Goal: Task Accomplishment & Management: Complete application form

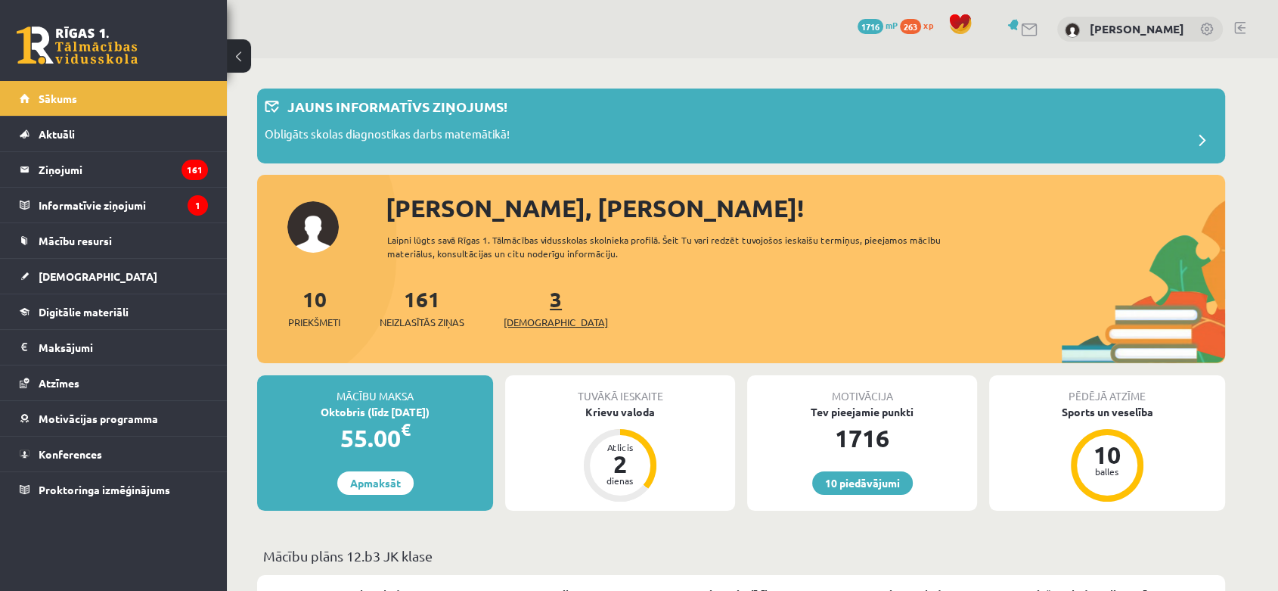
click at [533, 301] on link "3 Ieskaites" at bounding box center [556, 307] width 104 height 45
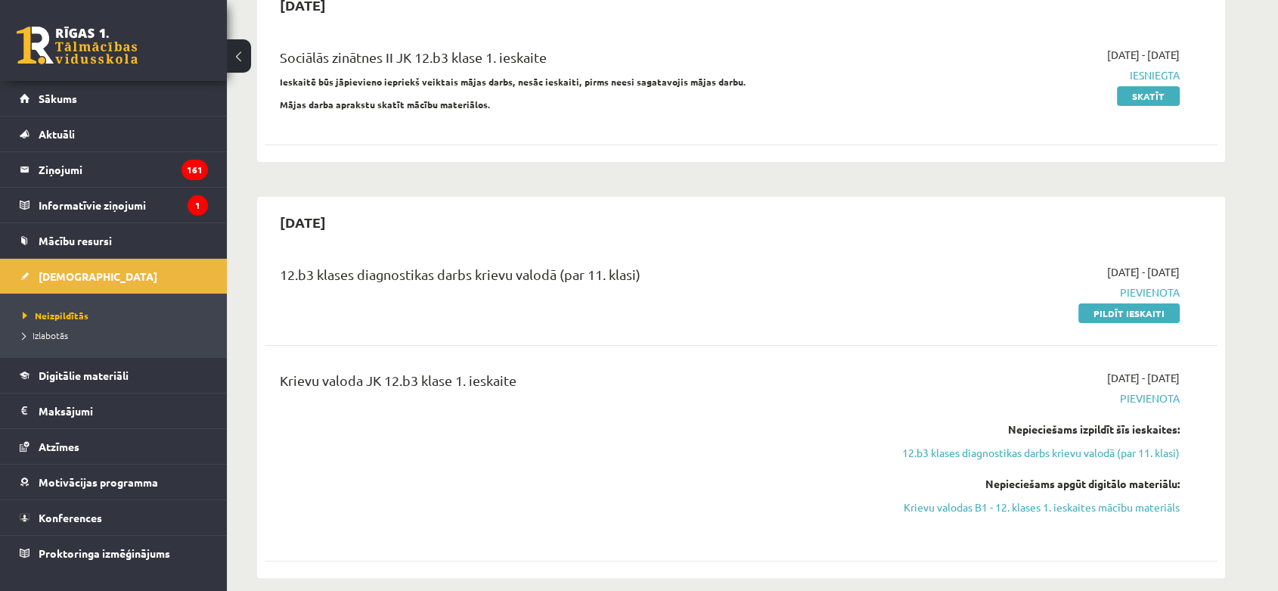
scroll to position [178, 0]
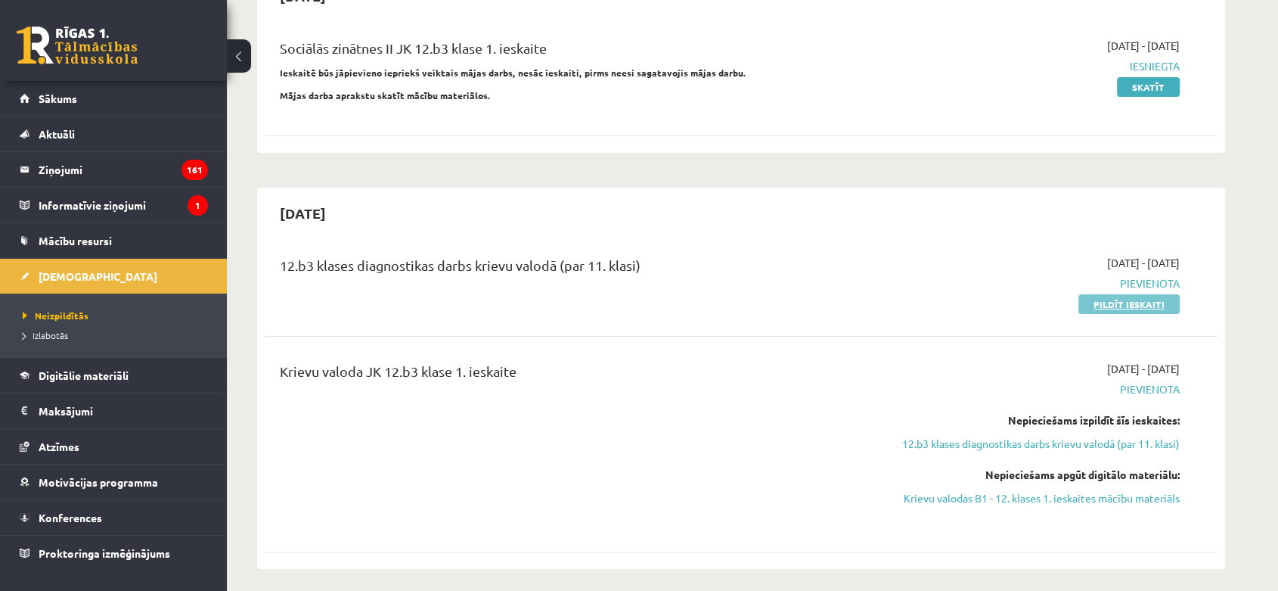
click at [1094, 300] on link "Pildīt ieskaiti" at bounding box center [1128, 304] width 101 height 20
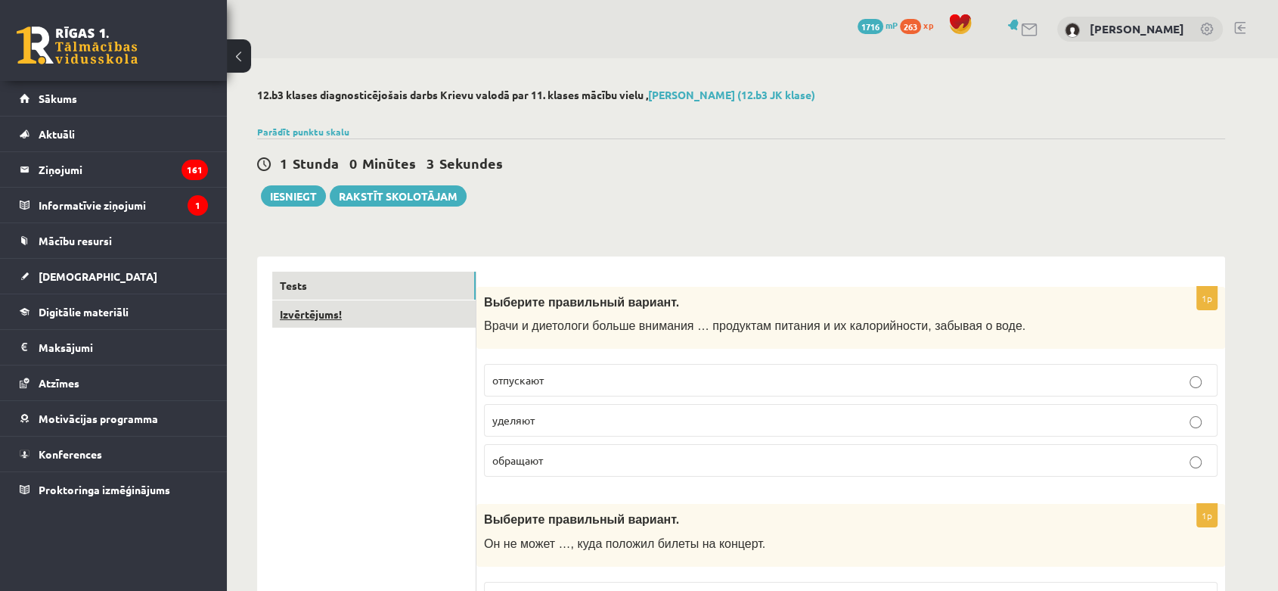
click at [411, 317] on link "Izvērtējums!" at bounding box center [373, 314] width 203 height 28
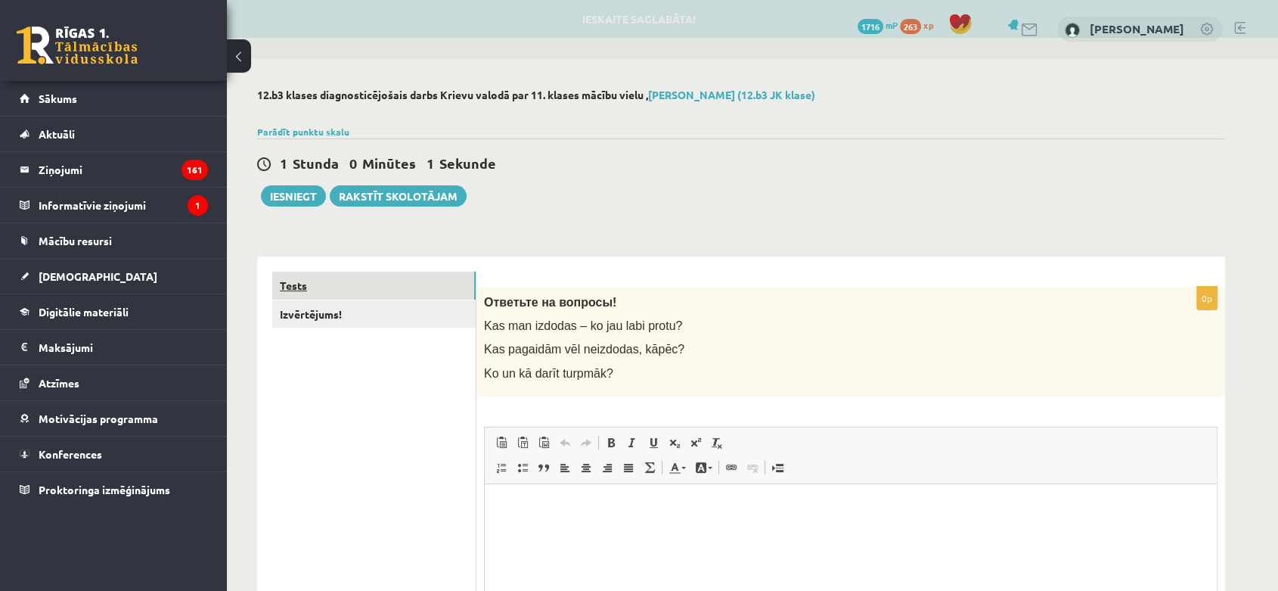
click at [389, 277] on link "Tests" at bounding box center [373, 285] width 203 height 28
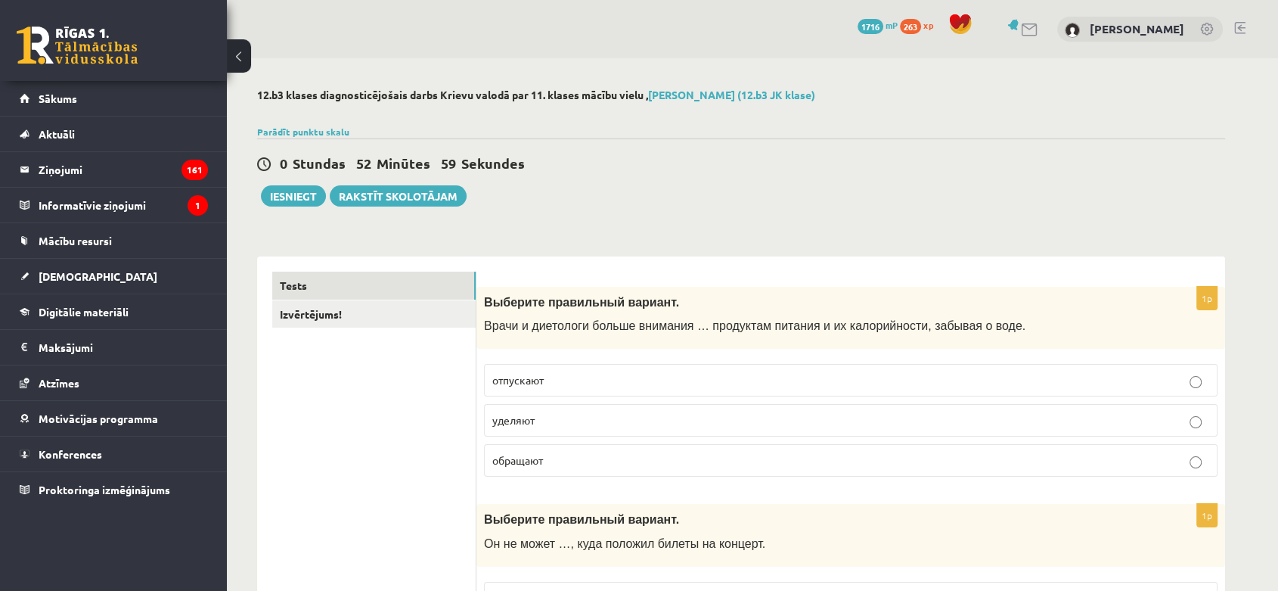
drag, startPoint x: 487, startPoint y: 304, endPoint x: 1017, endPoint y: 244, distance: 533.4
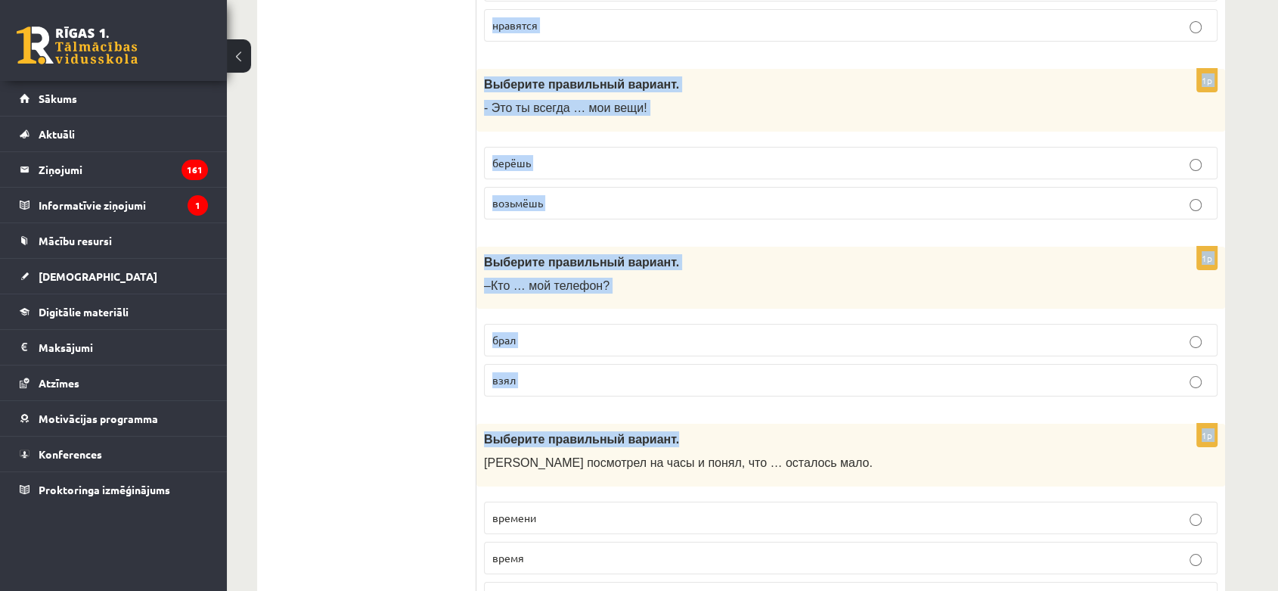
scroll to position [5910, 0]
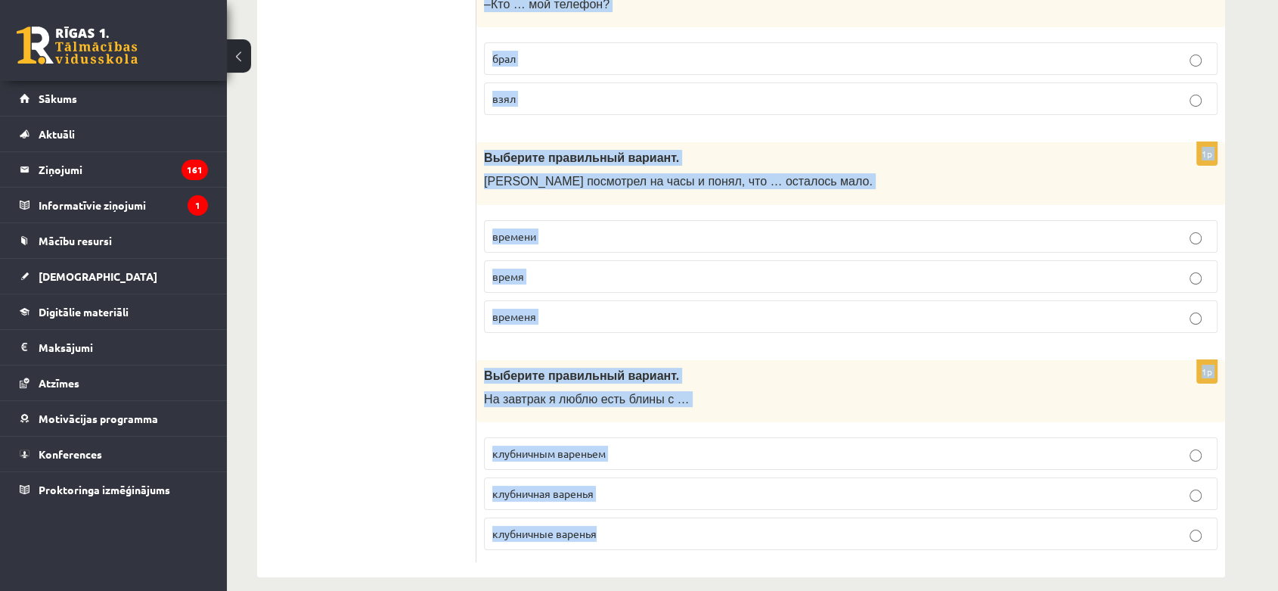
drag, startPoint x: 482, startPoint y: 302, endPoint x: 997, endPoint y: 494, distance: 549.5
copy form "Выберите правильный вариант. Врачи и диетологи больше внимания … продуктам пита…"
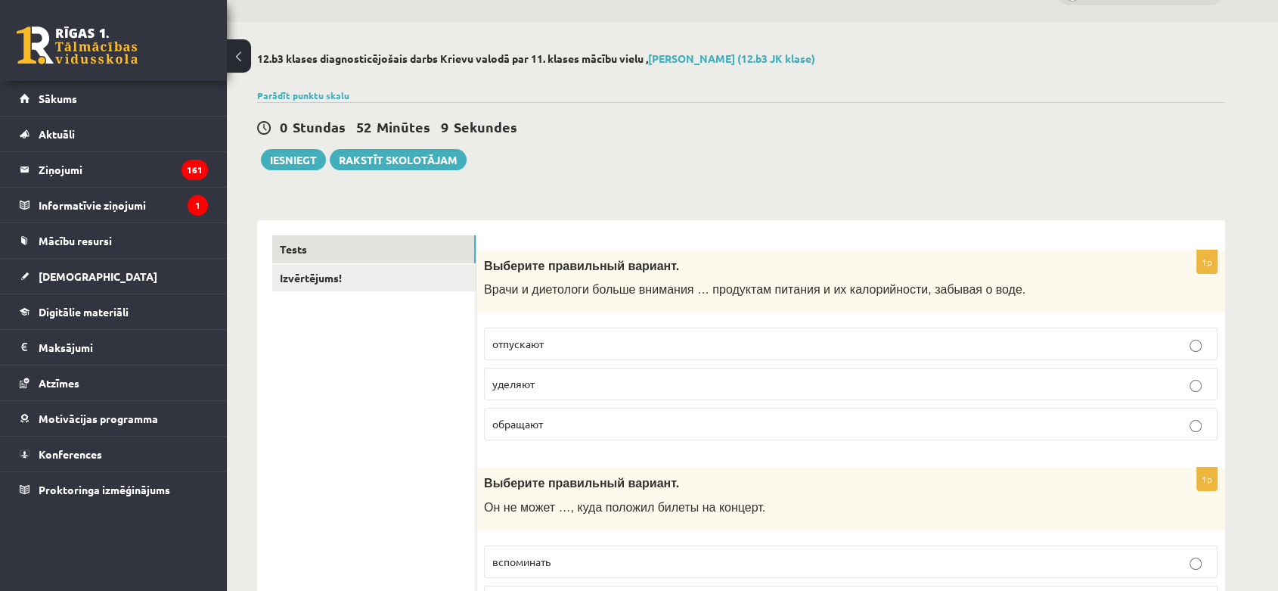
scroll to position [0, 0]
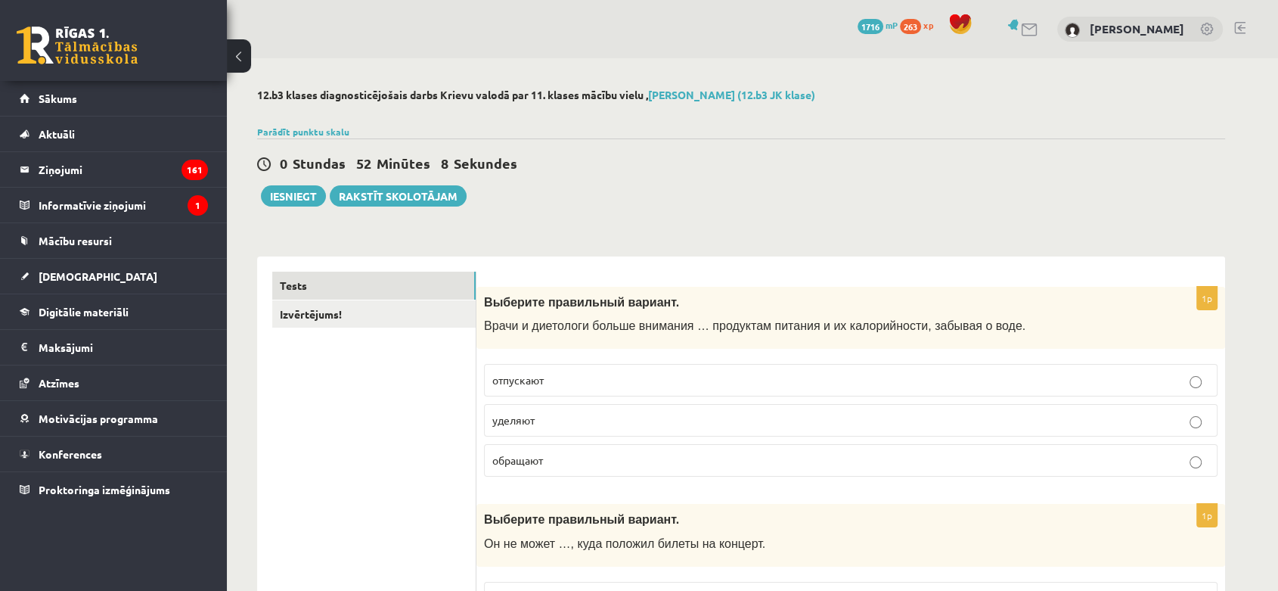
click at [550, 426] on p "уделяют" at bounding box center [850, 420] width 717 height 16
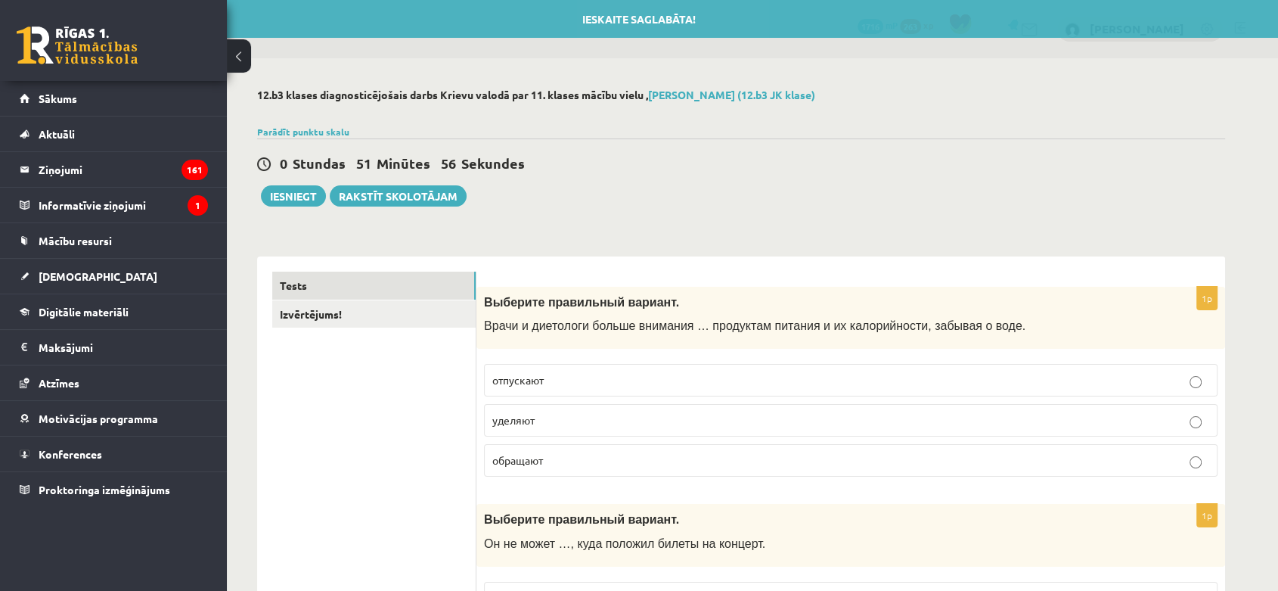
drag, startPoint x: 526, startPoint y: 125, endPoint x: 524, endPoint y: 134, distance: 9.4
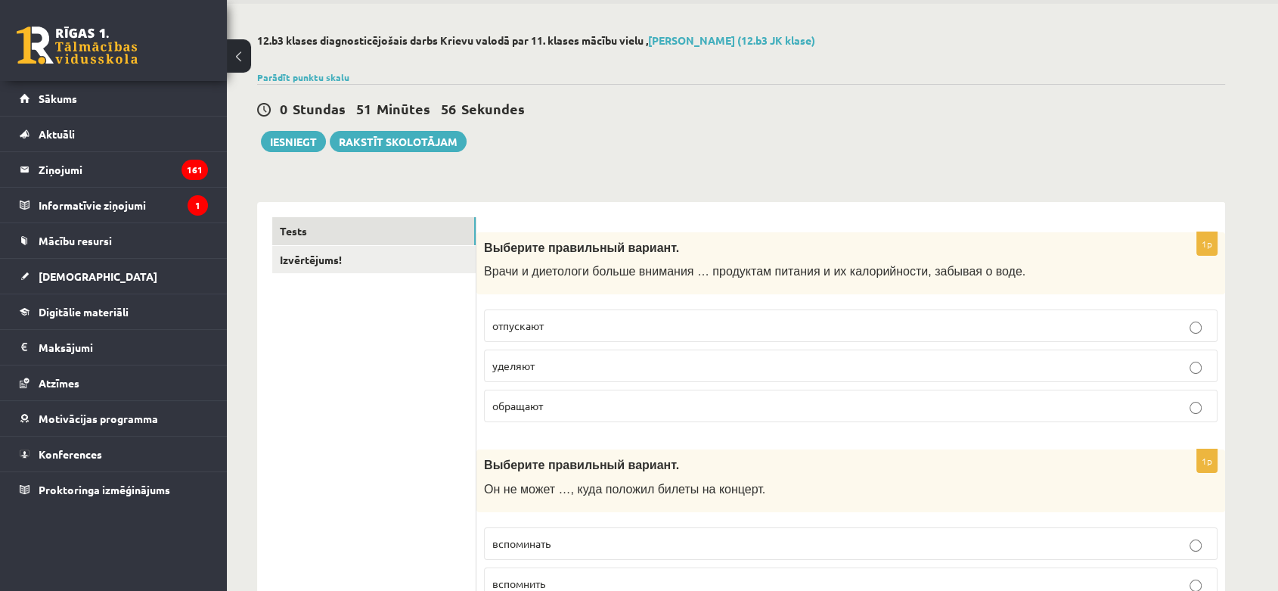
scroll to position [84, 0]
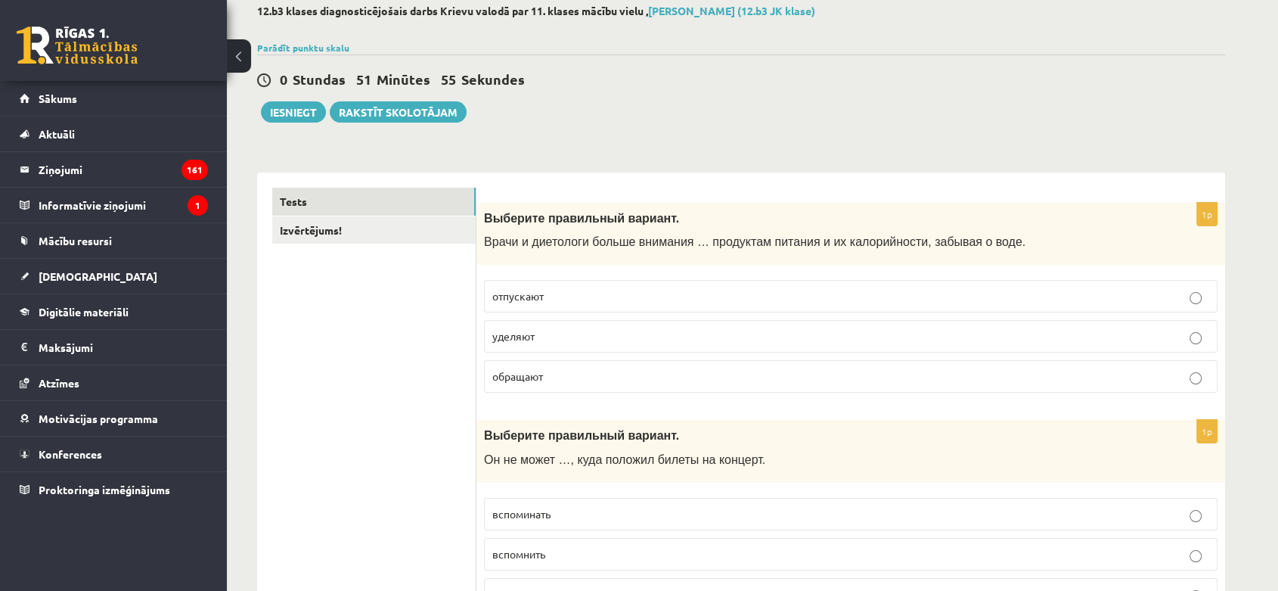
drag, startPoint x: 524, startPoint y: 134, endPoint x: 320, endPoint y: 410, distance: 343.3
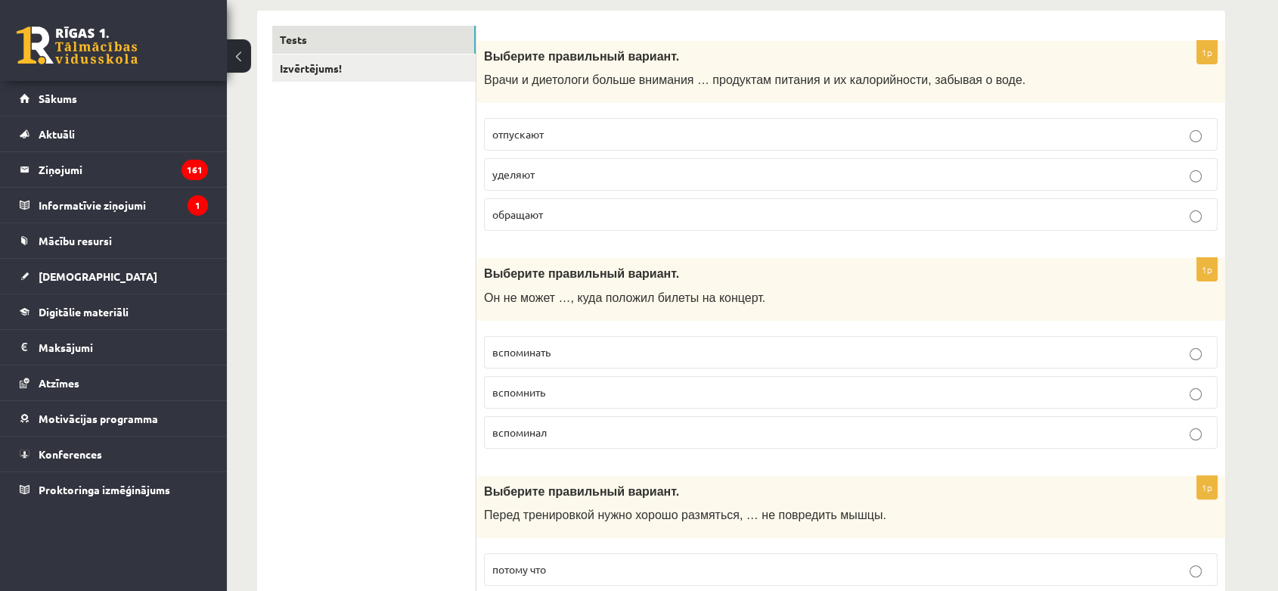
scroll to position [252, 0]
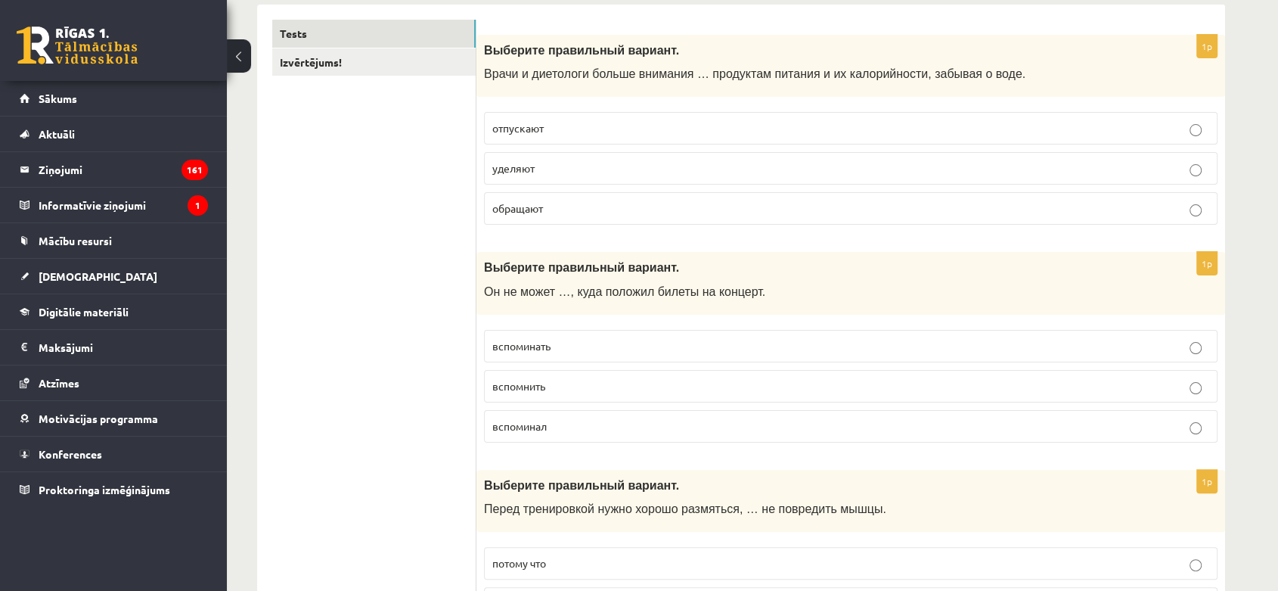
click at [553, 375] on label "вспомнить" at bounding box center [850, 386] width 733 height 33
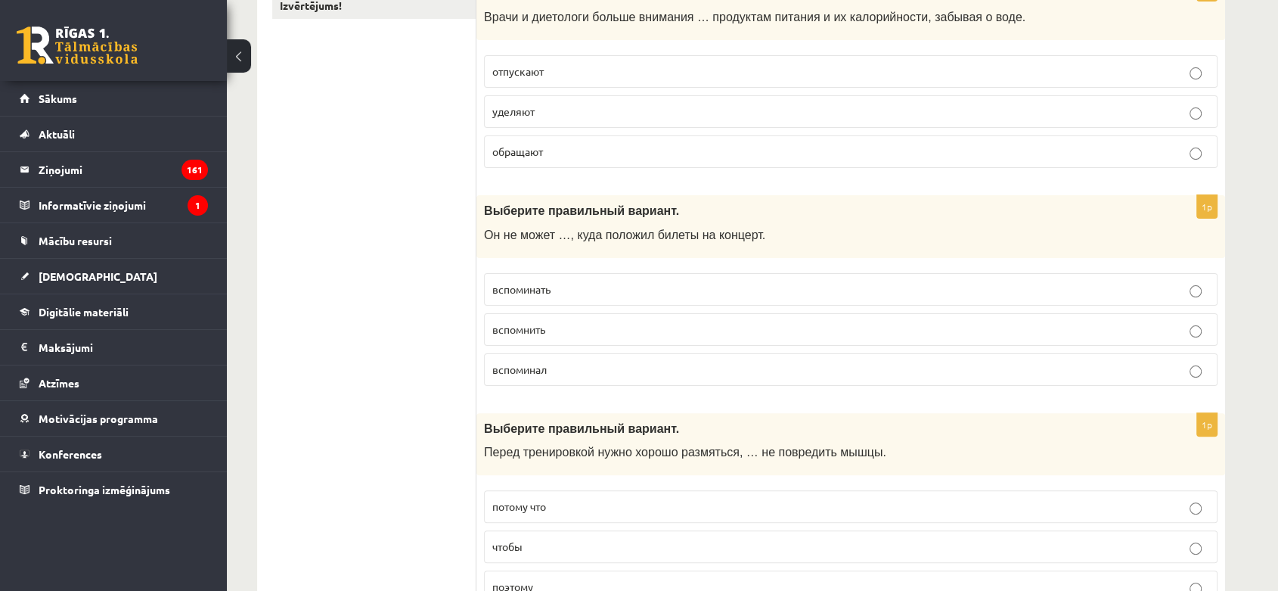
scroll to position [420, 0]
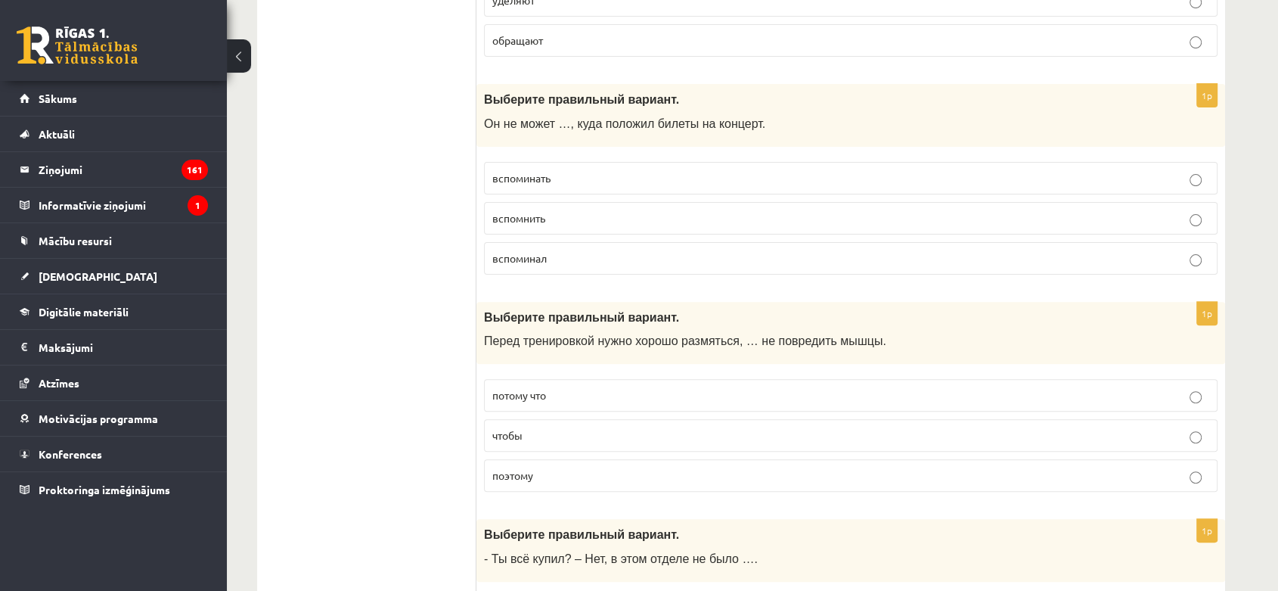
click at [539, 428] on p "чтобы" at bounding box center [850, 435] width 717 height 16
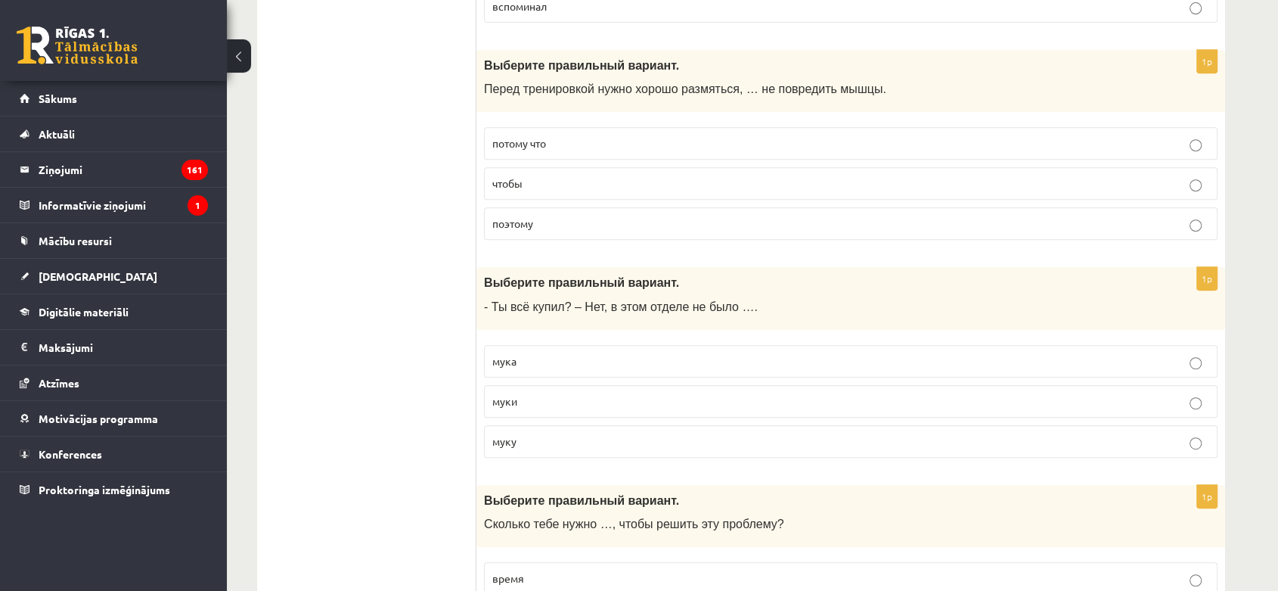
scroll to position [671, 0]
click at [541, 410] on label "муки" at bounding box center [850, 401] width 733 height 33
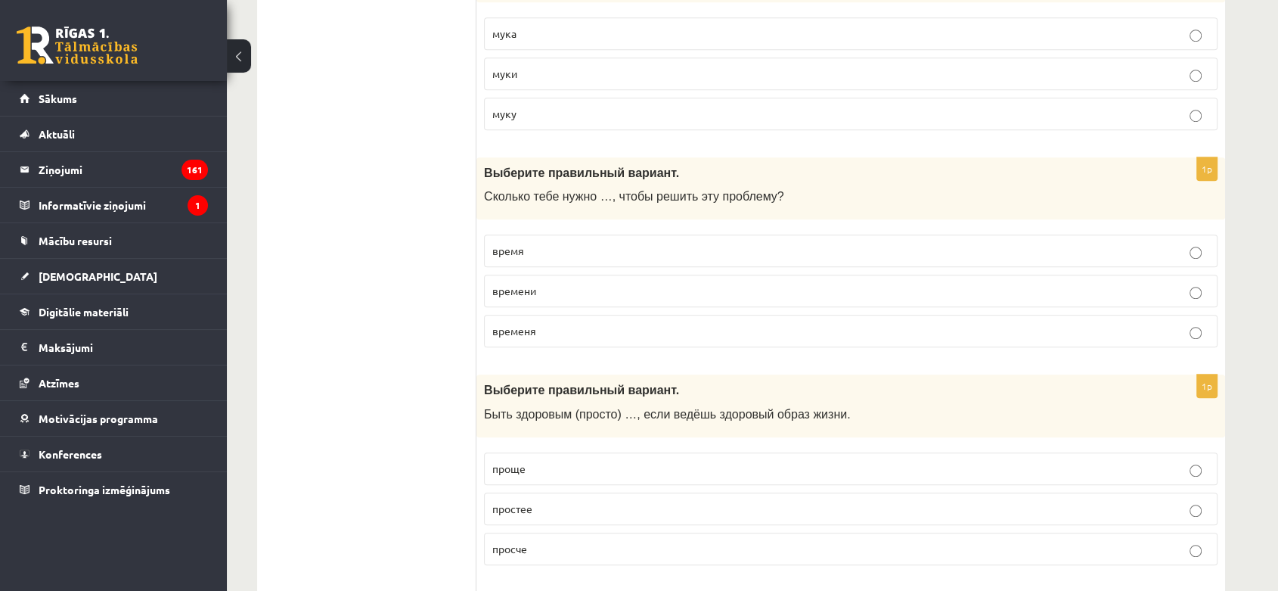
scroll to position [1008, 0]
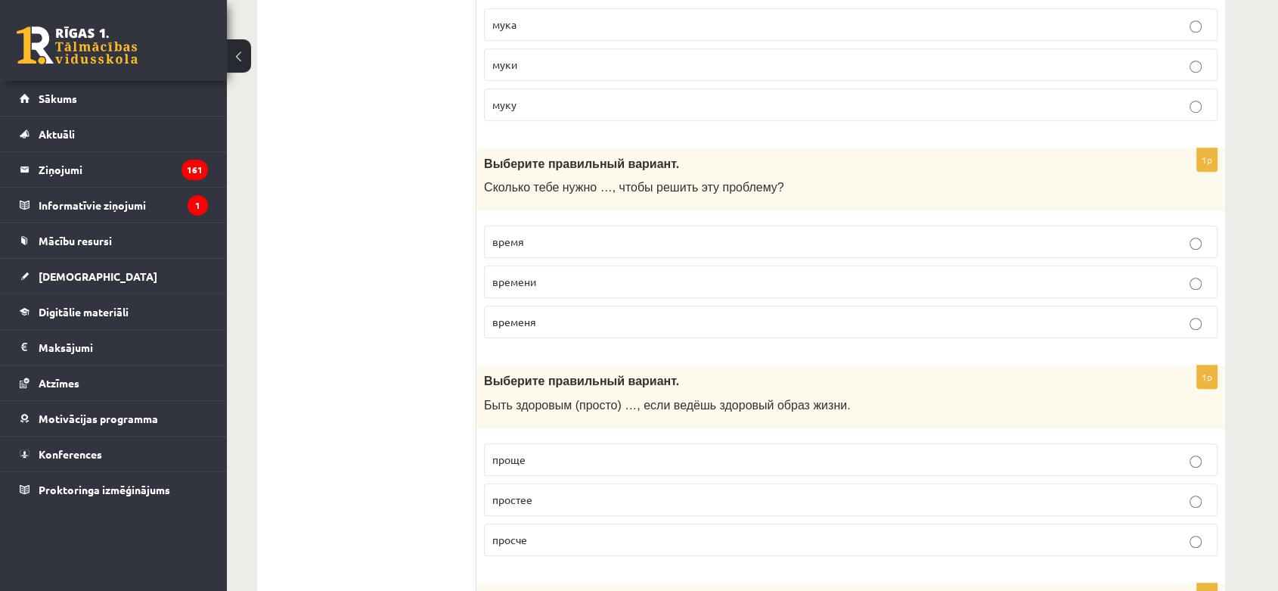
click at [590, 287] on label "времени" at bounding box center [850, 281] width 733 height 33
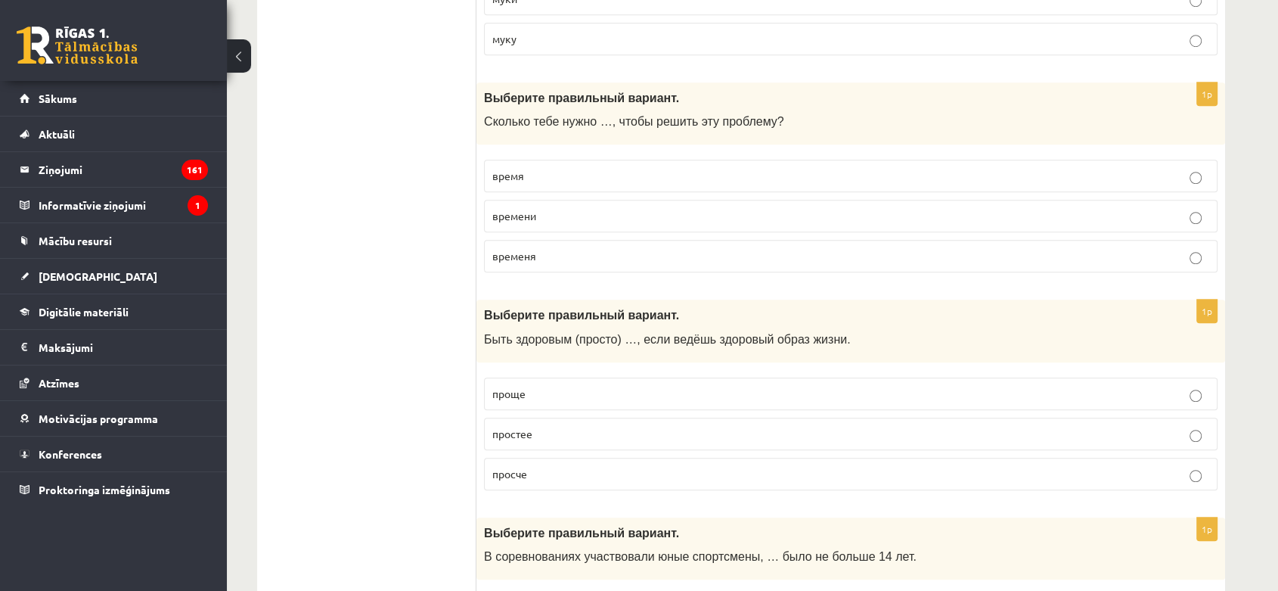
scroll to position [1176, 0]
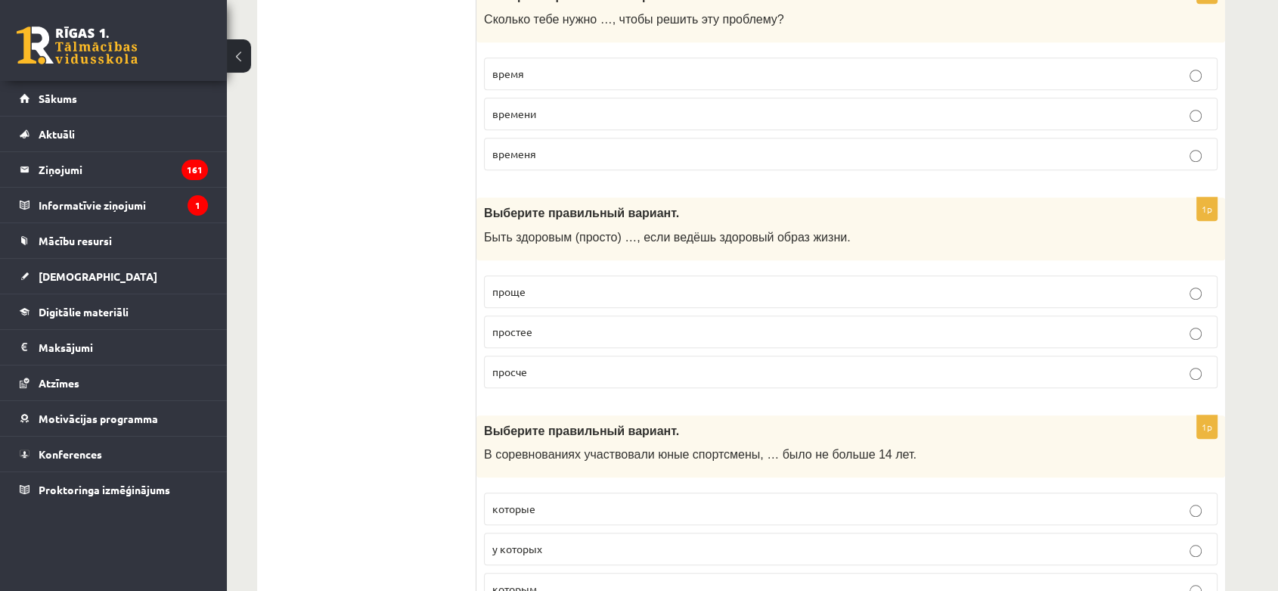
click at [591, 284] on p "проще" at bounding box center [850, 292] width 717 height 16
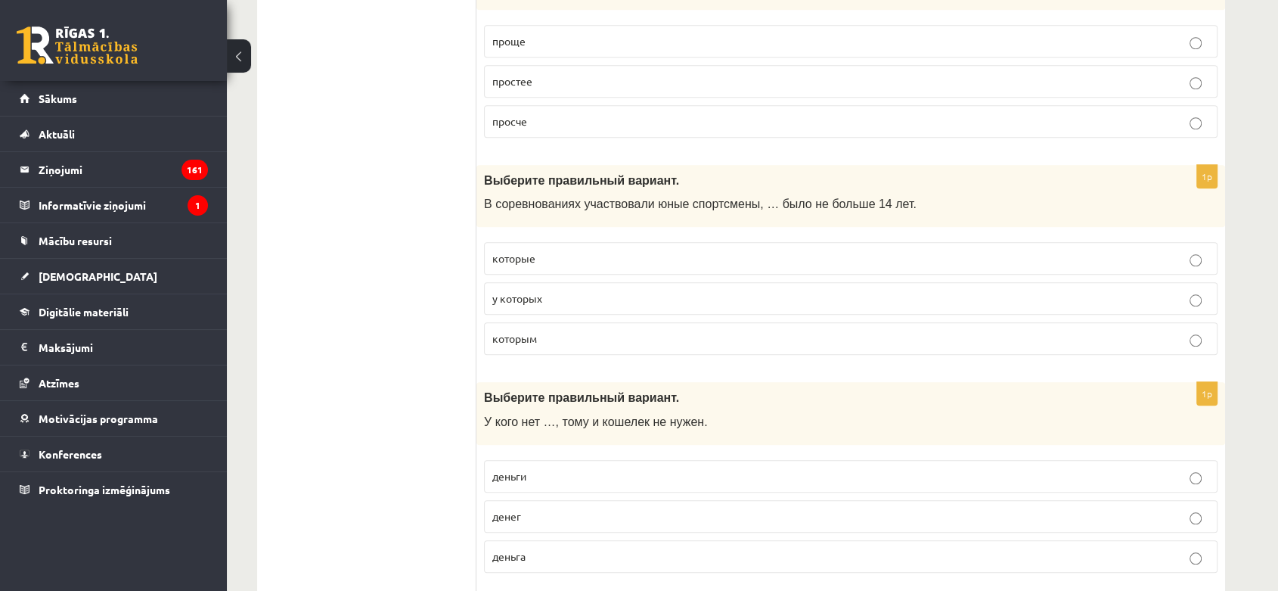
scroll to position [1428, 0]
click at [611, 333] on p "которым" at bounding box center [850, 337] width 717 height 16
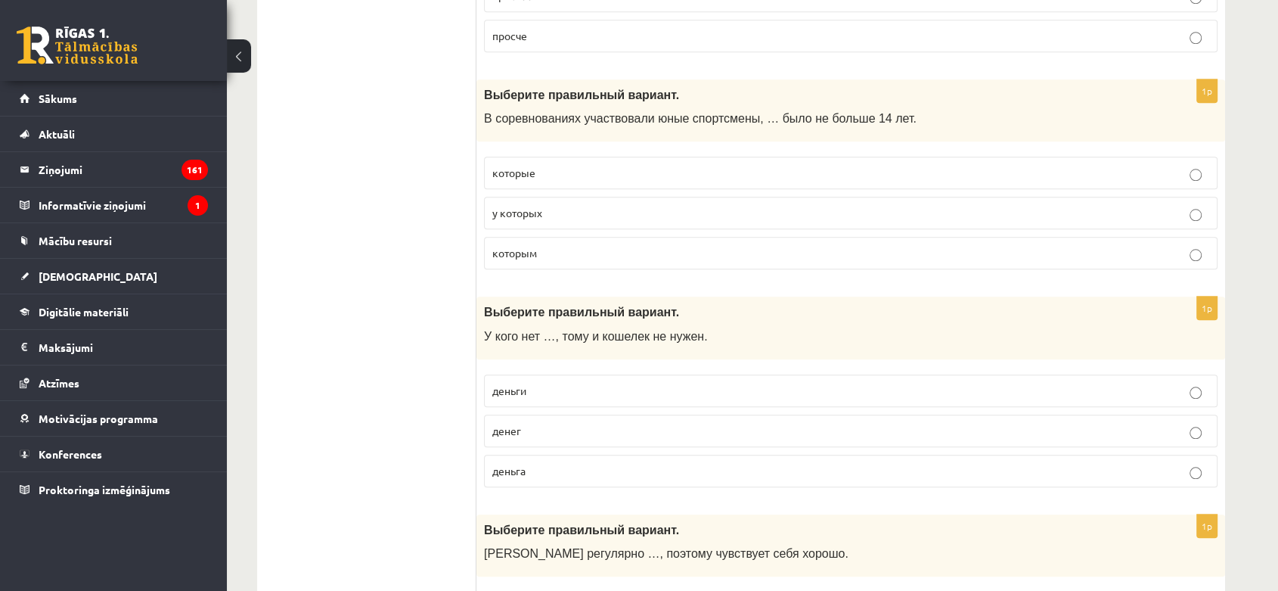
scroll to position [1512, 0]
click at [611, 429] on p "денег" at bounding box center [850, 430] width 717 height 16
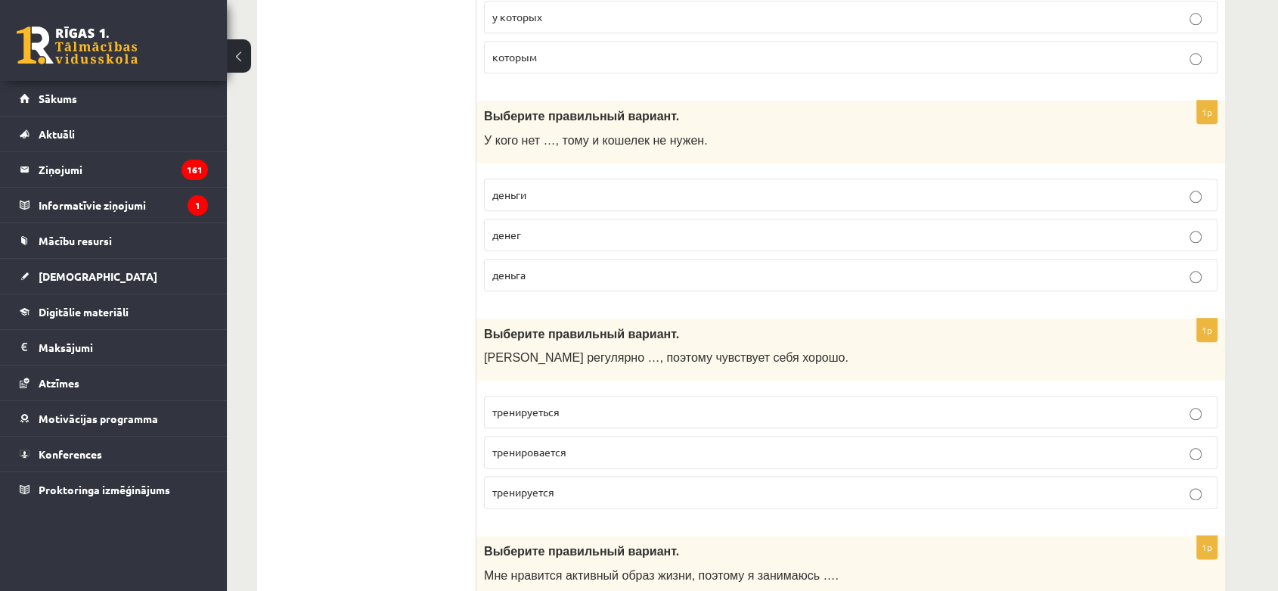
scroll to position [1848, 0]
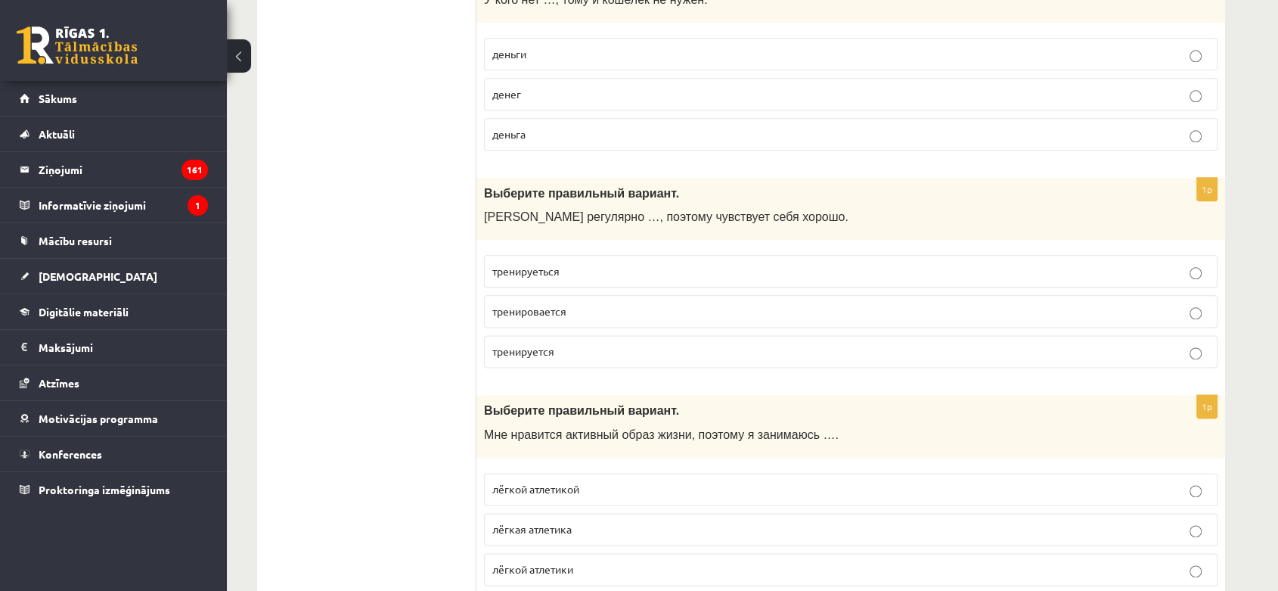
click at [575, 335] on label "тренируется" at bounding box center [850, 351] width 733 height 33
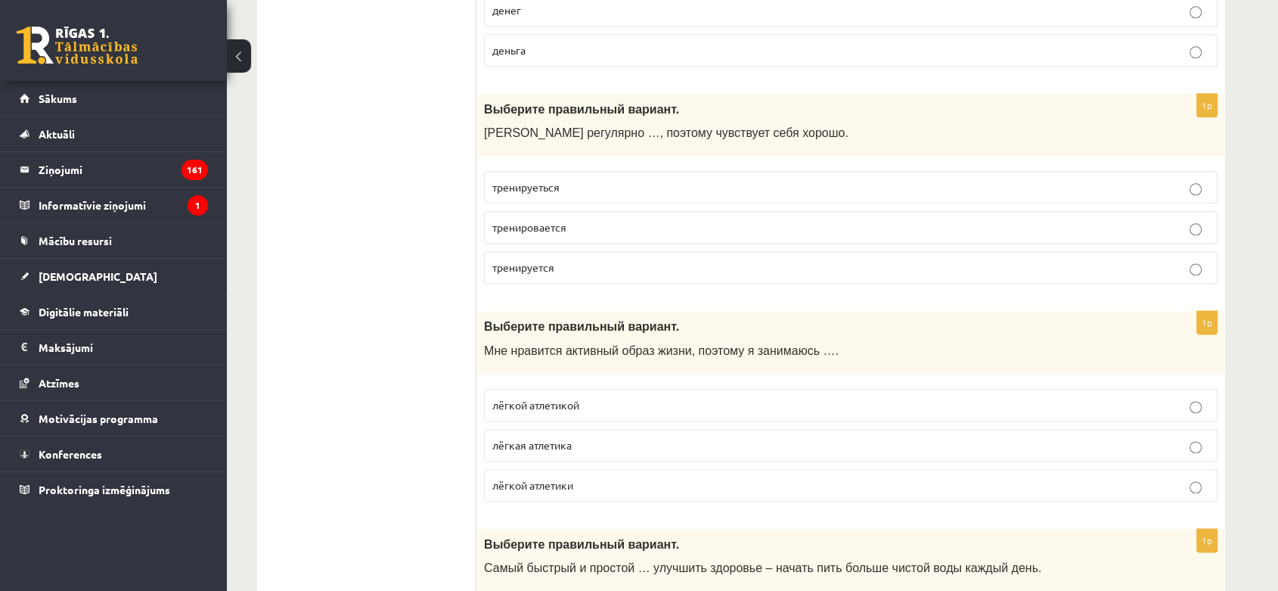
click at [603, 416] on fieldset "лёгкой атлетикой лёгкая атлетика лёгкой атлетики" at bounding box center [850, 443] width 733 height 125
click at [600, 410] on label "лёгкой атлетикой" at bounding box center [850, 405] width 733 height 33
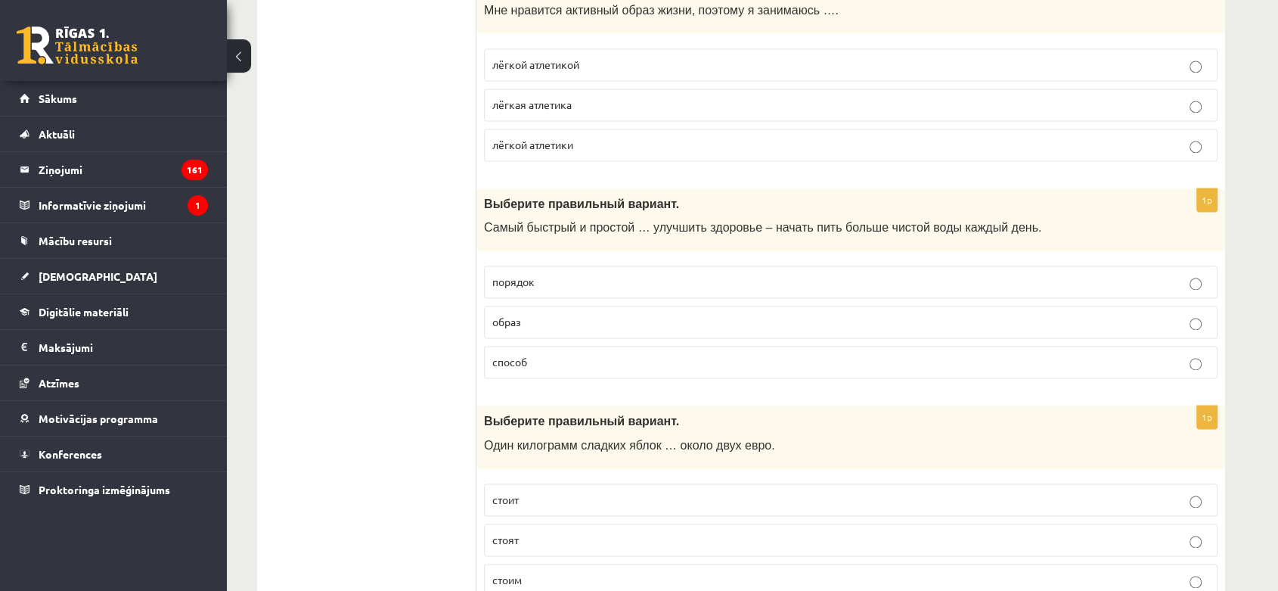
scroll to position [2352, 0]
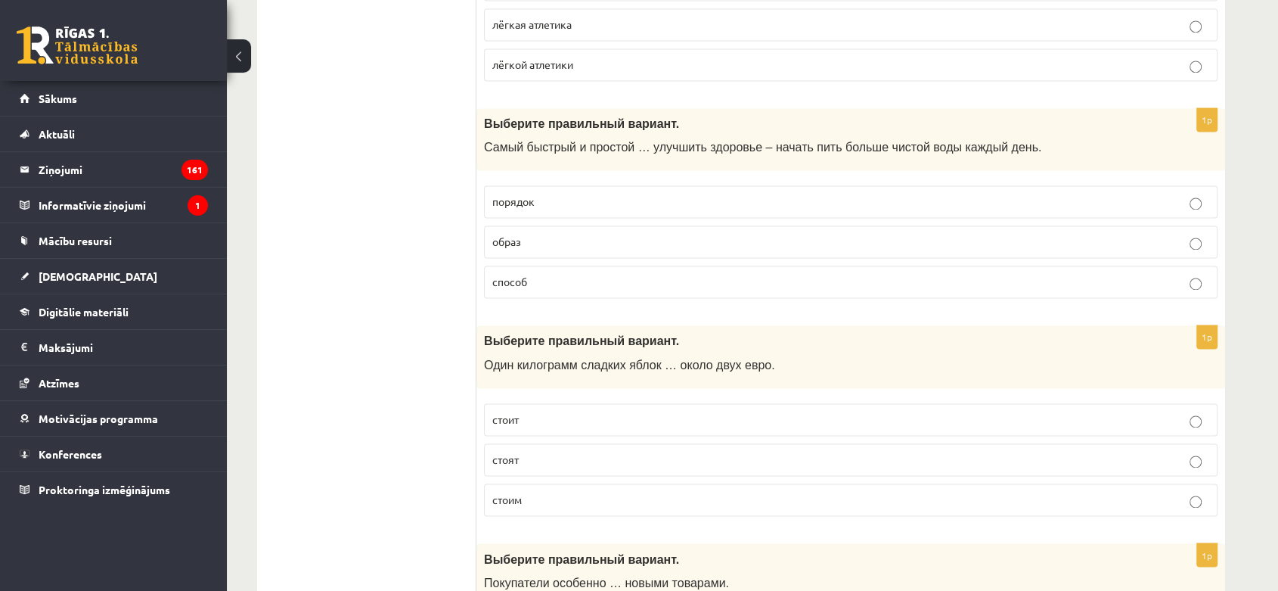
click at [547, 265] on label "способ" at bounding box center [850, 281] width 733 height 33
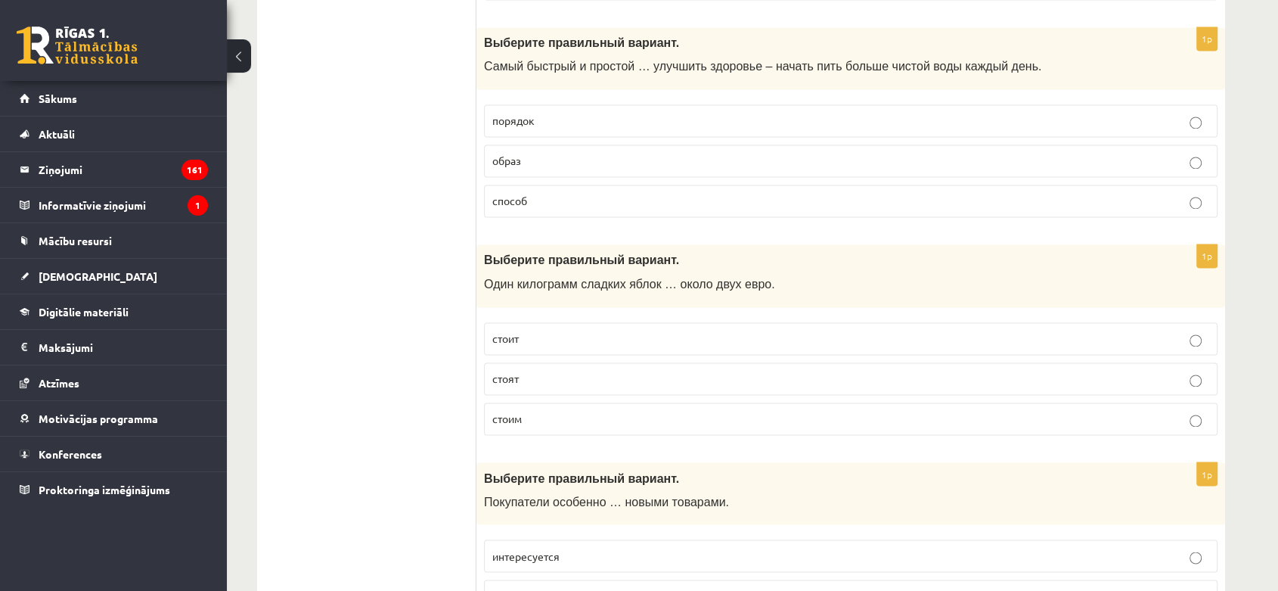
scroll to position [2520, 0]
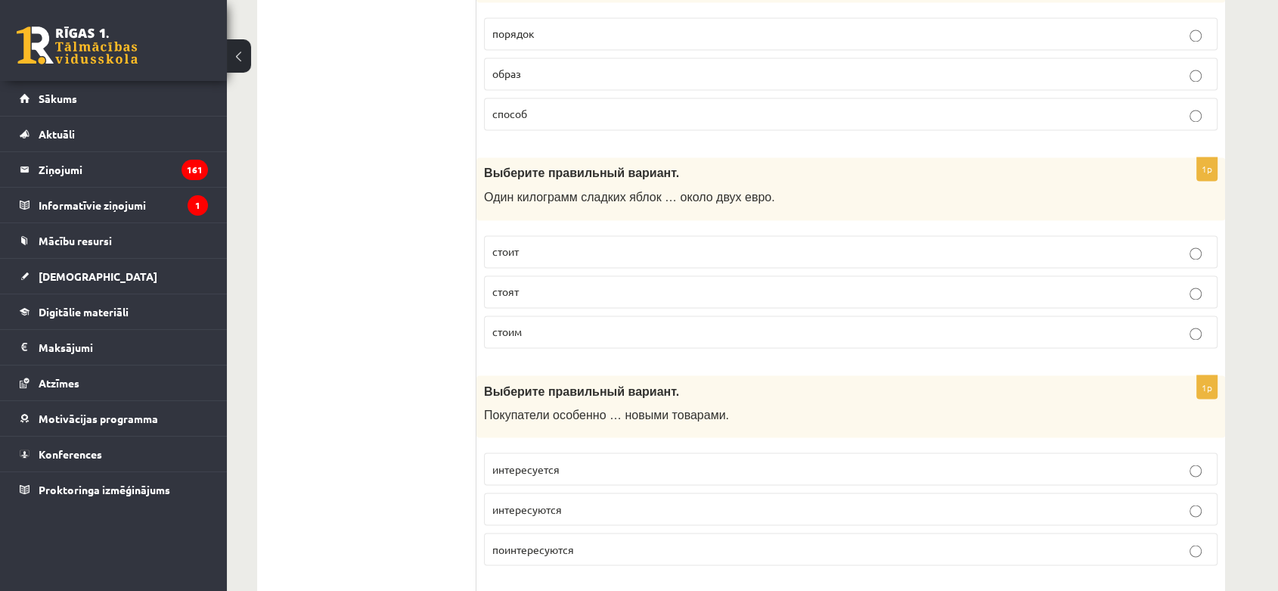
click at [552, 243] on p "стоит" at bounding box center [850, 251] width 717 height 16
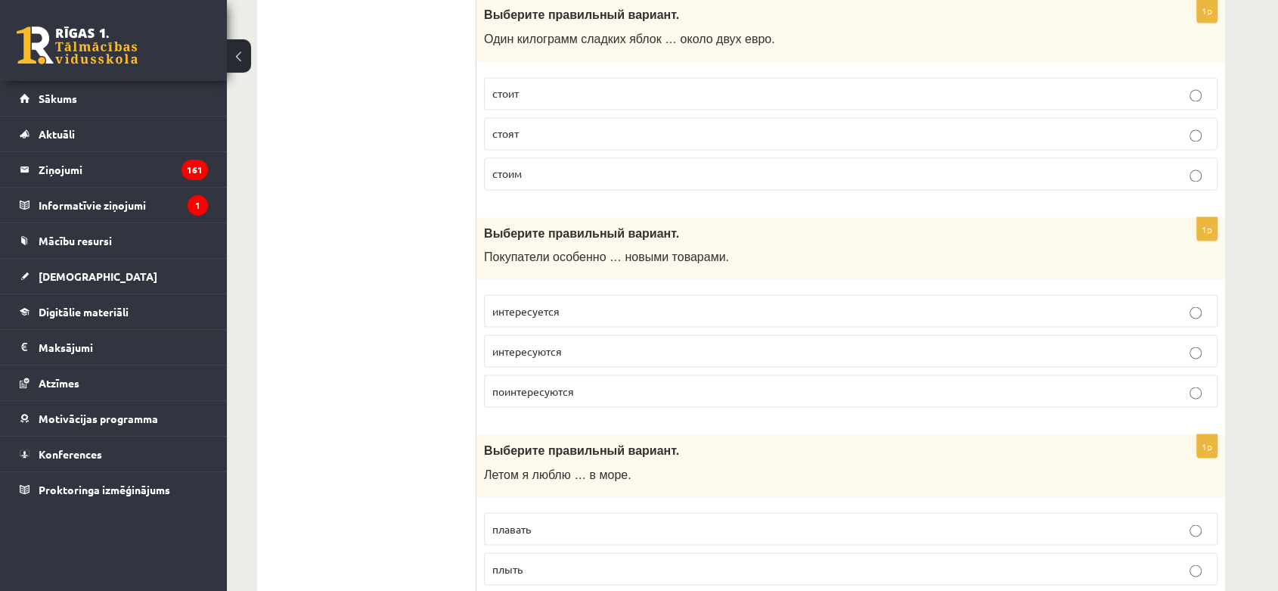
scroll to position [2688, 0]
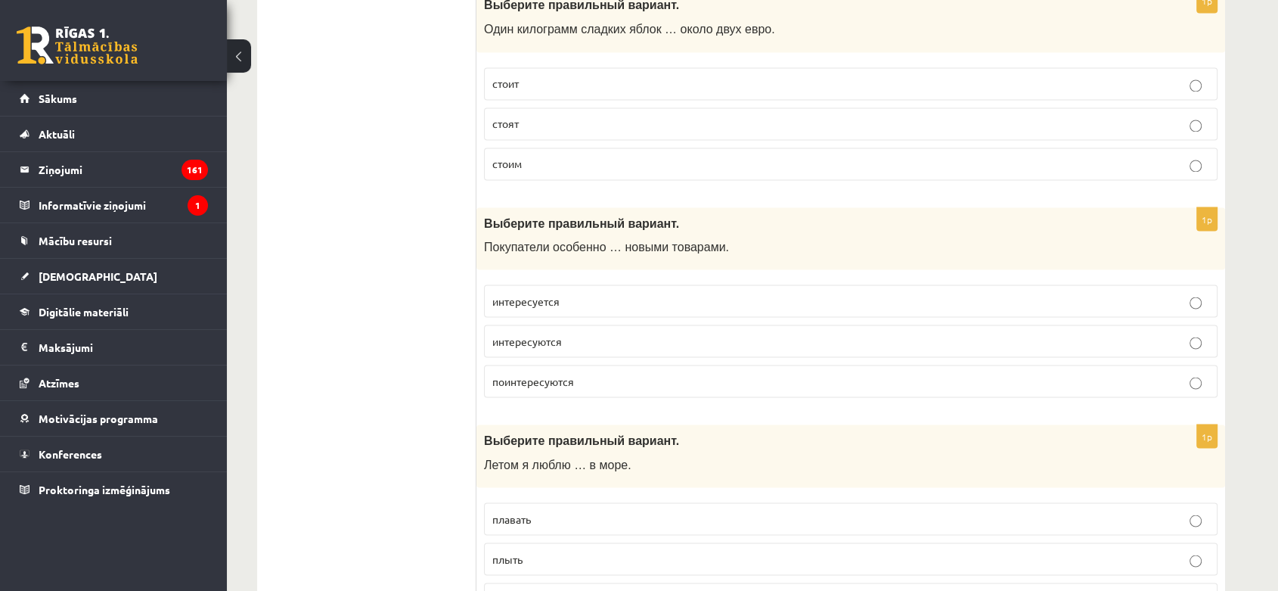
click at [643, 299] on p "интересуется" at bounding box center [850, 301] width 717 height 16
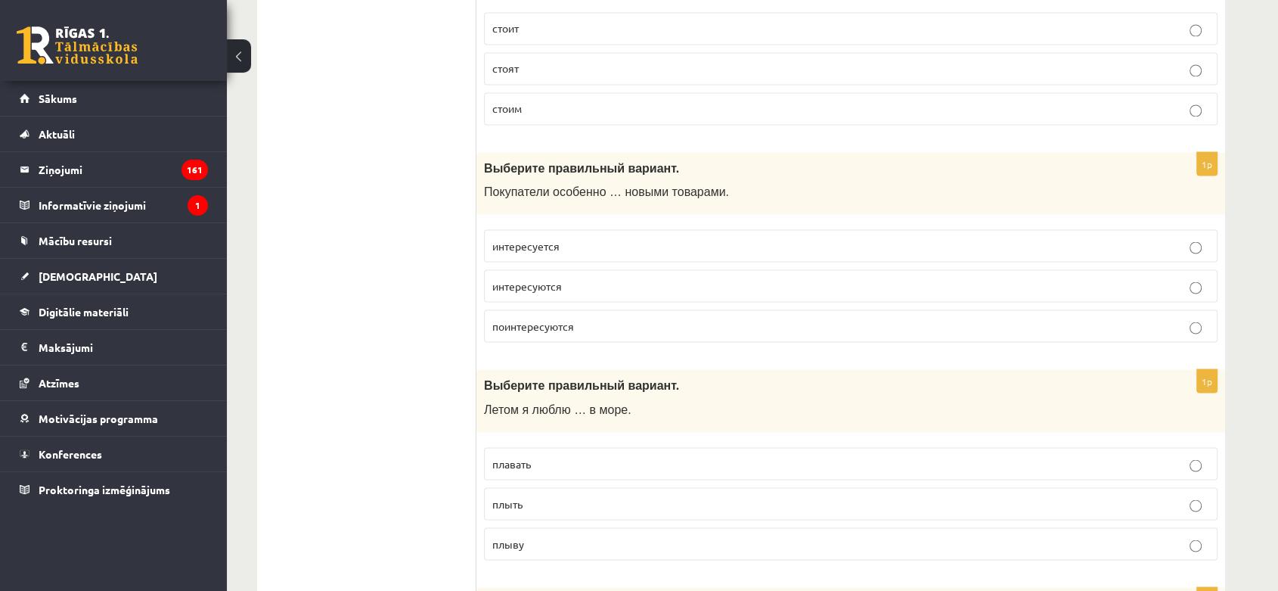
scroll to position [2772, 0]
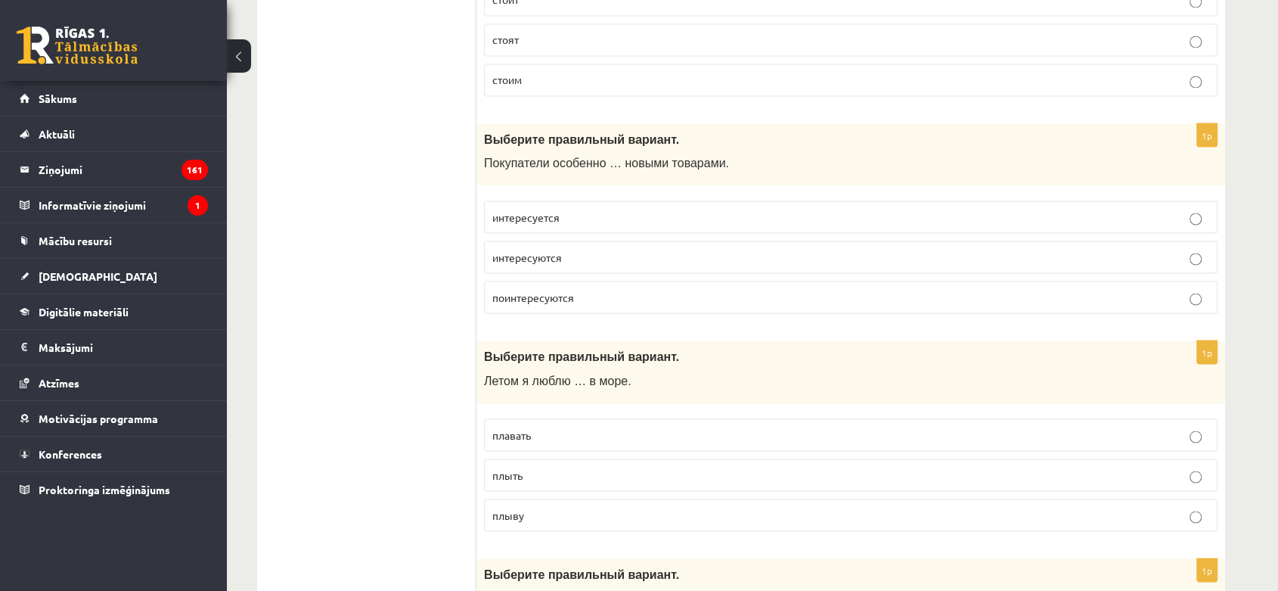
click at [736, 222] on label "интересуется" at bounding box center [850, 216] width 733 height 33
click at [744, 255] on p "интересуются" at bounding box center [850, 257] width 717 height 16
click at [637, 429] on p "плавать" at bounding box center [850, 434] width 717 height 16
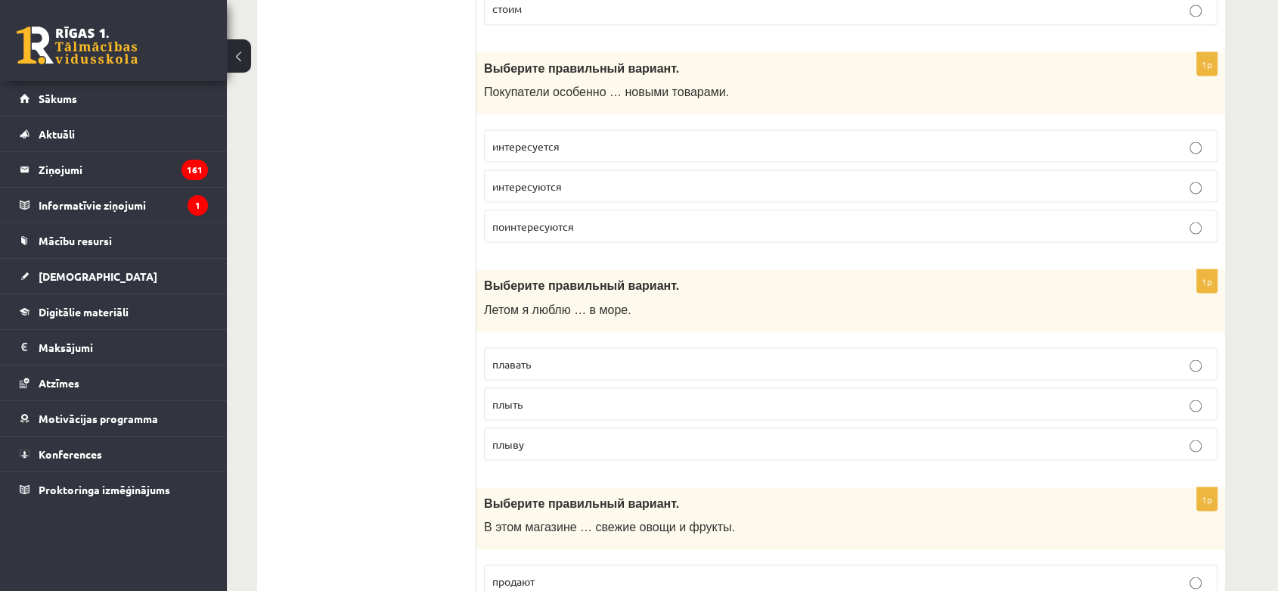
scroll to position [2940, 0]
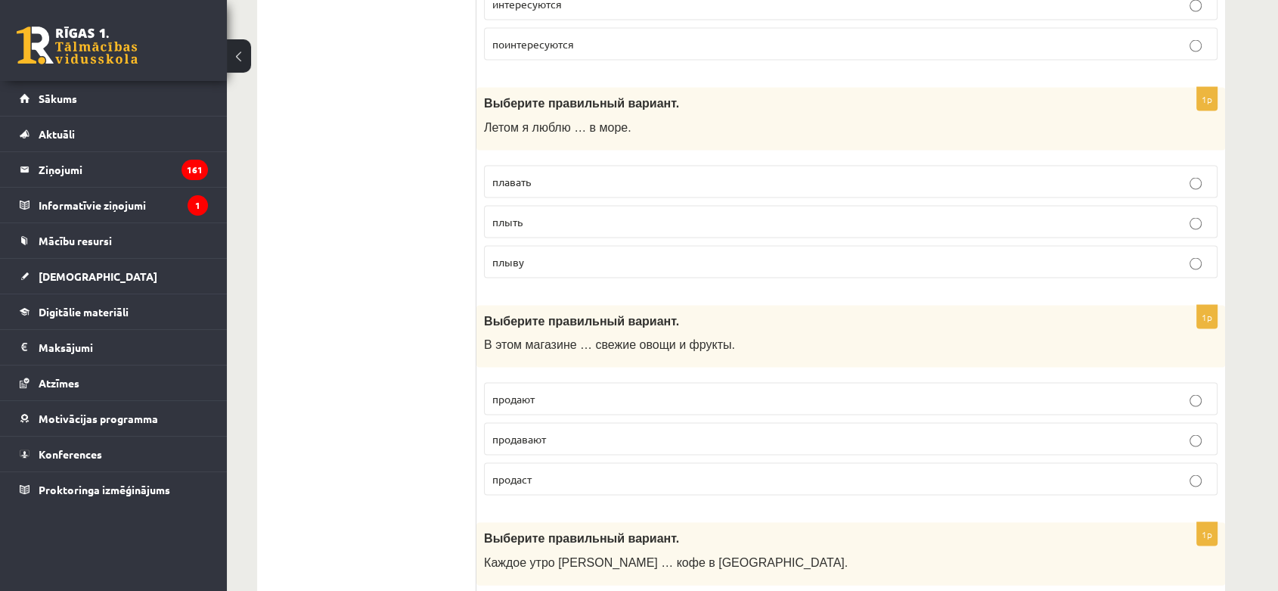
click at [589, 391] on p "продают" at bounding box center [850, 399] width 717 height 16
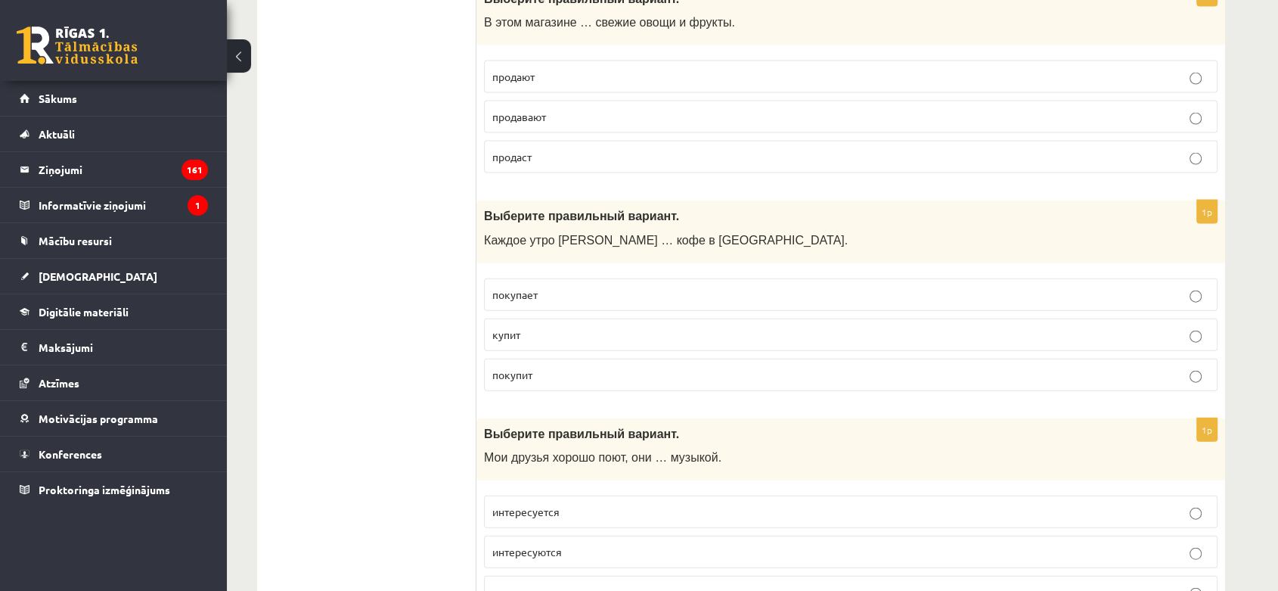
scroll to position [3360, 0]
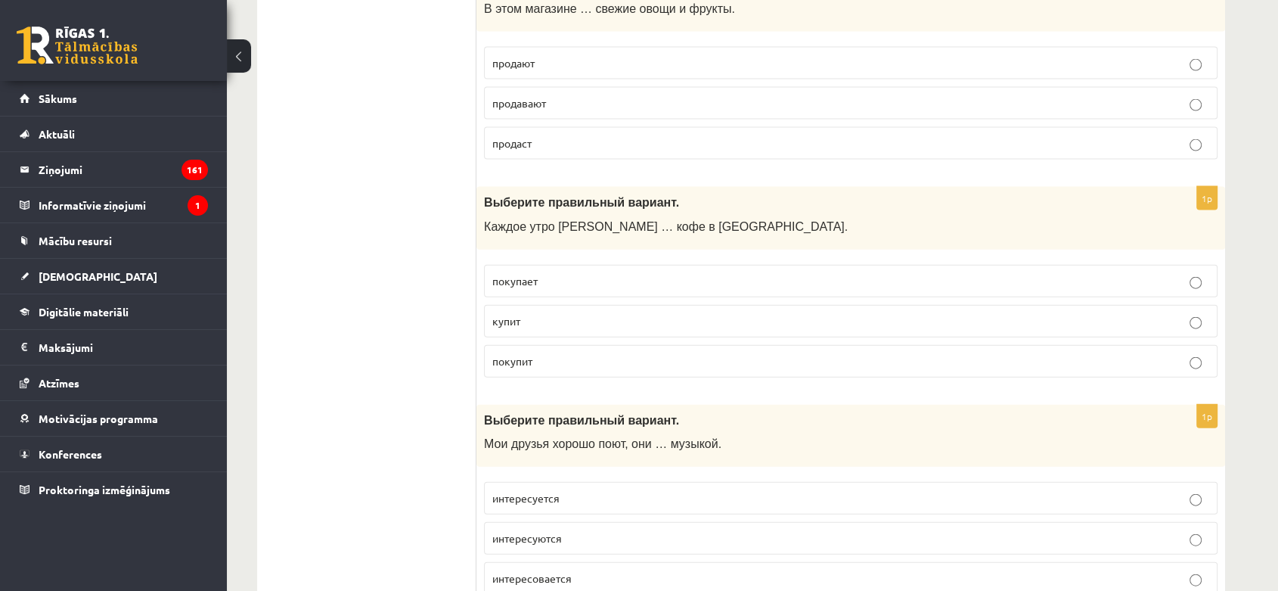
click at [556, 273] on p "покупает" at bounding box center [850, 281] width 717 height 16
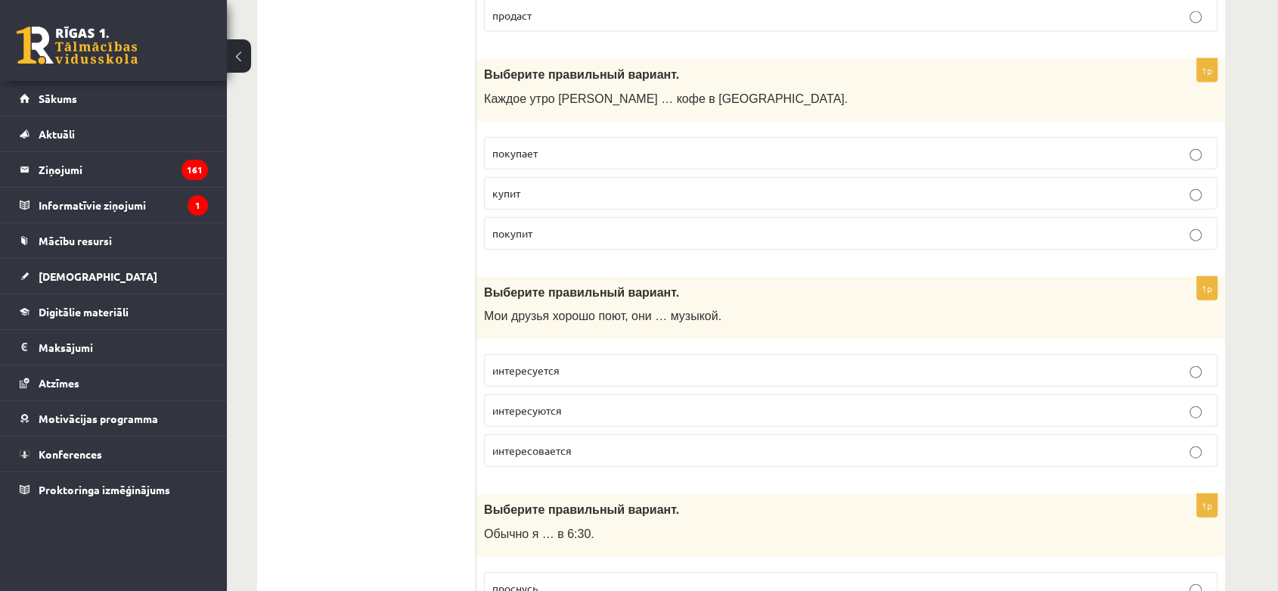
scroll to position [3528, 0]
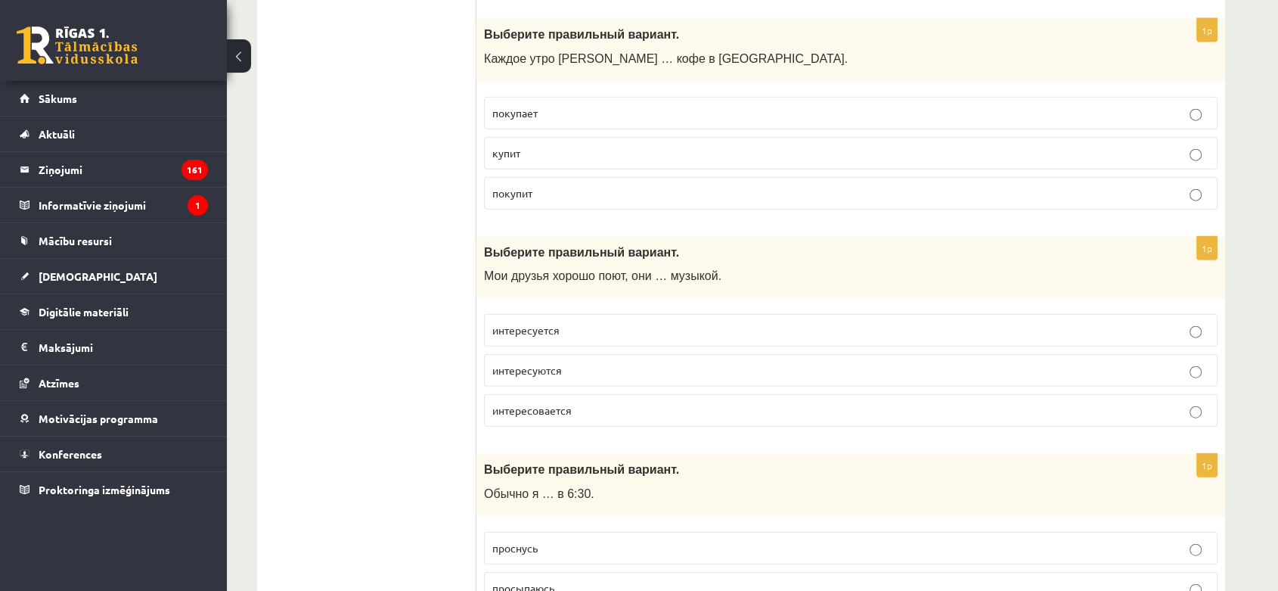
click at [622, 362] on p "интересуются" at bounding box center [850, 370] width 717 height 16
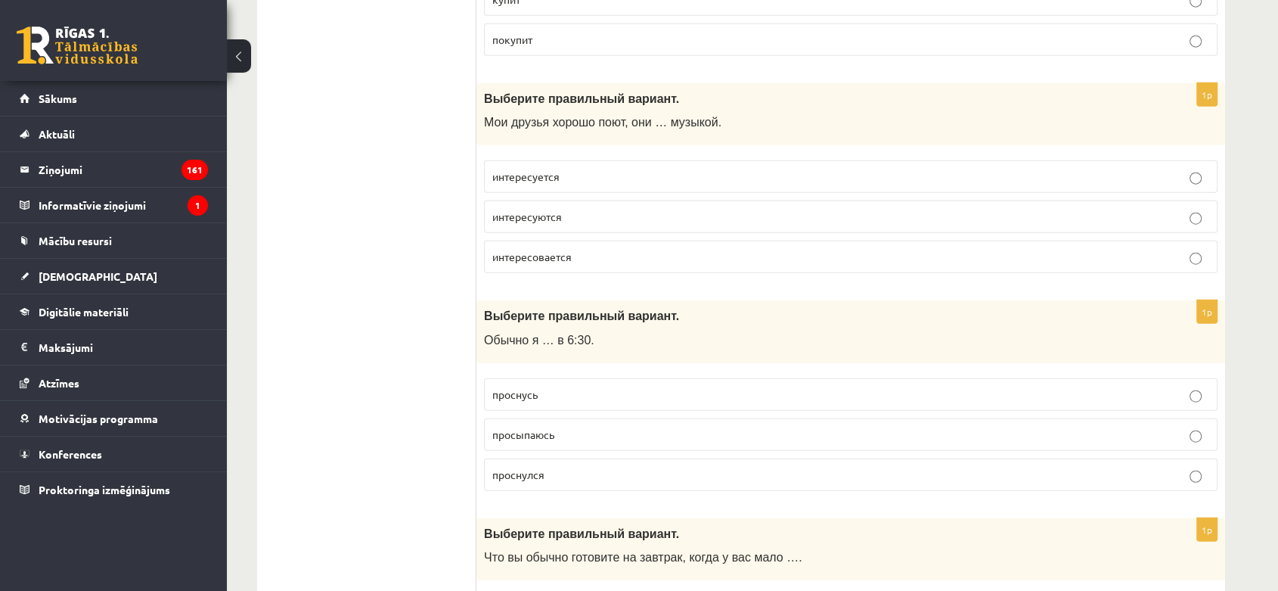
scroll to position [3696, 0]
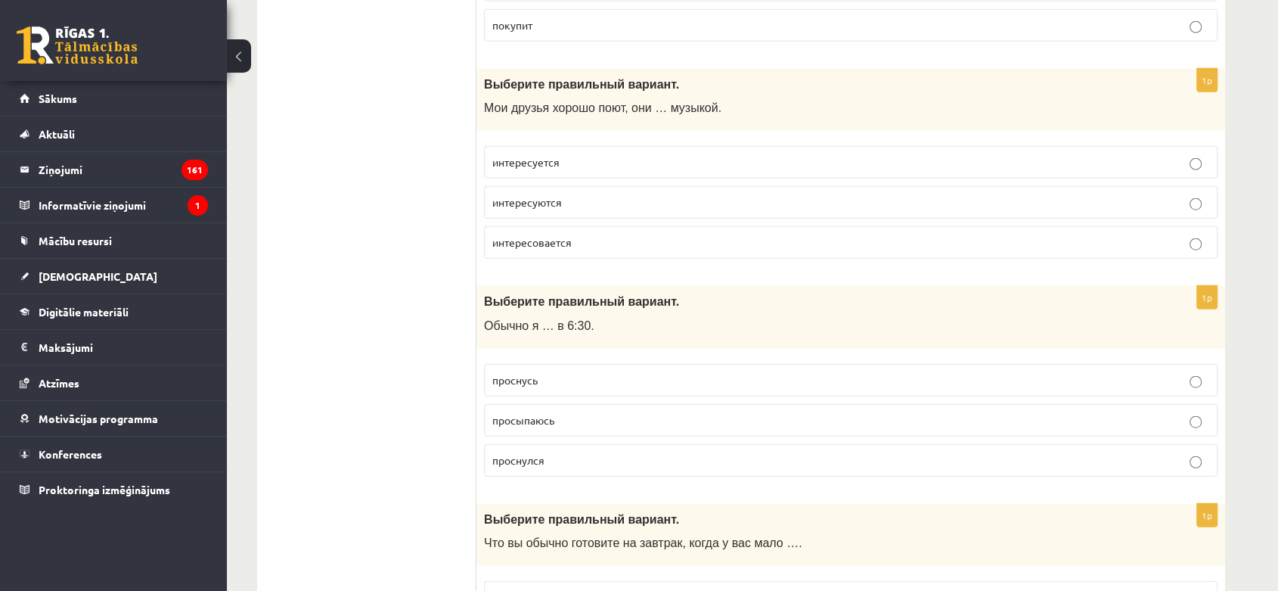
click at [597, 404] on label "просыпаюсь" at bounding box center [850, 420] width 733 height 33
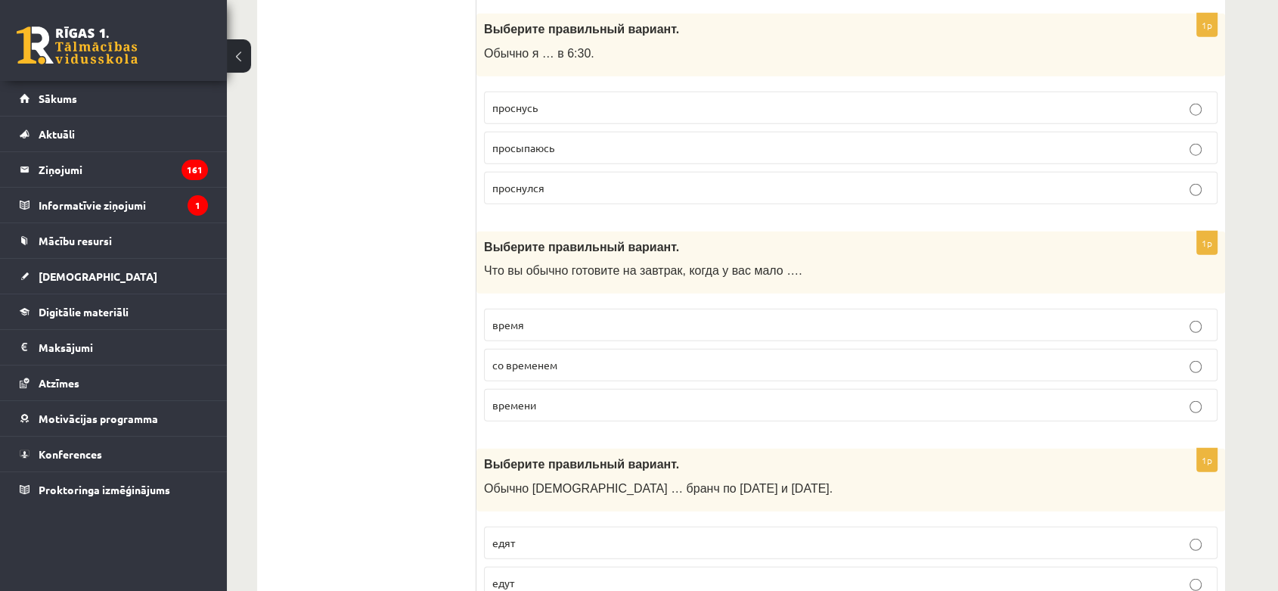
scroll to position [4032, 0]
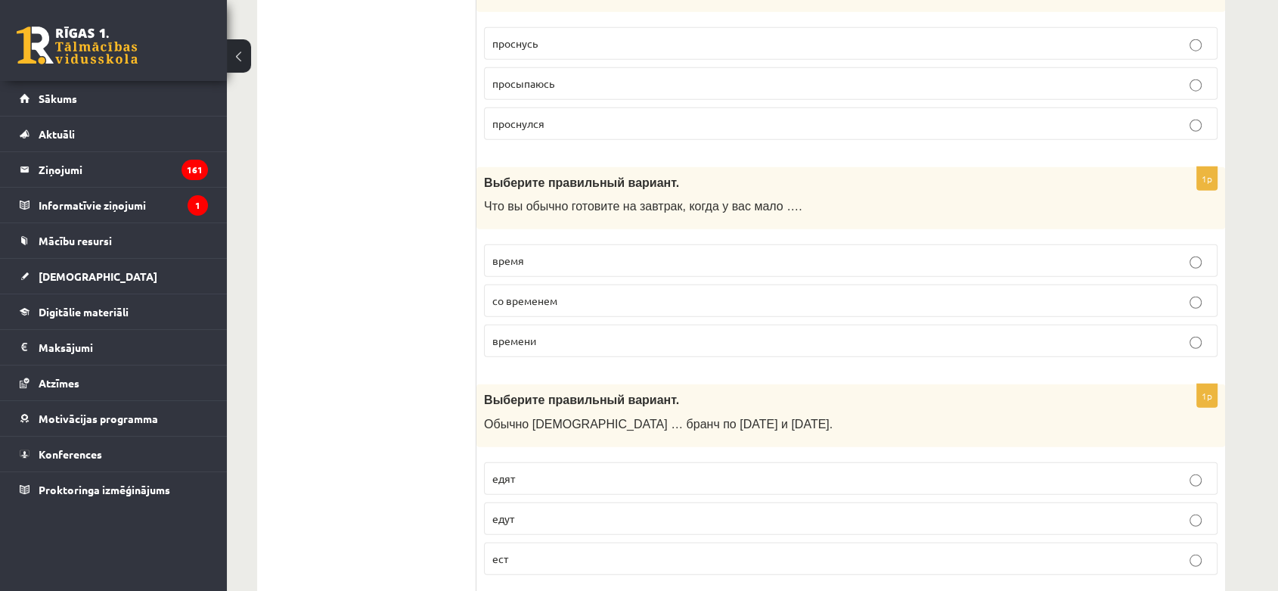
click at [636, 335] on p "времени" at bounding box center [850, 341] width 717 height 16
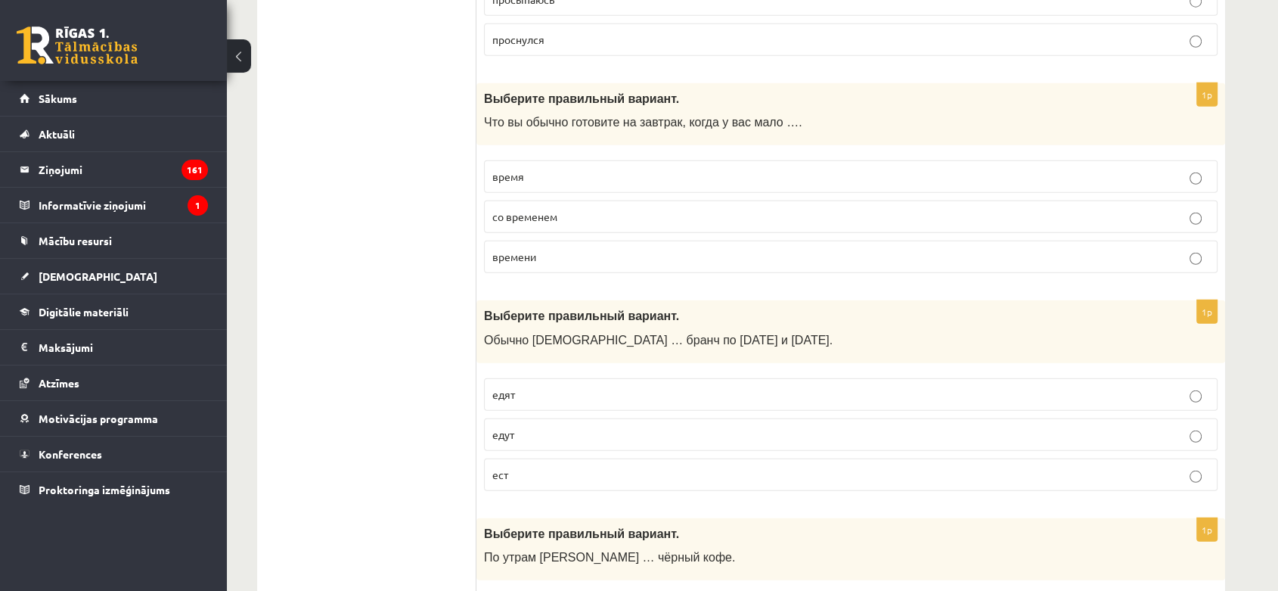
click at [565, 388] on p "едят" at bounding box center [850, 394] width 717 height 16
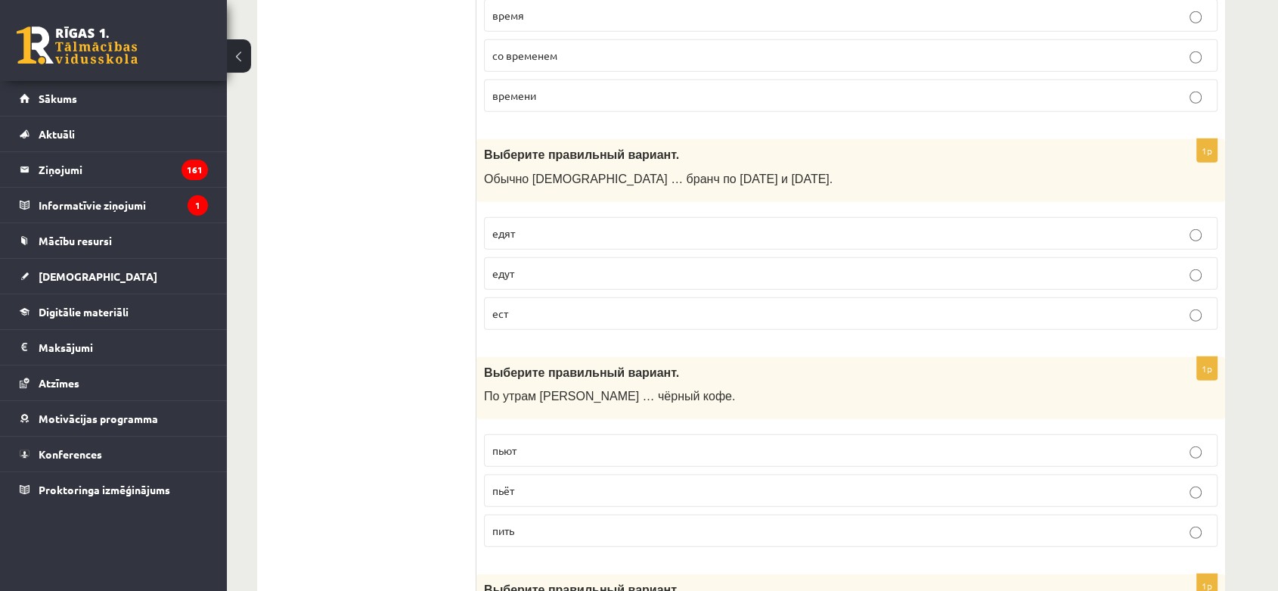
scroll to position [4284, 0]
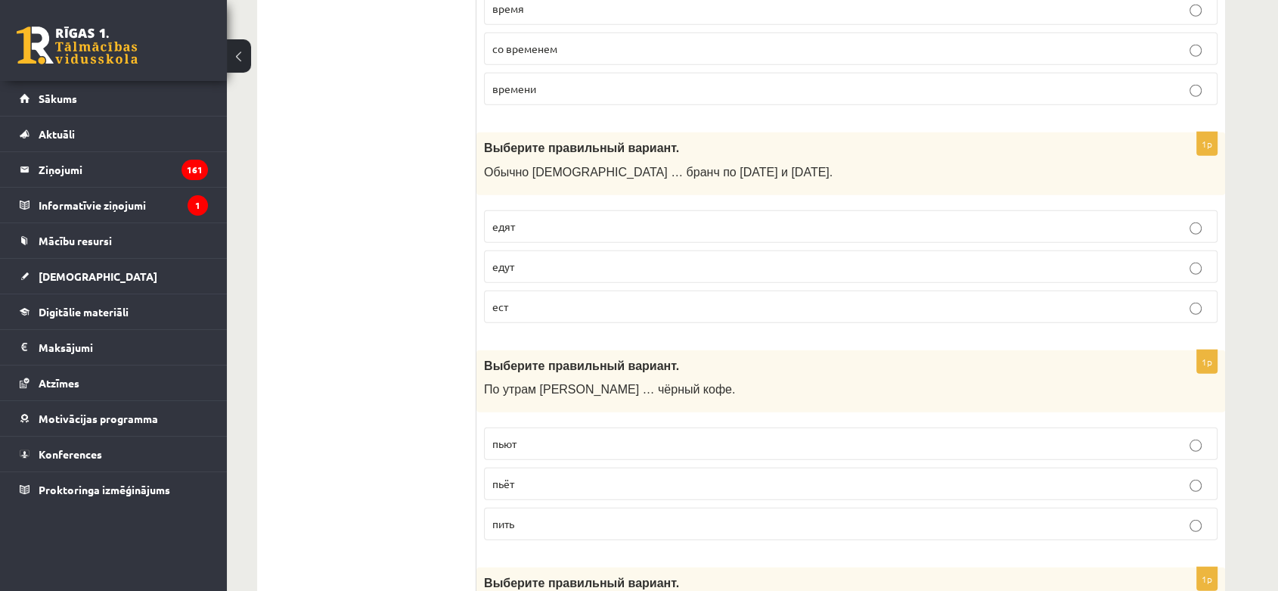
click at [574, 482] on label "пьёт" at bounding box center [850, 483] width 733 height 33
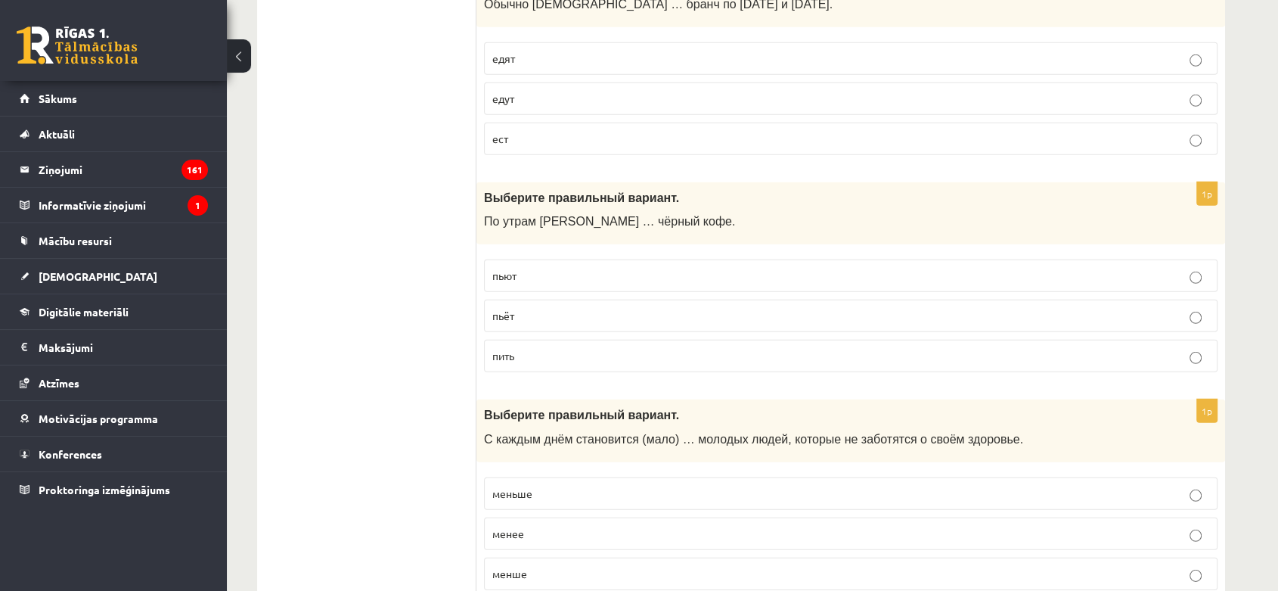
scroll to position [4537, 0]
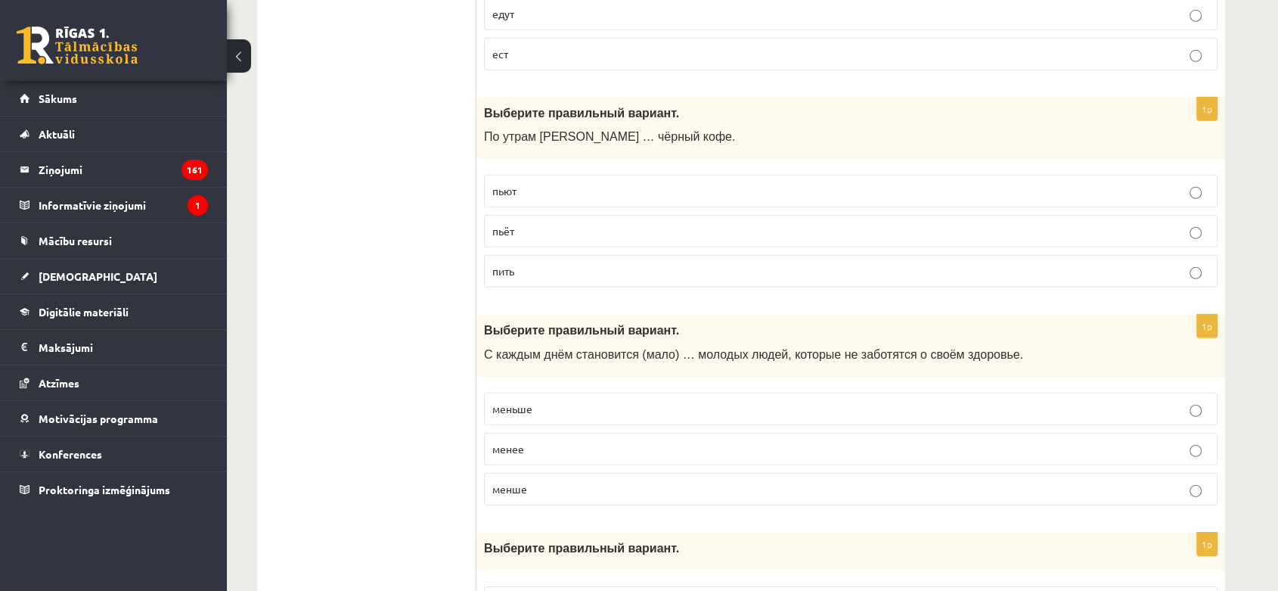
click at [571, 401] on p "меньше" at bounding box center [850, 409] width 717 height 16
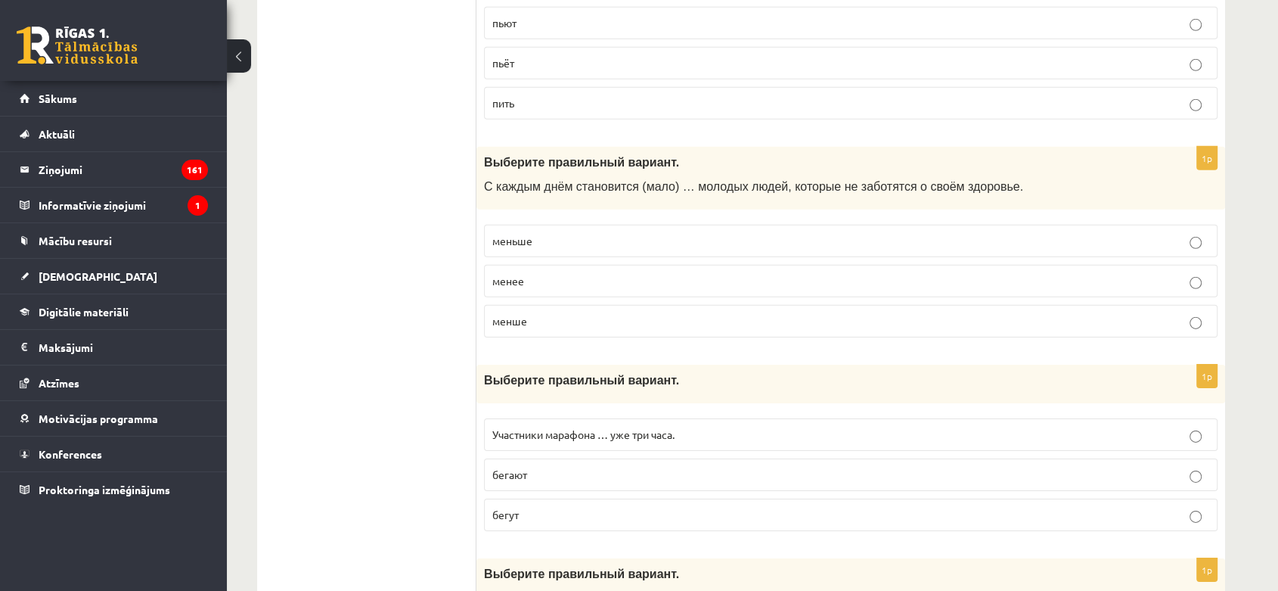
scroll to position [4620, 0]
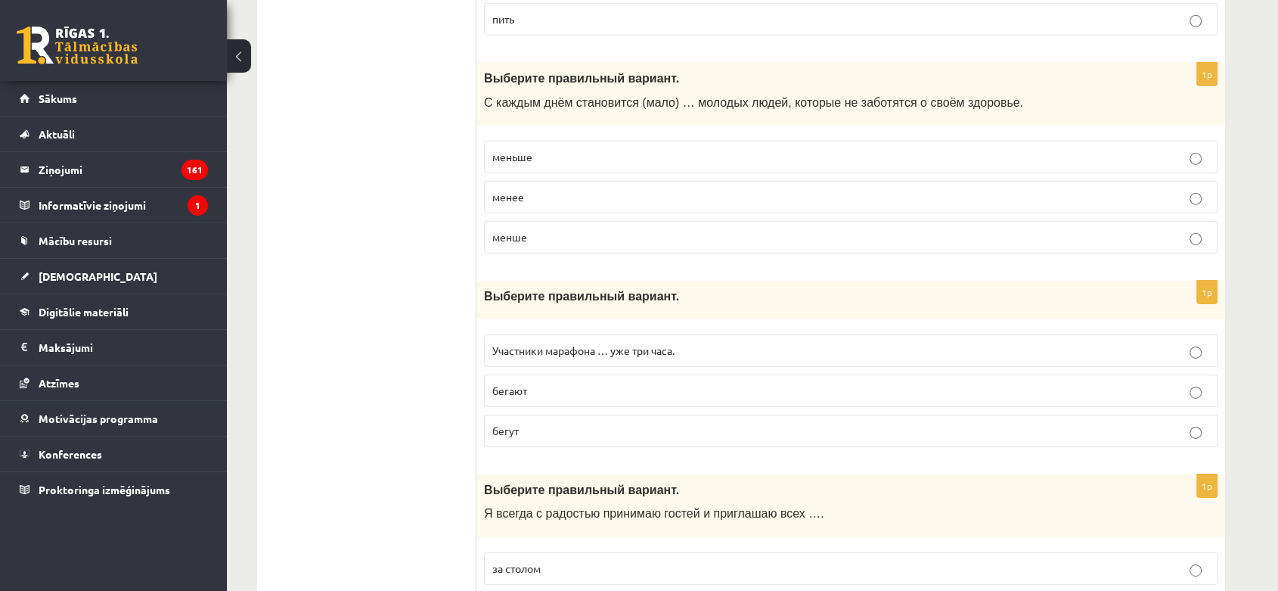
click at [536, 427] on label "бегут" at bounding box center [850, 430] width 733 height 33
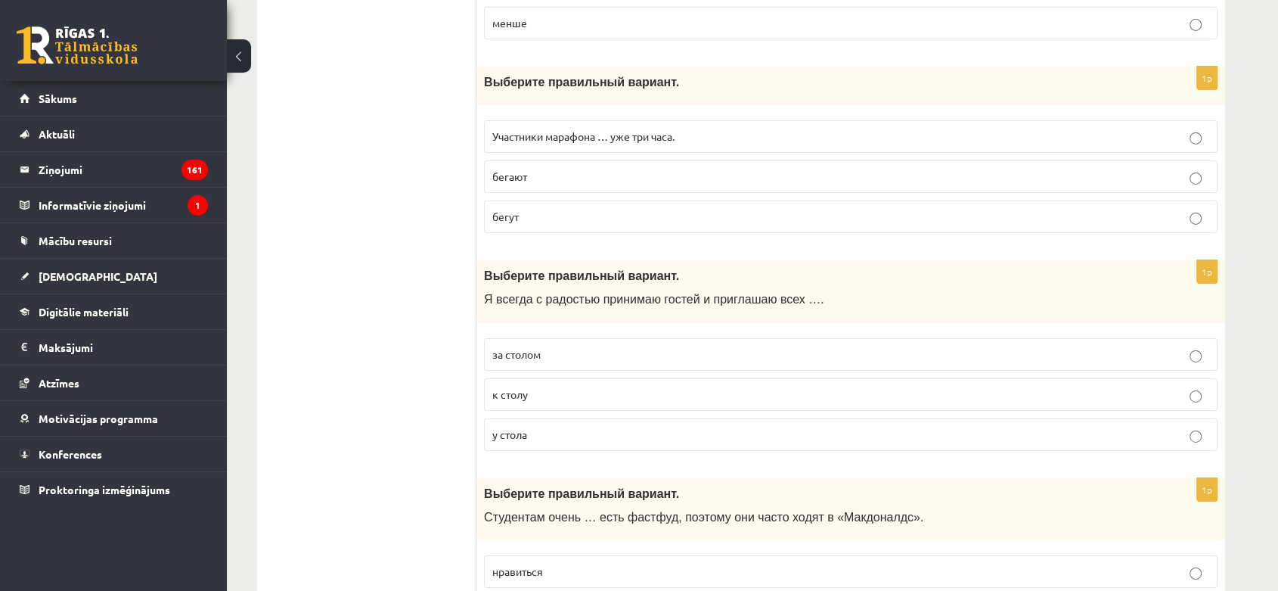
scroll to position [5040, 0]
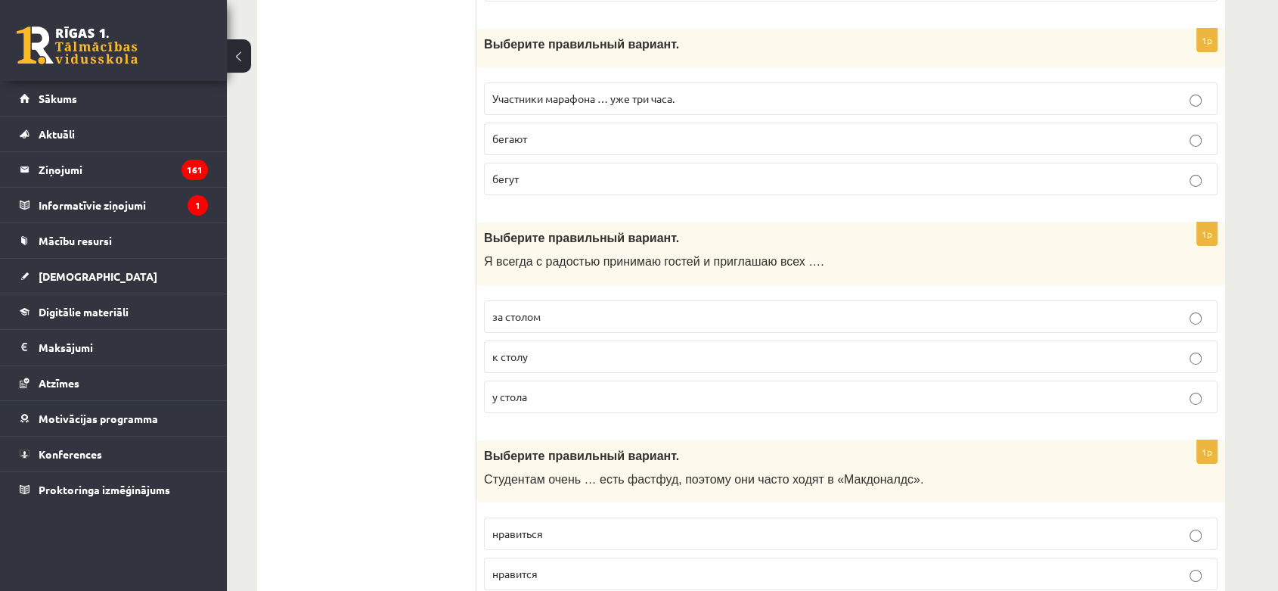
click at [527, 349] on span "к столу" at bounding box center [510, 356] width 36 height 14
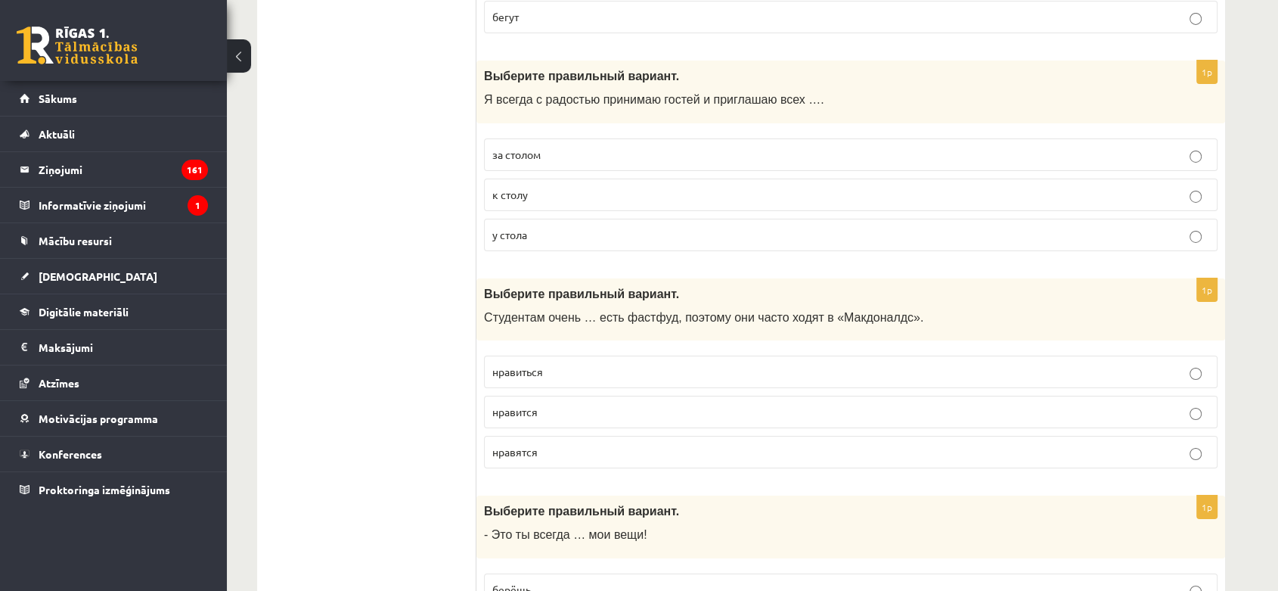
scroll to position [5208, 0]
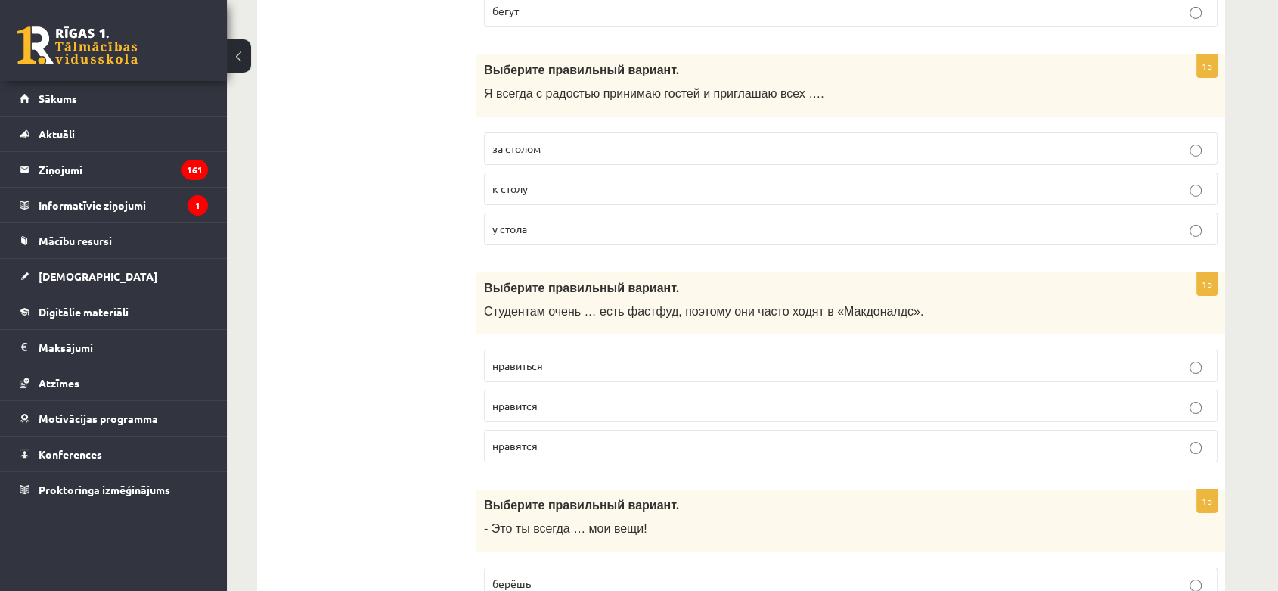
click at [693, 398] on p "нравится" at bounding box center [850, 406] width 717 height 16
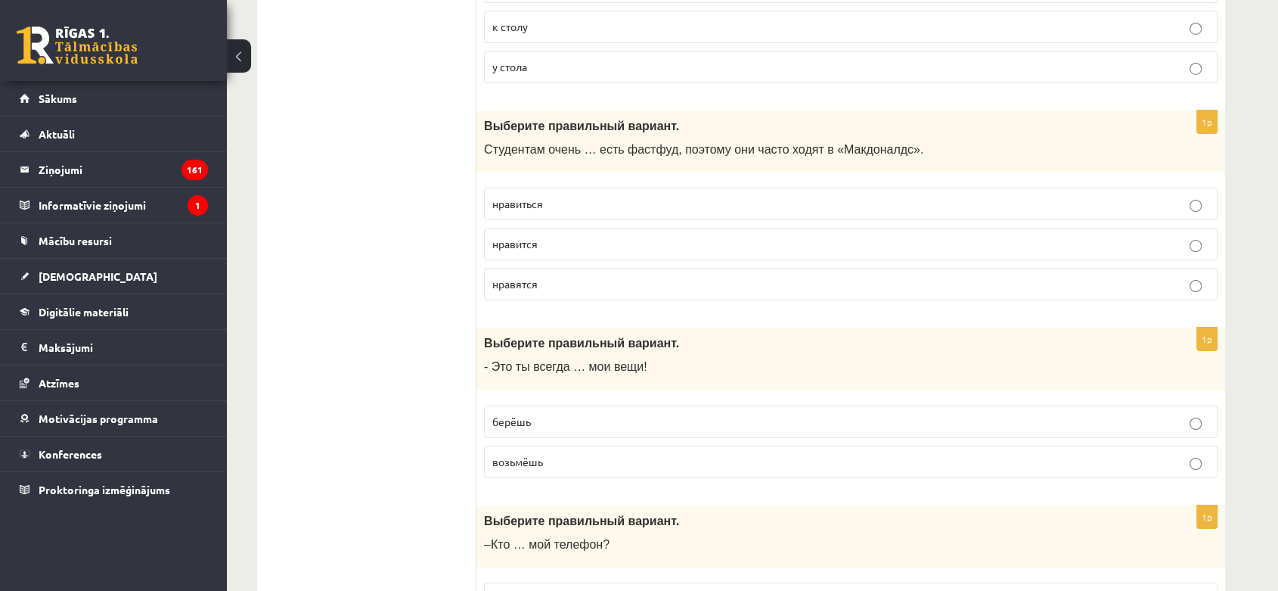
scroll to position [5377, 0]
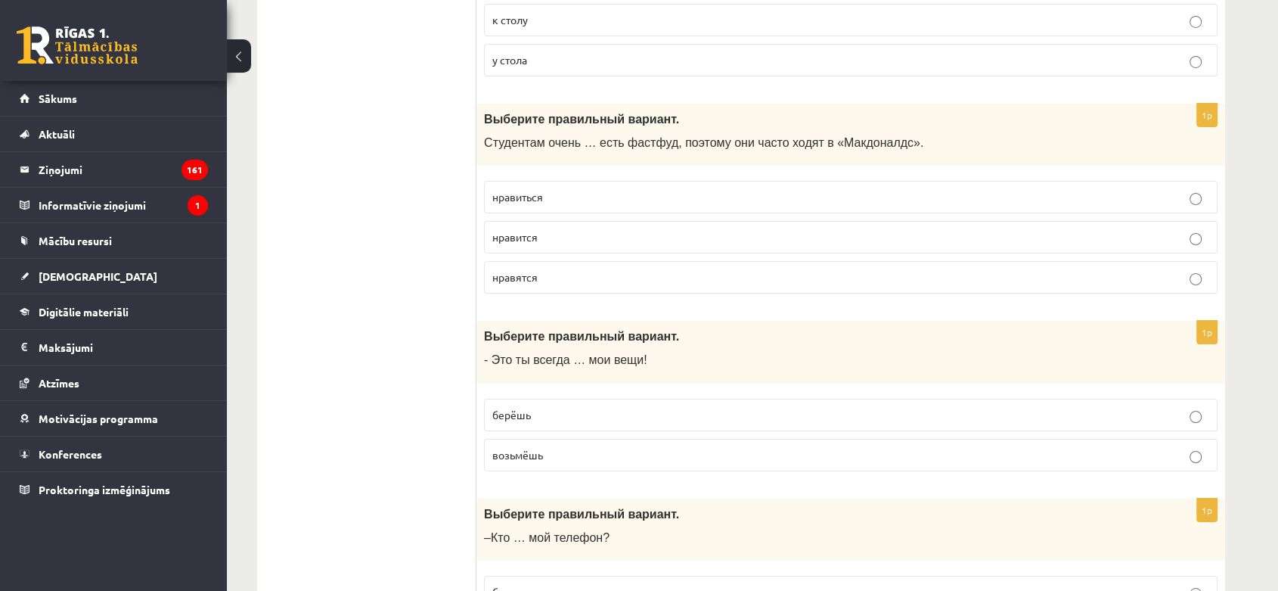
click at [597, 407] on p "берёшь" at bounding box center [850, 415] width 717 height 16
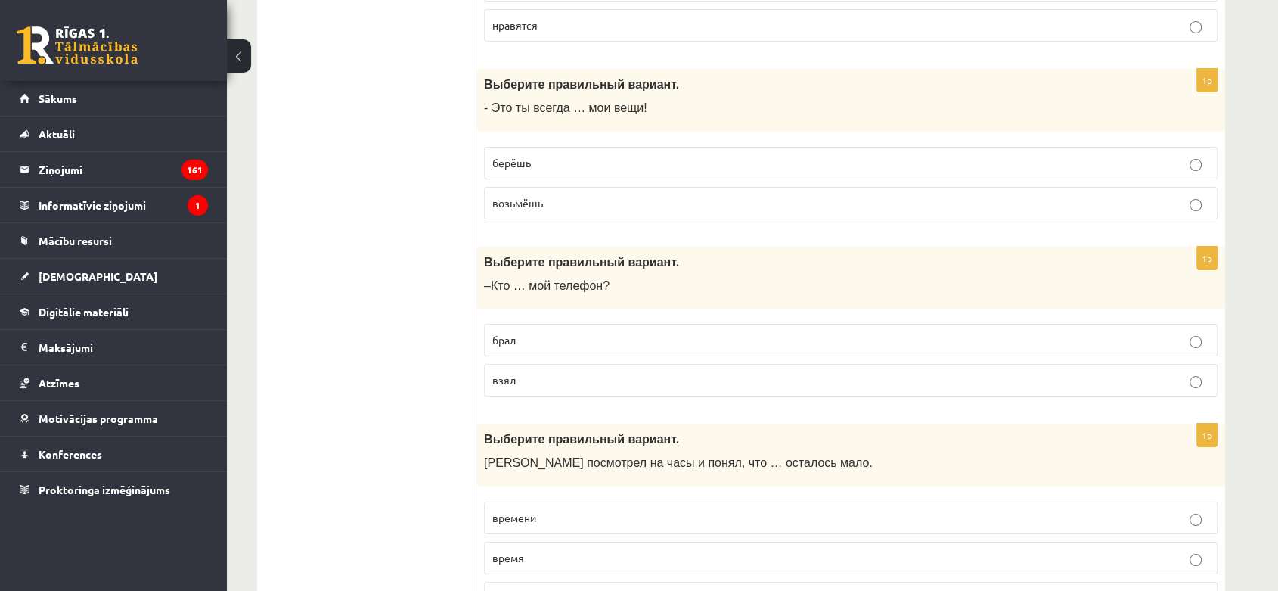
click at [607, 372] on p "взял" at bounding box center [850, 380] width 717 height 16
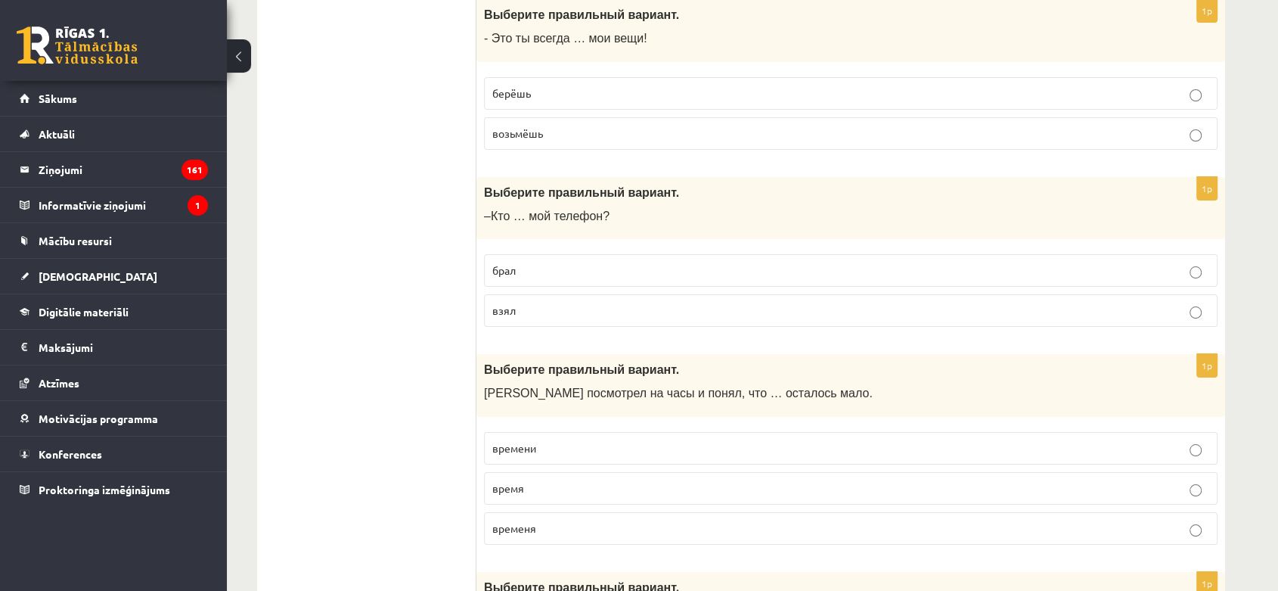
scroll to position [5796, 0]
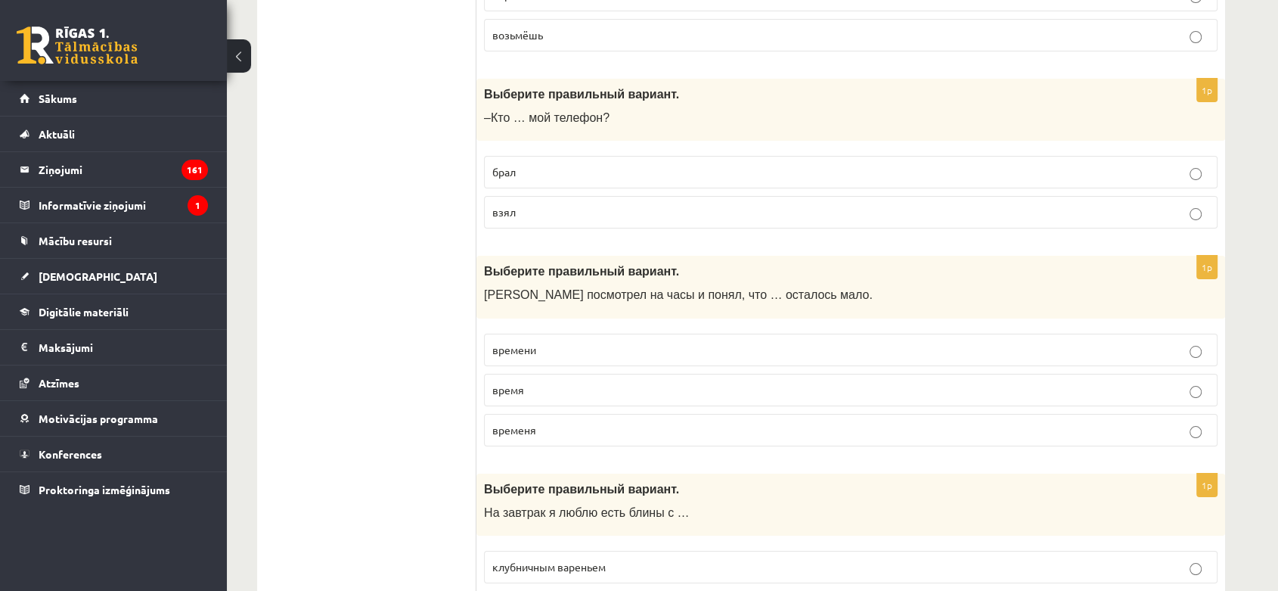
click at [604, 342] on p "времени" at bounding box center [850, 350] width 717 height 16
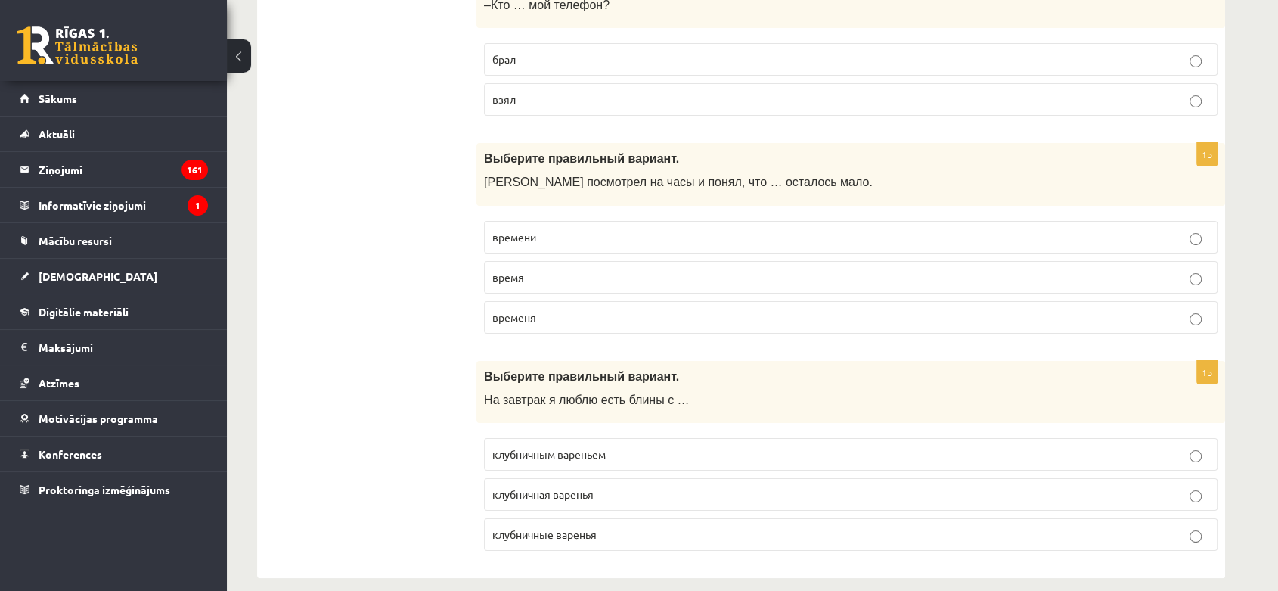
scroll to position [5910, 0]
click at [594, 446] on span "клубничным вареньем" at bounding box center [548, 453] width 113 height 14
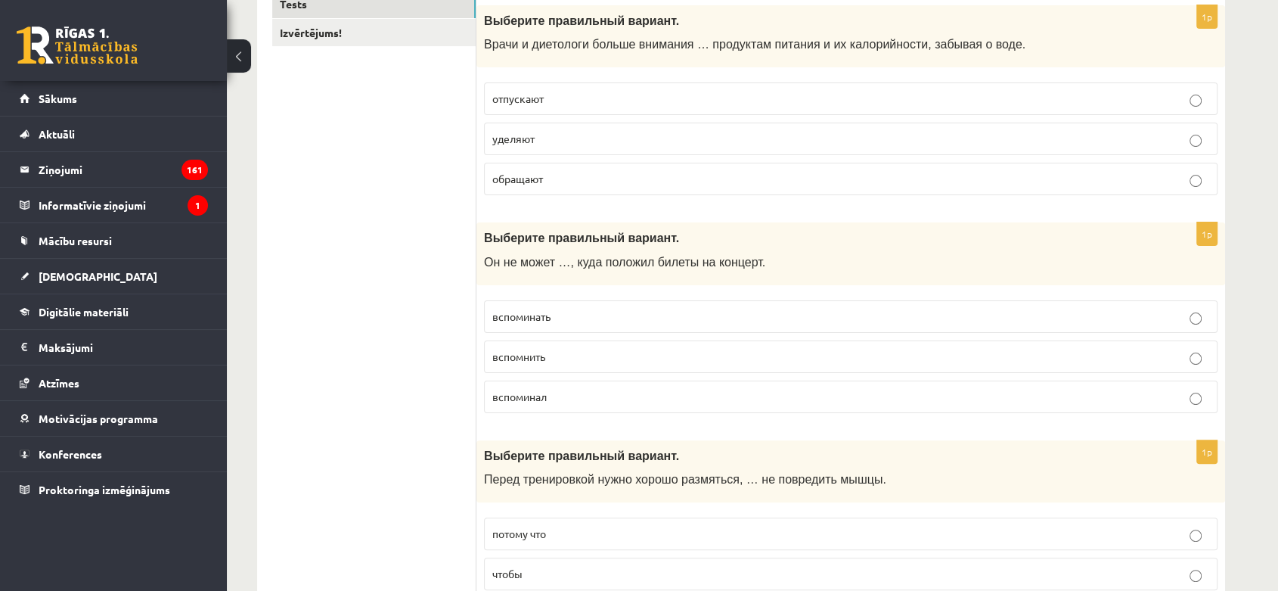
scroll to position [0, 0]
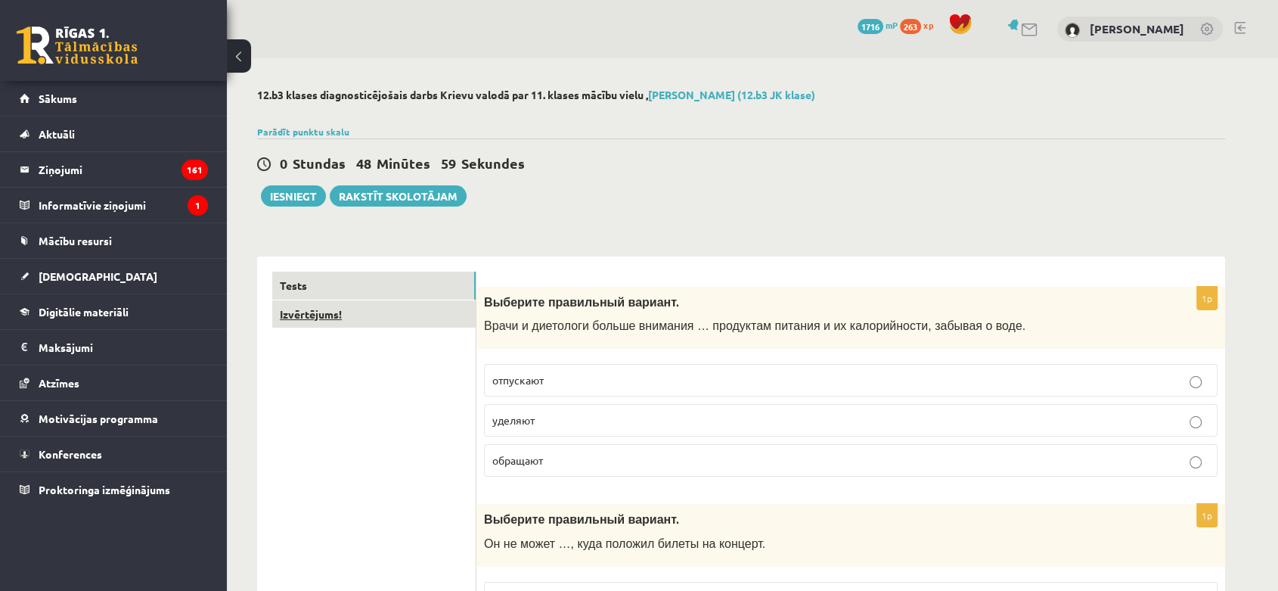
click at [409, 301] on link "Izvērtējums!" at bounding box center [373, 314] width 203 height 28
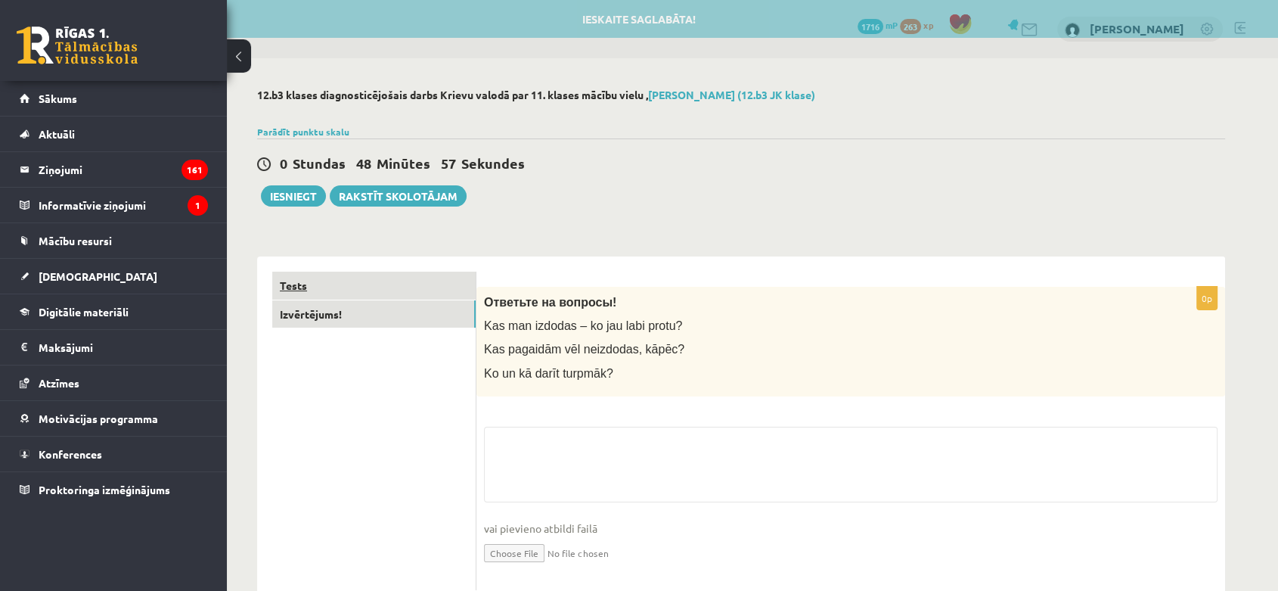
click at [411, 289] on link "Tests" at bounding box center [373, 285] width 203 height 28
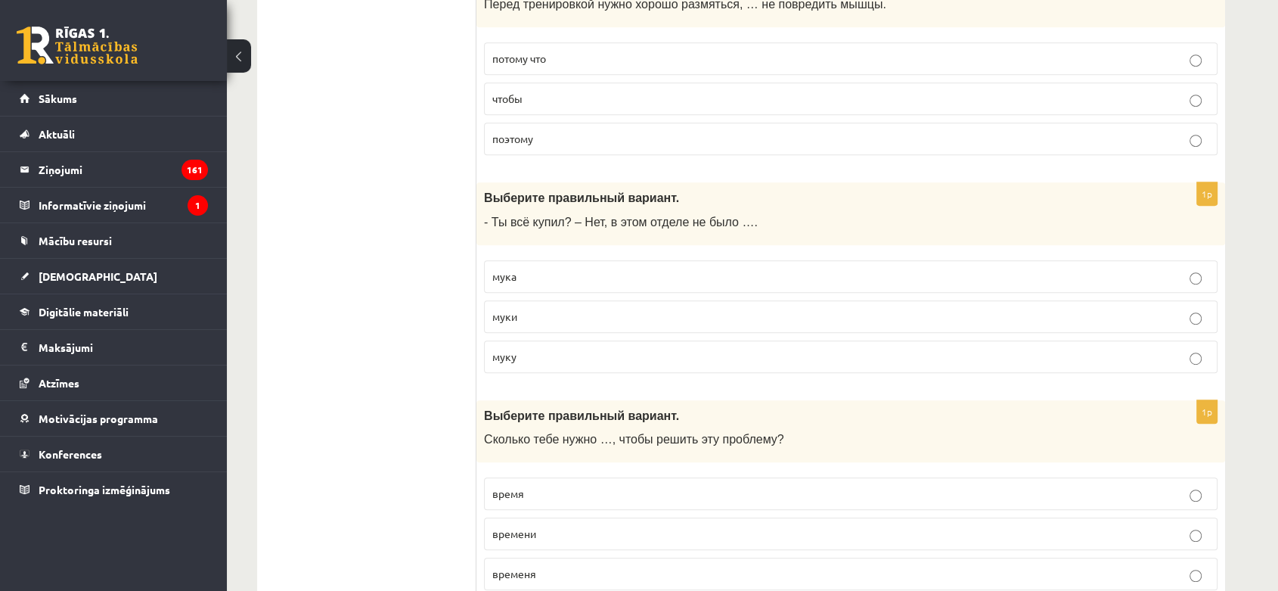
click at [659, 318] on p "муки" at bounding box center [850, 316] width 717 height 16
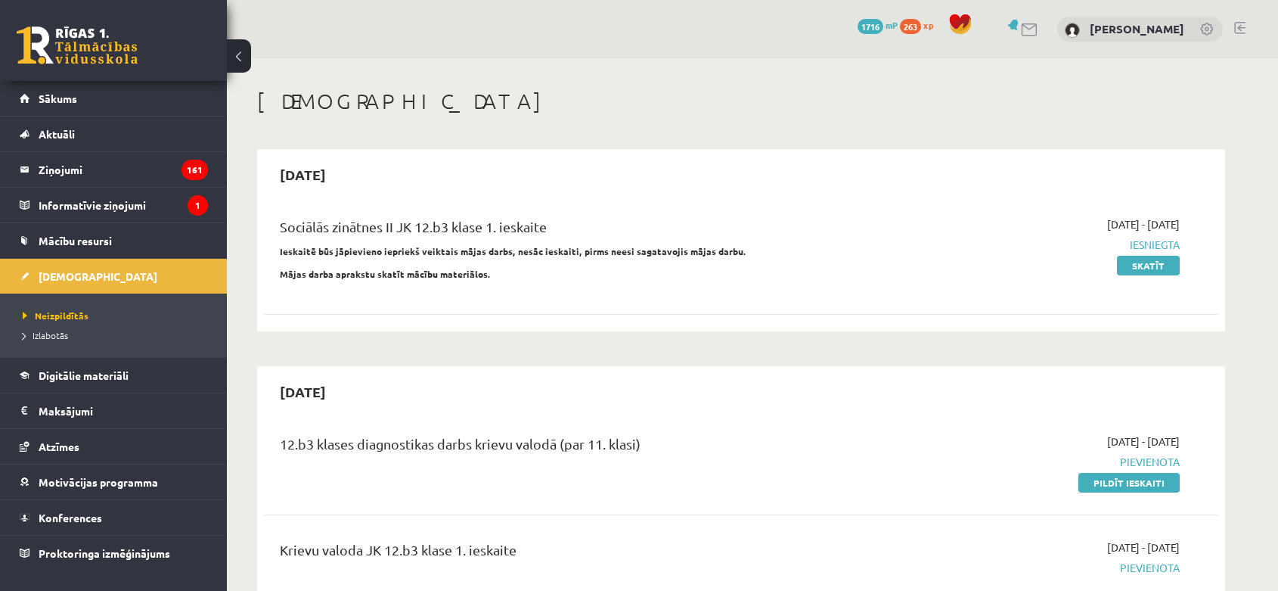
scroll to position [169, 0]
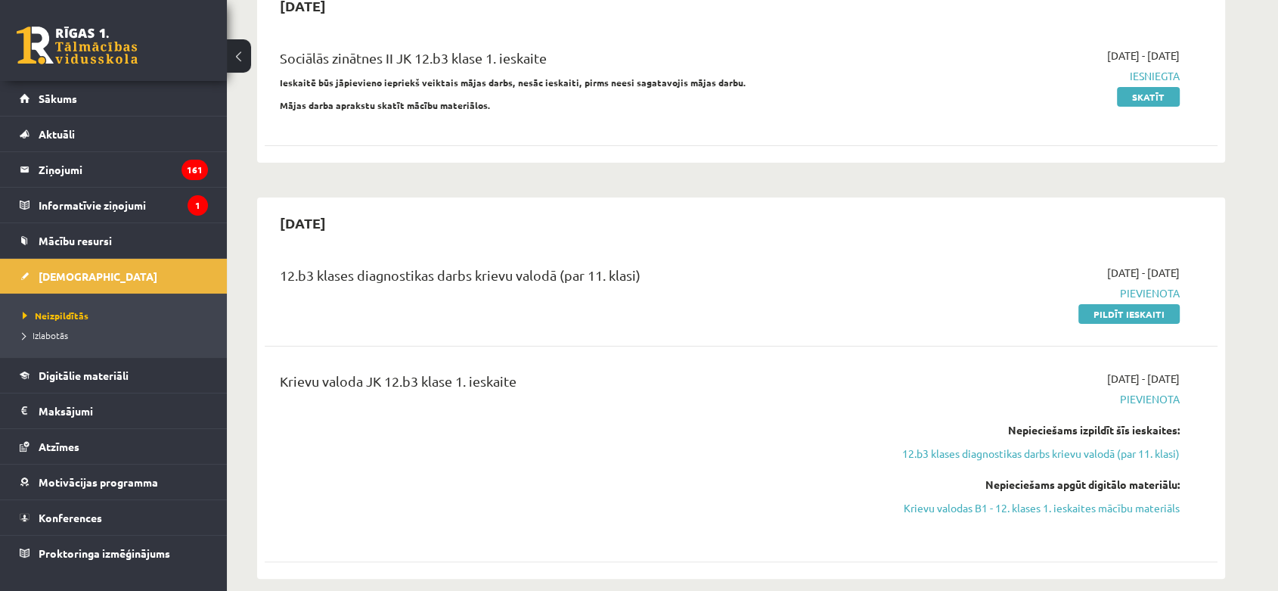
drag, startPoint x: 1093, startPoint y: 307, endPoint x: 710, endPoint y: 63, distance: 454.5
click at [1093, 307] on link "Pildīt ieskaiti" at bounding box center [1128, 314] width 101 height 20
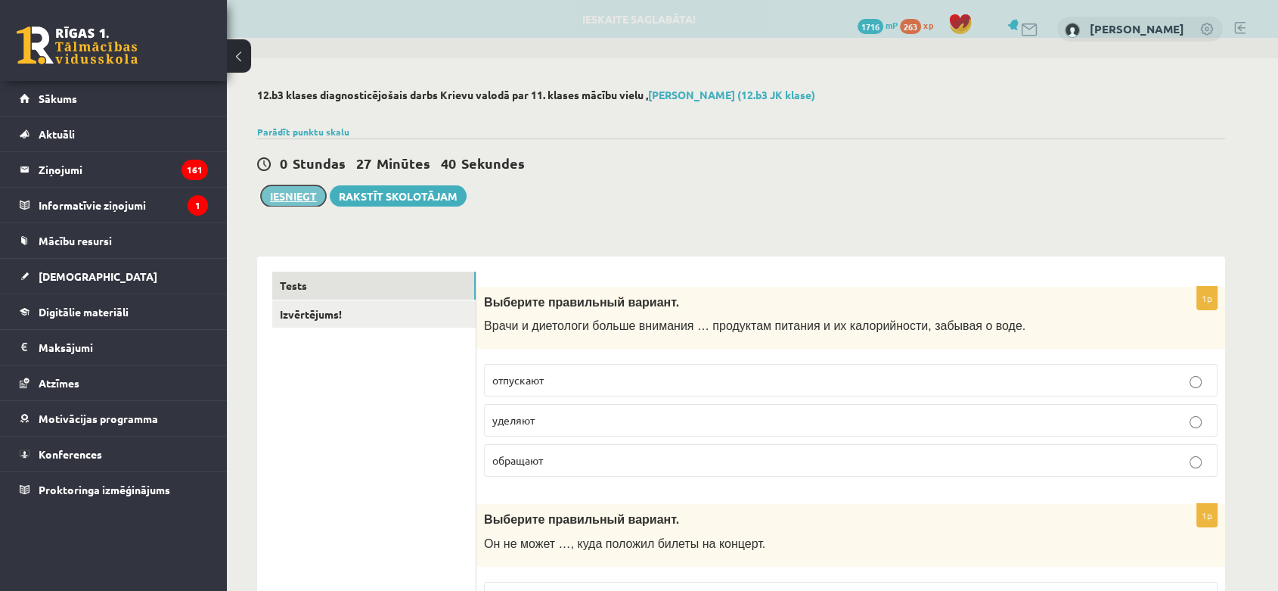
click at [300, 203] on button "Iesniegt" at bounding box center [293, 195] width 65 height 21
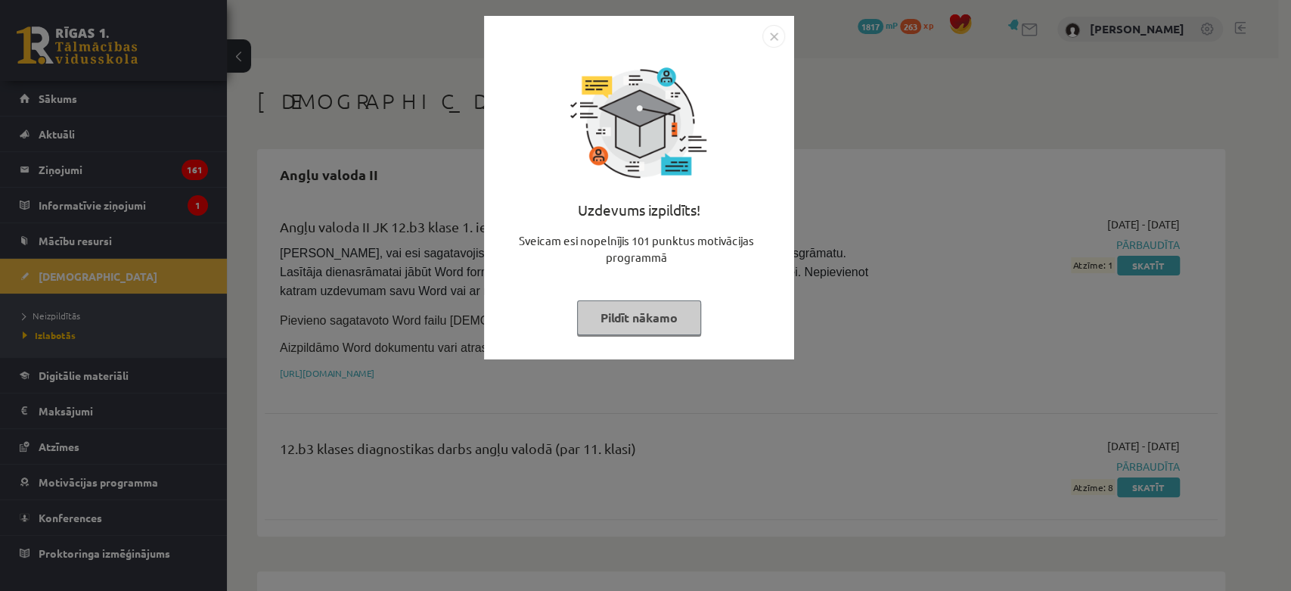
click at [783, 33] on img "Close" at bounding box center [773, 36] width 23 height 23
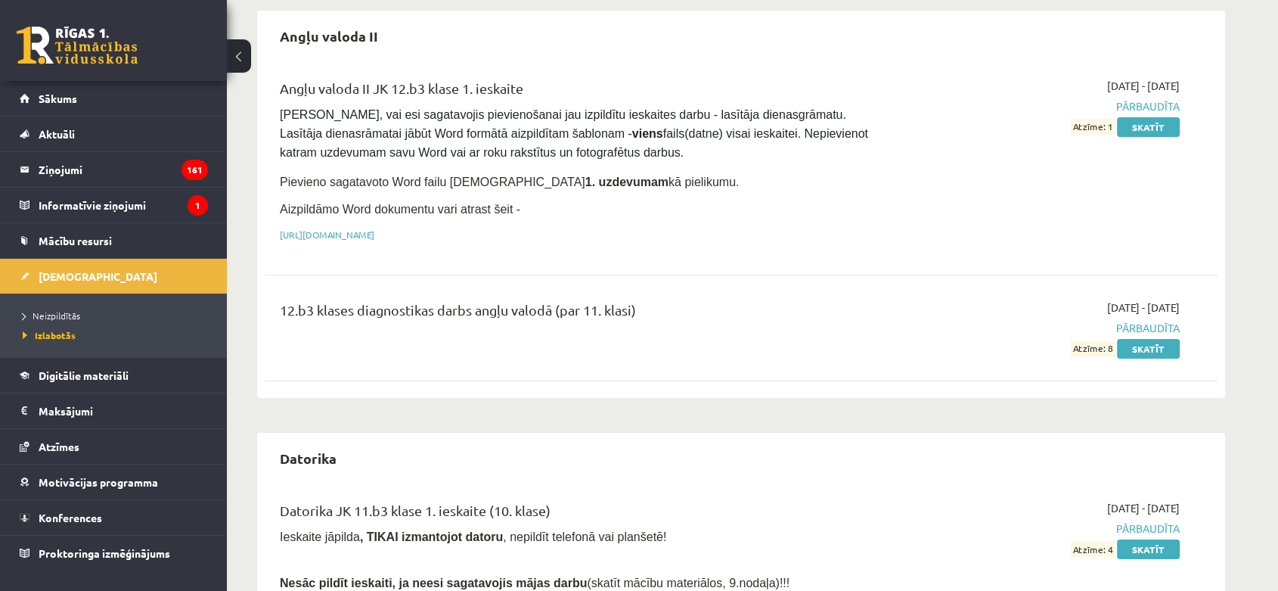
scroll to position [168, 0]
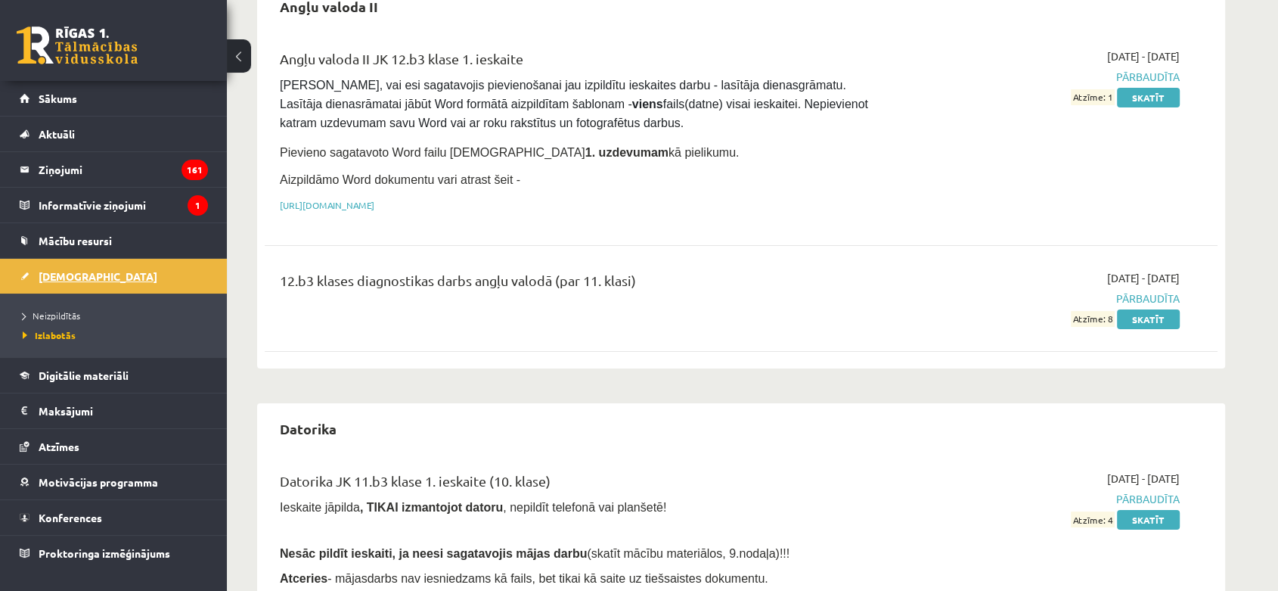
click at [73, 268] on link "[DEMOGRAPHIC_DATA]" at bounding box center [114, 276] width 188 height 35
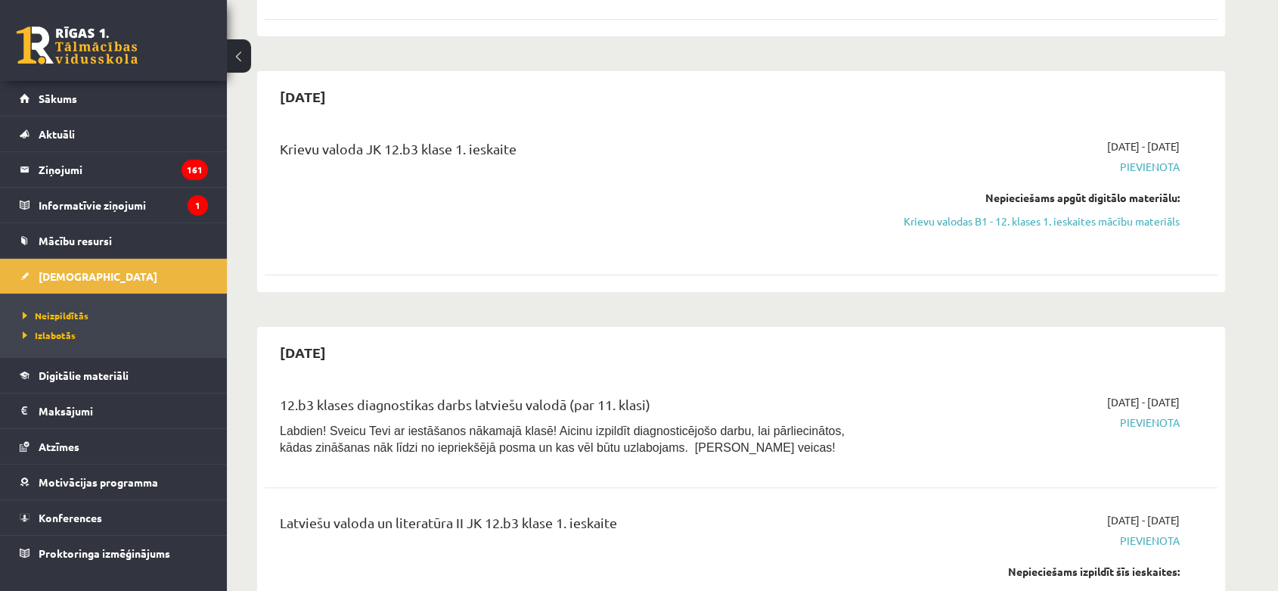
scroll to position [336, 0]
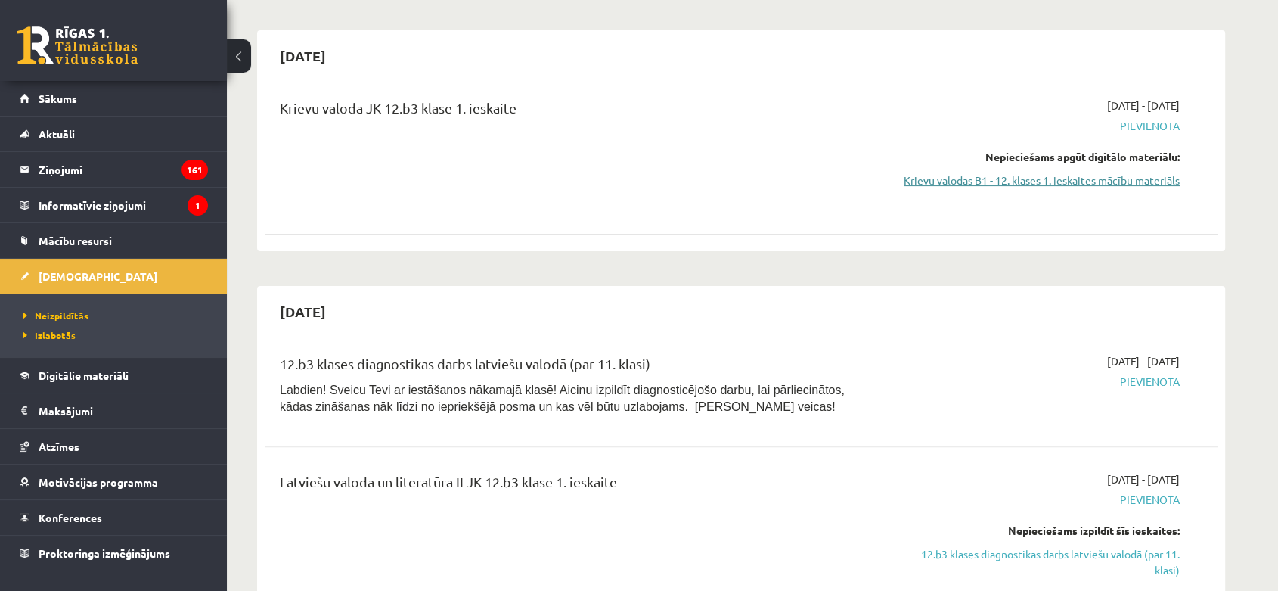
click at [1102, 187] on link "Krievu valodas B1 - 12. klases 1. ieskaites mācību materiāls" at bounding box center [1036, 180] width 285 height 16
drag, startPoint x: 1072, startPoint y: 184, endPoint x: 709, endPoint y: 59, distance: 384.0
click at [1071, 184] on link "Krievu valodas B1 - 12. klases 1. ieskaites mācību materiāls" at bounding box center [1036, 180] width 285 height 16
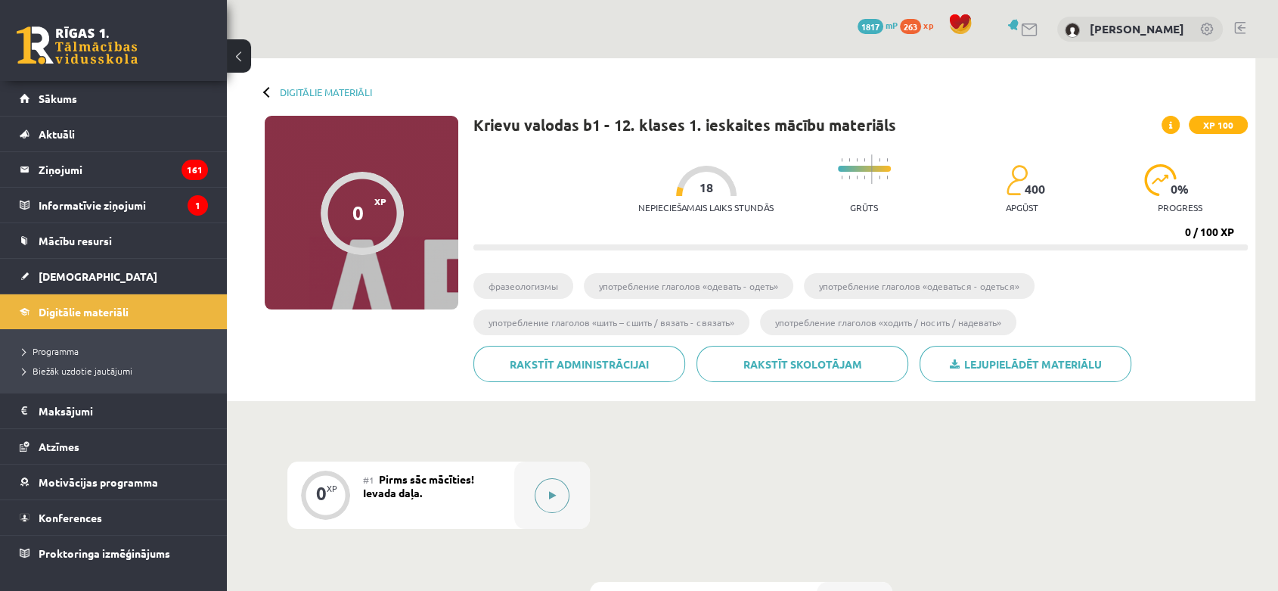
click at [565, 495] on button at bounding box center [552, 495] width 35 height 35
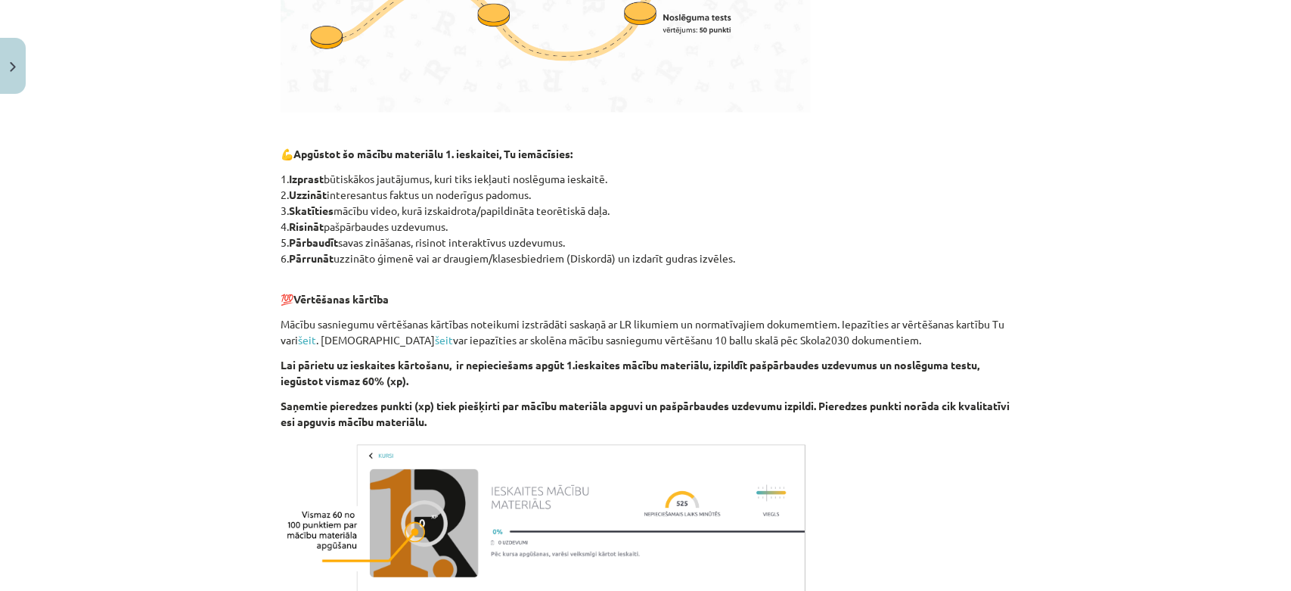
scroll to position [852, 0]
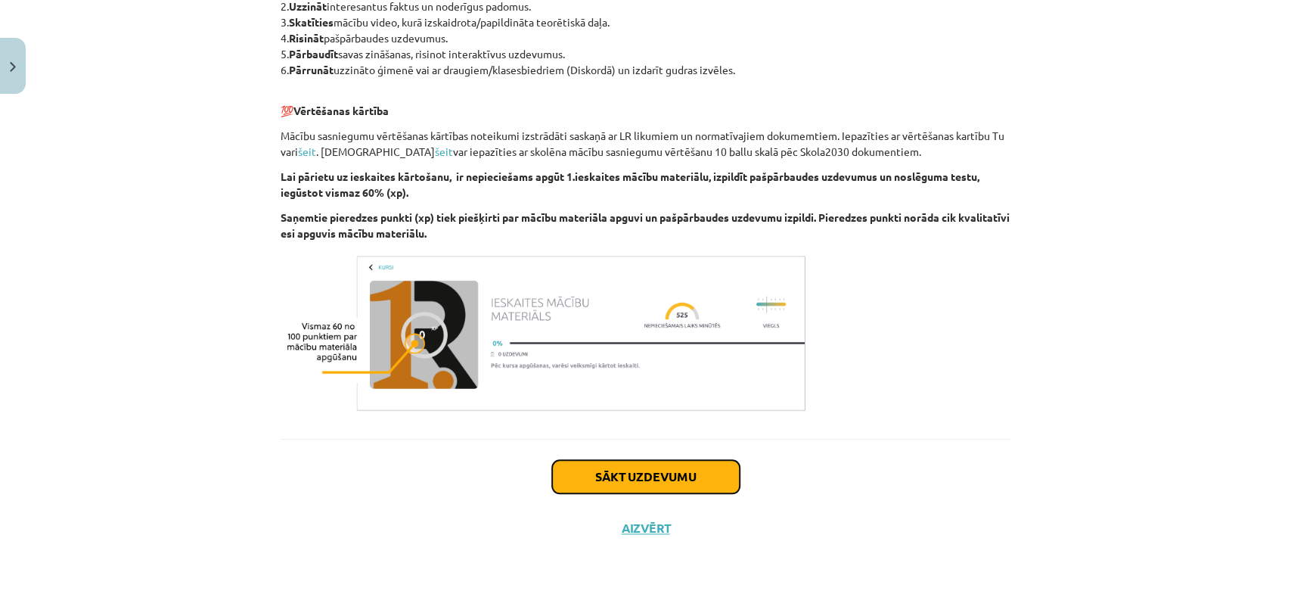
click at [680, 470] on button "Sākt uzdevumu" at bounding box center [646, 476] width 188 height 33
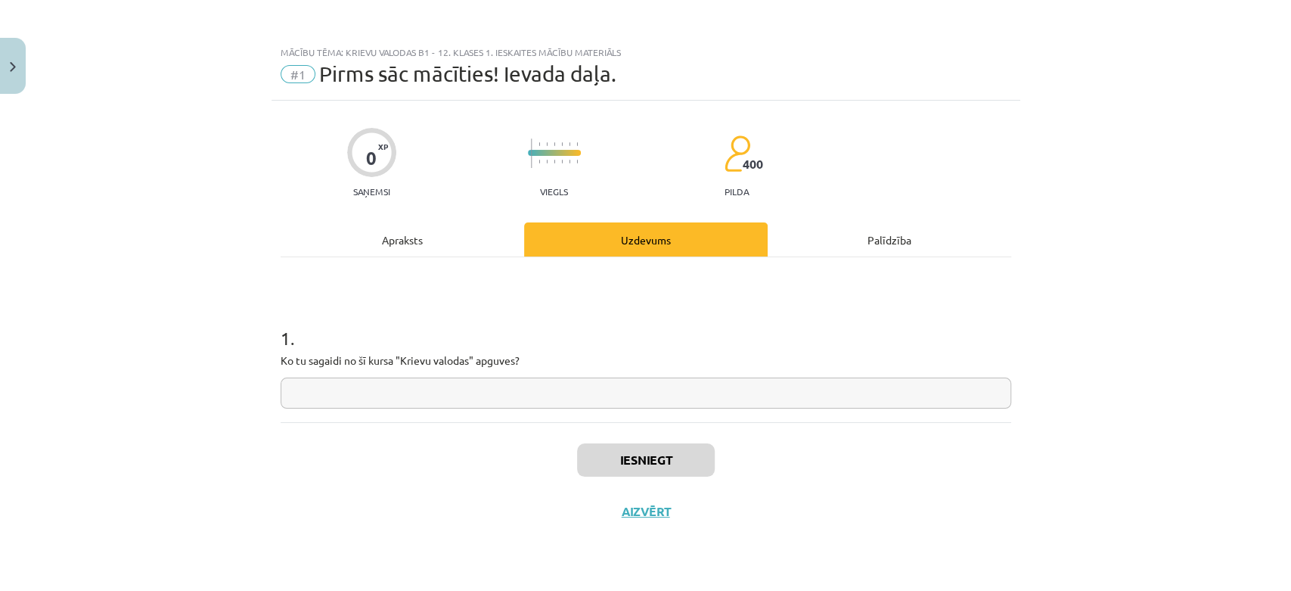
scroll to position [0, 0]
click at [654, 399] on input "text" at bounding box center [646, 392] width 730 height 31
type input "*"
click at [663, 457] on button "Iesniegt" at bounding box center [646, 459] width 138 height 33
click at [659, 524] on button "Nākamā nodarbība" at bounding box center [646, 521] width 148 height 35
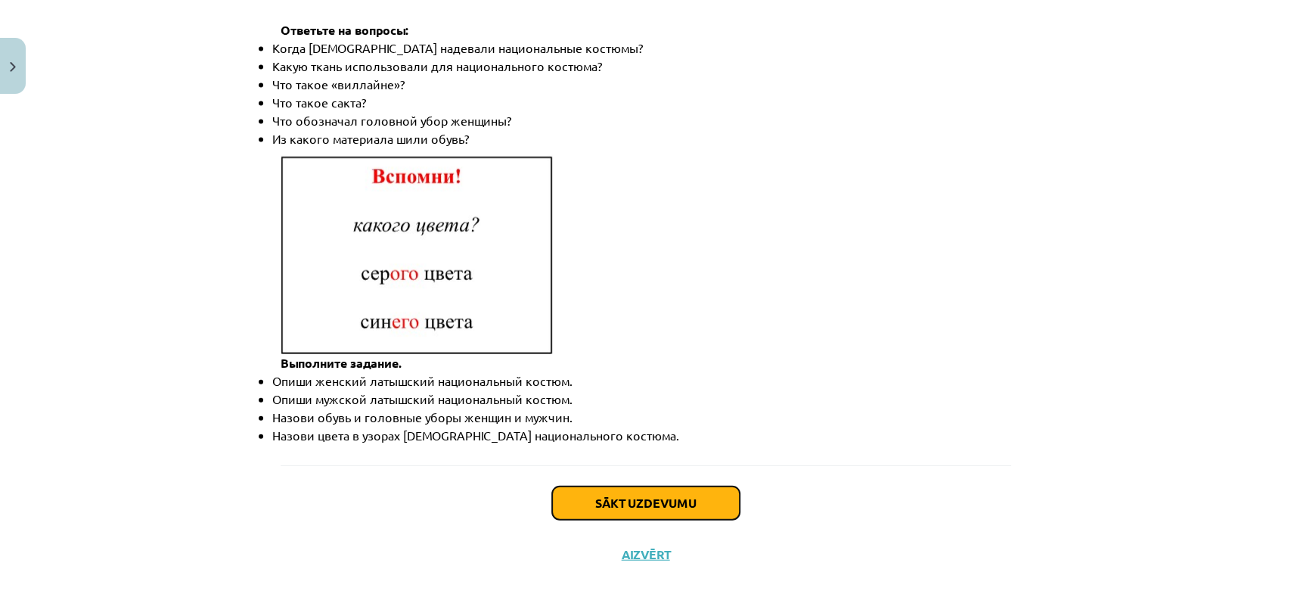
click at [674, 486] on button "Sākt uzdevumu" at bounding box center [646, 502] width 188 height 33
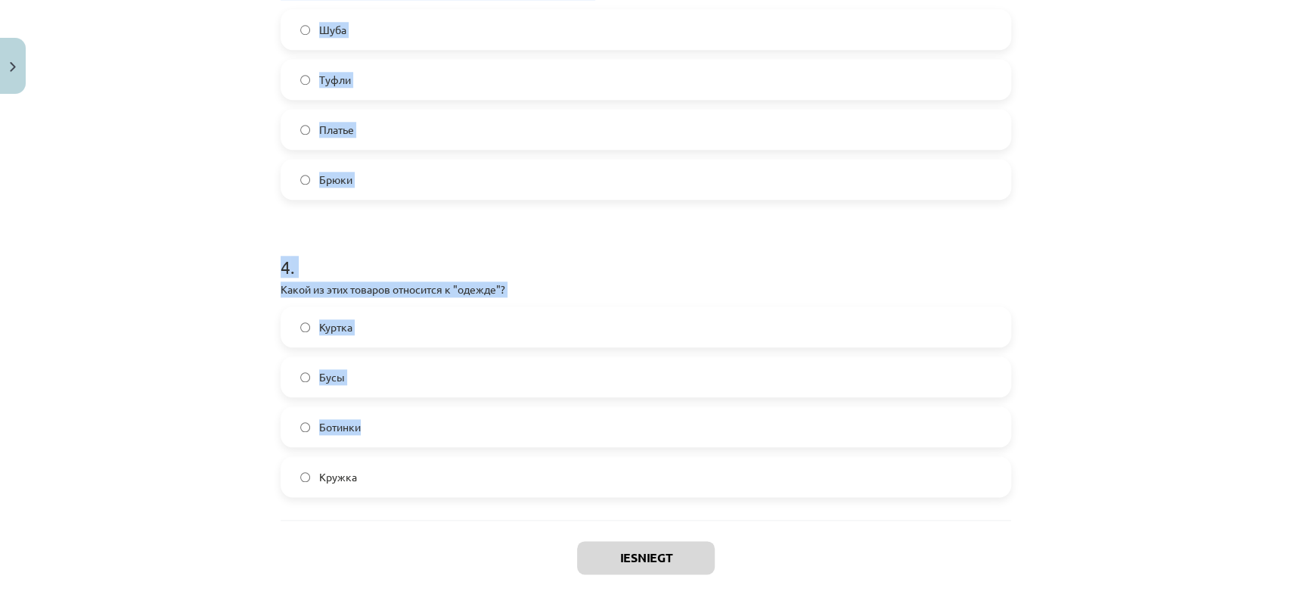
scroll to position [1043, 0]
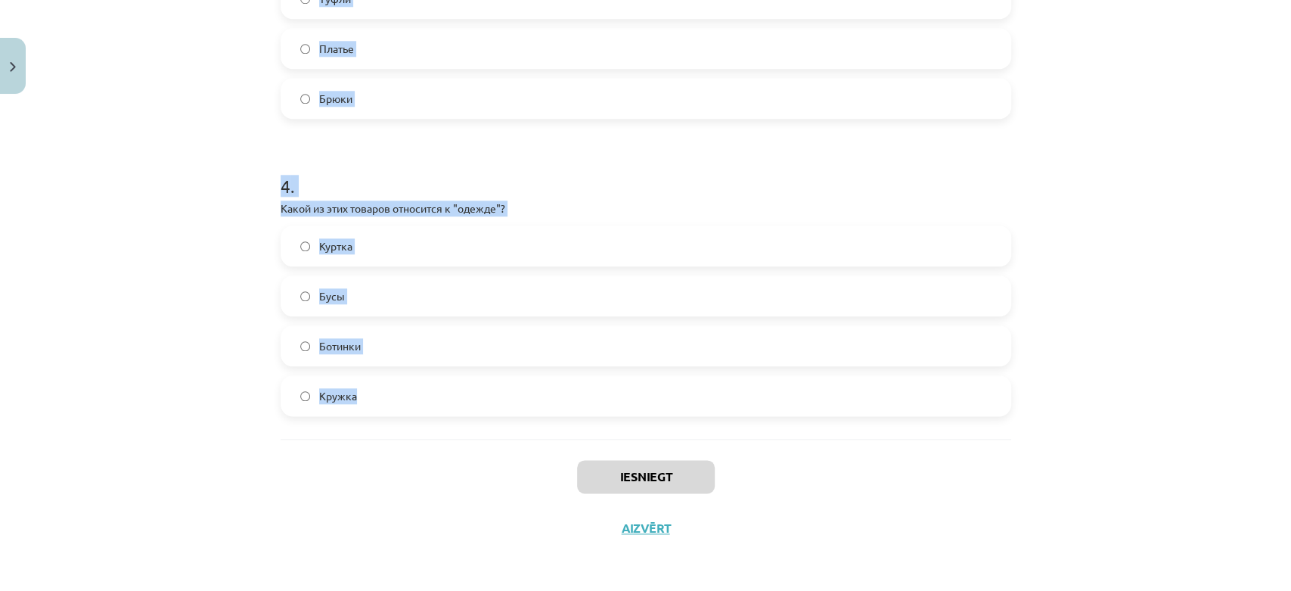
drag, startPoint x: 278, startPoint y: 297, endPoint x: 420, endPoint y: 389, distance: 169.0
copy form "1 . Что означает слово "дешёвый"? Легко доступен Стоит мало денег Стоит много д…"
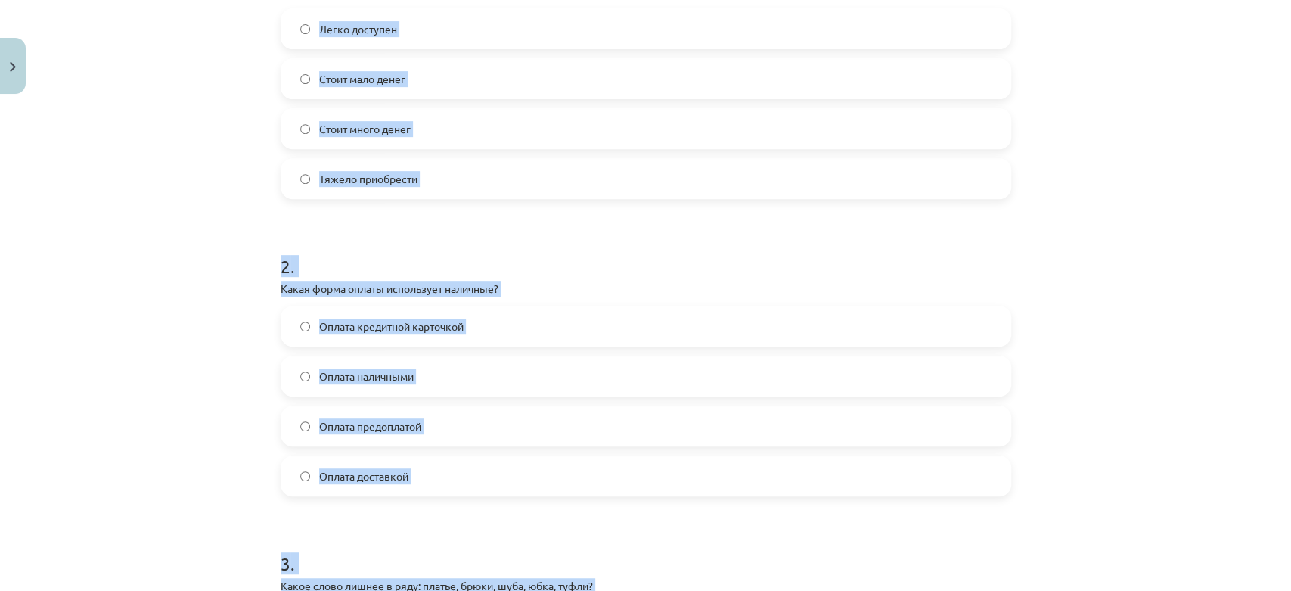
scroll to position [203, 0]
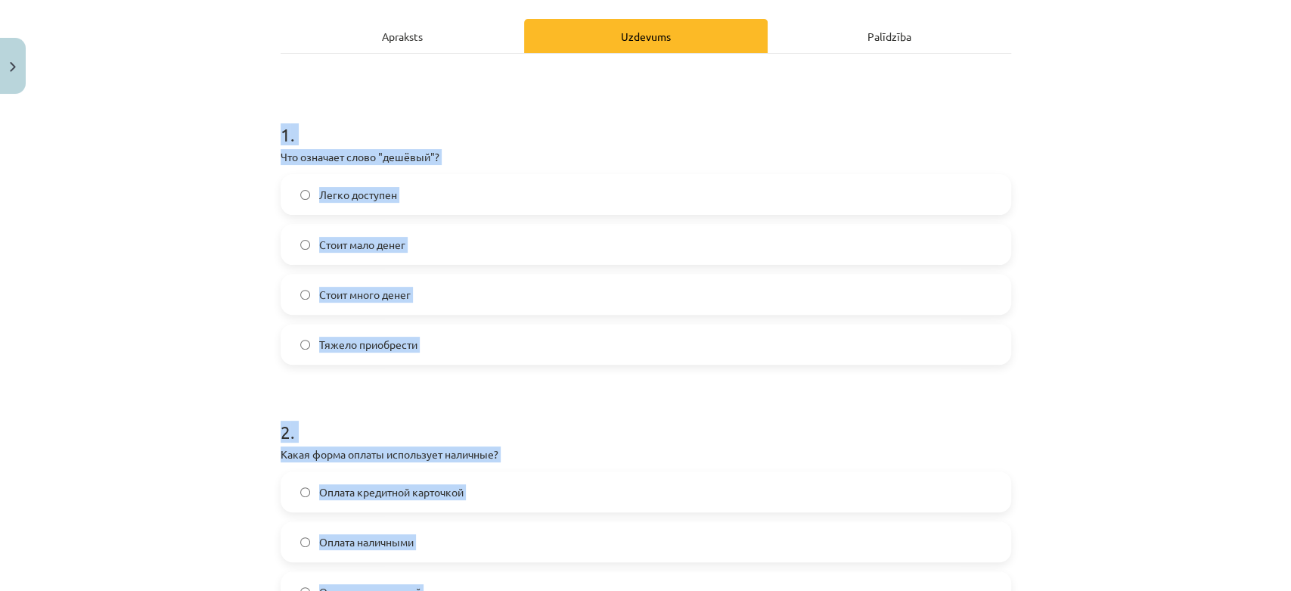
click at [212, 284] on div "Mācību tēma: Krievu valodas b1 - 12. klases 1. ieskaites mācību materiāls #2 Ак…" at bounding box center [645, 295] width 1291 height 591
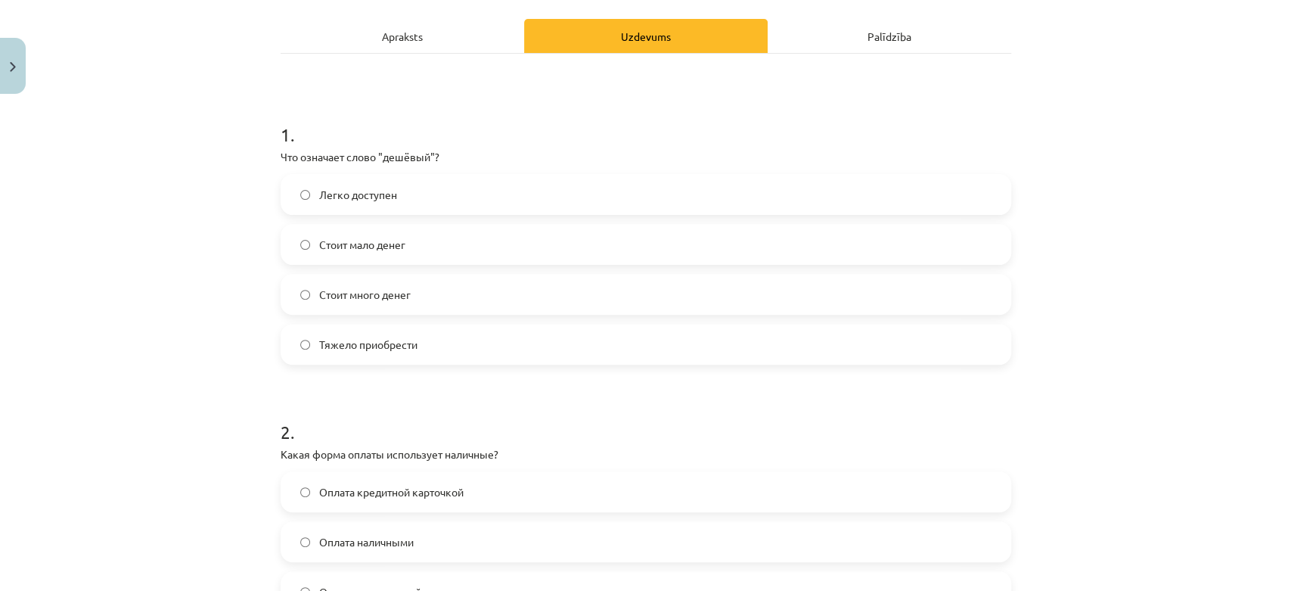
click at [311, 284] on label "Стоит много денег" at bounding box center [645, 294] width 727 height 38
click at [463, 225] on label "Стоит мало денег" at bounding box center [645, 244] width 727 height 38
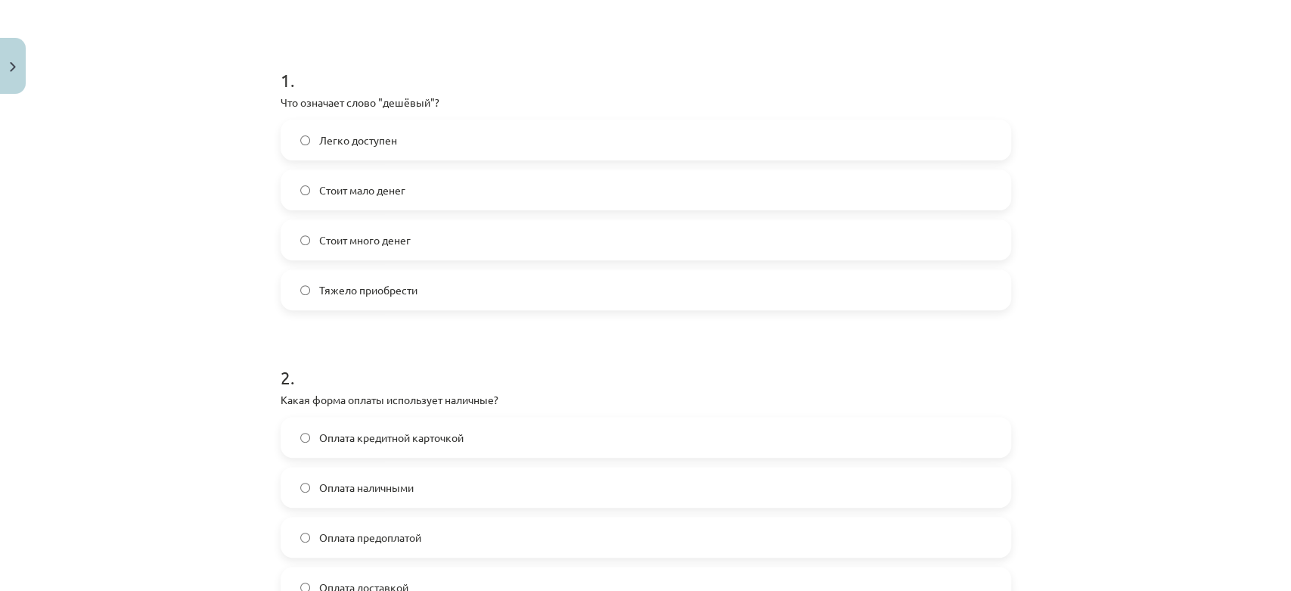
scroll to position [287, 0]
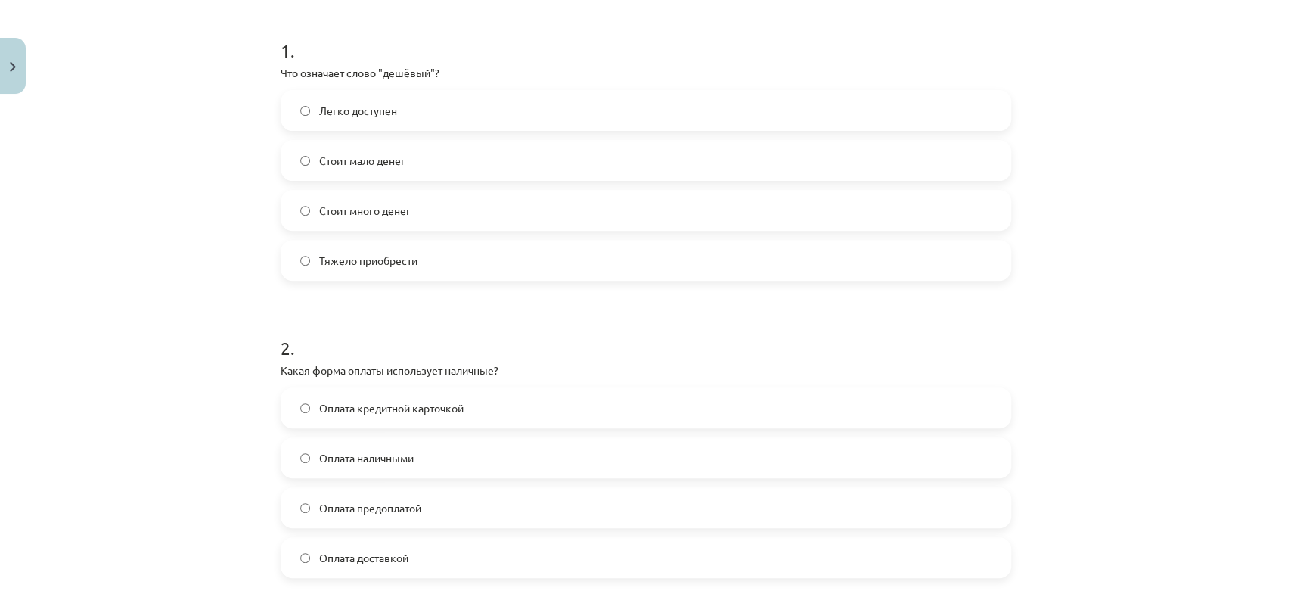
click at [411, 453] on label "Оплата наличными" at bounding box center [645, 458] width 727 height 38
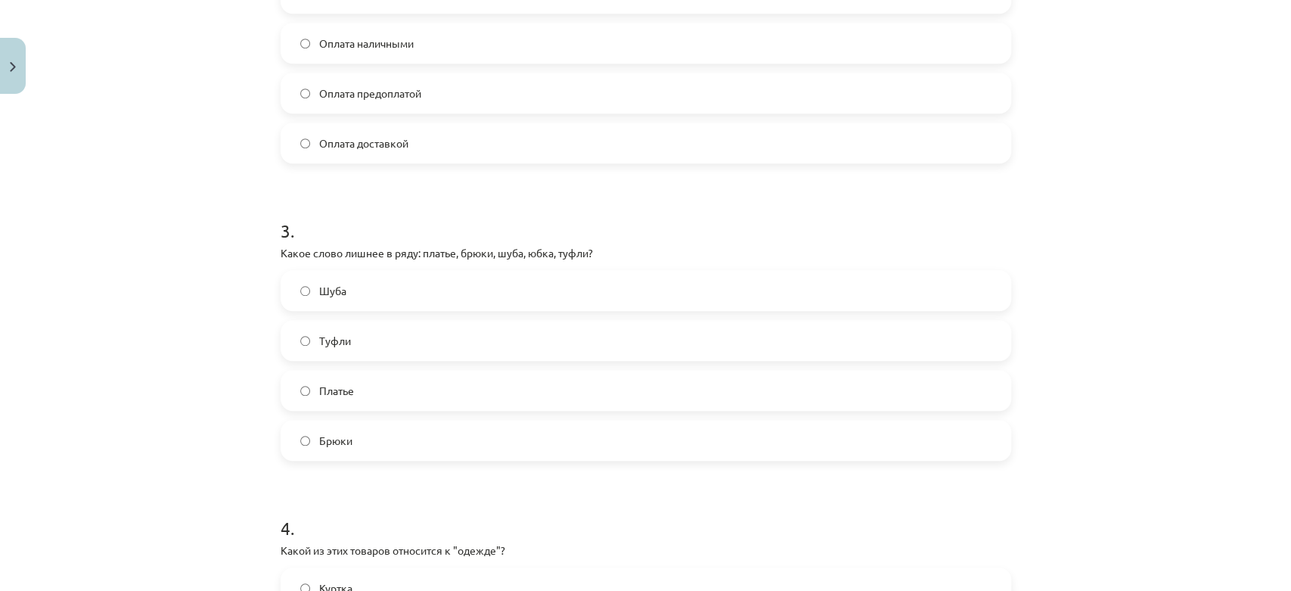
scroll to position [708, 0]
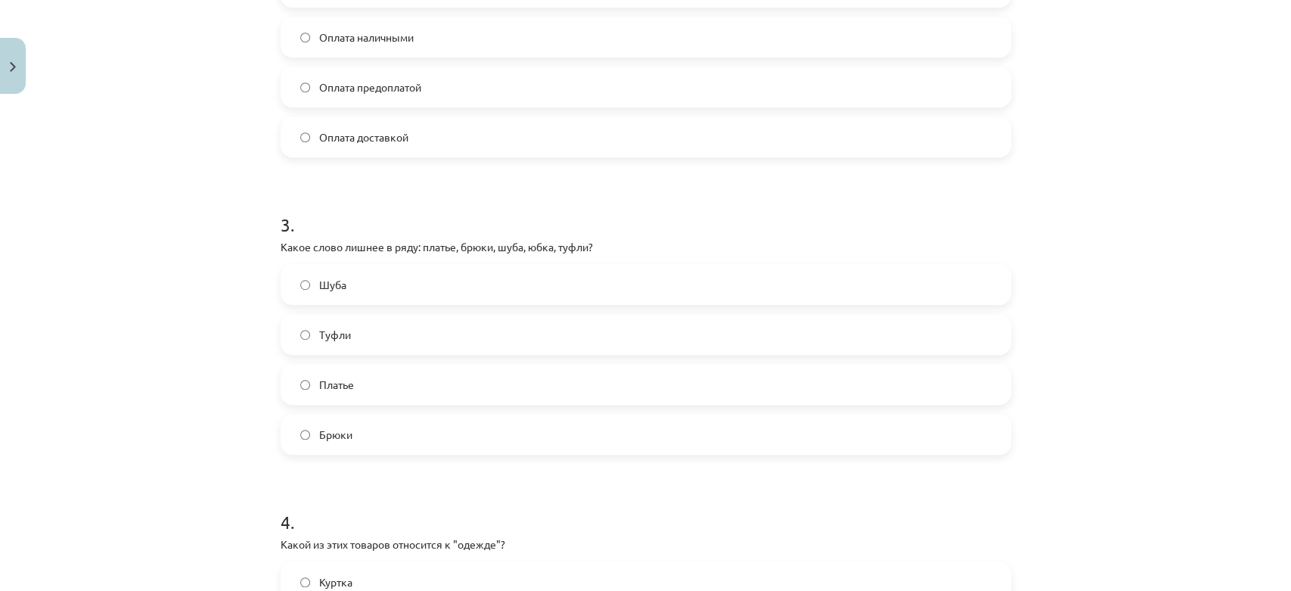
click at [363, 343] on label "Туфли" at bounding box center [645, 334] width 727 height 38
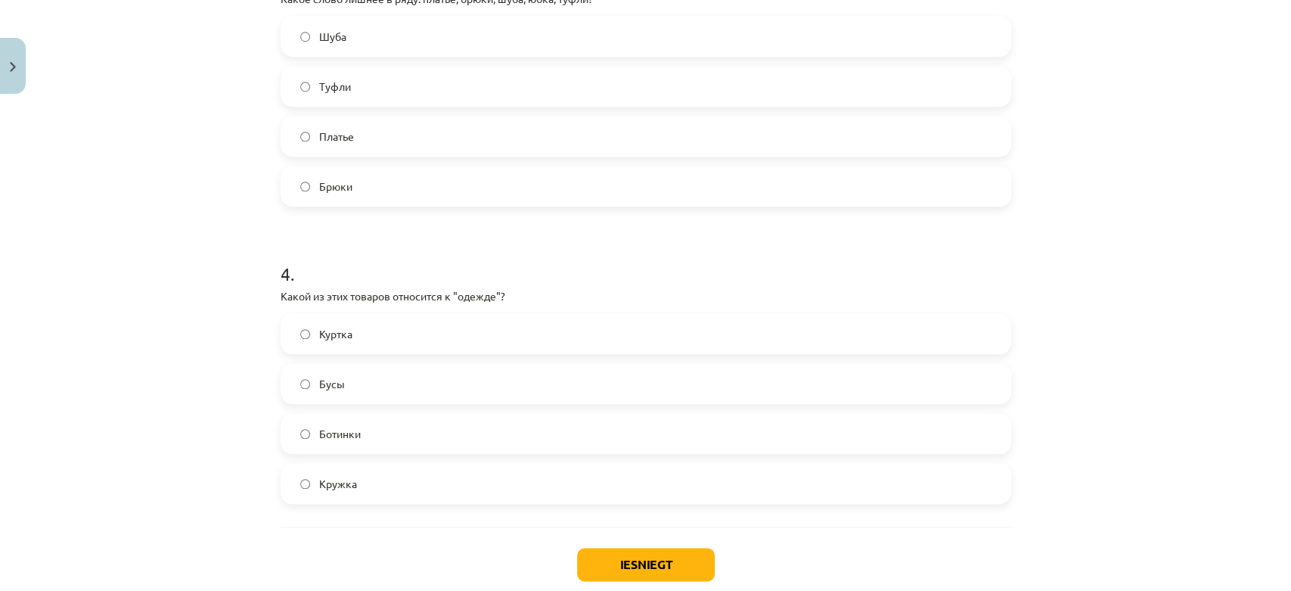
scroll to position [959, 0]
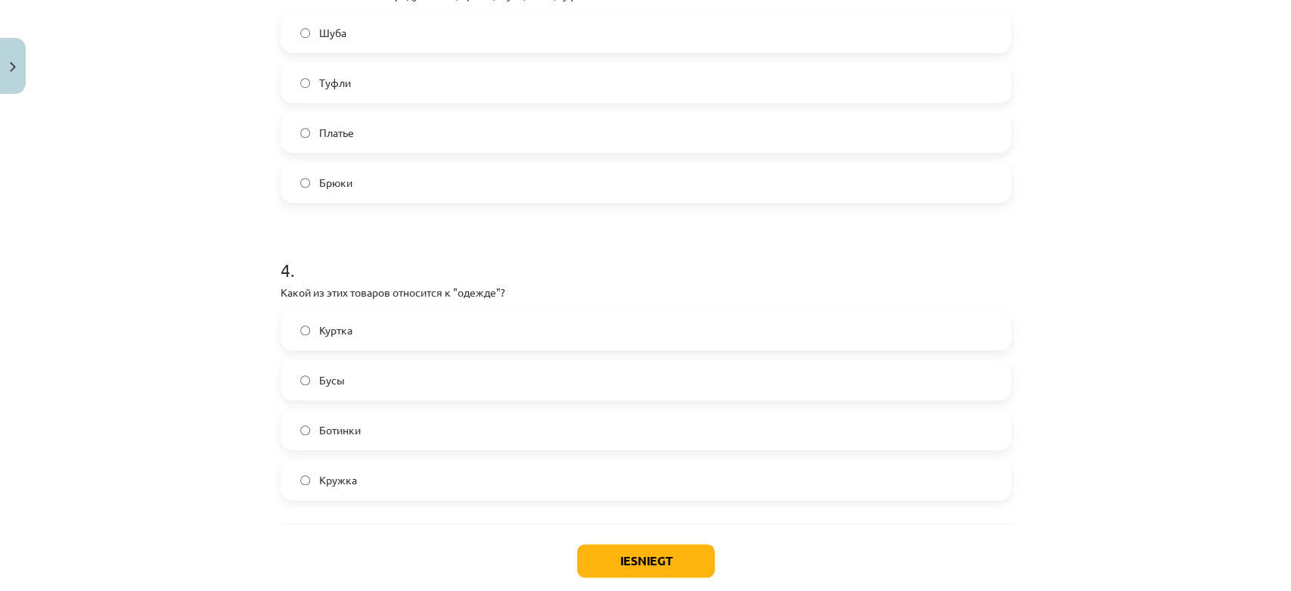
click at [371, 333] on label "Куртка" at bounding box center [645, 330] width 727 height 38
click at [629, 563] on button "Iesniegt" at bounding box center [646, 560] width 138 height 33
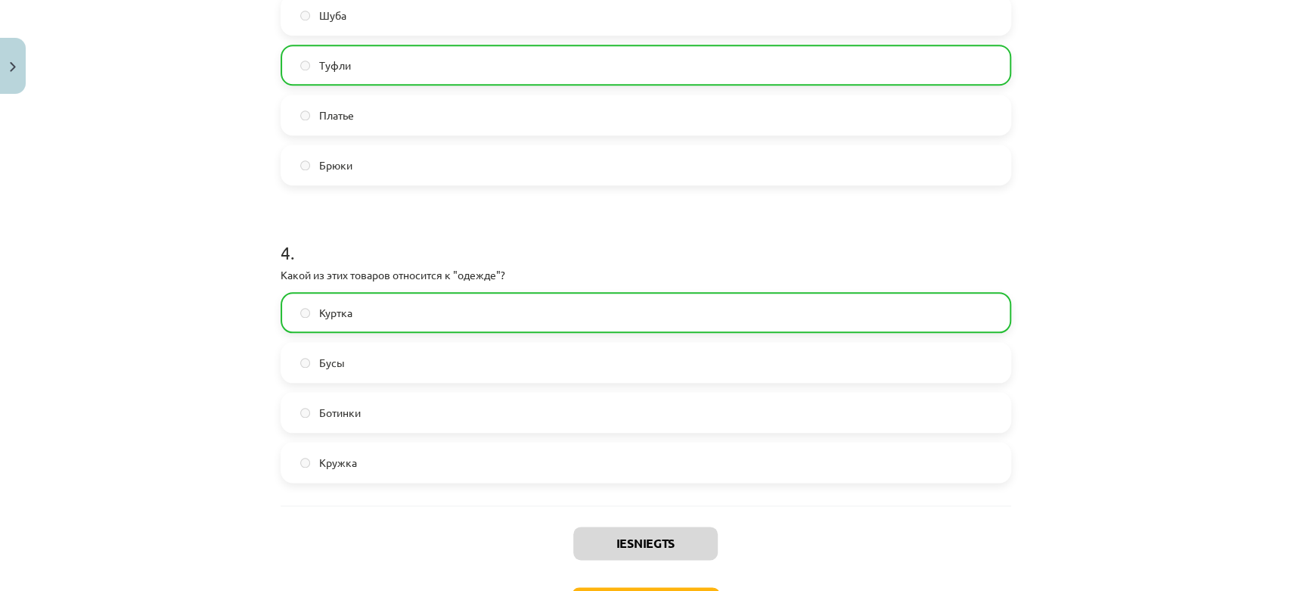
scroll to position [1091, 0]
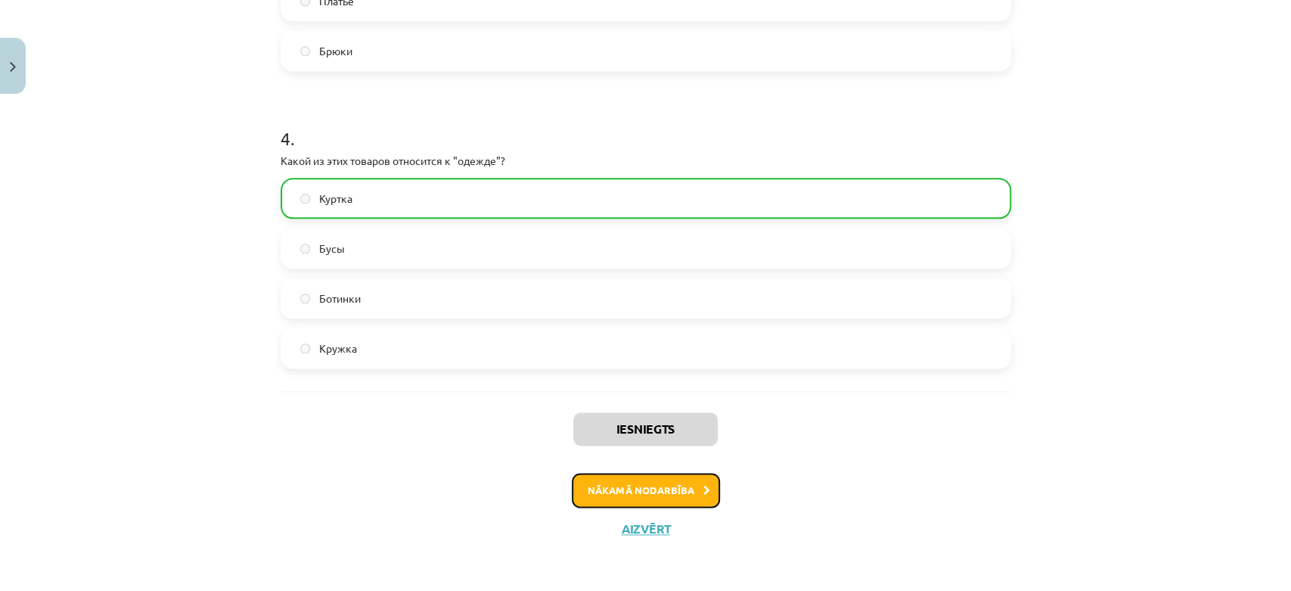
click at [608, 484] on button "Nākamā nodarbība" at bounding box center [646, 490] width 148 height 35
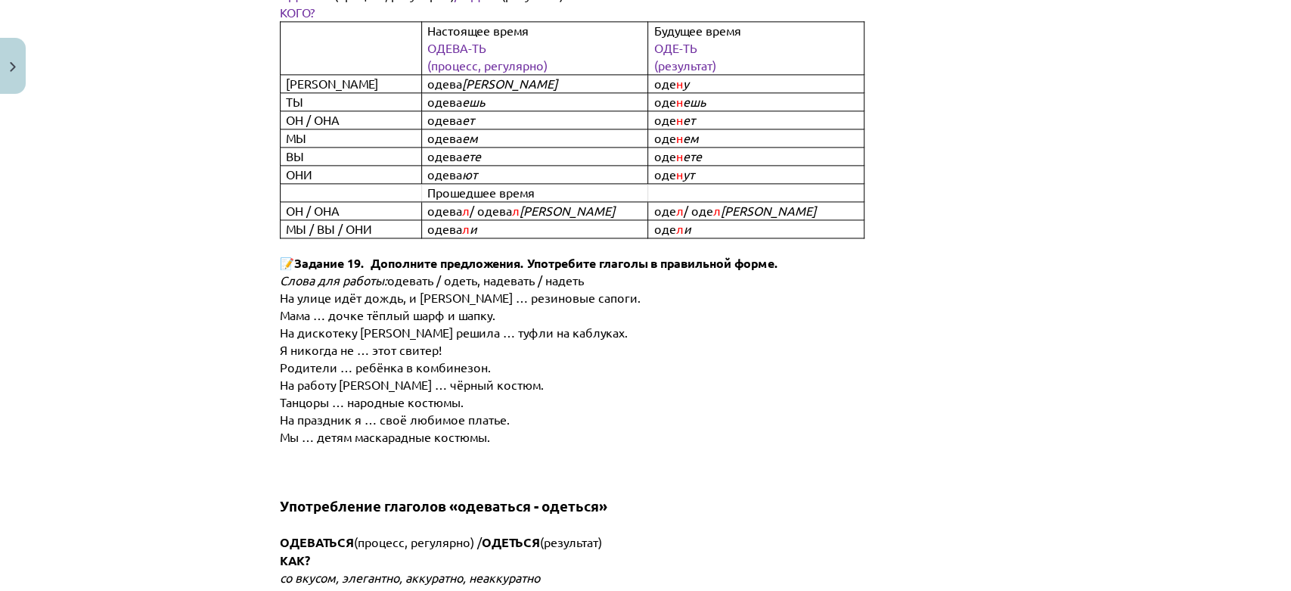
scroll to position [5246, 0]
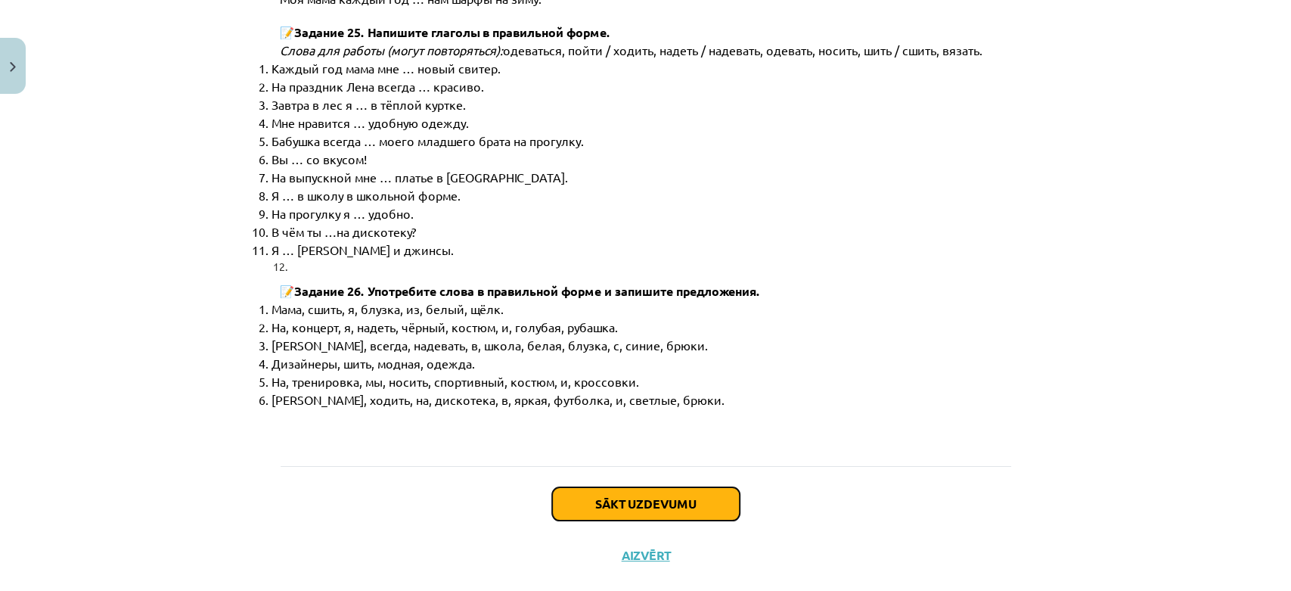
click at [648, 487] on button "Sākt uzdevumu" at bounding box center [646, 503] width 188 height 33
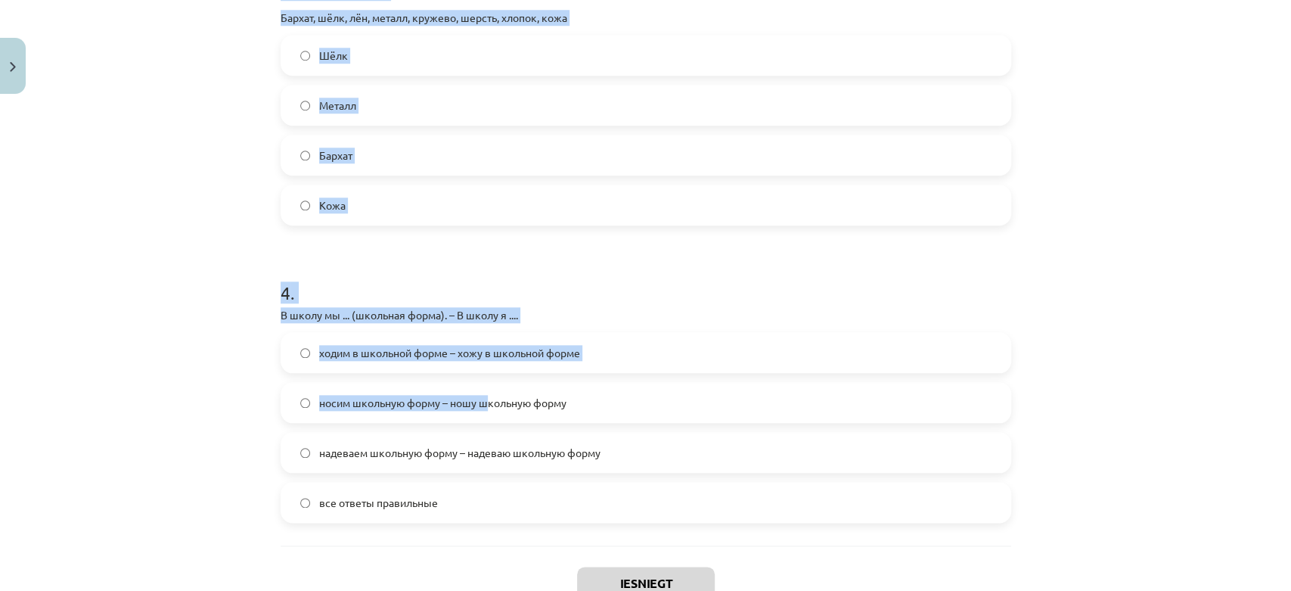
scroll to position [1068, 0]
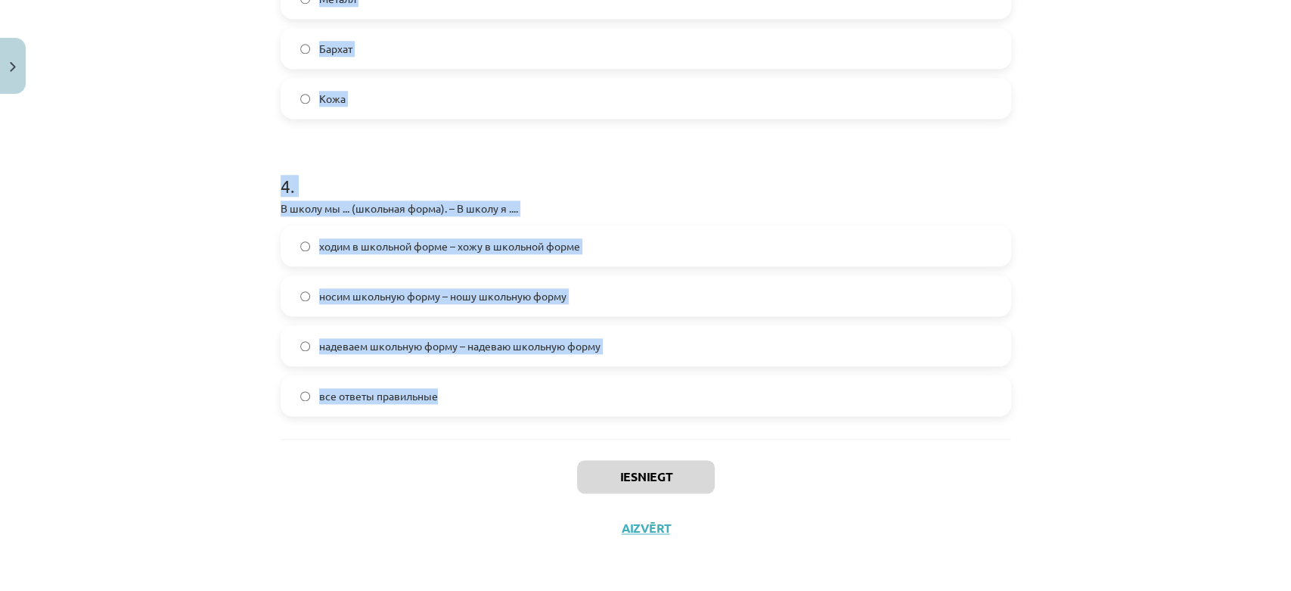
drag, startPoint x: 274, startPoint y: 202, endPoint x: 471, endPoint y: 370, distance: 259.1
copy form "1 . На дискотеку Янис ... (синие джинсы и белая футболка). – На дискотеку мы ..…"
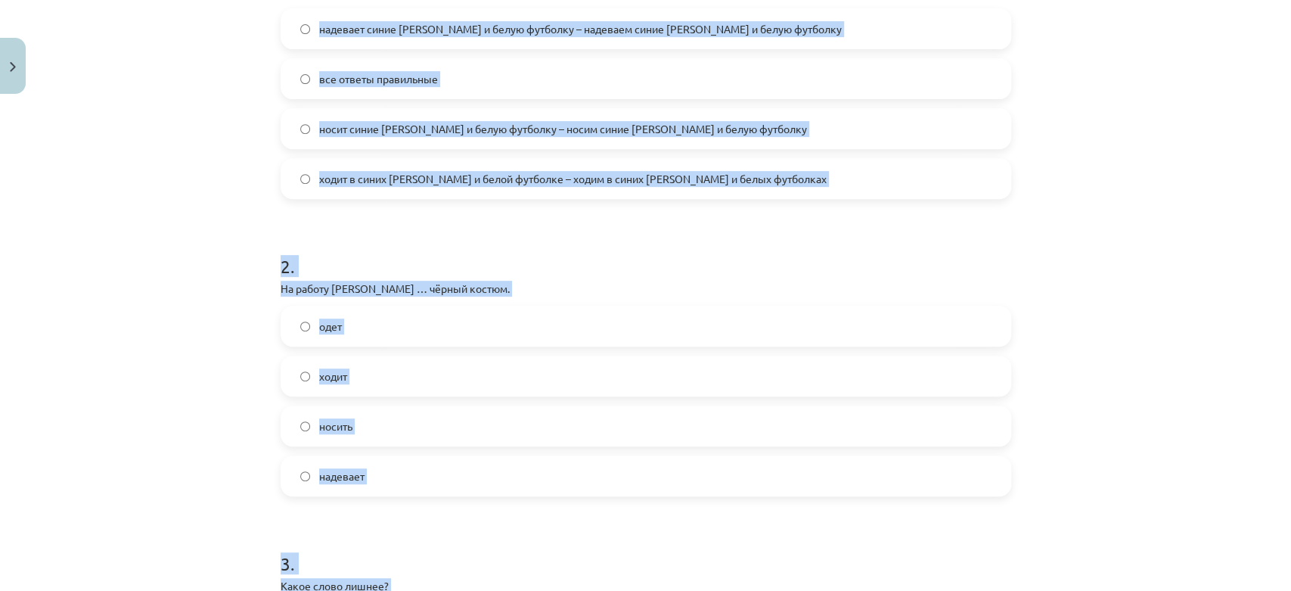
scroll to position [228, 0]
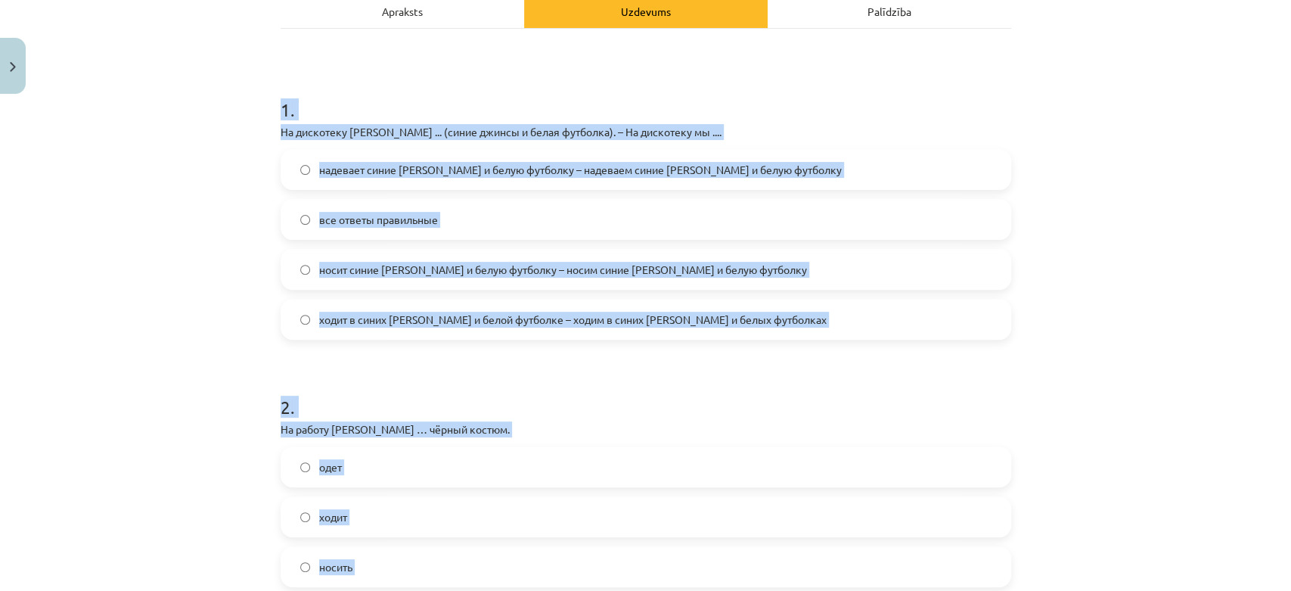
click at [231, 295] on div "Mācību tēma: Krievu valodas b1 - 12. klases 1. ieskaites mācību materiāls #3 Гр…" at bounding box center [645, 295] width 1291 height 591
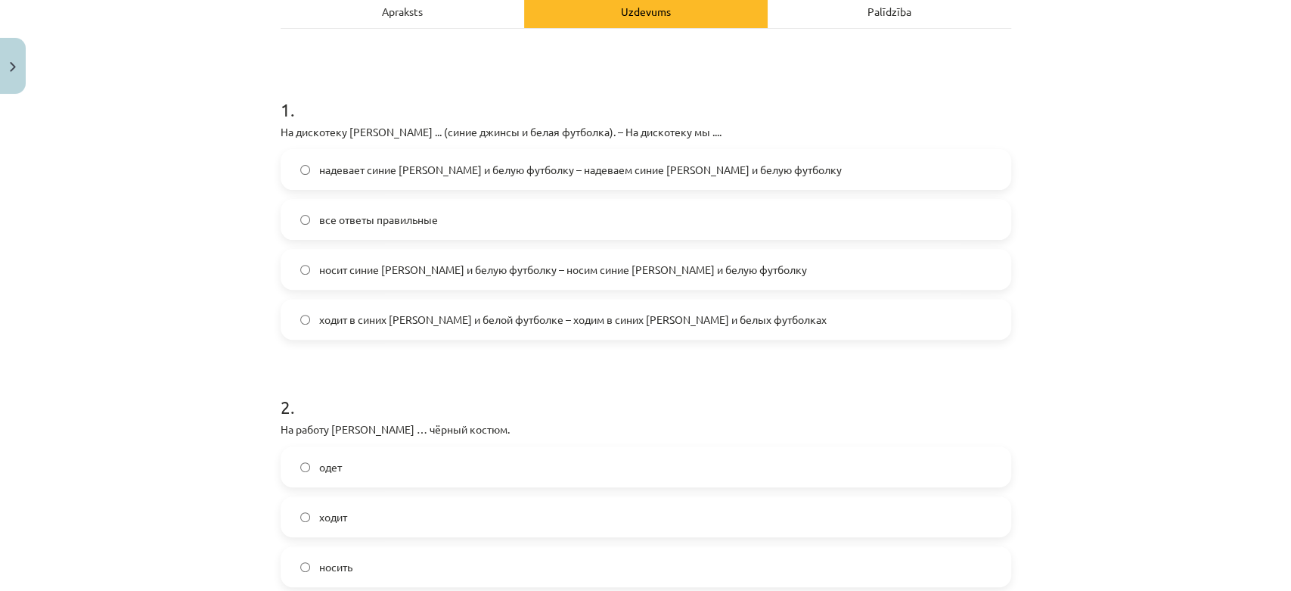
click at [338, 162] on span "надевает синие джинсы и белую футболку – надеваем синие джинсы и белую футболку" at bounding box center [580, 170] width 522 height 16
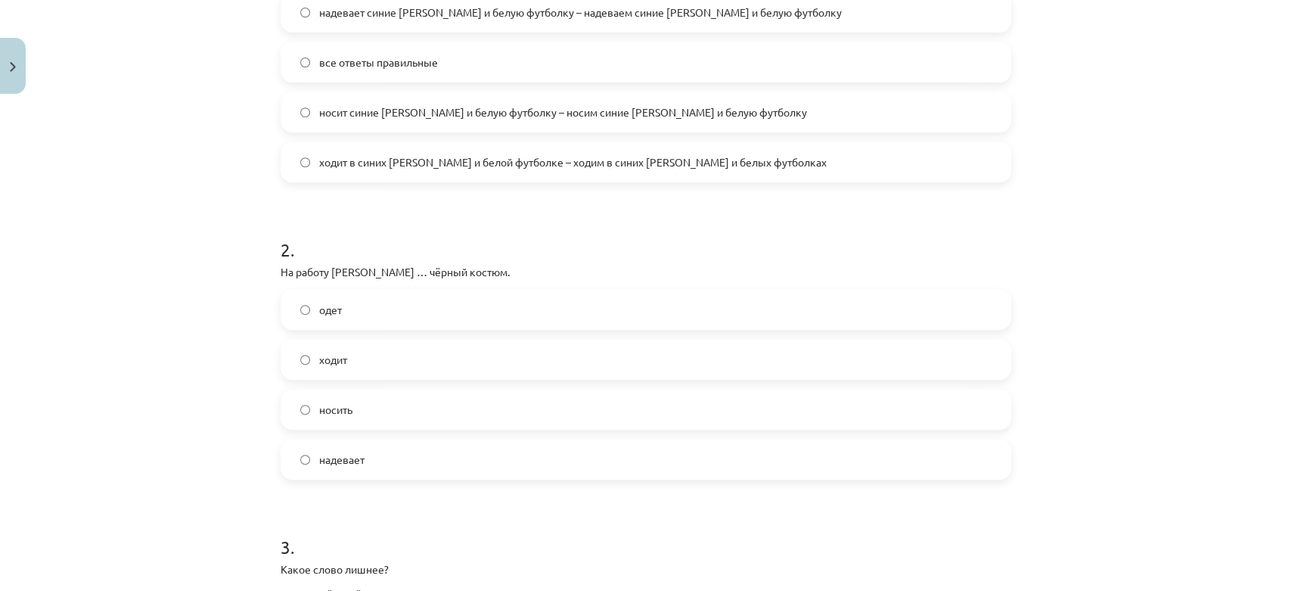
scroll to position [396, 0]
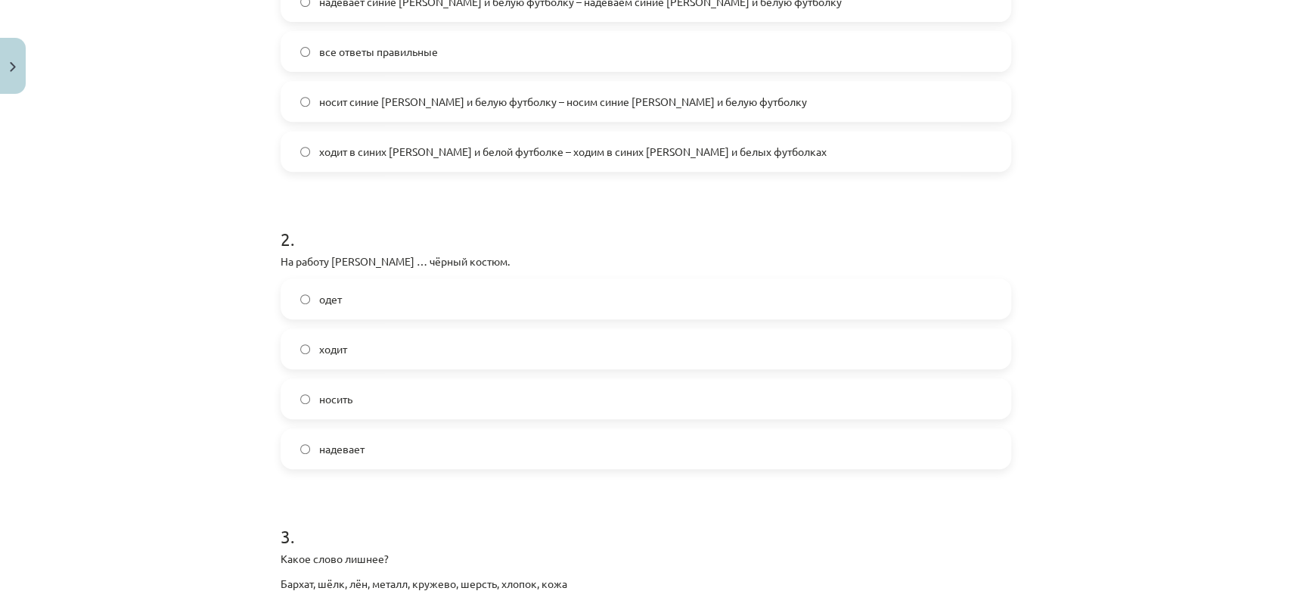
click at [342, 325] on div "одет ходит носить надевает" at bounding box center [646, 373] width 730 height 191
click at [345, 336] on label "ходит" at bounding box center [645, 349] width 727 height 38
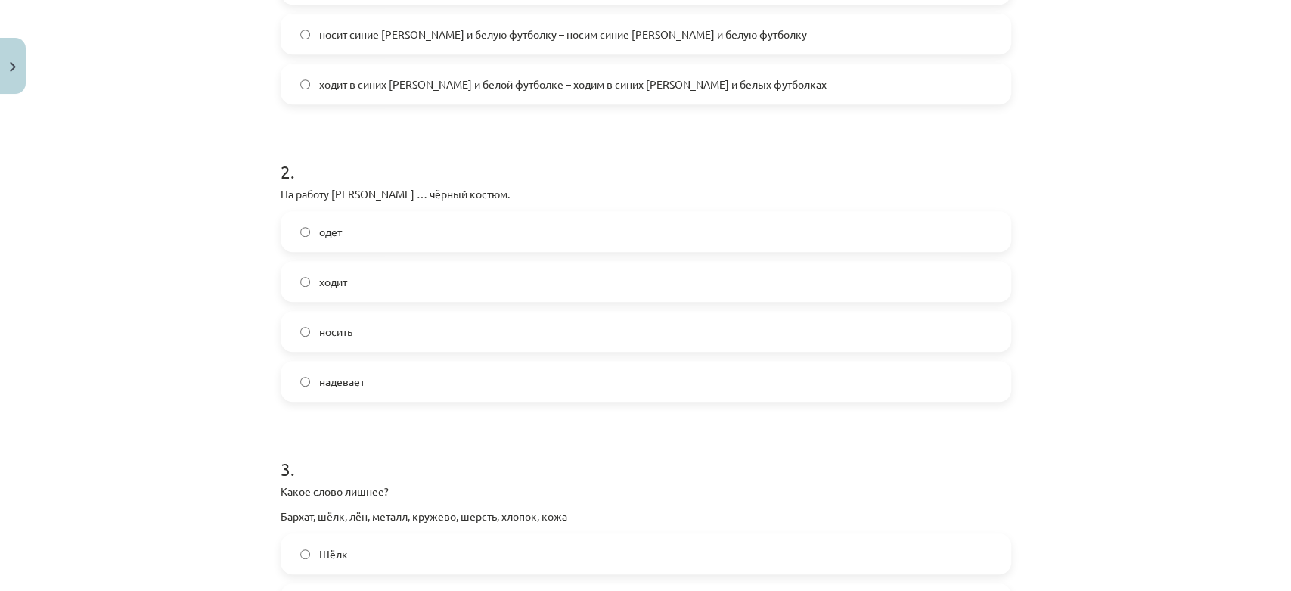
scroll to position [648, 0]
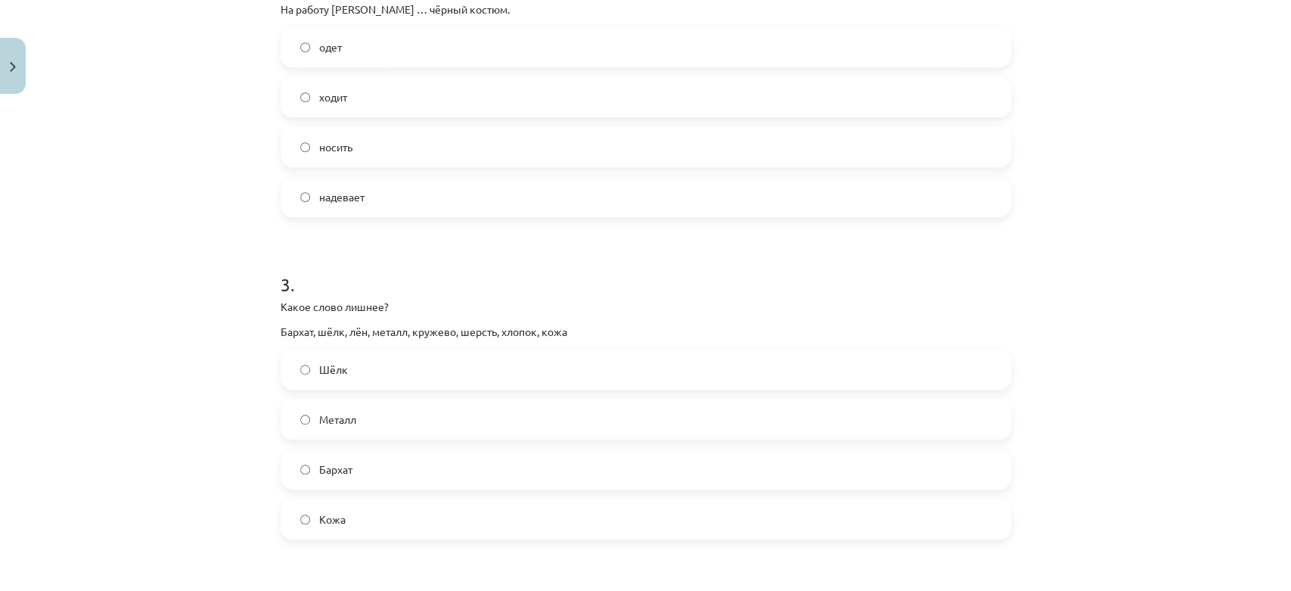
click at [368, 423] on label "Металл" at bounding box center [645, 419] width 727 height 38
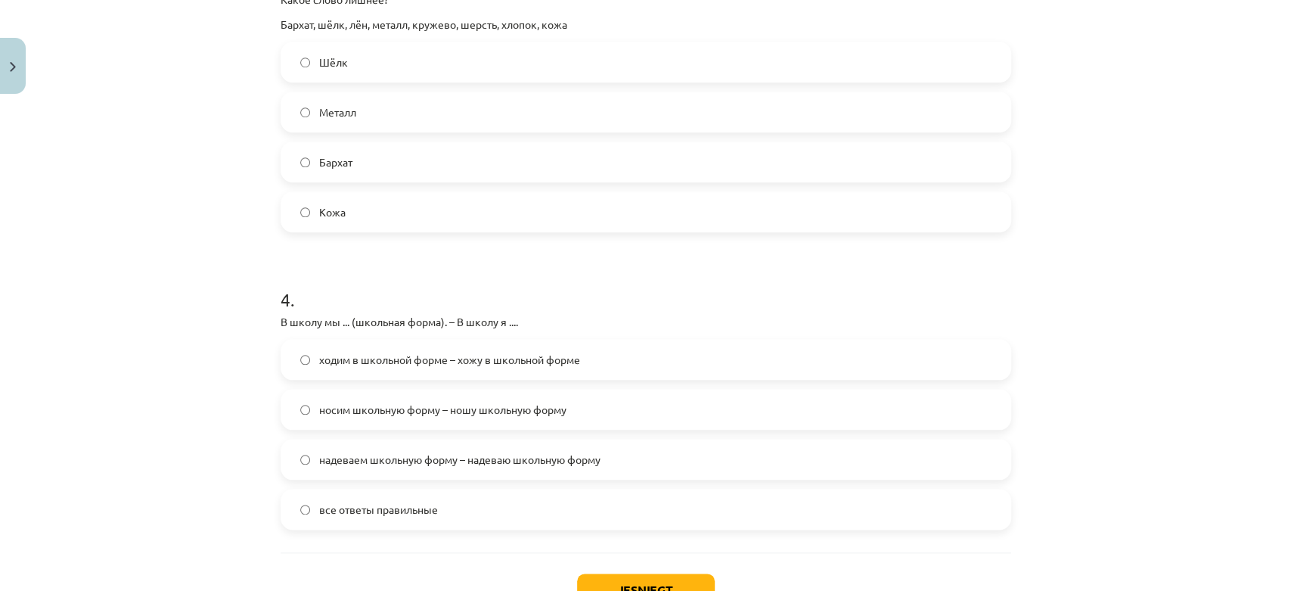
scroll to position [984, 0]
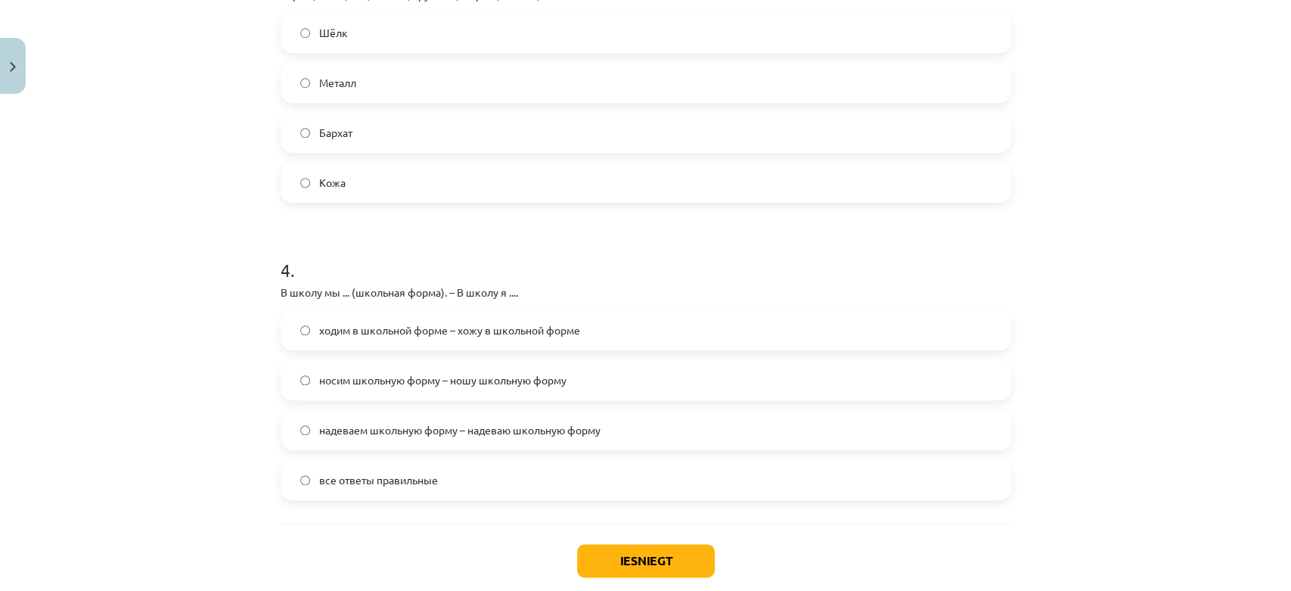
click at [375, 472] on span "все ответы правильные" at bounding box center [378, 480] width 119 height 16
click at [664, 566] on button "Iesniegt" at bounding box center [646, 560] width 138 height 33
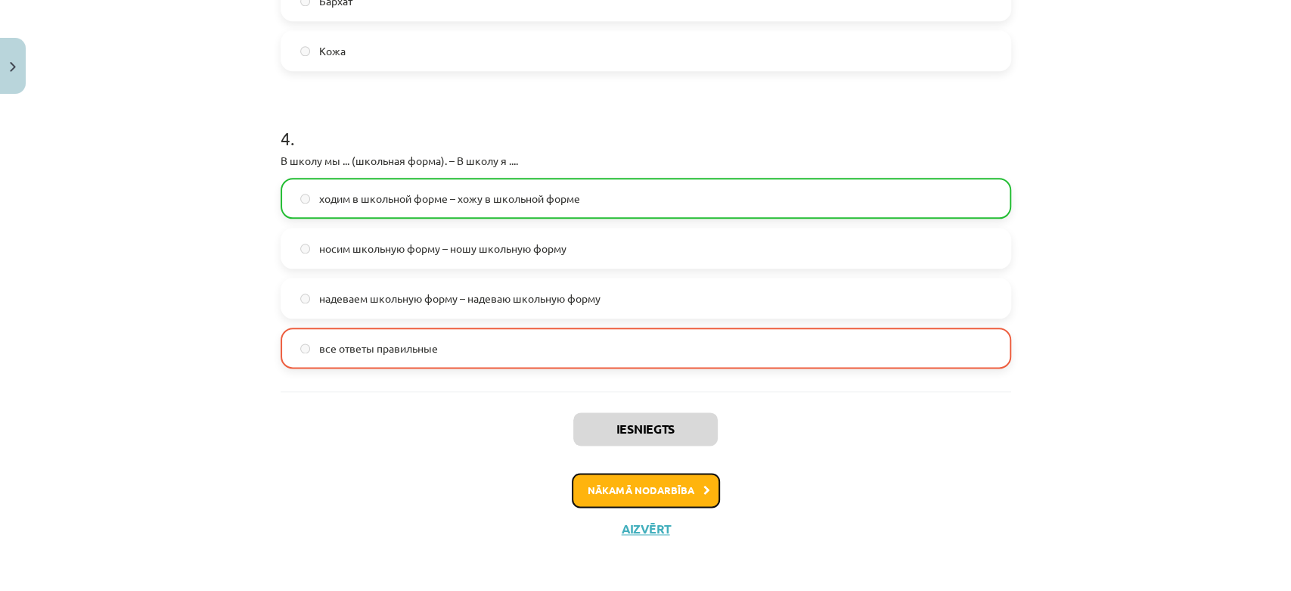
click at [640, 493] on button "Nākamā nodarbība" at bounding box center [646, 490] width 148 height 35
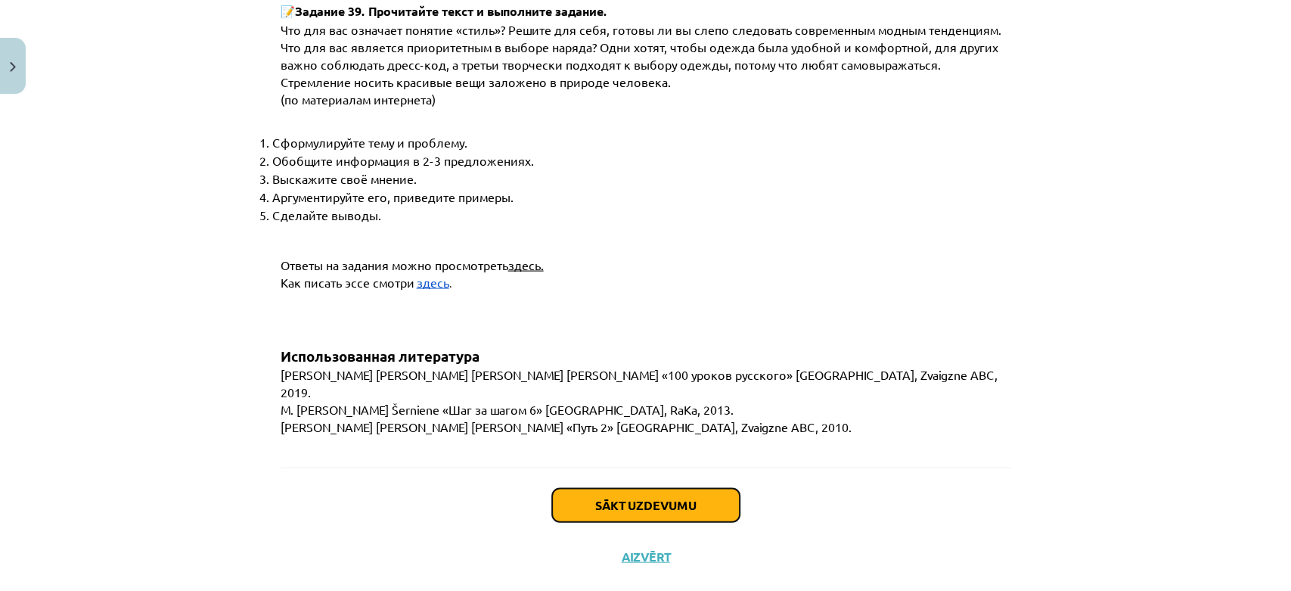
click at [626, 488] on button "Sākt uzdevumu" at bounding box center [646, 504] width 188 height 33
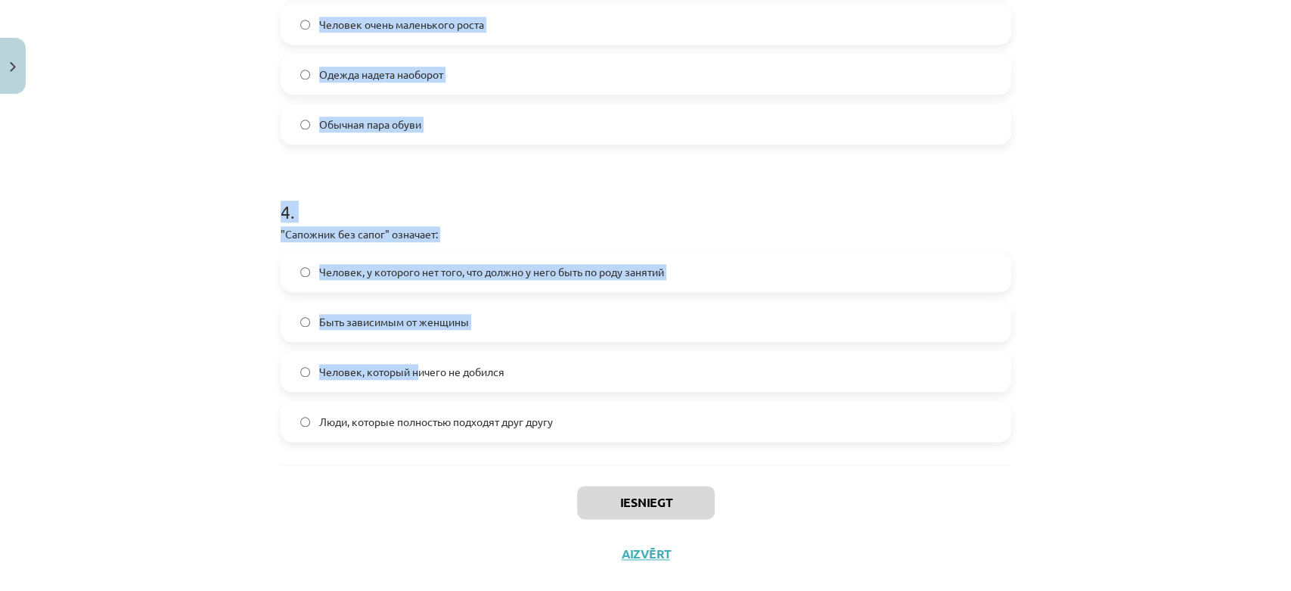
scroll to position [1043, 0]
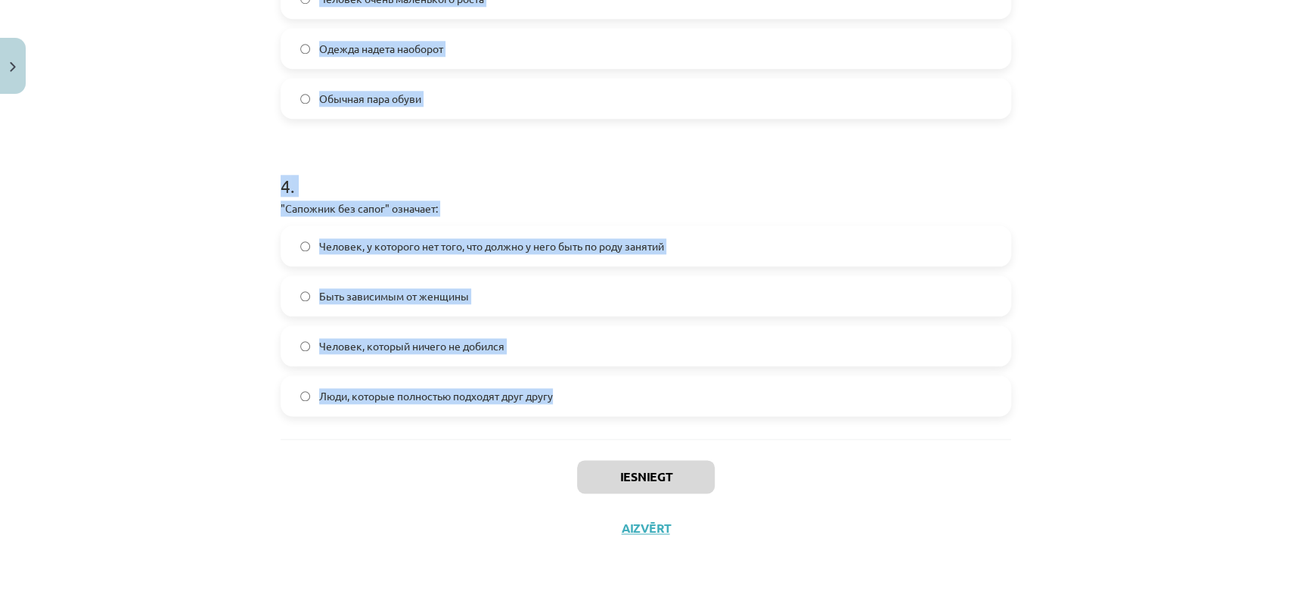
drag, startPoint x: 256, startPoint y: 288, endPoint x: 552, endPoint y: 398, distance: 315.3
click at [581, 416] on div "Mācību tēma: Krievu valodas b1 - 12. klases 1. ieskaites mācību materiāls #4 Уп…" at bounding box center [645, 295] width 1291 height 591
copy form "1 . "Бегать за каждой юбкой" означает: Одежда надета наоборот Активно ухаживать…"
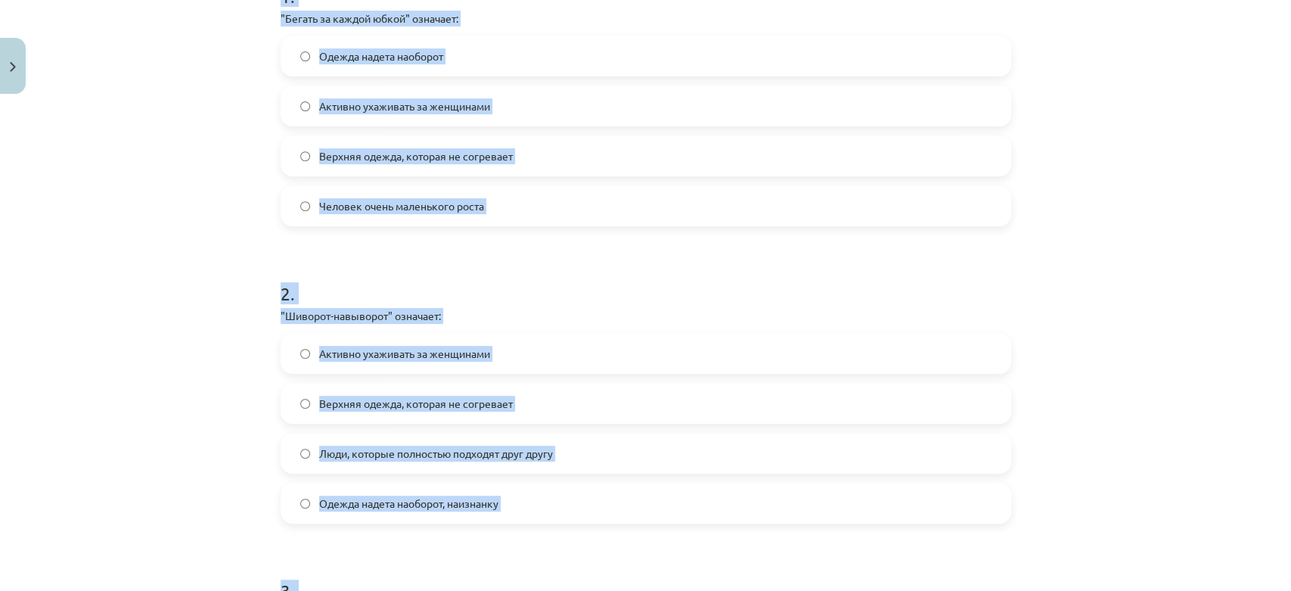
scroll to position [119, 0]
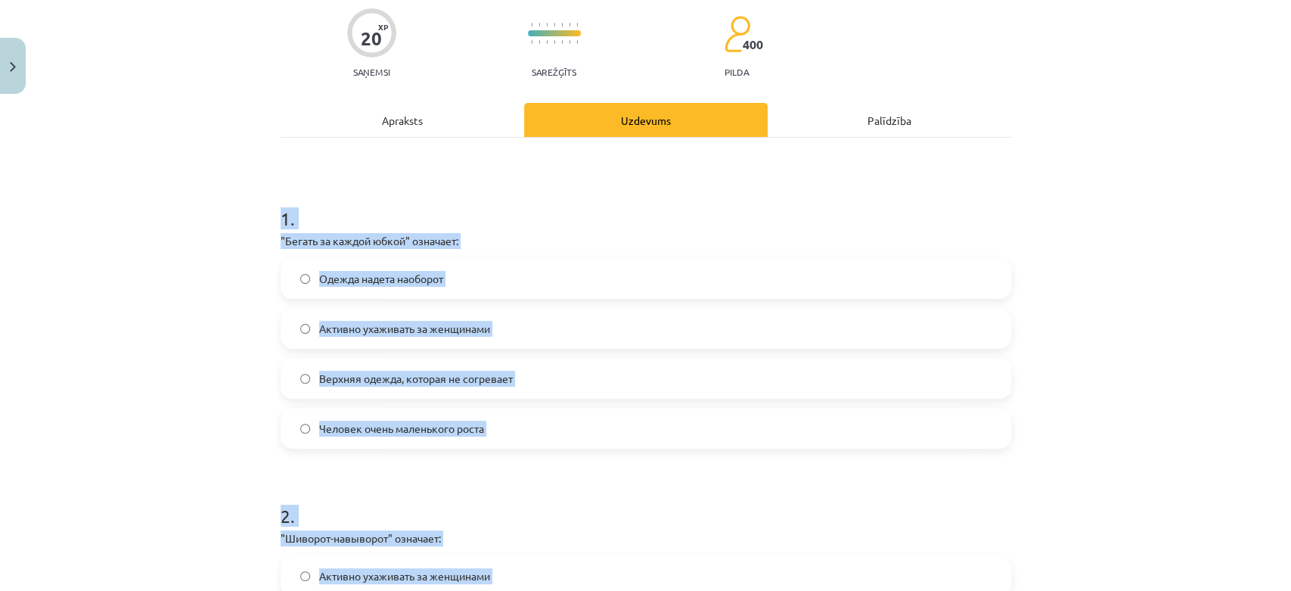
click at [160, 360] on div "Mācību tēma: Krievu valodas b1 - 12. klases 1. ieskaites mācību materiāls #4 Уп…" at bounding box center [645, 295] width 1291 height 591
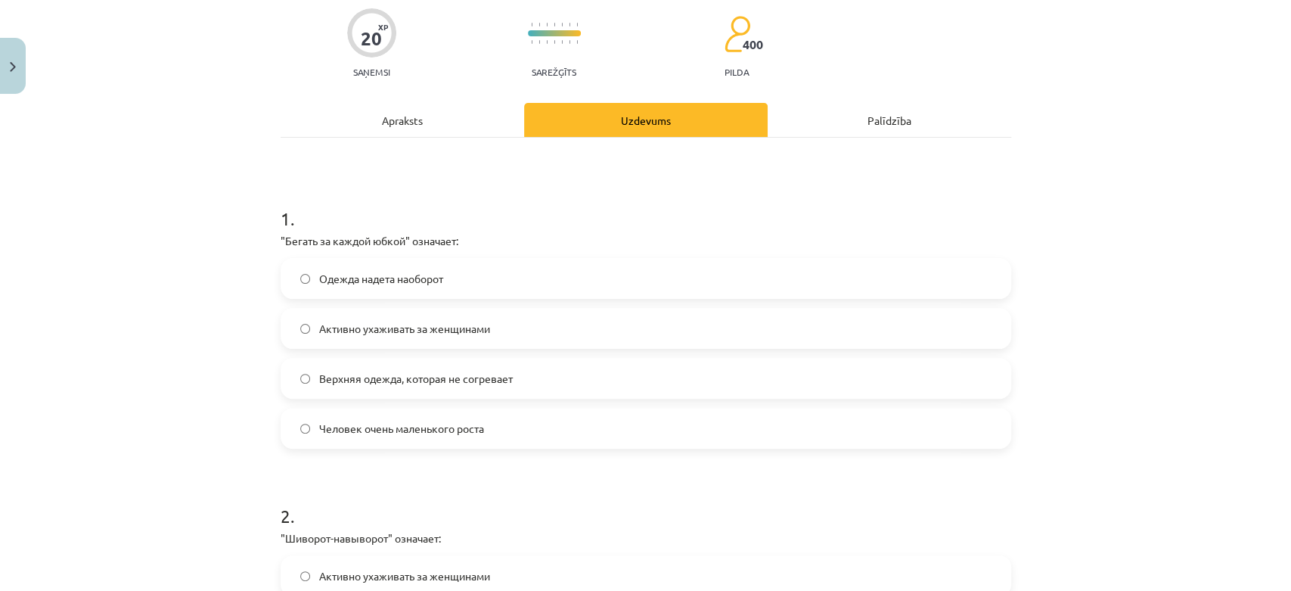
click at [346, 329] on span "Активно ухаживать за женщинами" at bounding box center [404, 329] width 171 height 16
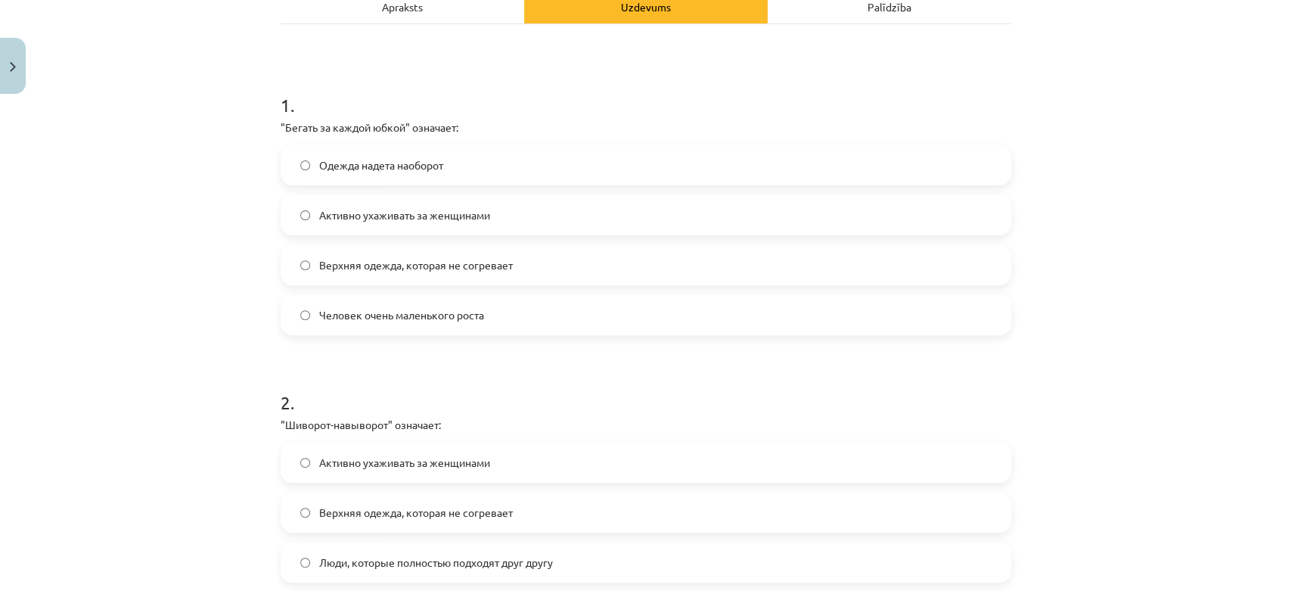
scroll to position [371, 0]
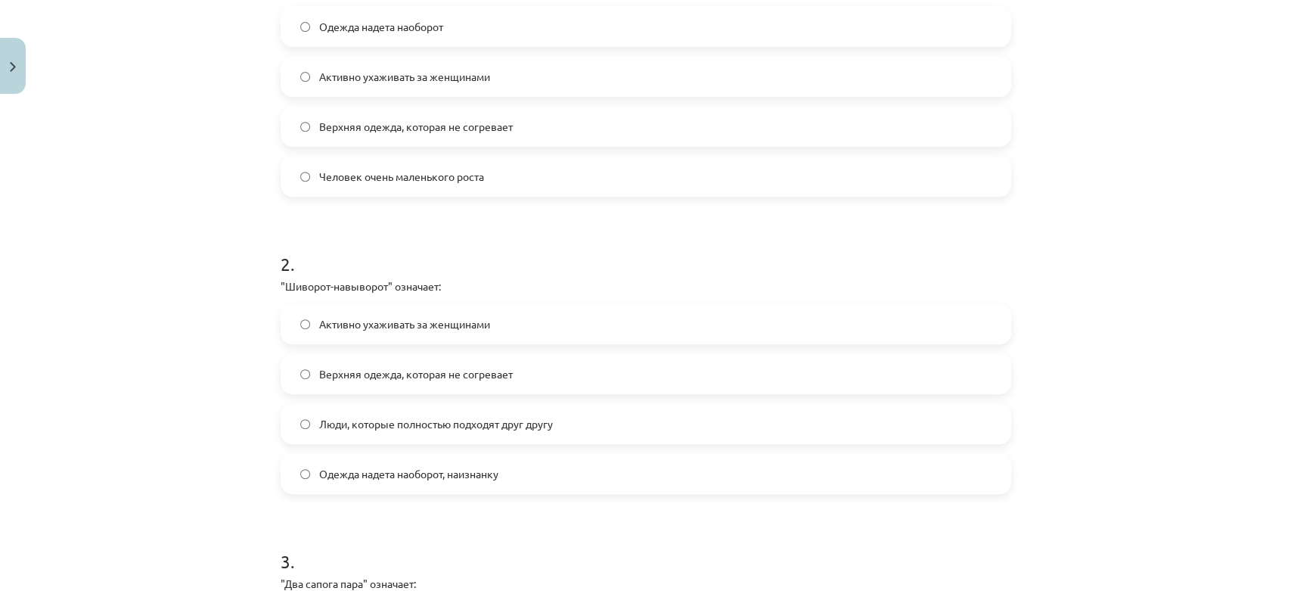
click at [405, 466] on span "Одежда надета наоборот, наизнанку" at bounding box center [408, 474] width 179 height 16
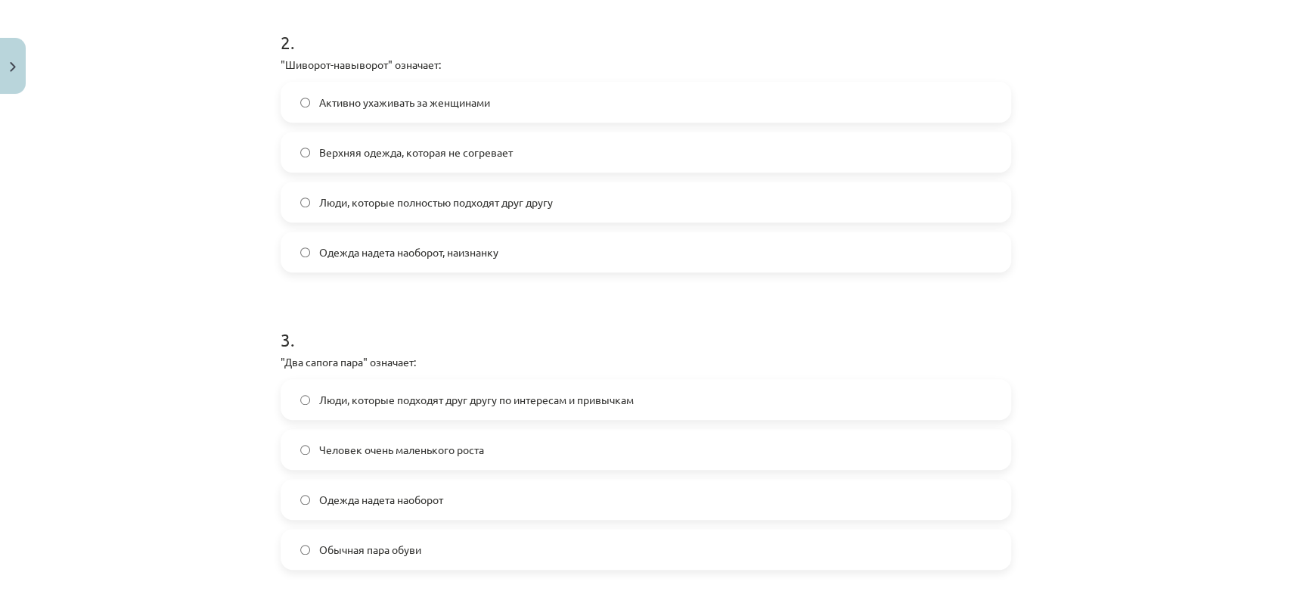
scroll to position [623, 0]
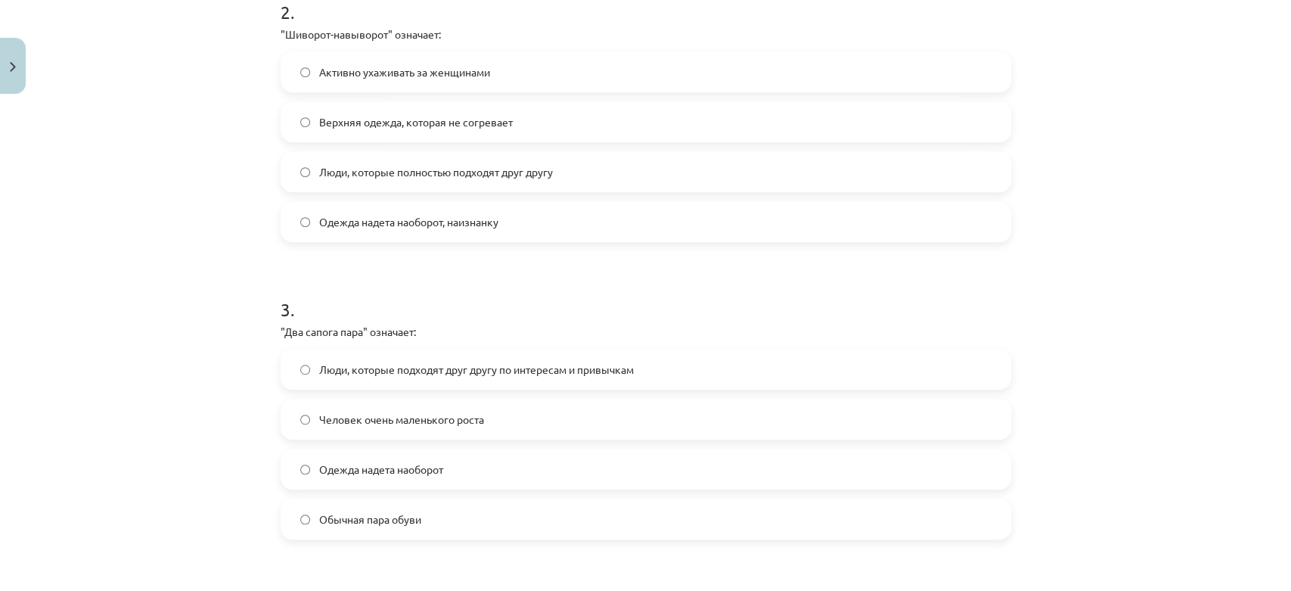
click at [370, 355] on label "Люди, которые подходят друг другу по интересам и привычкам" at bounding box center [645, 369] width 727 height 38
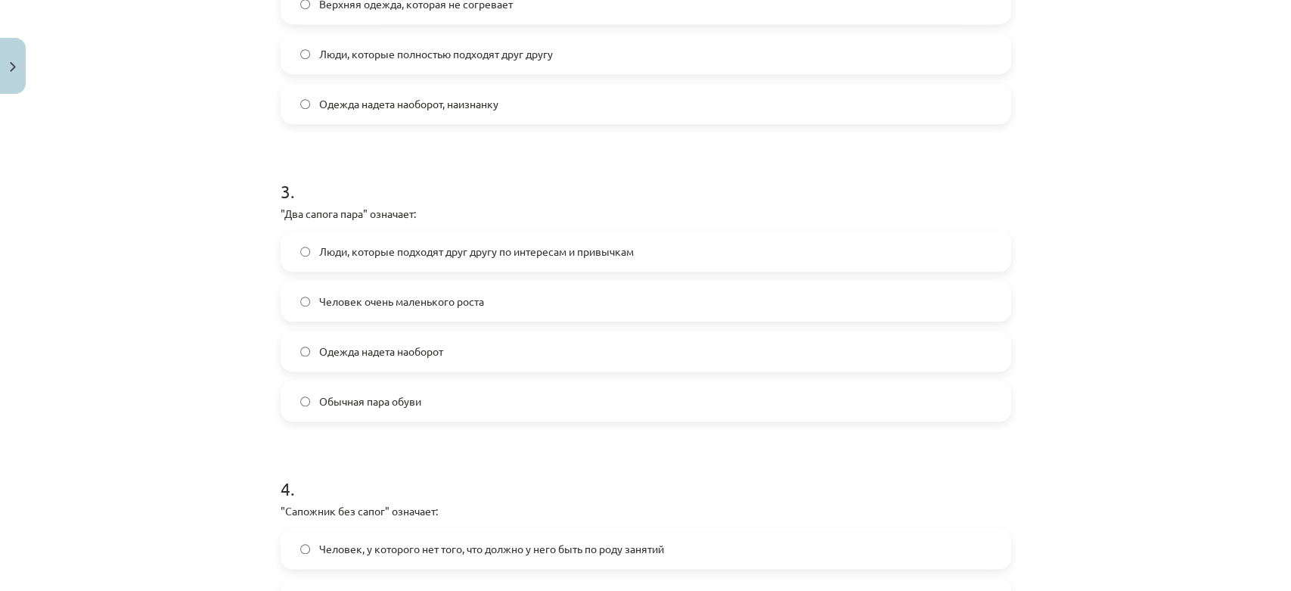
scroll to position [959, 0]
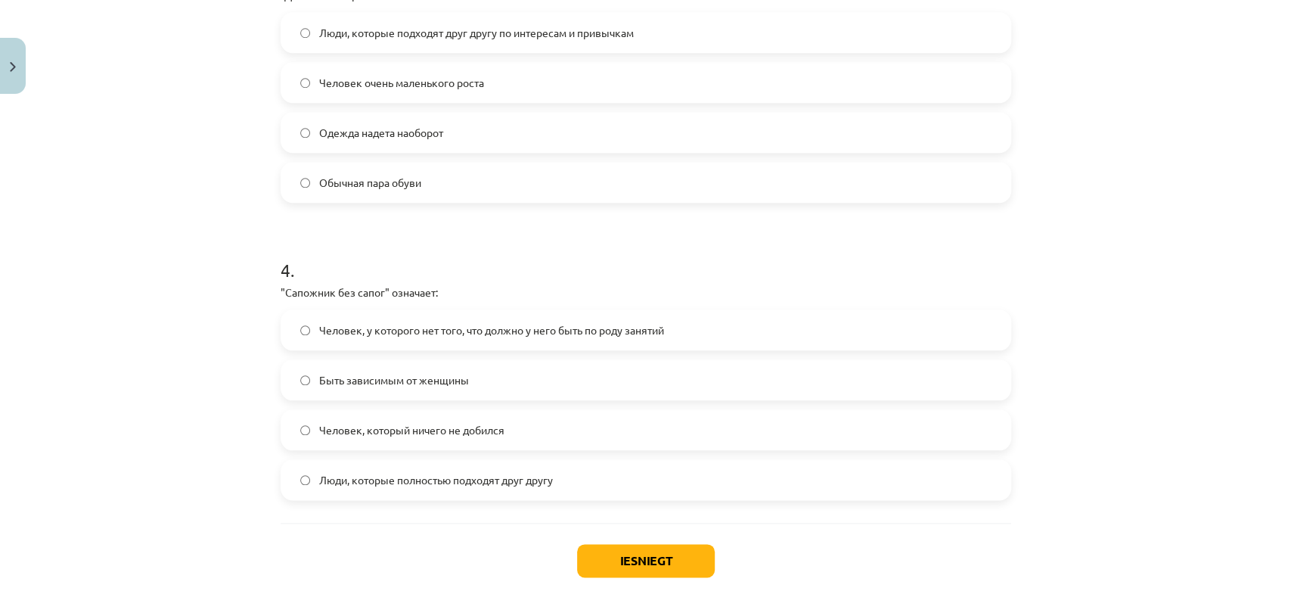
click at [457, 351] on div "Человек, у которого нет того, что должно у него быть по роду занятий Быть завис…" at bounding box center [646, 404] width 730 height 191
click at [459, 333] on span "Человек, у которого нет того, что должно у него быть по роду занятий" at bounding box center [491, 330] width 345 height 16
click at [644, 561] on button "Iesniegt" at bounding box center [646, 560] width 138 height 33
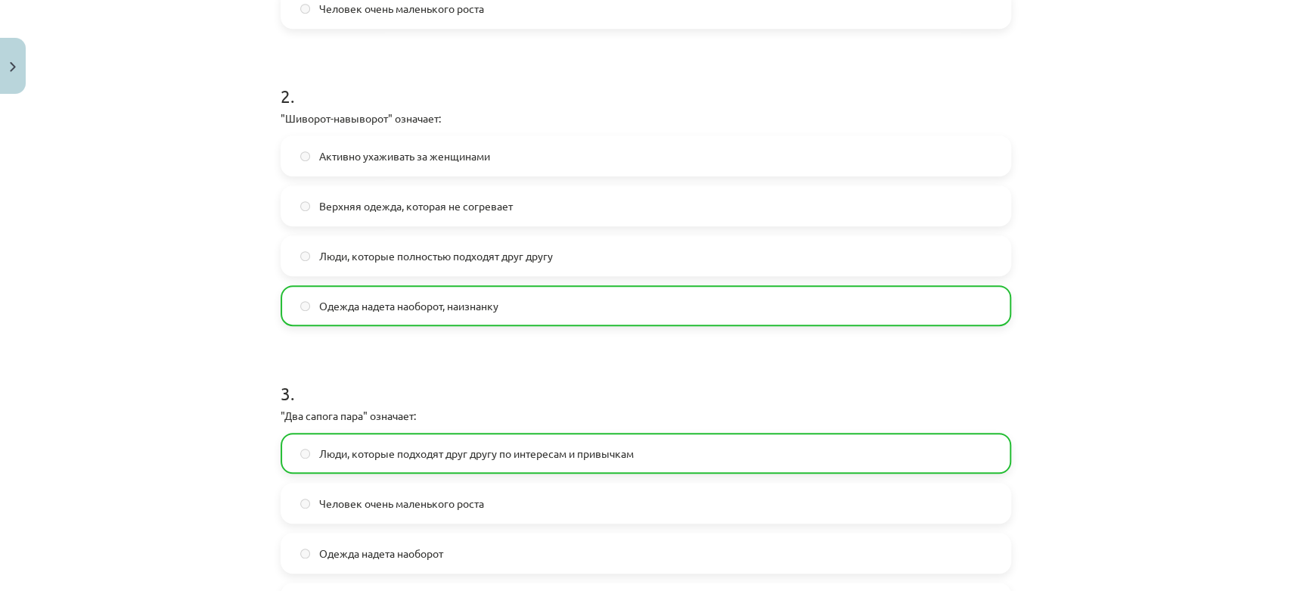
scroll to position [1091, 0]
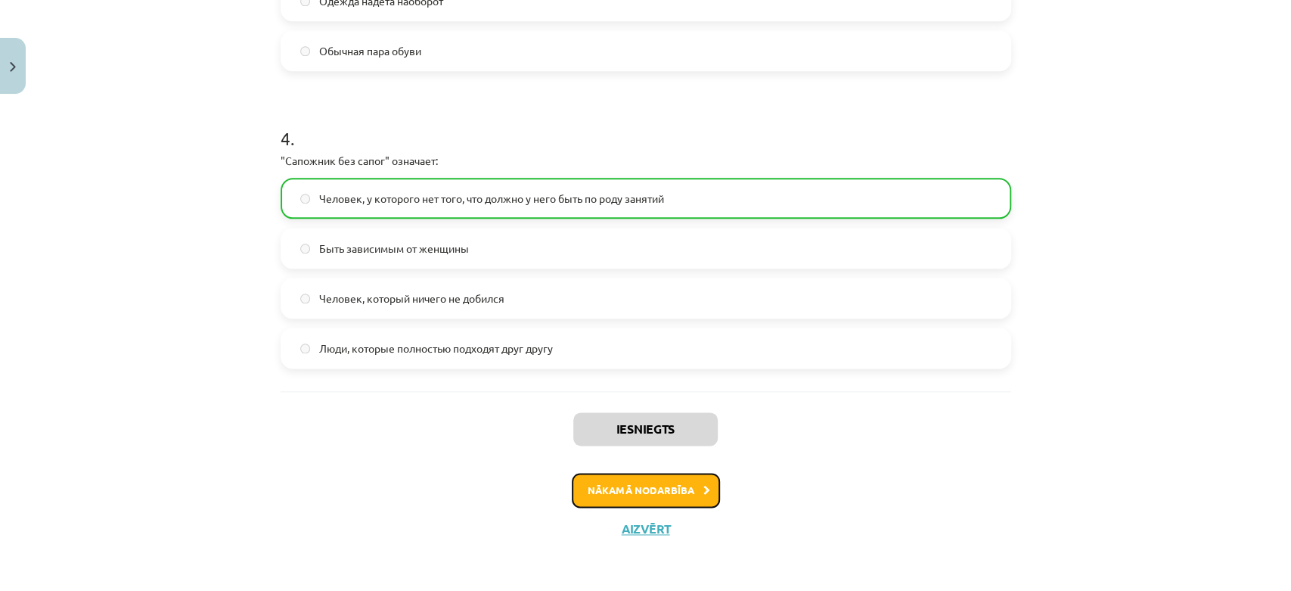
click at [649, 488] on button "Nākamā nodarbība" at bounding box center [646, 490] width 148 height 35
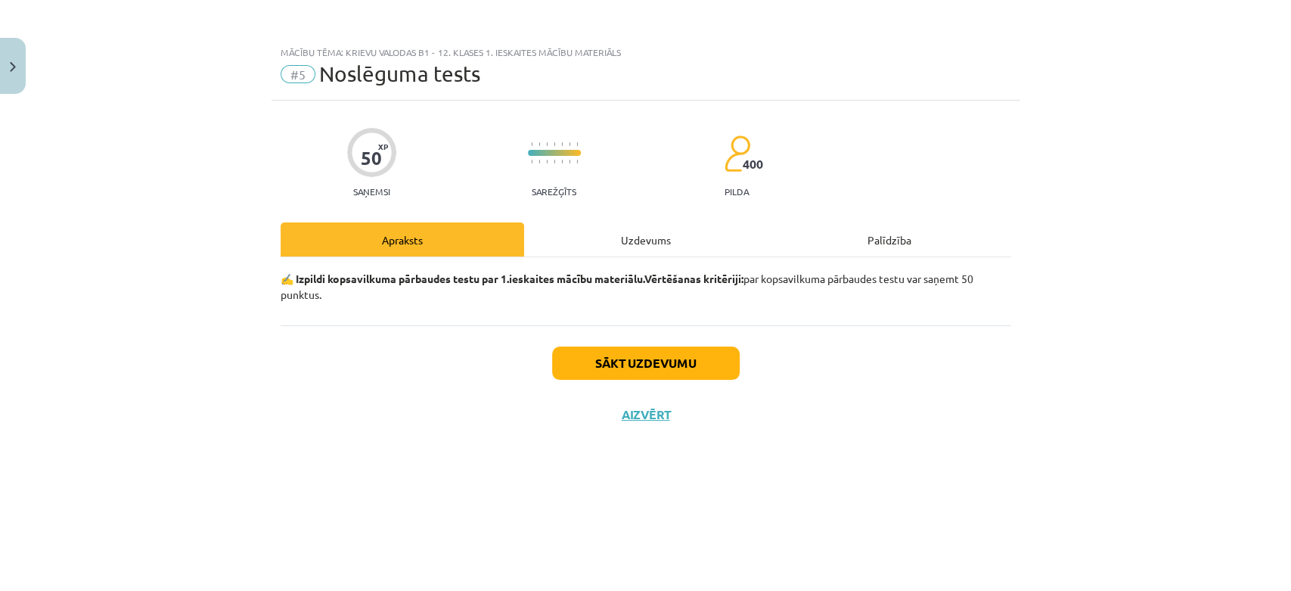
scroll to position [0, 0]
click at [612, 354] on button "Sākt uzdevumu" at bounding box center [646, 362] width 188 height 33
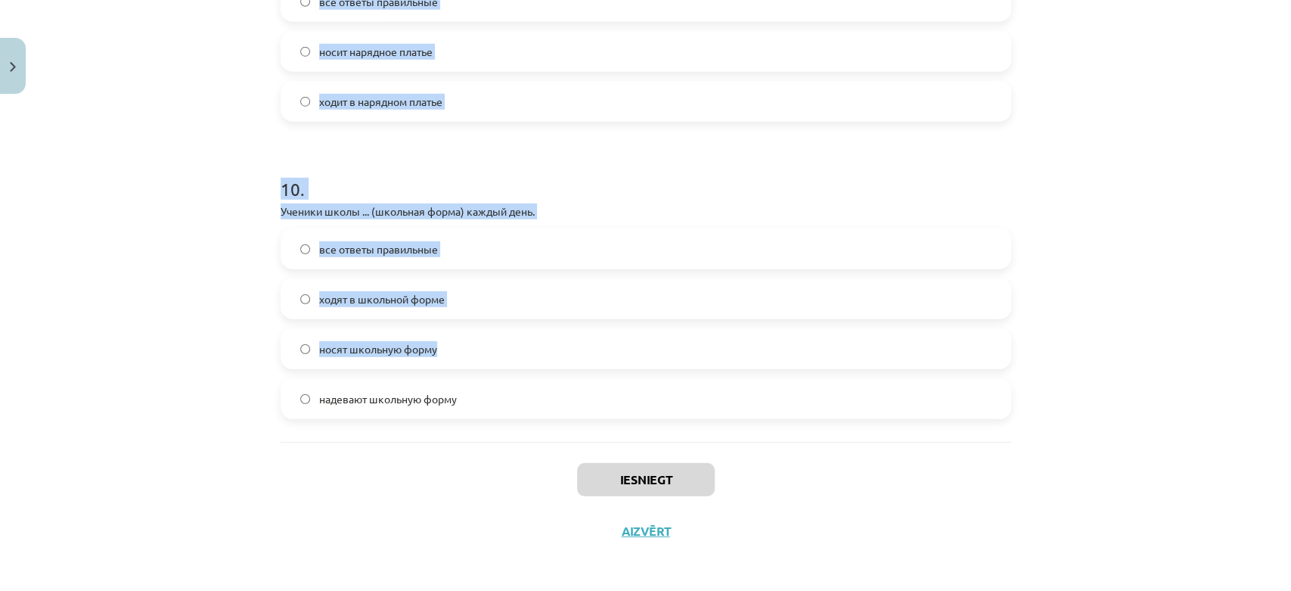
scroll to position [2826, 0]
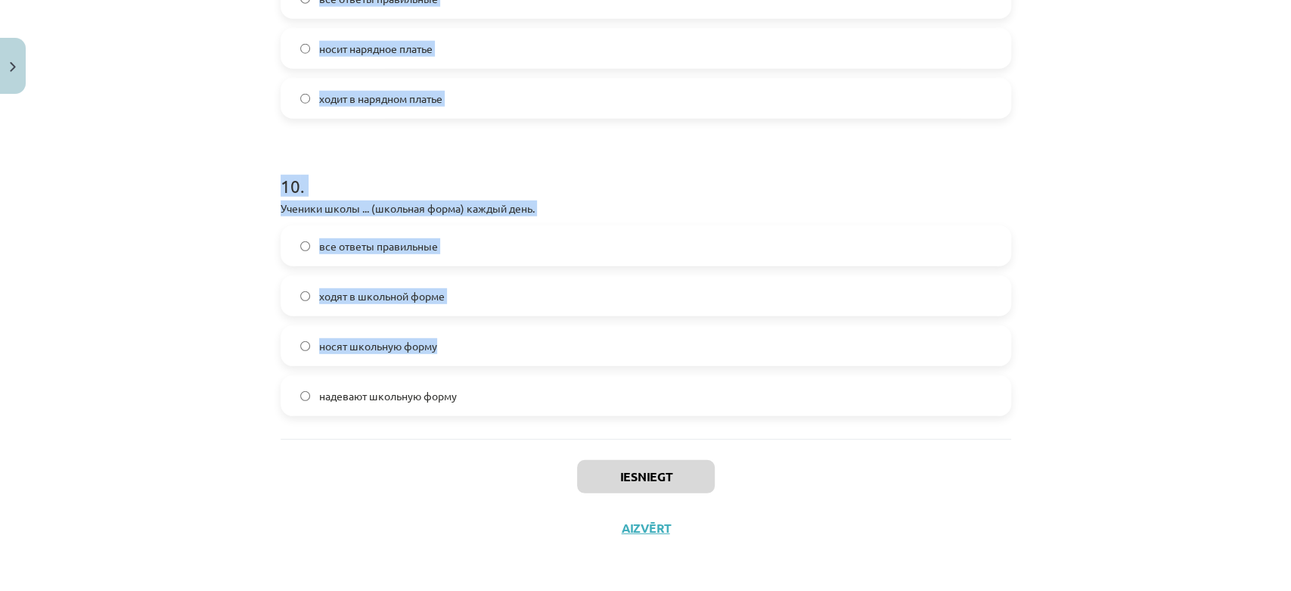
drag, startPoint x: 268, startPoint y: 330, endPoint x: 485, endPoint y: 411, distance: 231.6
click at [485, 411] on div "Mācību tēma: Krievu valodas b1 - 12. klases 1. ieskaites mācību materiāls #5 No…" at bounding box center [645, 295] width 1291 height 591
click at [334, 393] on span "надевают школьную форму" at bounding box center [388, 396] width 138 height 16
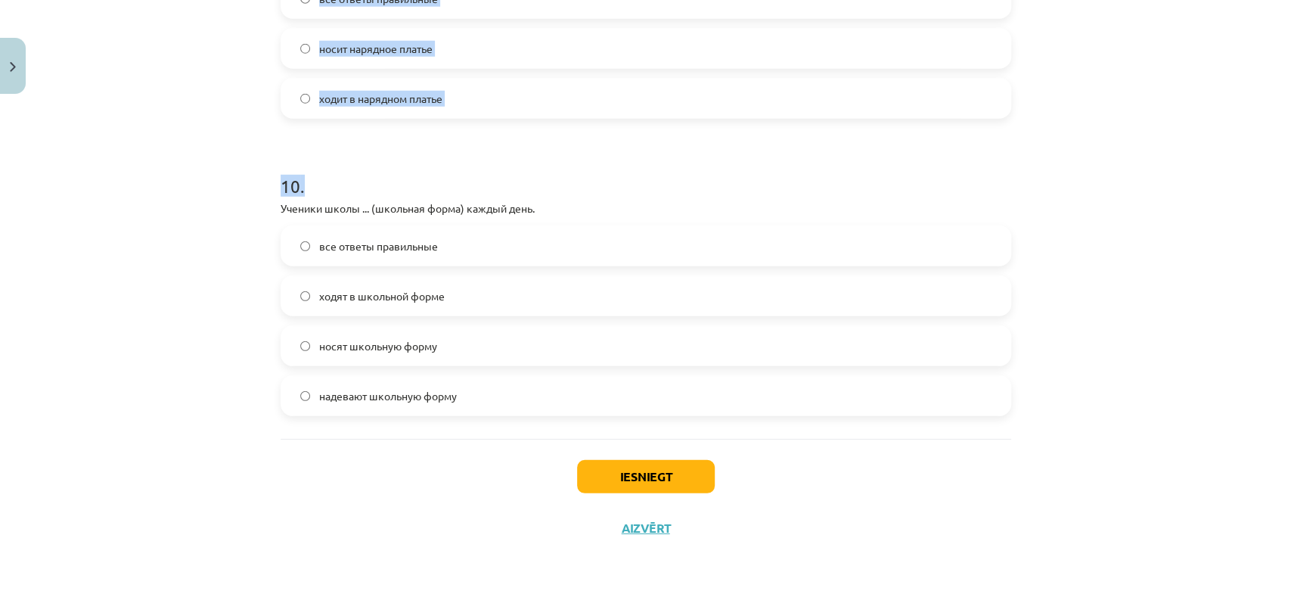
drag, startPoint x: 294, startPoint y: 335, endPoint x: 470, endPoint y: 404, distance: 189.1
click at [472, 406] on div "Mācību tēma: Krievu valodas b1 - 12. klases 1. ieskaites mācību materiāls #5 No…" at bounding box center [645, 295] width 1291 height 591
copy form "1 . Что относится к аксессуарам? Сумка, перчатки Рубашка, галстук Ботинки, шапк…"
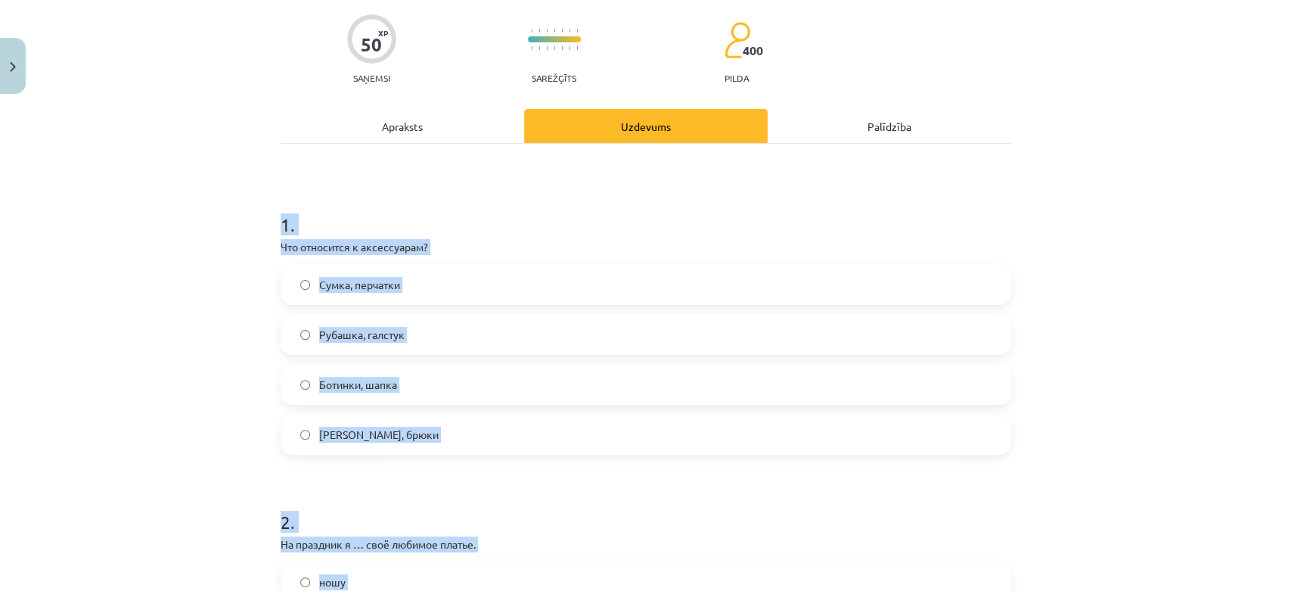
scroll to position [0, 0]
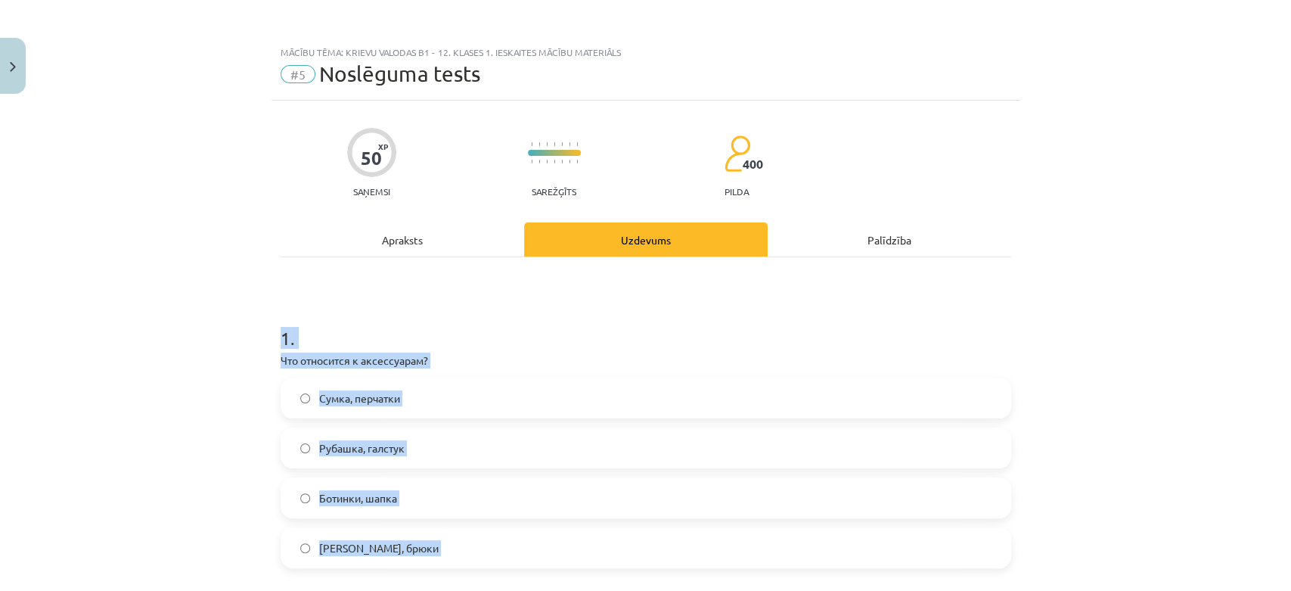
click at [212, 441] on div "Mācību tēma: Krievu valodas b1 - 12. klases 1. ieskaites mācību materiāls #5 No…" at bounding box center [645, 295] width 1291 height 591
click at [370, 404] on span "Сумка, перчатки" at bounding box center [359, 398] width 81 height 16
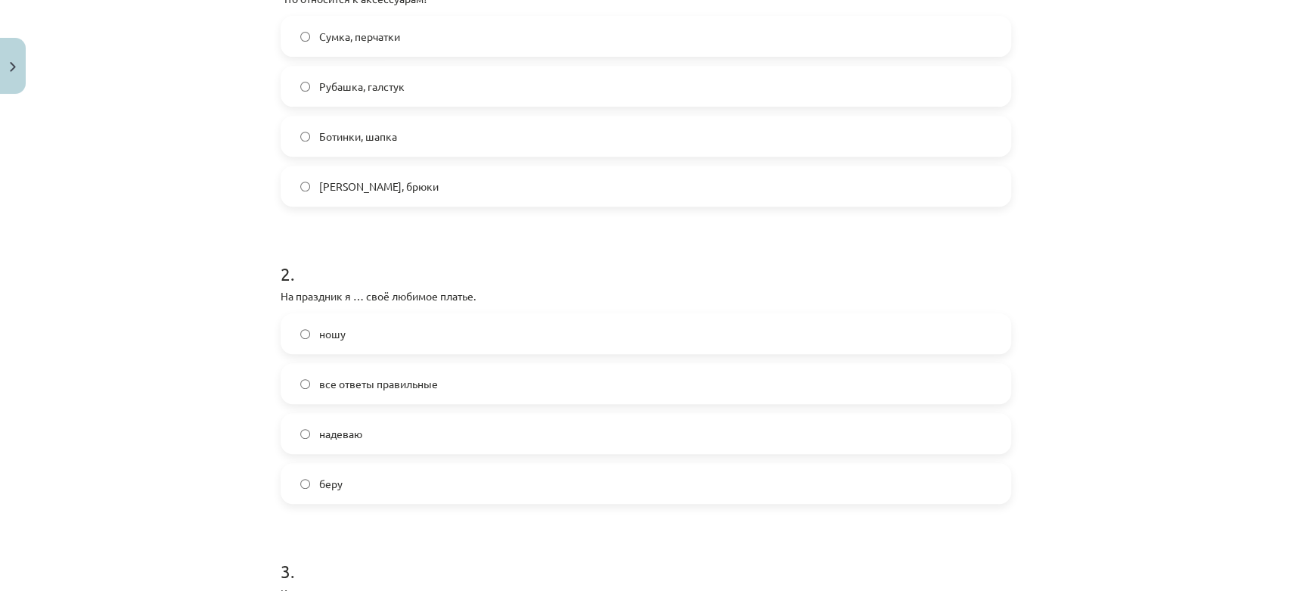
scroll to position [420, 0]
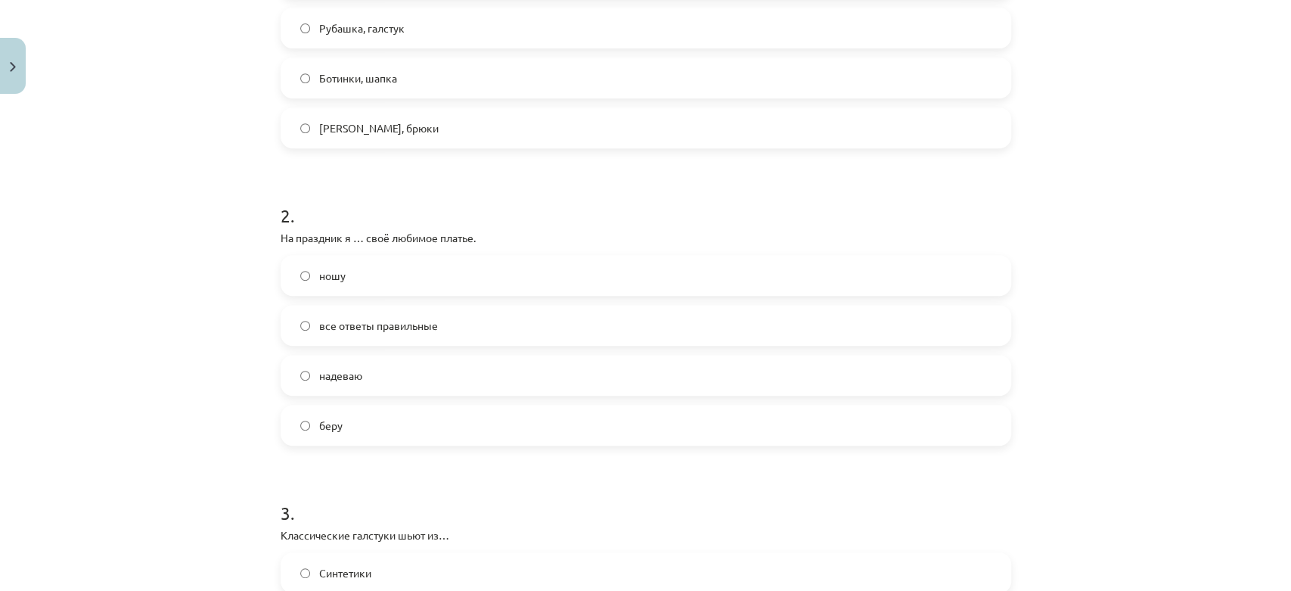
click at [411, 361] on label "надеваю" at bounding box center [645, 375] width 727 height 38
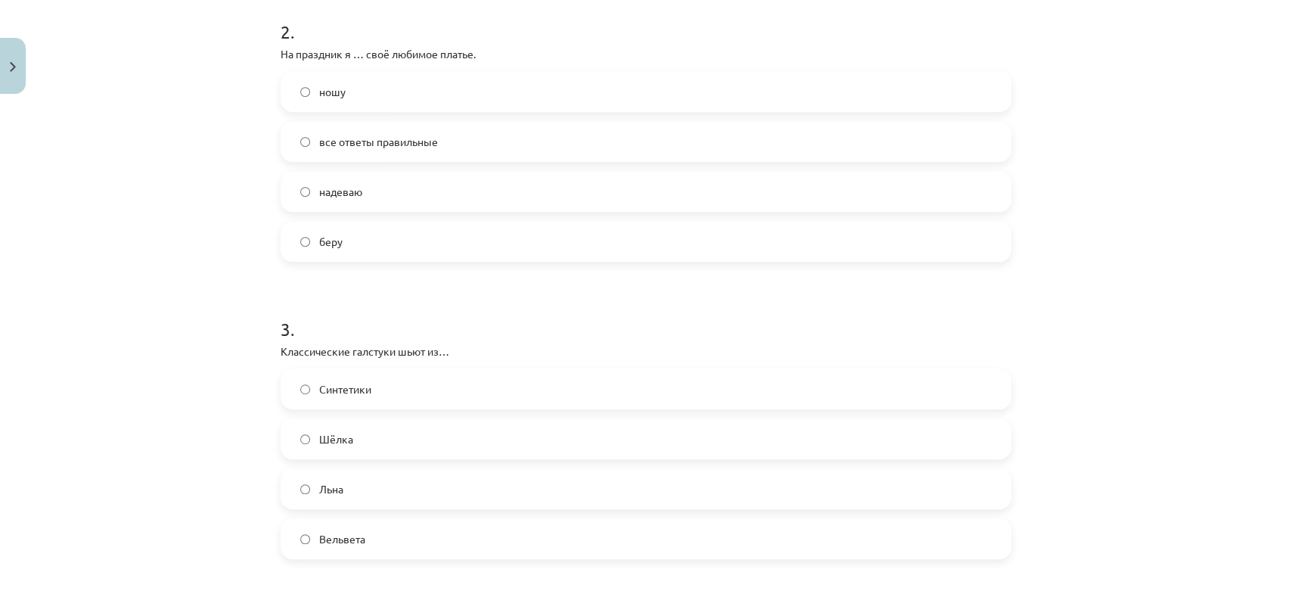
scroll to position [756, 0]
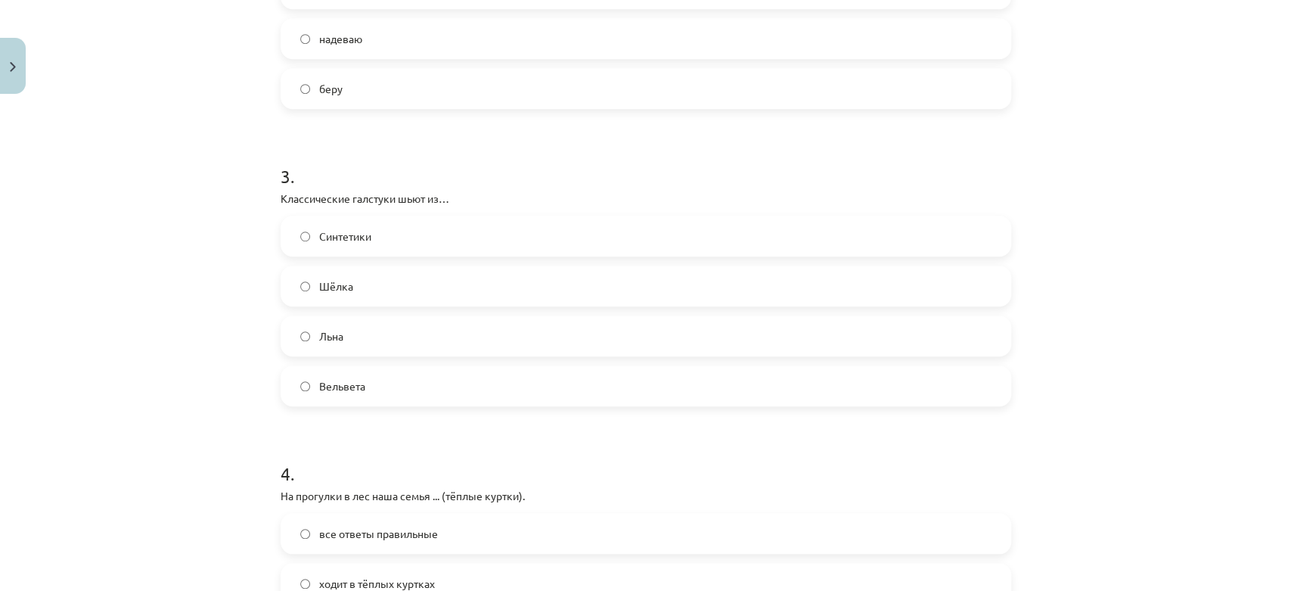
click at [393, 277] on label "Шёлка" at bounding box center [645, 286] width 727 height 38
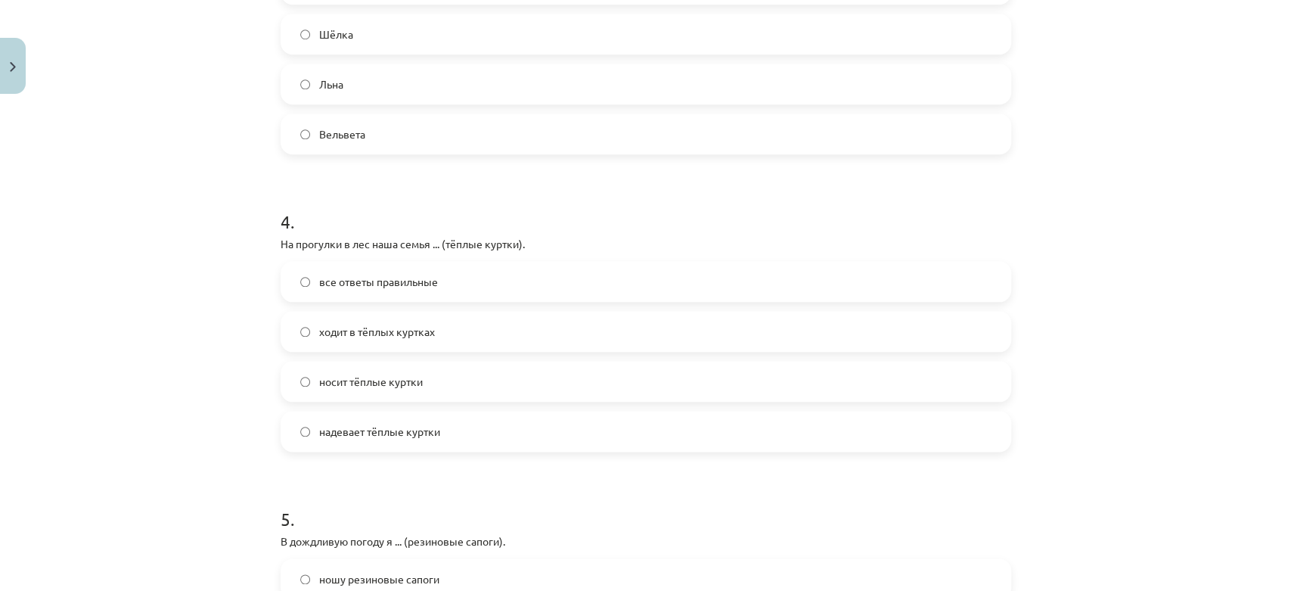
click at [399, 283] on span "все ответы правильные" at bounding box center [378, 282] width 119 height 16
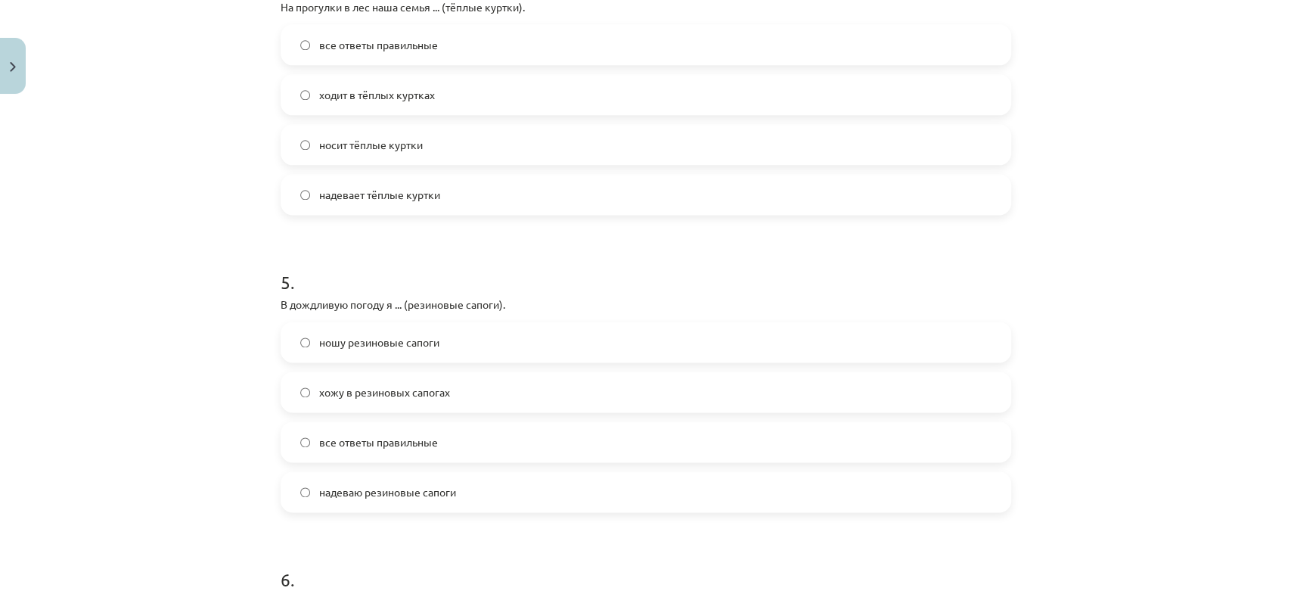
scroll to position [1260, 0]
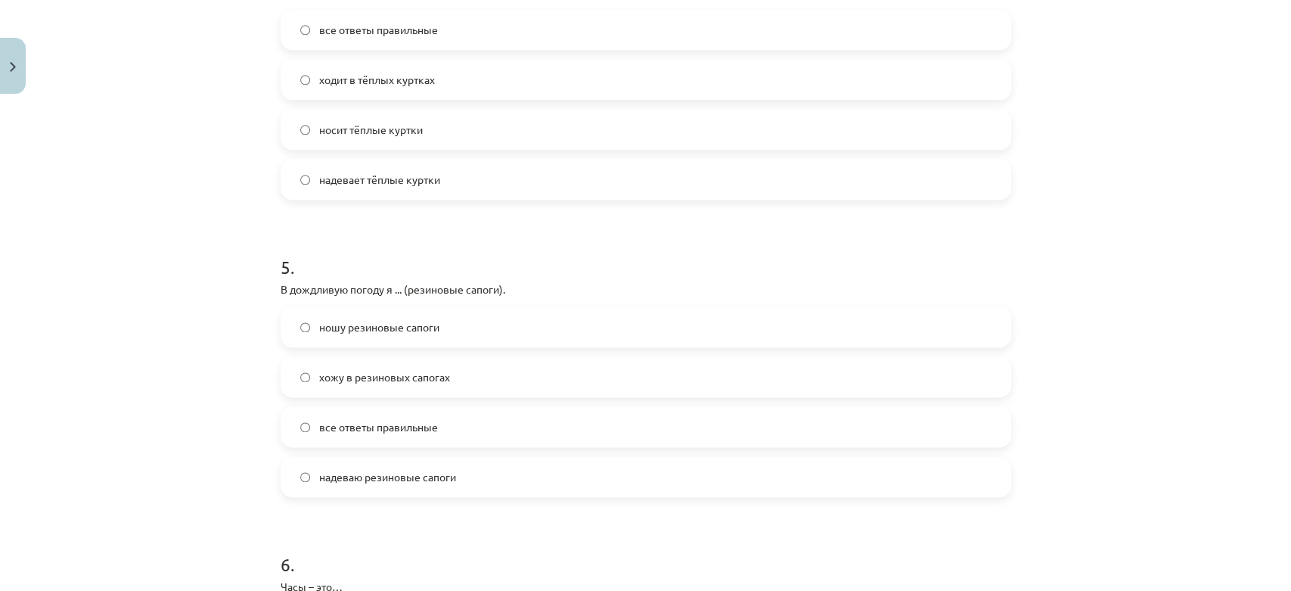
click at [394, 427] on span "все ответы правильные" at bounding box center [378, 427] width 119 height 16
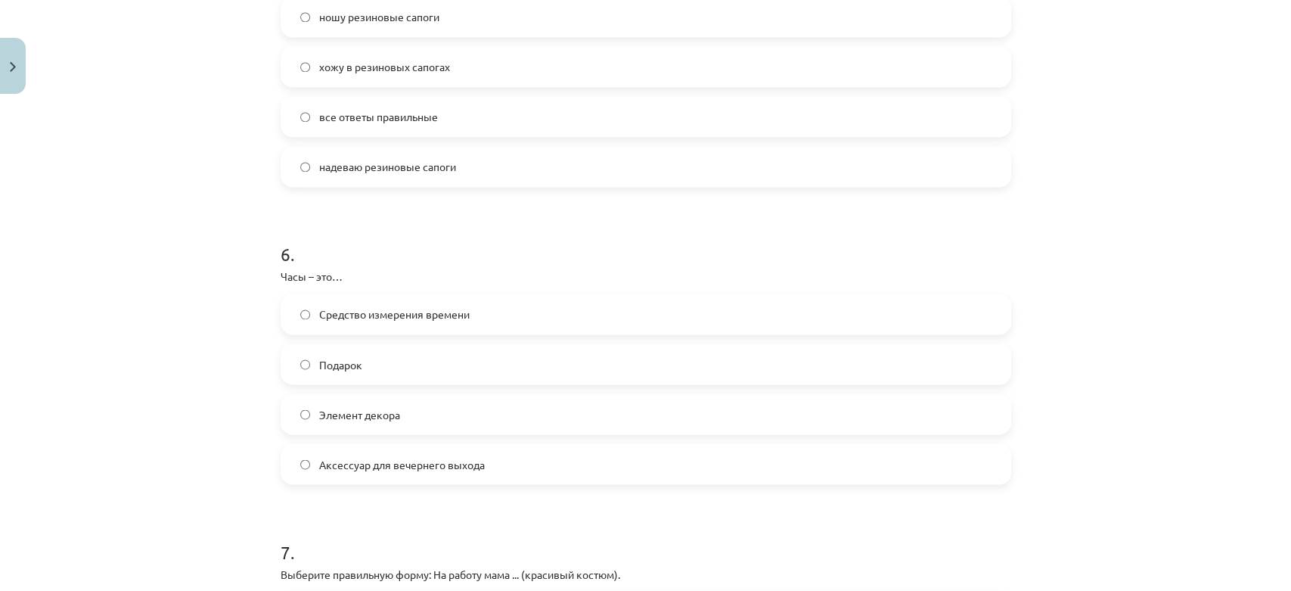
scroll to position [1596, 0]
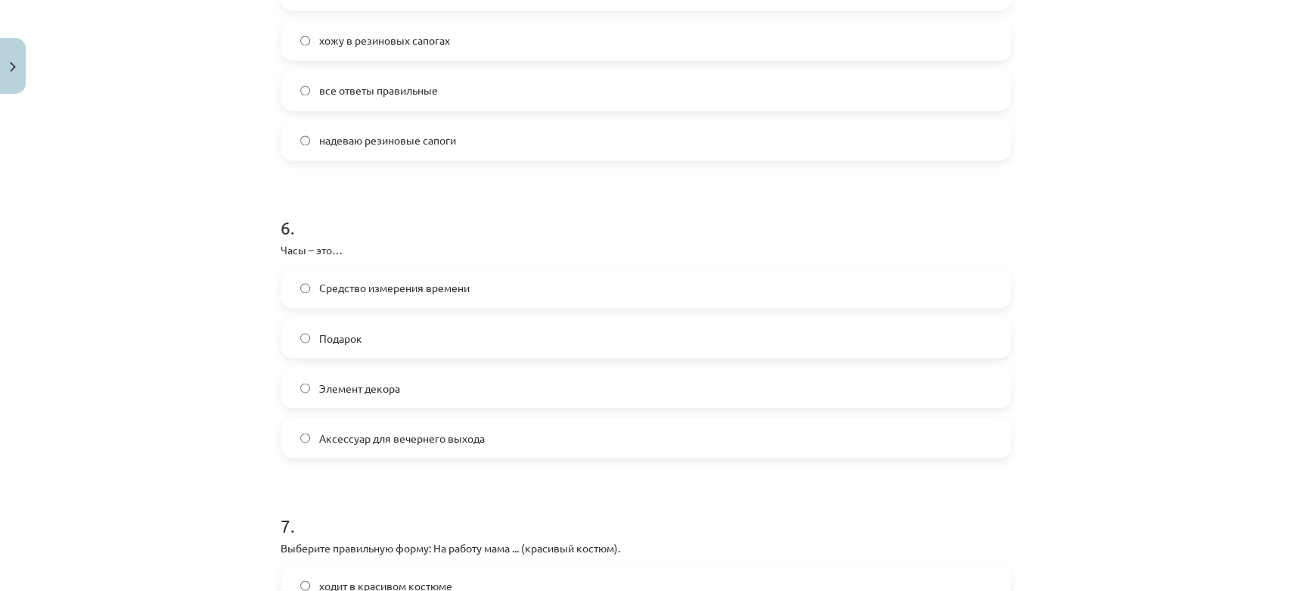
click at [423, 431] on span "Аксессуар для вечернего выхода" at bounding box center [402, 437] width 166 height 16
click at [414, 277] on label "Средство измерения времени" at bounding box center [645, 287] width 727 height 38
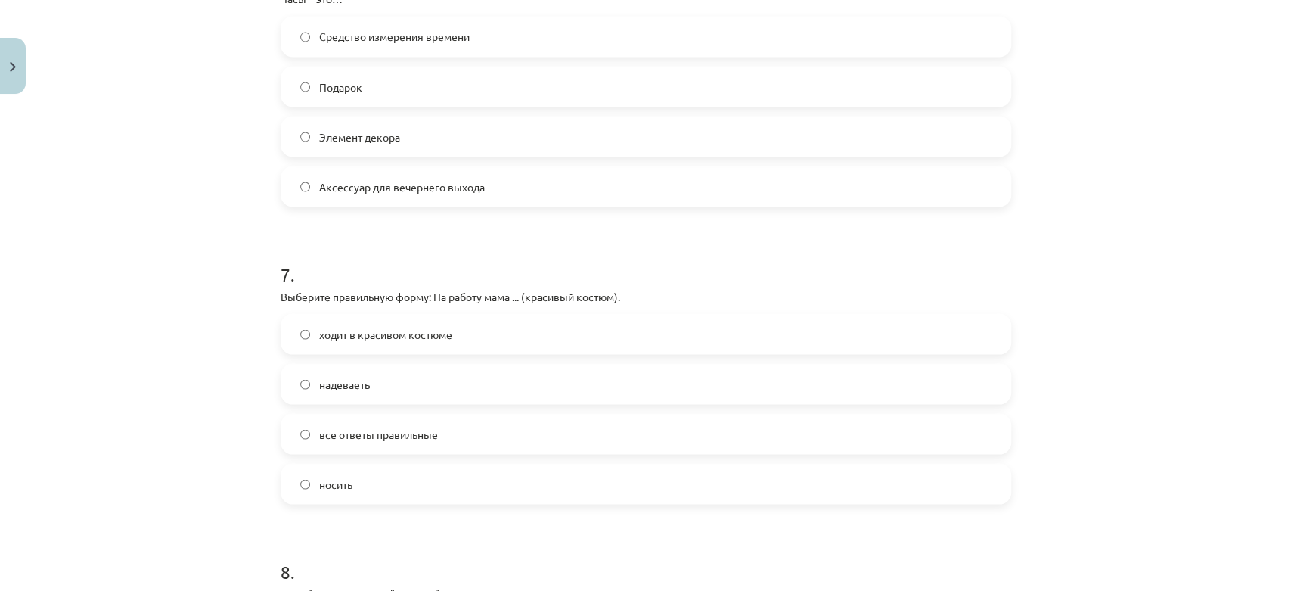
scroll to position [1848, 0]
click at [390, 341] on label "ходит в красивом костюме" at bounding box center [645, 333] width 727 height 38
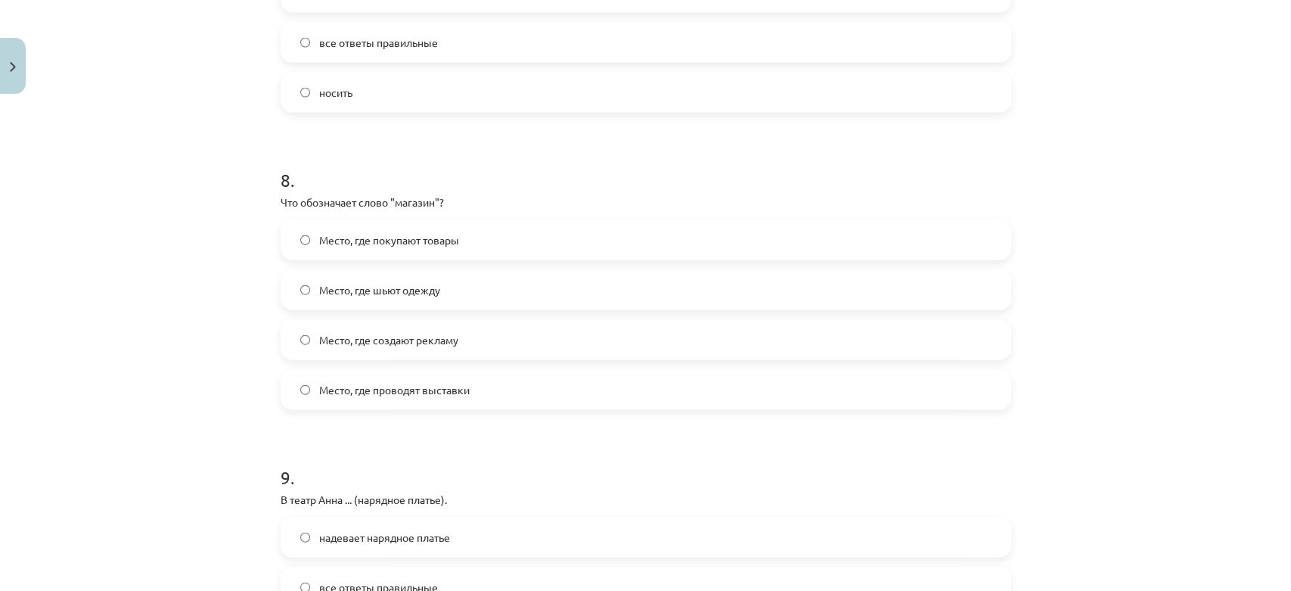
scroll to position [2268, 0]
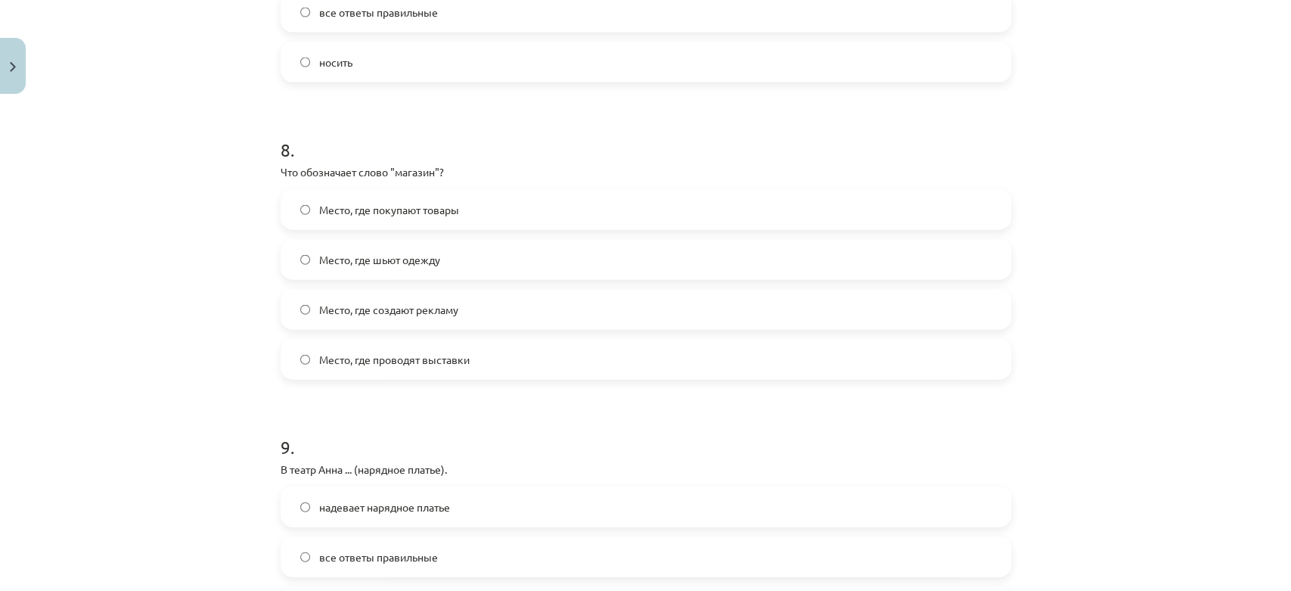
click at [461, 212] on label "Место, где покупают товары" at bounding box center [645, 210] width 727 height 38
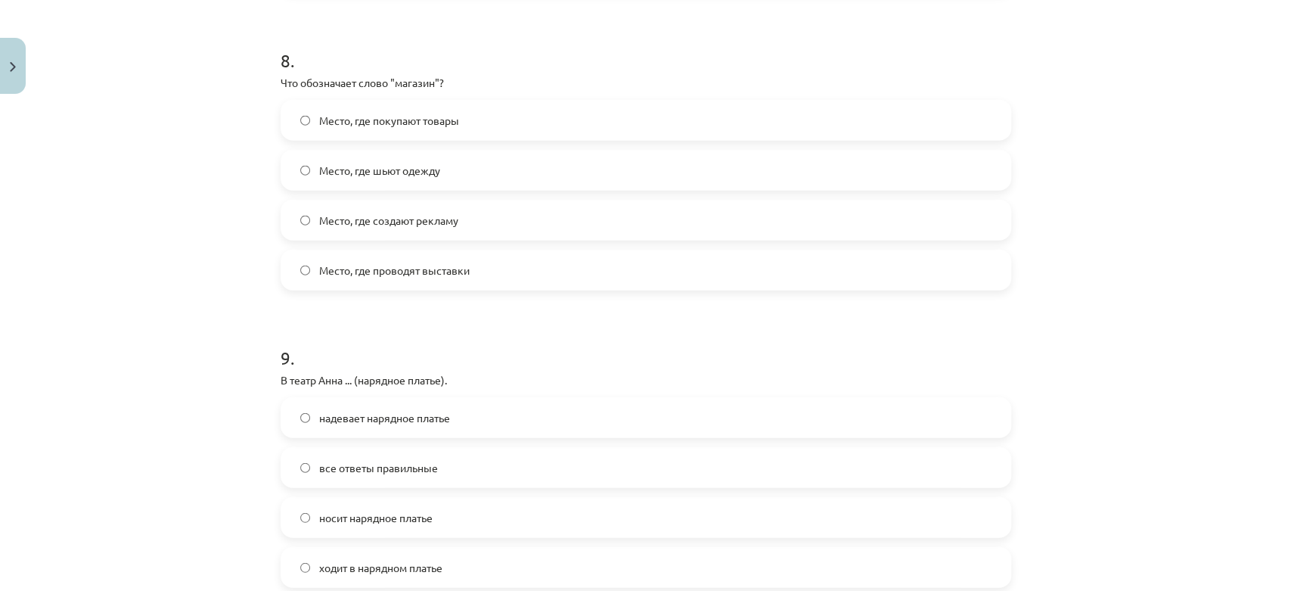
scroll to position [2520, 0]
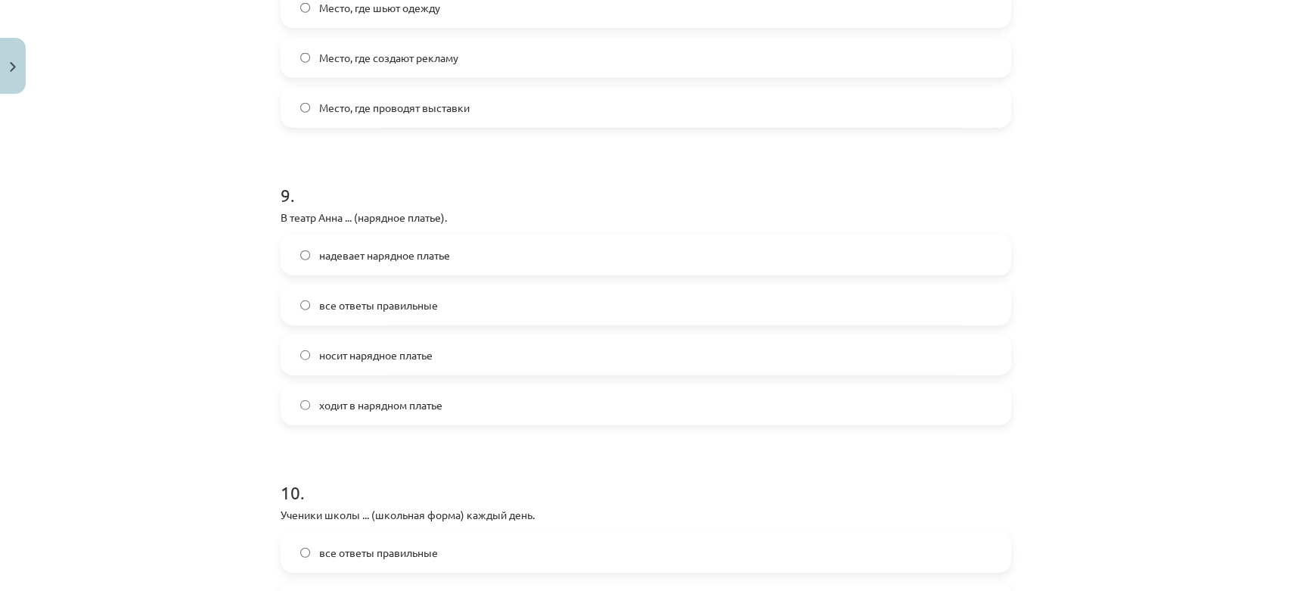
click at [411, 253] on span "надевает нарядное платье" at bounding box center [384, 255] width 131 height 16
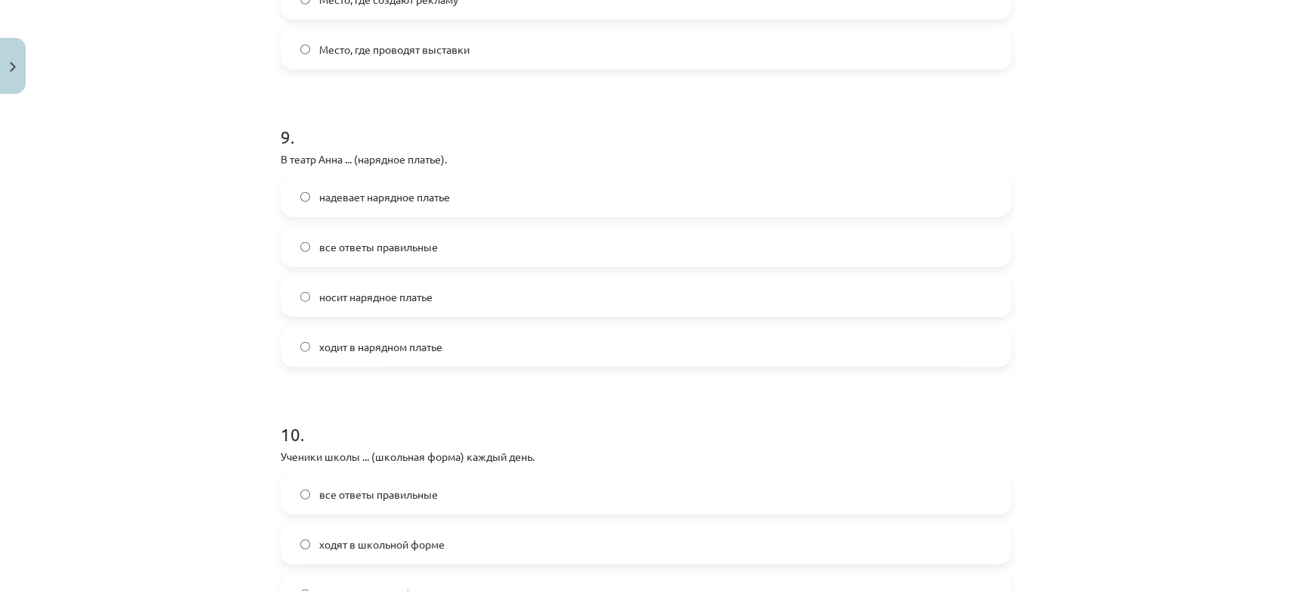
scroll to position [2604, 0]
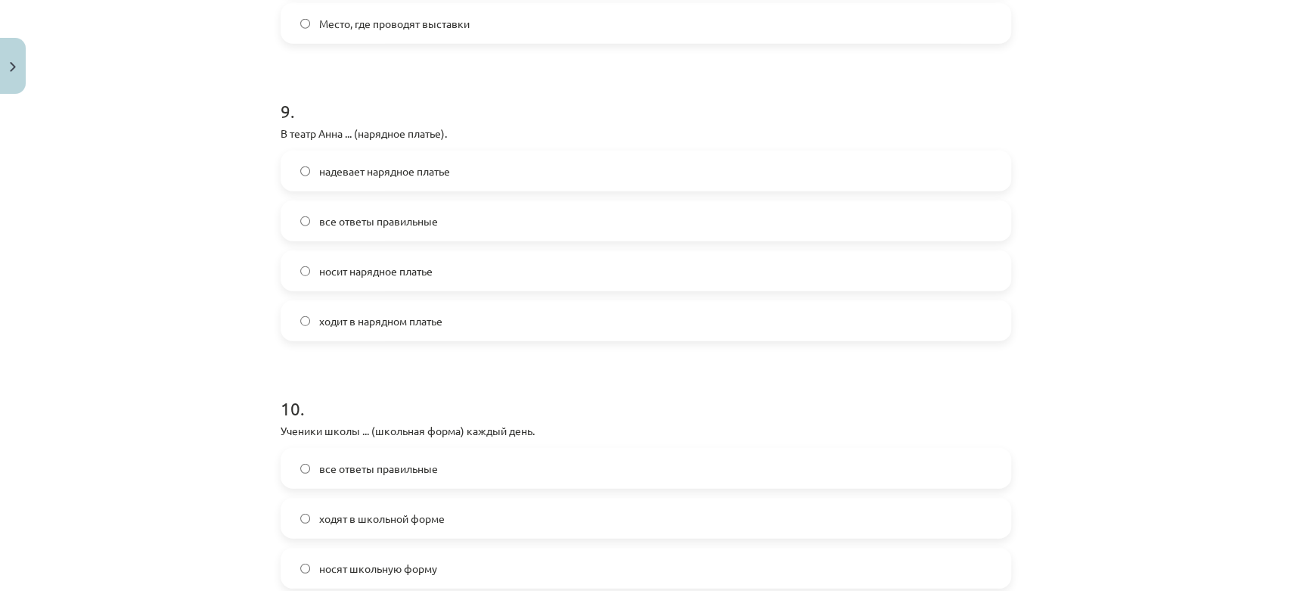
click at [475, 466] on label "все ответы правильные" at bounding box center [645, 468] width 727 height 38
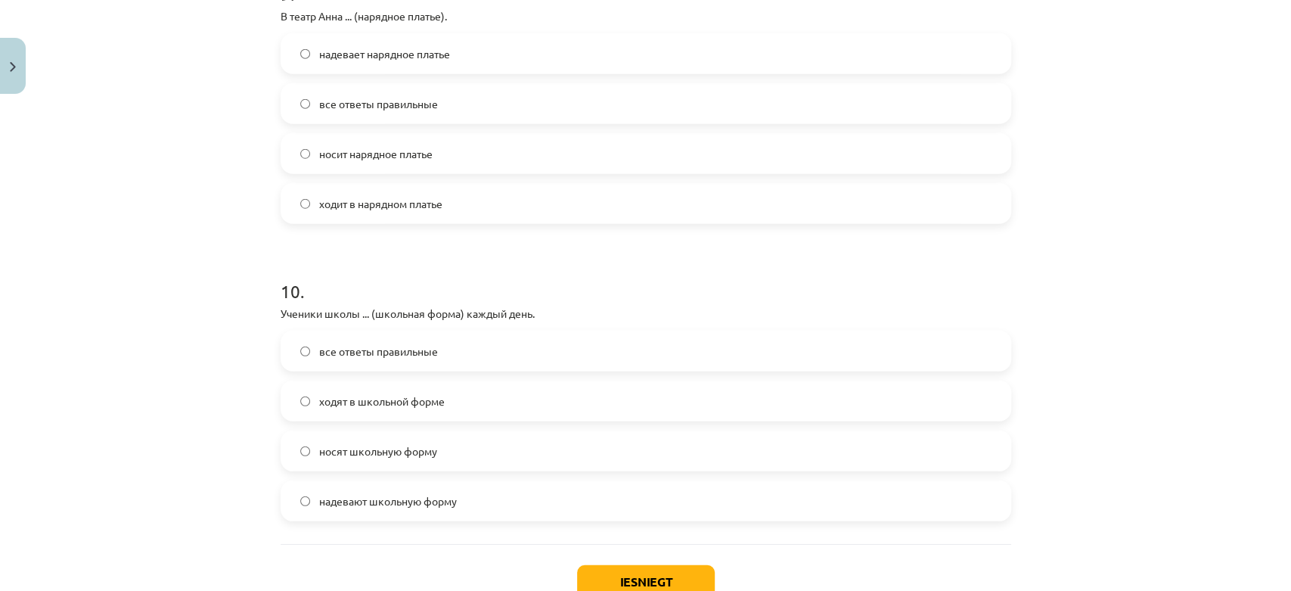
scroll to position [2772, 0]
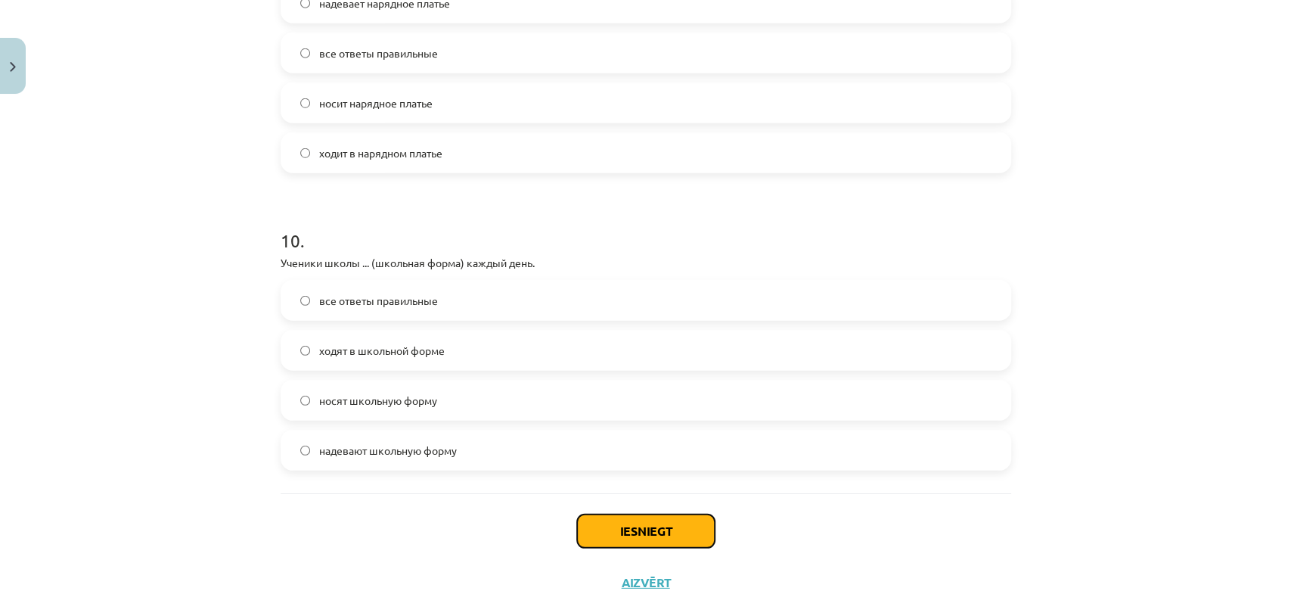
click at [661, 544] on button "Iesniegt" at bounding box center [646, 530] width 138 height 33
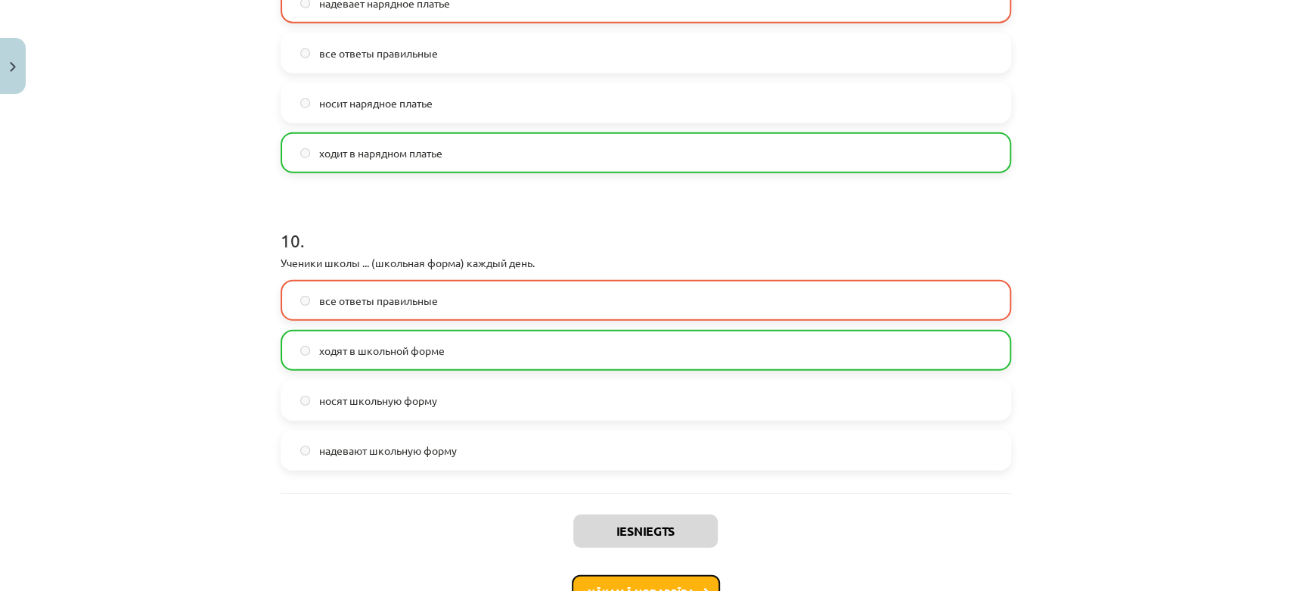
click at [695, 580] on button "Nākamā nodarbība" at bounding box center [646, 592] width 148 height 35
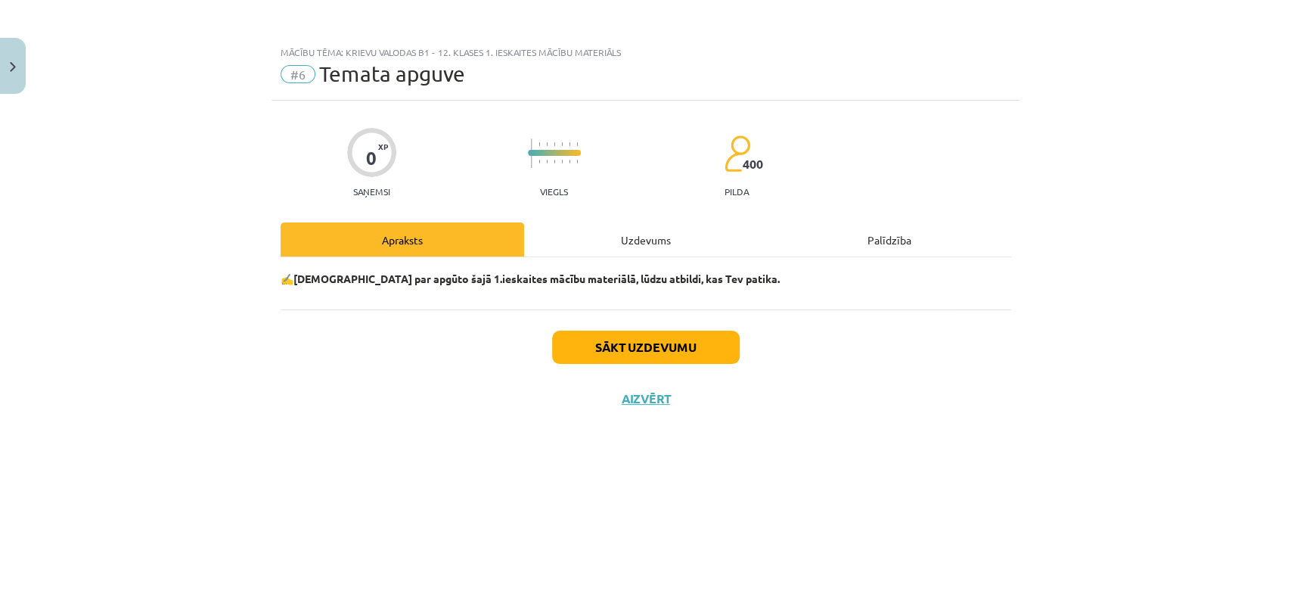
scroll to position [0, 0]
click at [628, 358] on button "Sākt uzdevumu" at bounding box center [646, 346] width 188 height 33
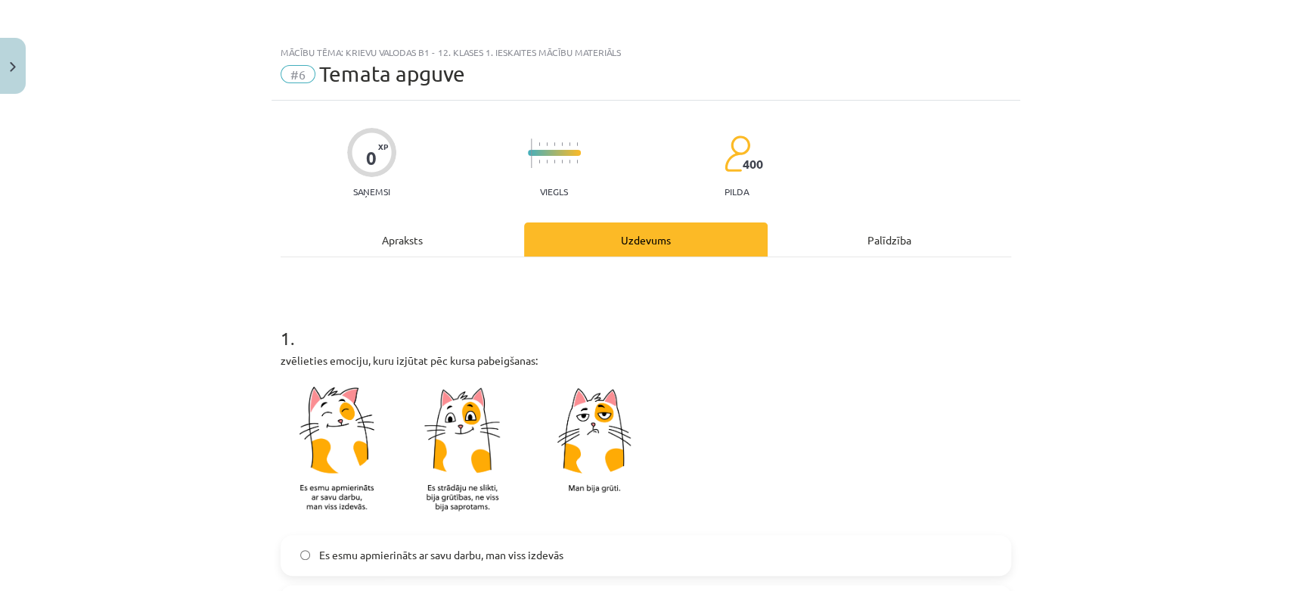
scroll to position [84, 0]
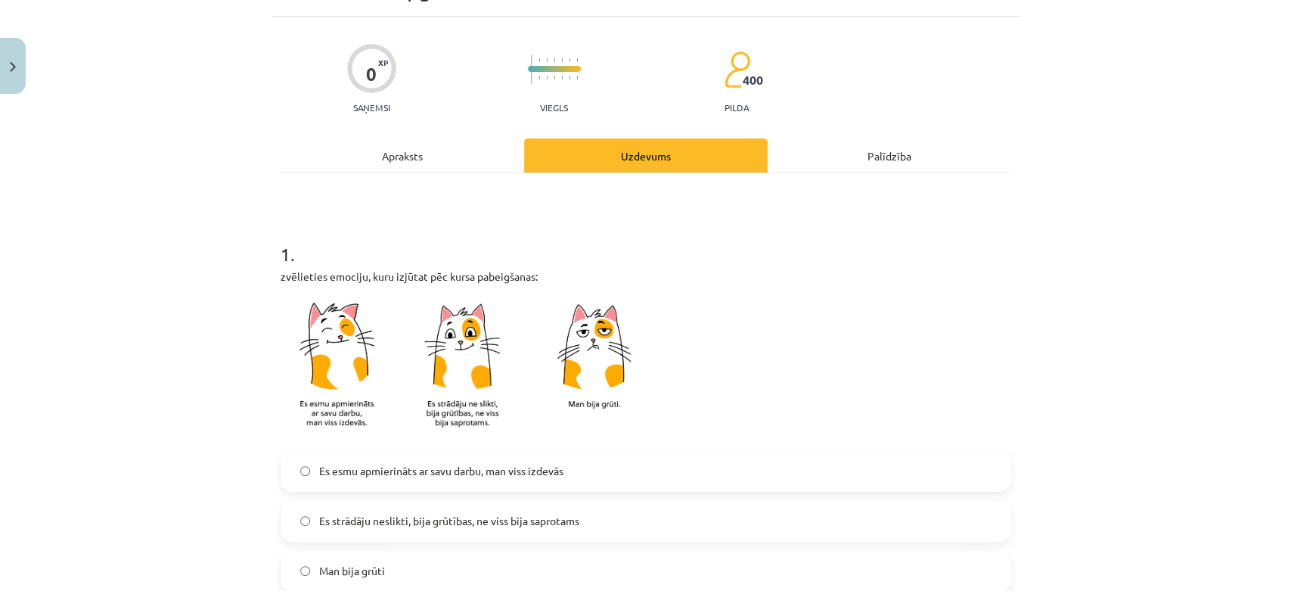
click at [520, 446] on div "1 . zvēlieties emociju, kuru izjūtat pēc kursa pabeigšanas: Es esmu apmierināts…" at bounding box center [646, 404] width 730 height 374
click at [519, 452] on label "Es esmu apmierināts ar savu darbu, man viss izdevās" at bounding box center [645, 471] width 727 height 38
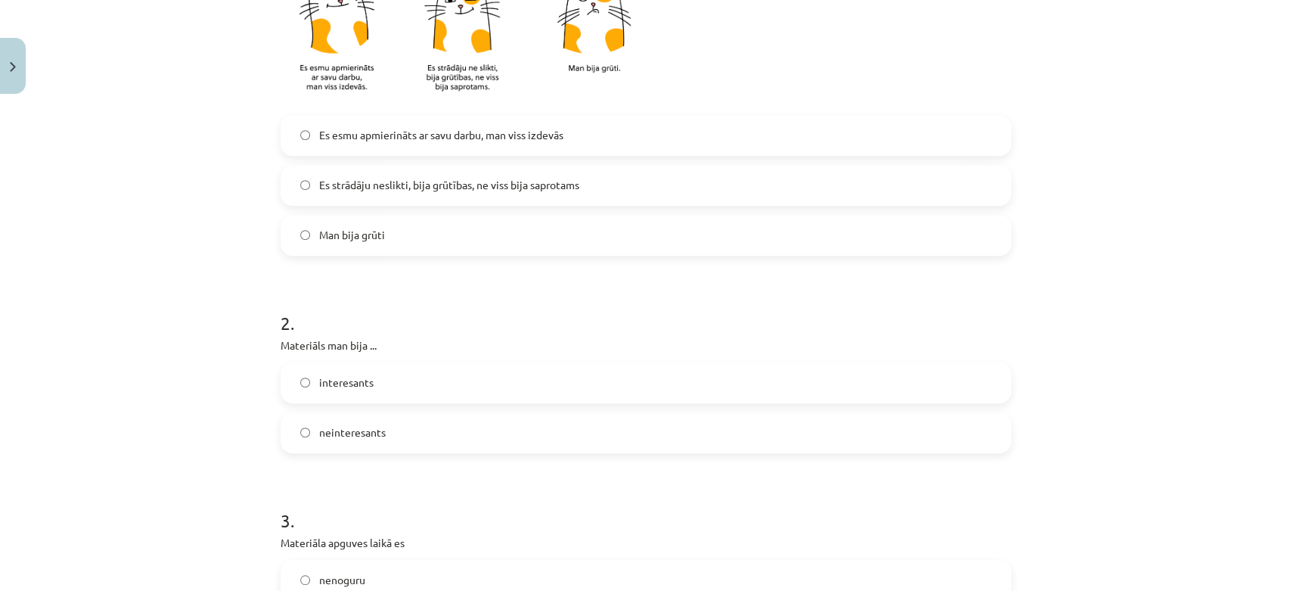
scroll to position [840, 0]
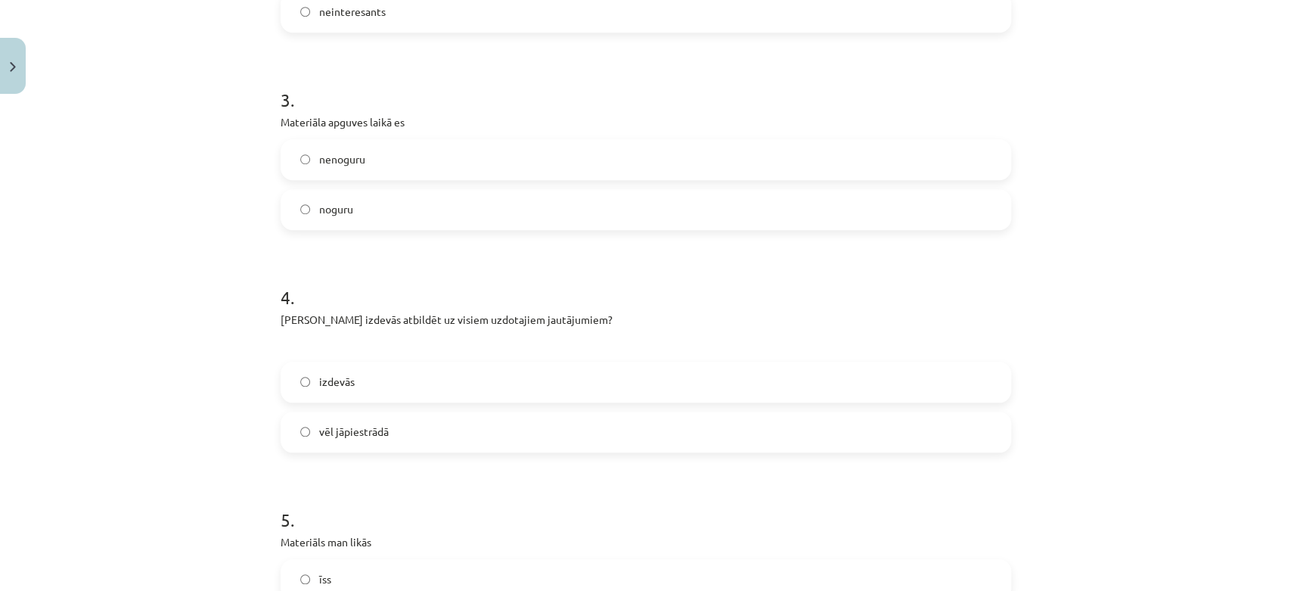
click at [525, 420] on label "vēl jāpiestrādā" at bounding box center [645, 432] width 727 height 38
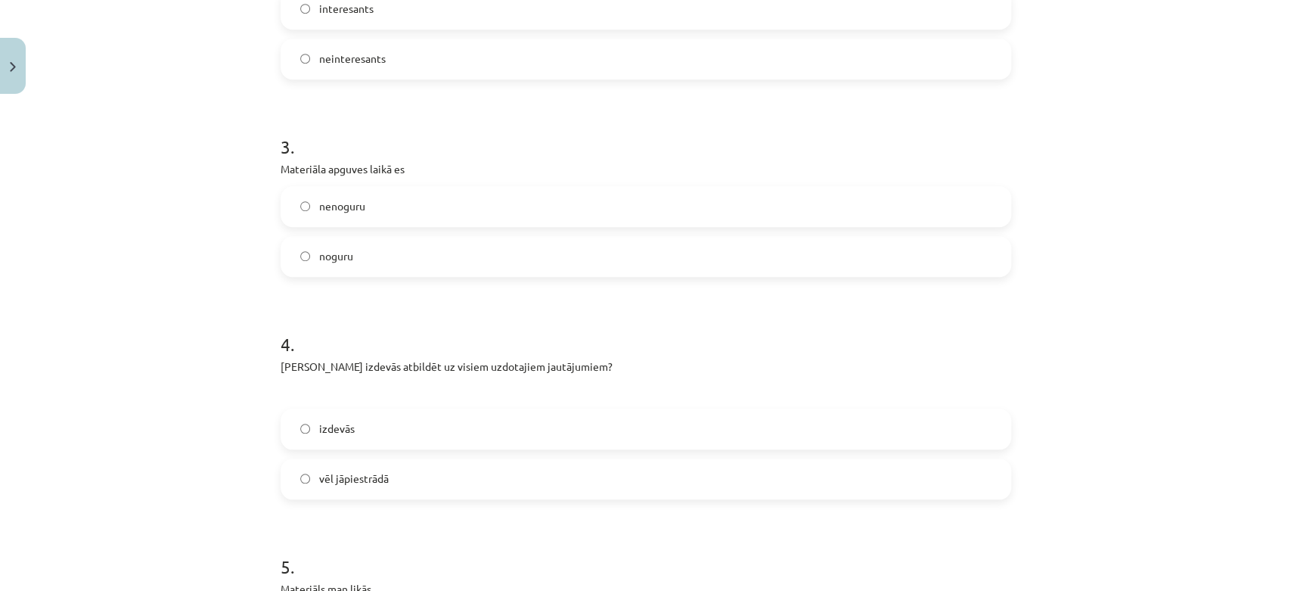
scroll to position [756, 0]
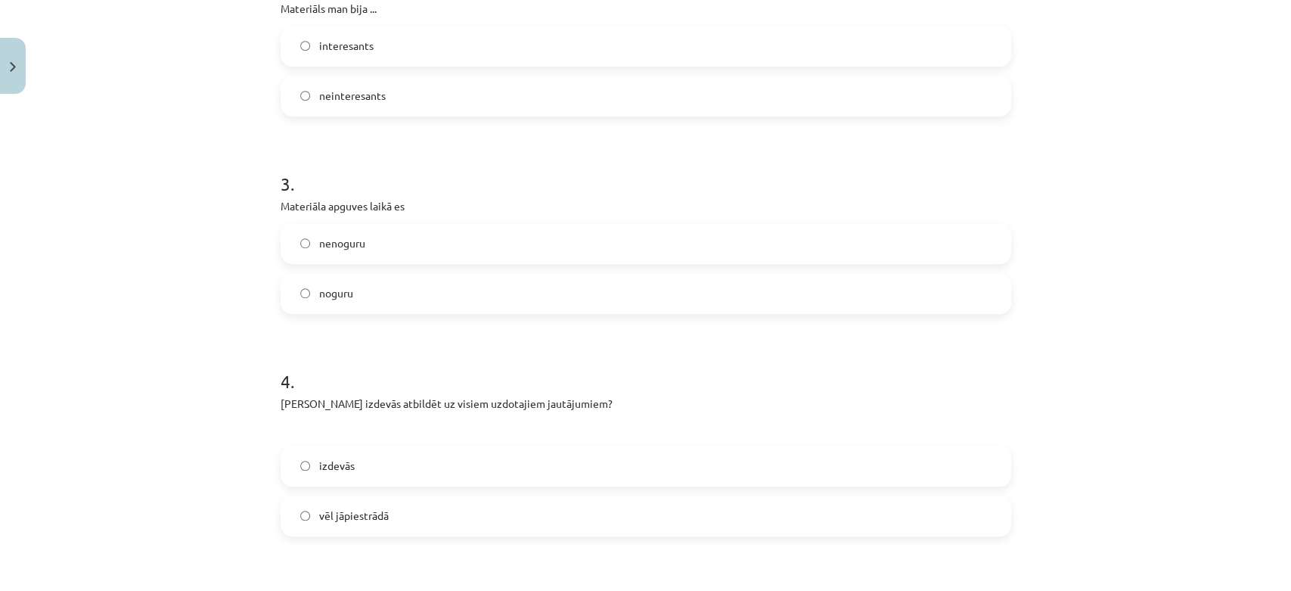
click at [467, 285] on label "noguru" at bounding box center [645, 293] width 727 height 38
click at [454, 48] on label "interesants" at bounding box center [645, 46] width 727 height 38
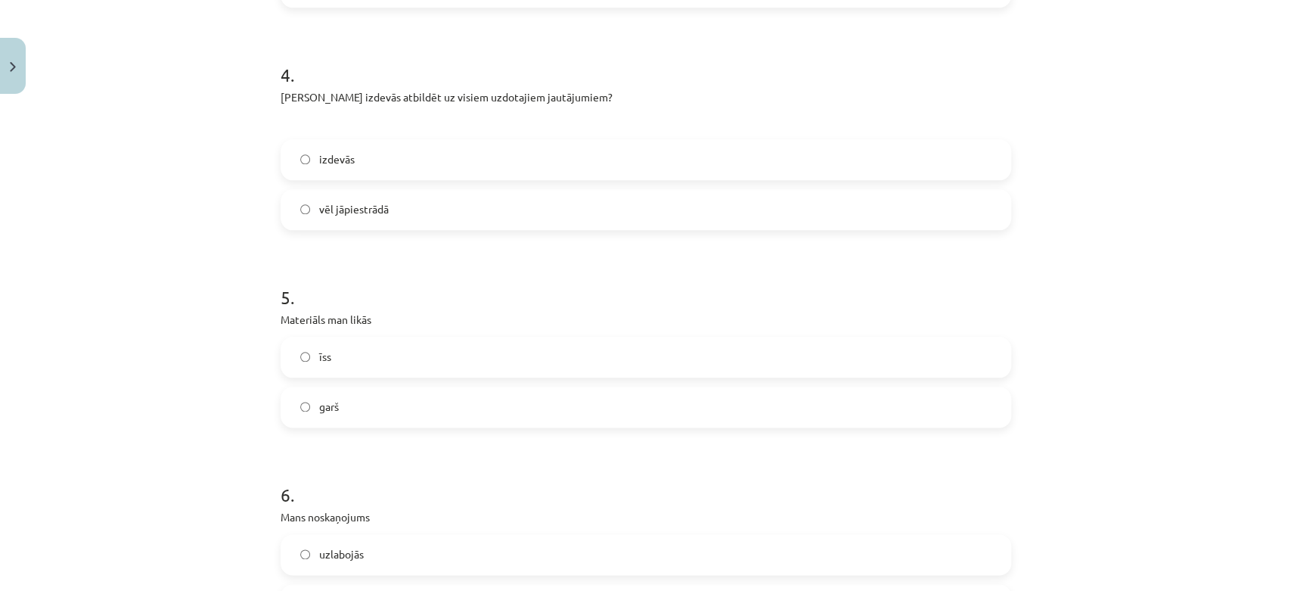
scroll to position [1092, 0]
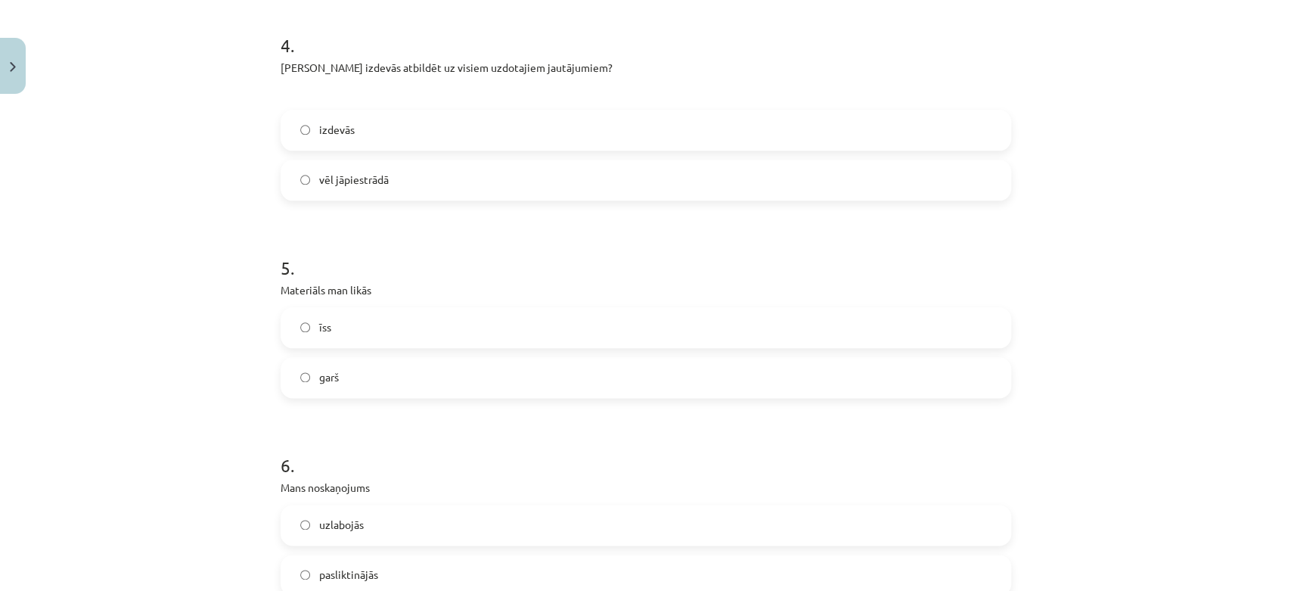
click at [467, 339] on label "īss" at bounding box center [645, 327] width 727 height 38
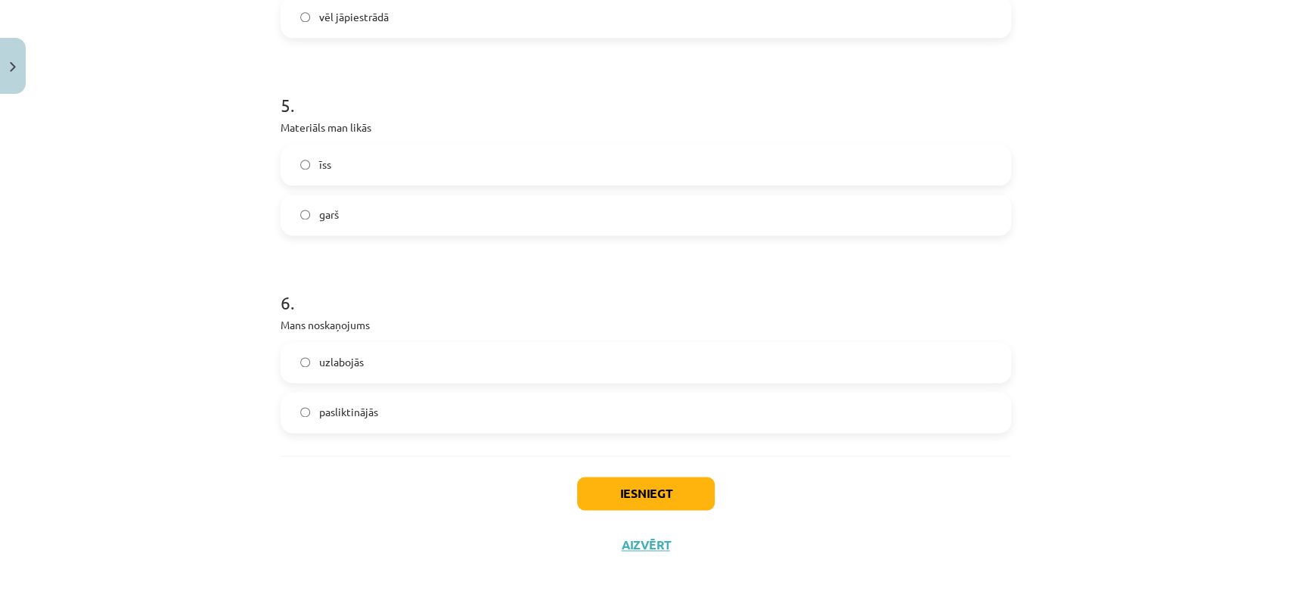
scroll to position [1260, 0]
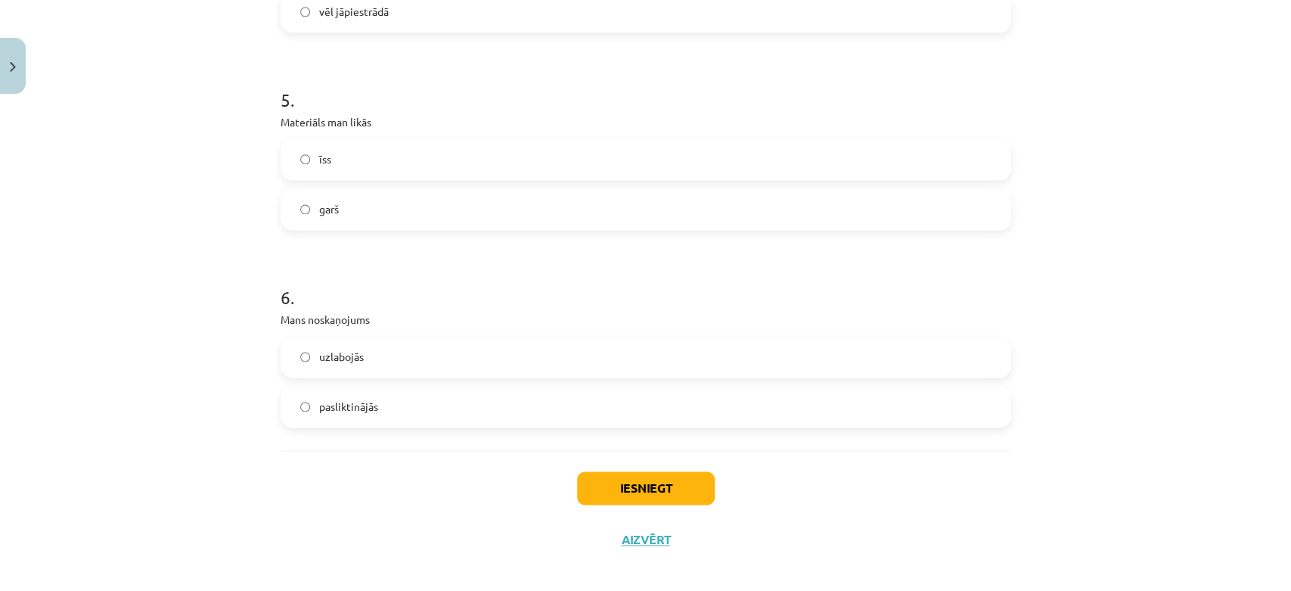
click at [490, 386] on div "pasliktinājās" at bounding box center [646, 406] width 730 height 41
click at [528, 349] on label "uzlabojās" at bounding box center [645, 357] width 727 height 38
click at [697, 473] on button "Iesniegt" at bounding box center [646, 487] width 138 height 33
click at [688, 476] on button "Iesniegt" at bounding box center [646, 487] width 138 height 33
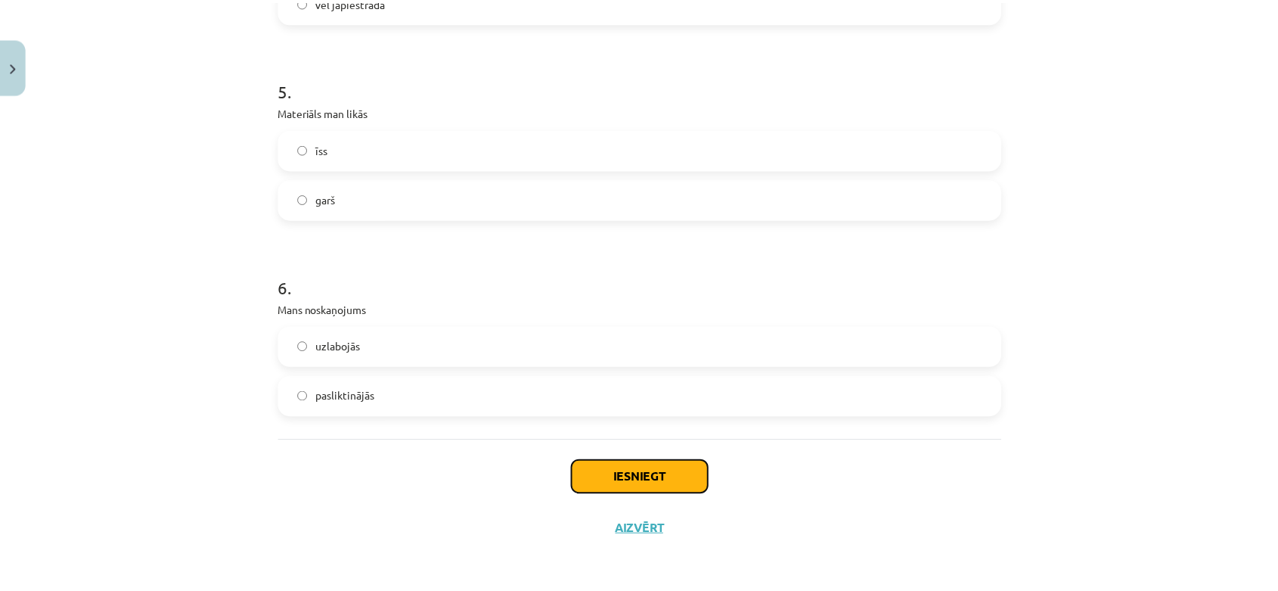
scroll to position [1270, 0]
click at [674, 476] on button "Iesniegt" at bounding box center [646, 476] width 138 height 33
click at [691, 476] on button "Iesniegt" at bounding box center [646, 476] width 138 height 33
click at [706, 476] on button "Iesniegt" at bounding box center [646, 476] width 138 height 33
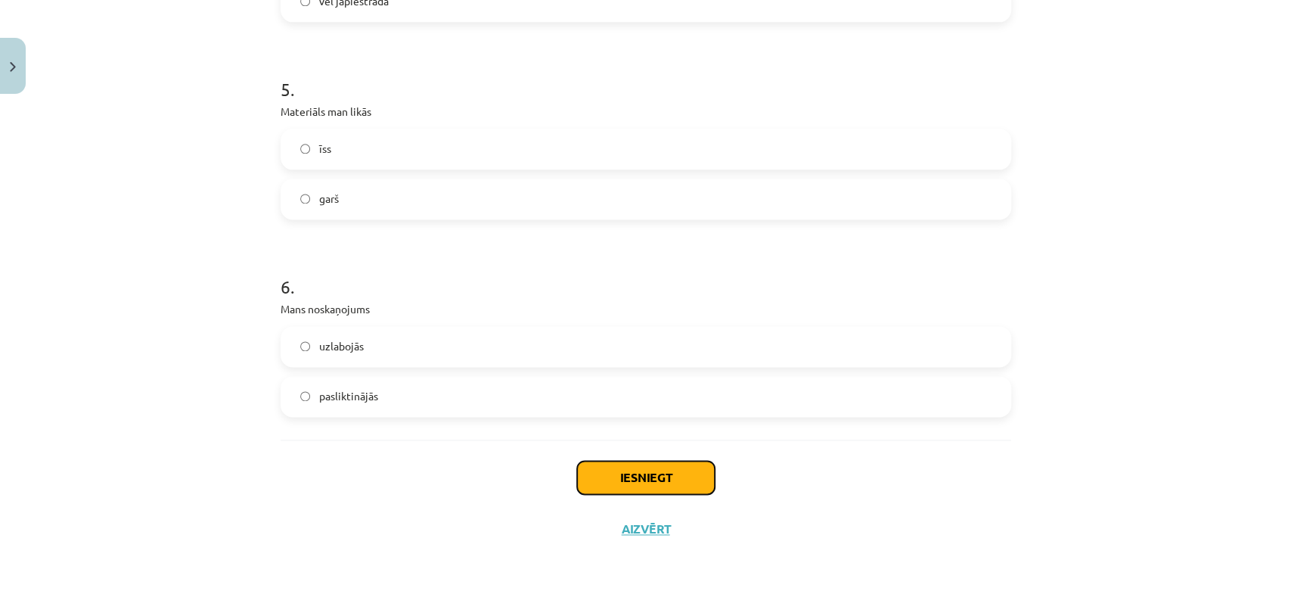
click at [634, 485] on button "Iesniegt" at bounding box center [646, 476] width 138 height 33
click at [635, 485] on button "Iesniegt" at bounding box center [646, 476] width 138 height 33
click at [622, 489] on button "Iesniegt" at bounding box center [646, 476] width 138 height 33
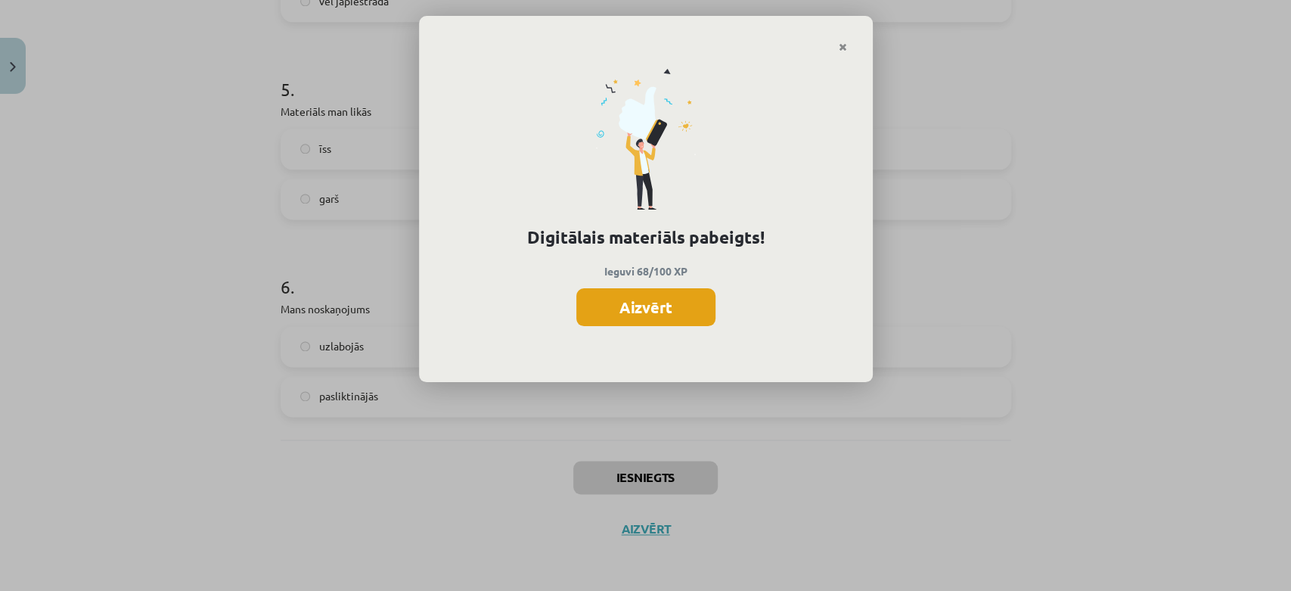
click at [677, 319] on button "Aizvērt" at bounding box center [645, 307] width 139 height 38
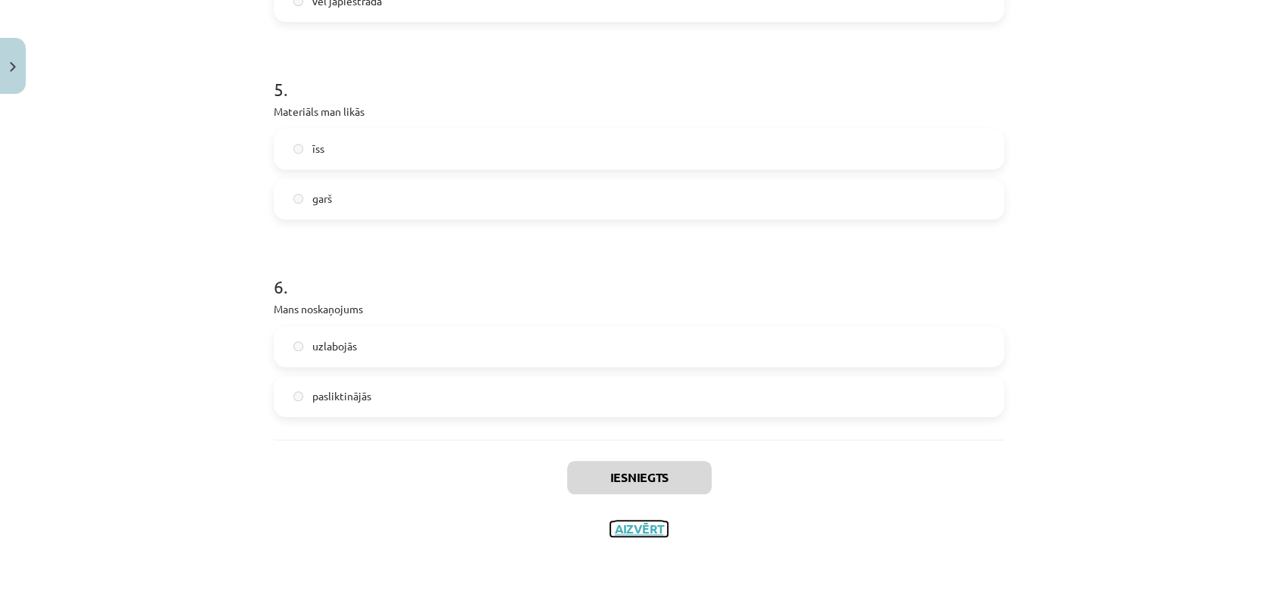
click at [659, 529] on button "Aizvērt" at bounding box center [638, 528] width 57 height 15
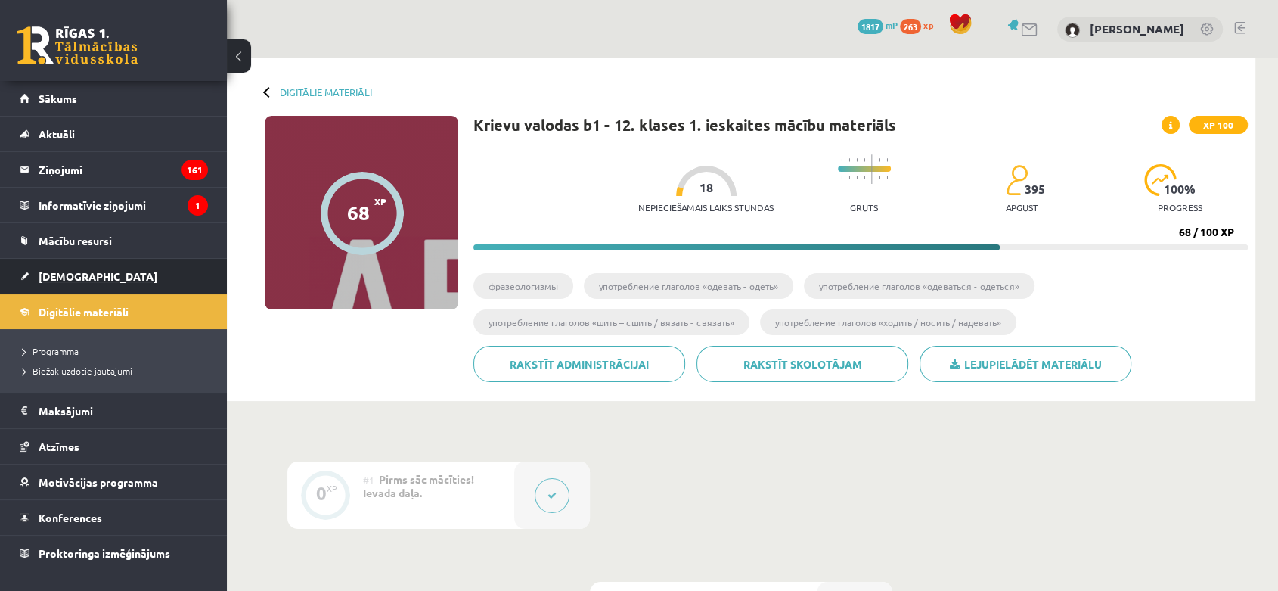
click at [171, 268] on link "[DEMOGRAPHIC_DATA]" at bounding box center [114, 276] width 188 height 35
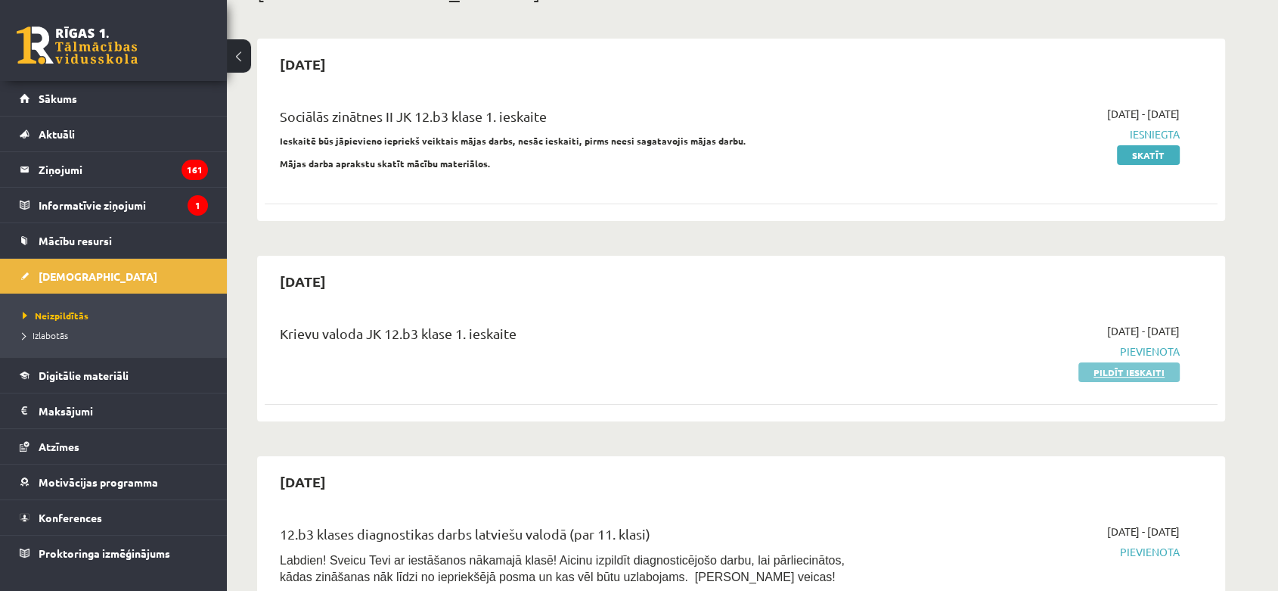
scroll to position [168, 0]
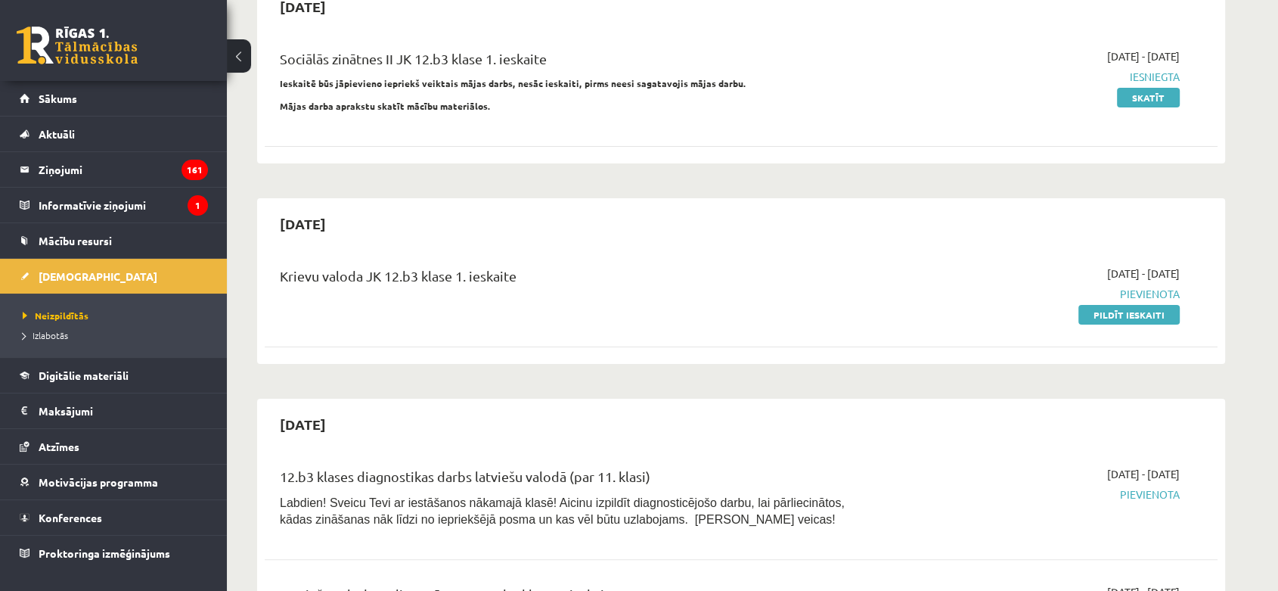
click at [1127, 307] on link "Pildīt ieskaiti" at bounding box center [1128, 315] width 101 height 20
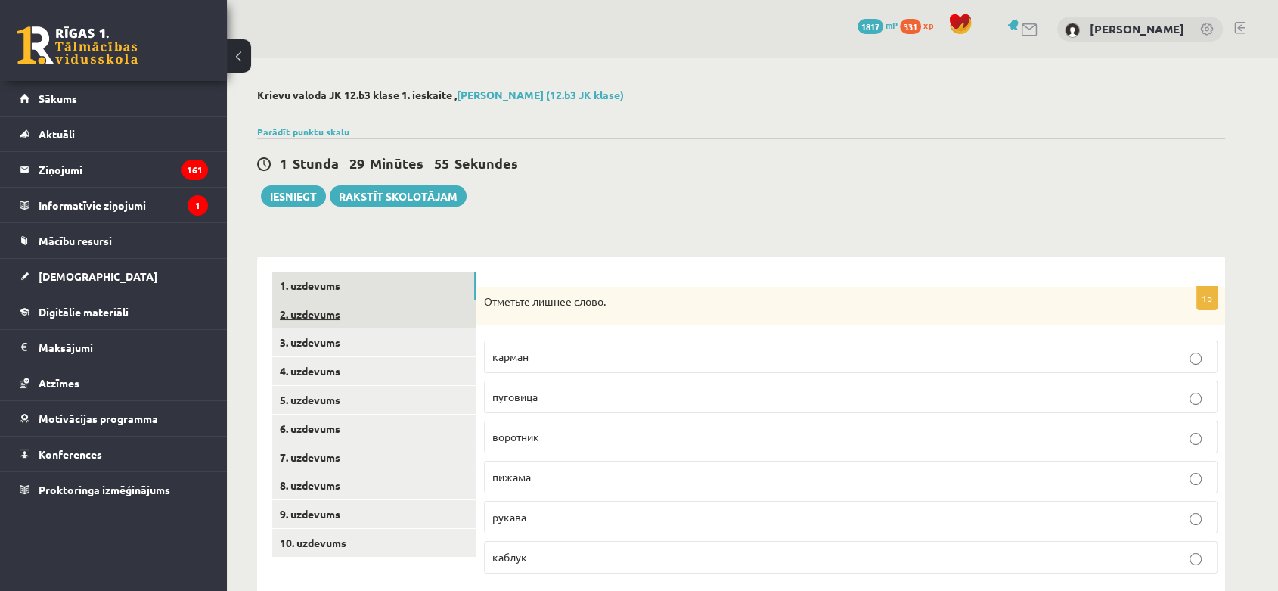
click at [352, 324] on link "2. uzdevums" at bounding box center [373, 314] width 203 height 28
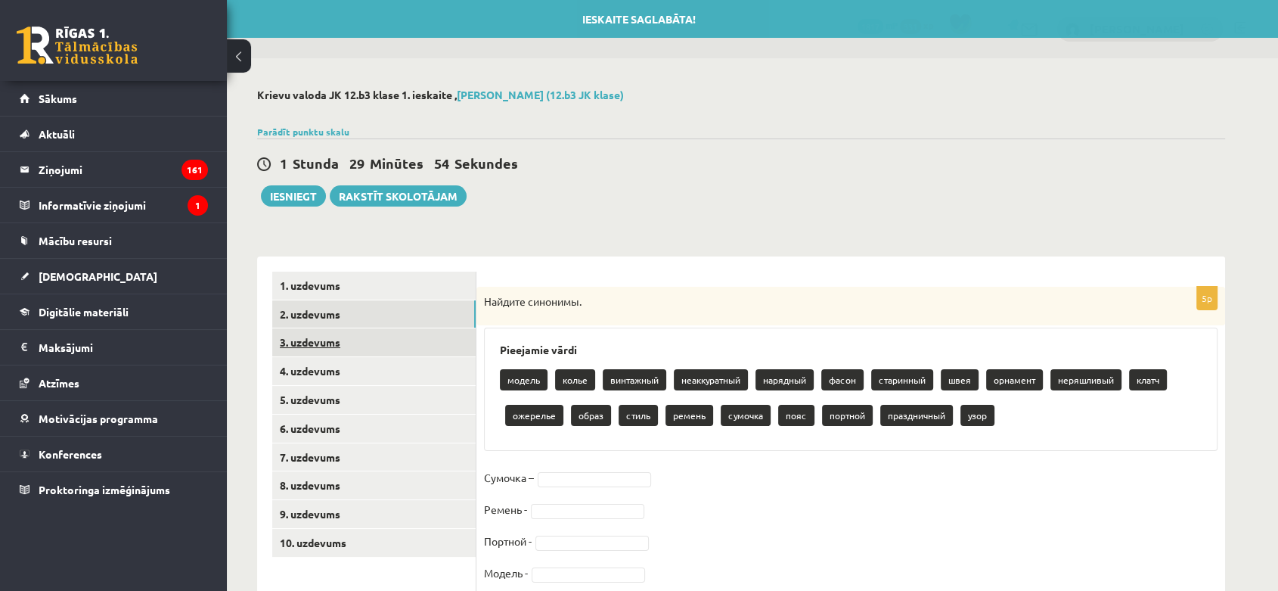
click at [357, 336] on link "3. uzdevums" at bounding box center [373, 342] width 203 height 28
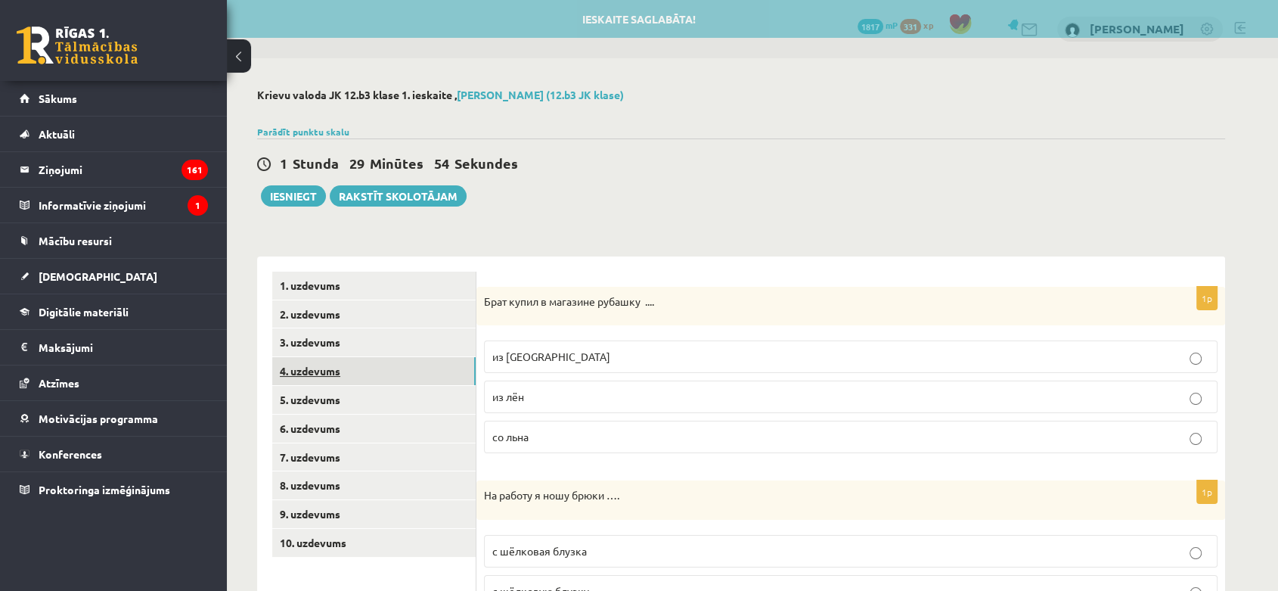
click at [360, 374] on link "4. uzdevums" at bounding box center [373, 371] width 203 height 28
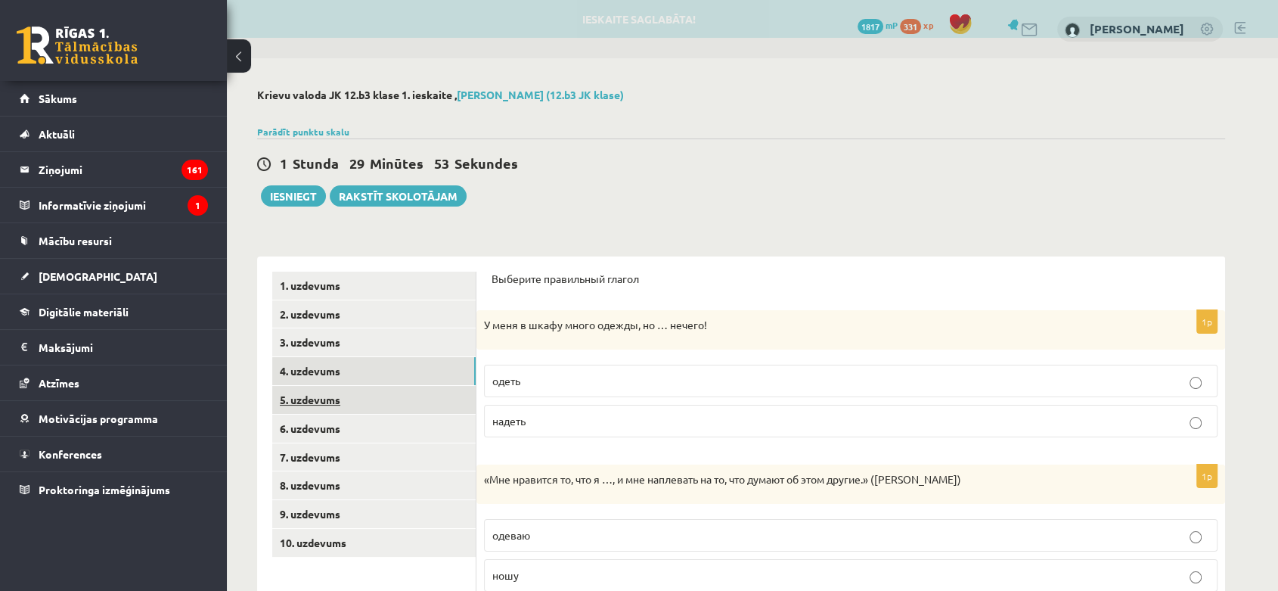
click at [360, 395] on link "5. uzdevums" at bounding box center [373, 400] width 203 height 28
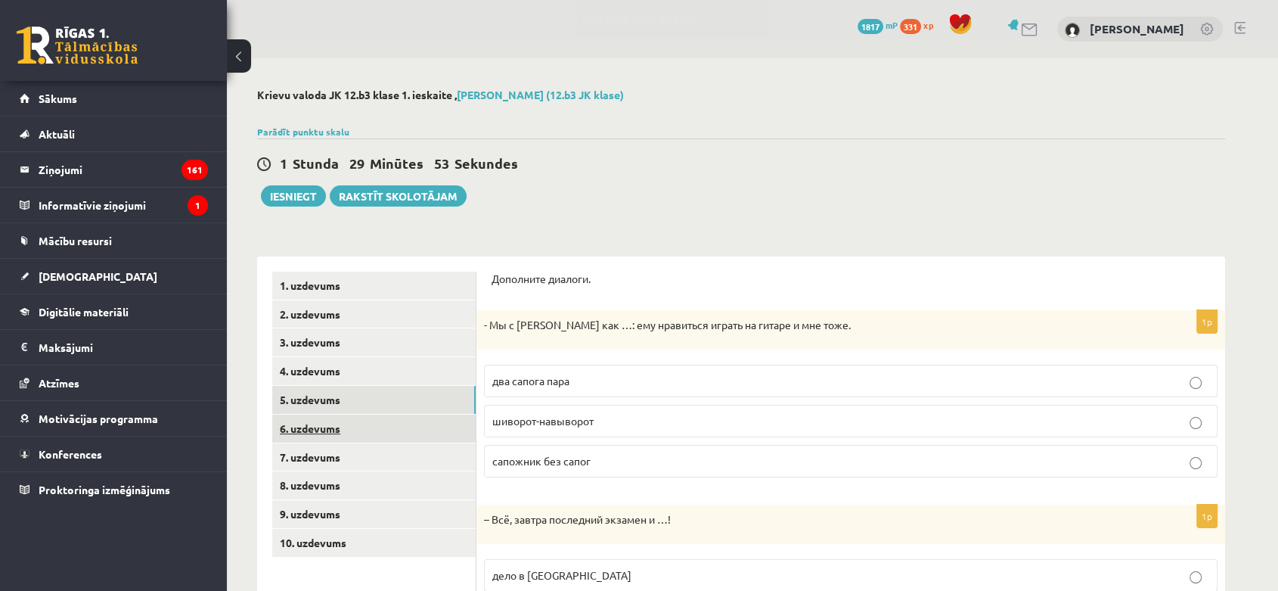
click at [364, 437] on link "6. uzdevums" at bounding box center [373, 428] width 203 height 28
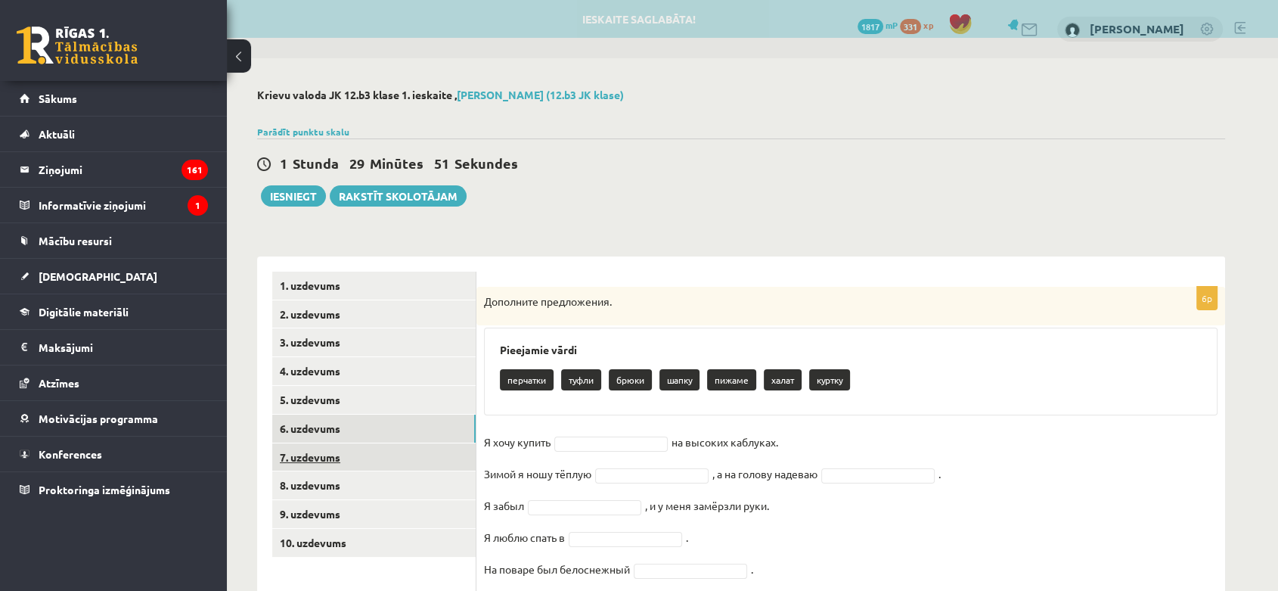
click at [364, 454] on link "7. uzdevums" at bounding box center [373, 457] width 203 height 28
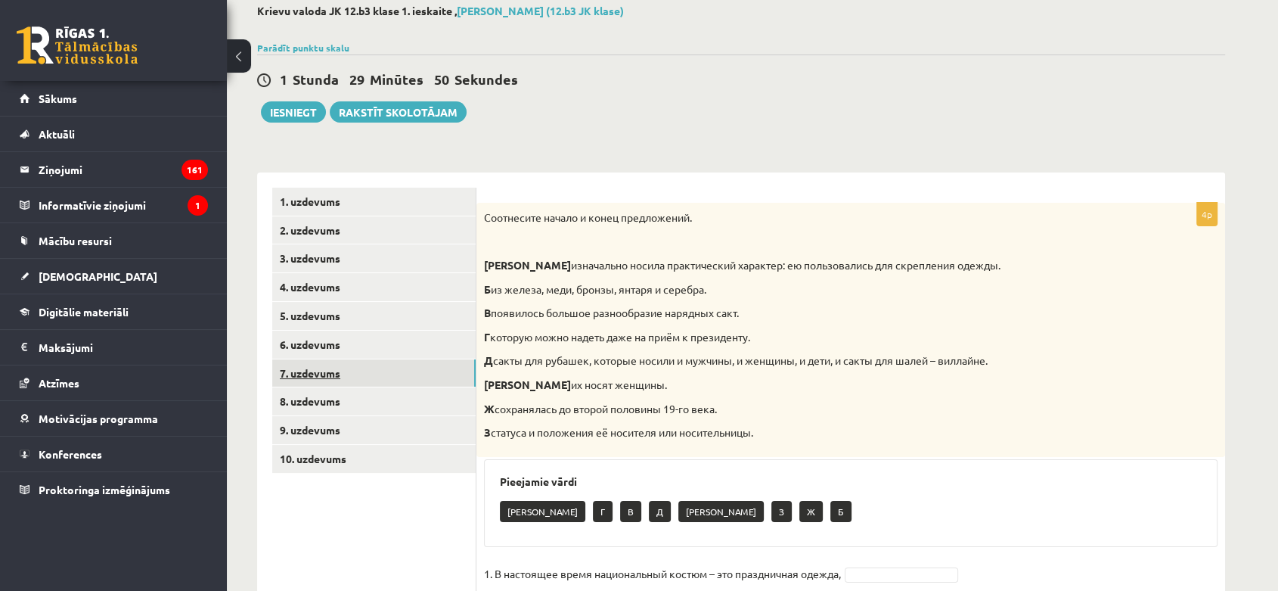
scroll to position [168, 0]
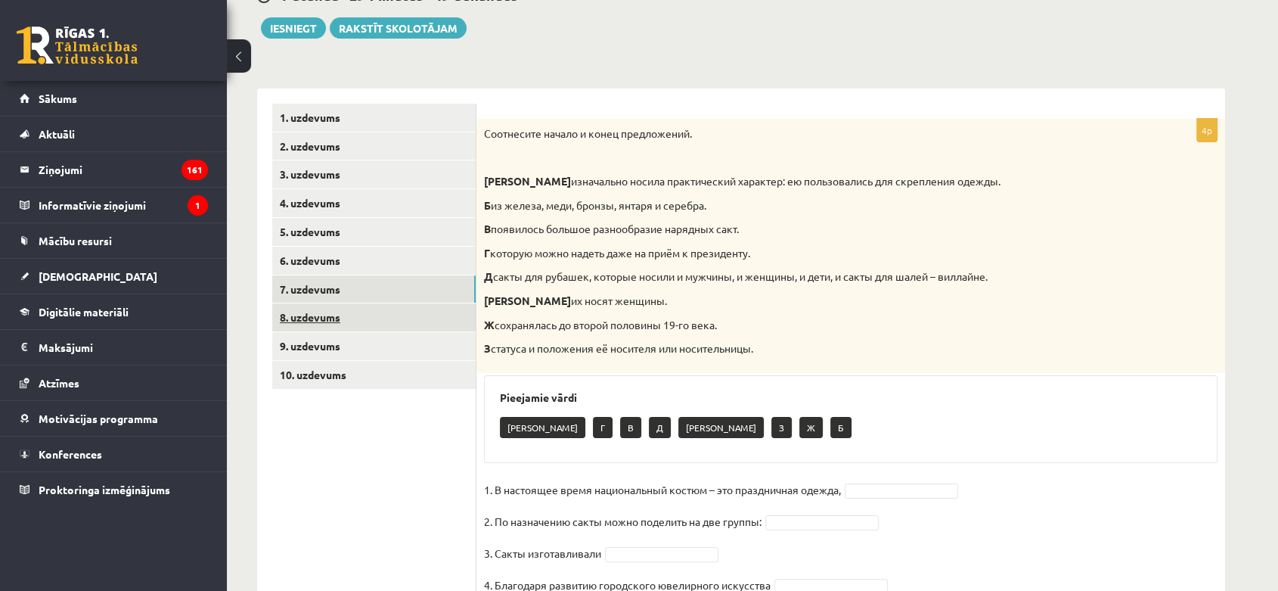
click at [367, 326] on link "8. uzdevums" at bounding box center [373, 317] width 203 height 28
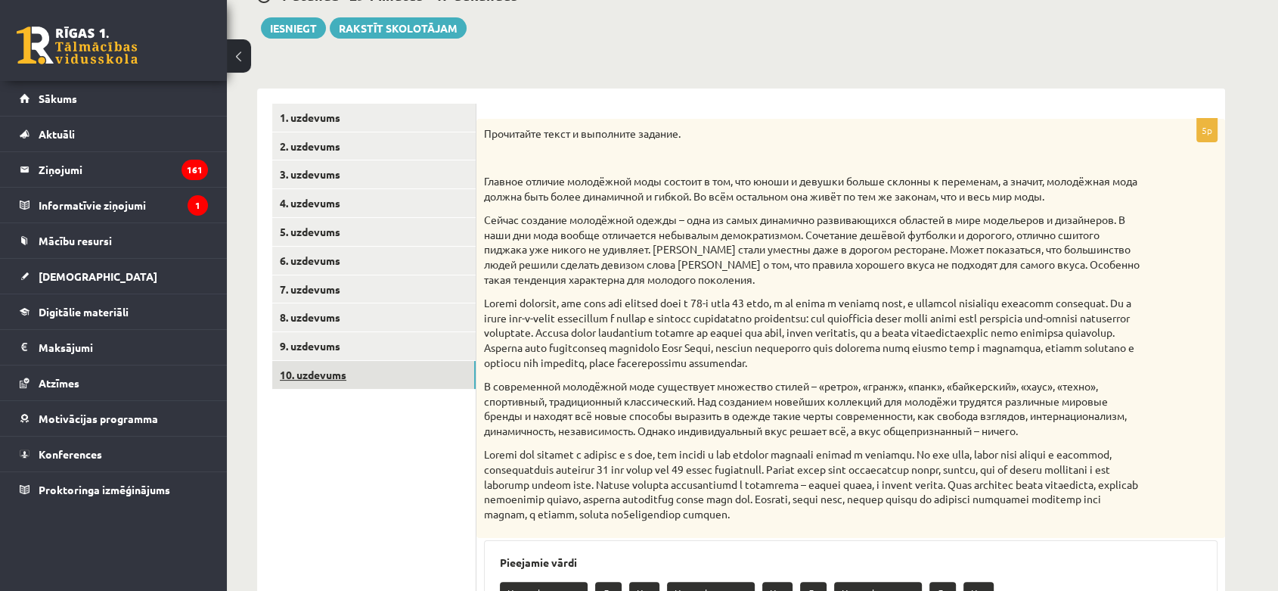
click at [376, 362] on link "10. uzdevums" at bounding box center [373, 375] width 203 height 28
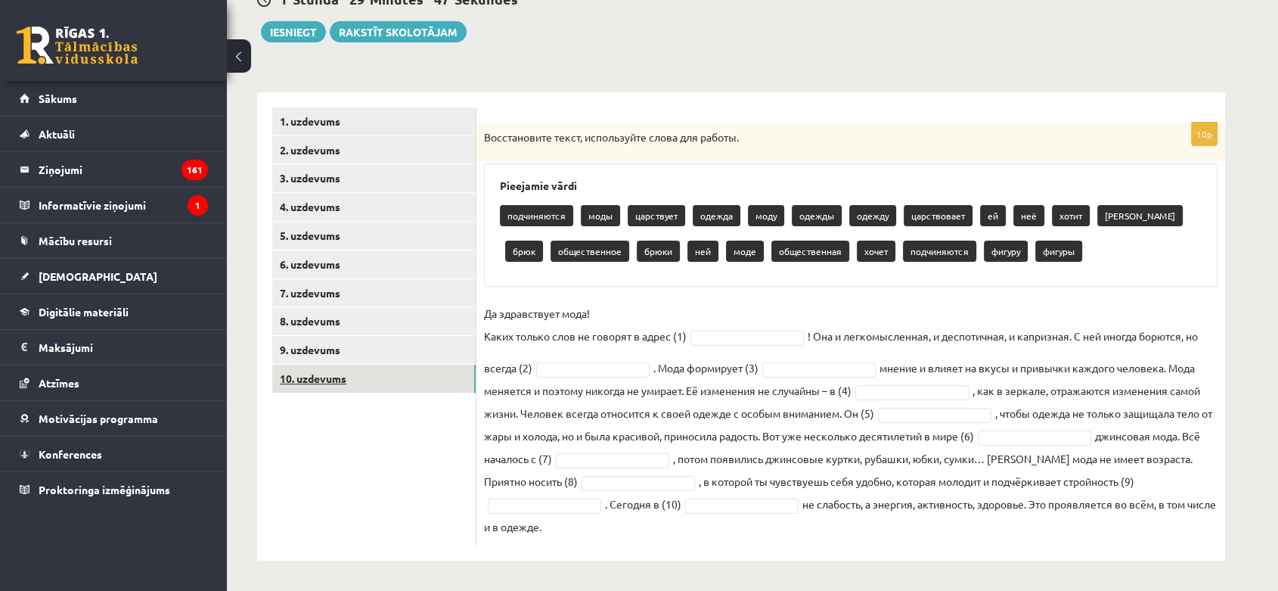
scroll to position [163, 0]
click at [380, 374] on link "10. uzdevums" at bounding box center [373, 379] width 203 height 28
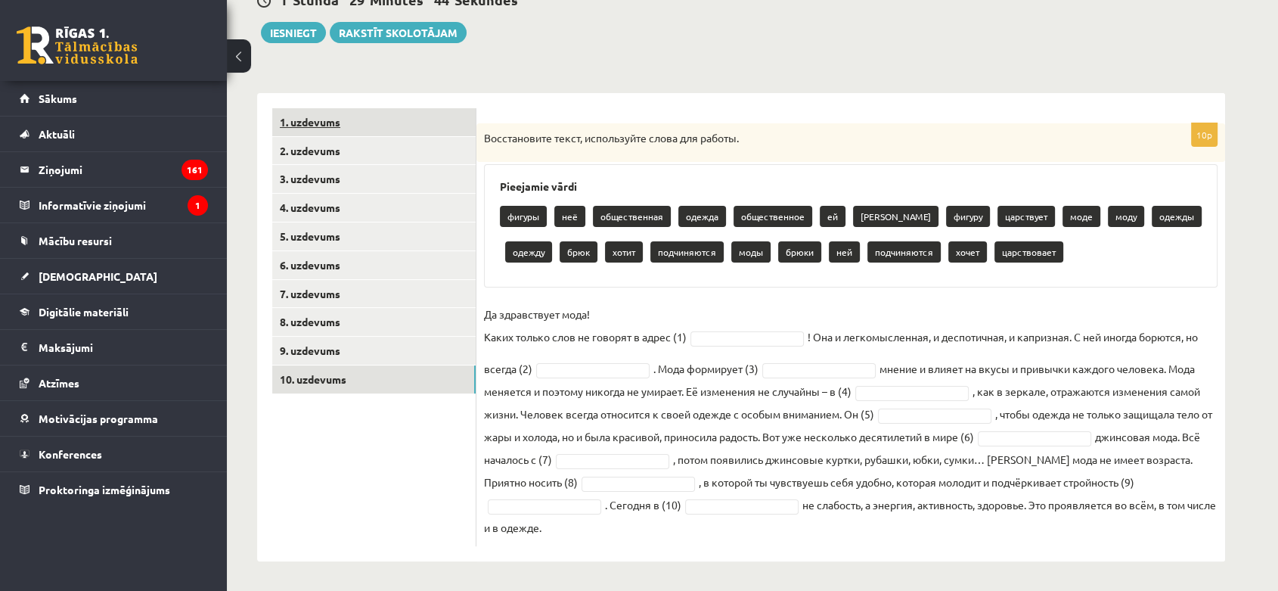
click at [353, 125] on link "1. uzdevums" at bounding box center [373, 122] width 203 height 28
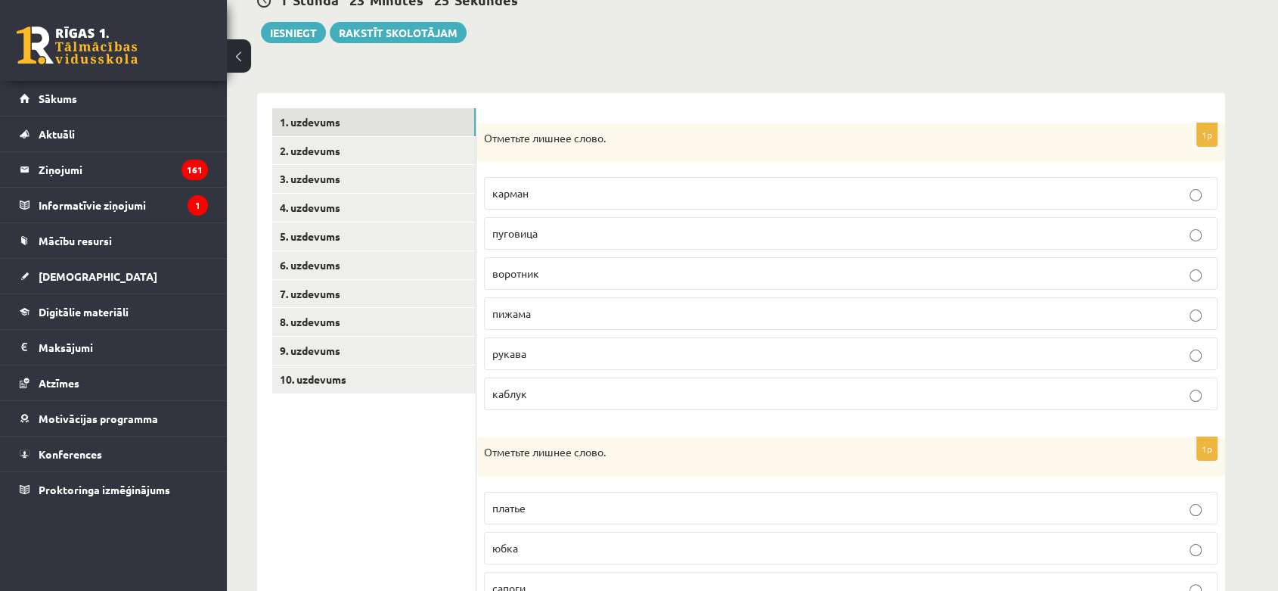
click at [1132, 38] on div "1 Stunda 23 Minūtes 25 Sekundes Ieskaite saglabāta! Iesniegt Rakstīt skolotājam" at bounding box center [741, 9] width 968 height 68
click at [1127, 29] on div "1 Stunda 23 Minūtes 24 Sekundes Ieskaite saglabāta! Iesniegt Rakstīt skolotājam" at bounding box center [741, 9] width 968 height 68
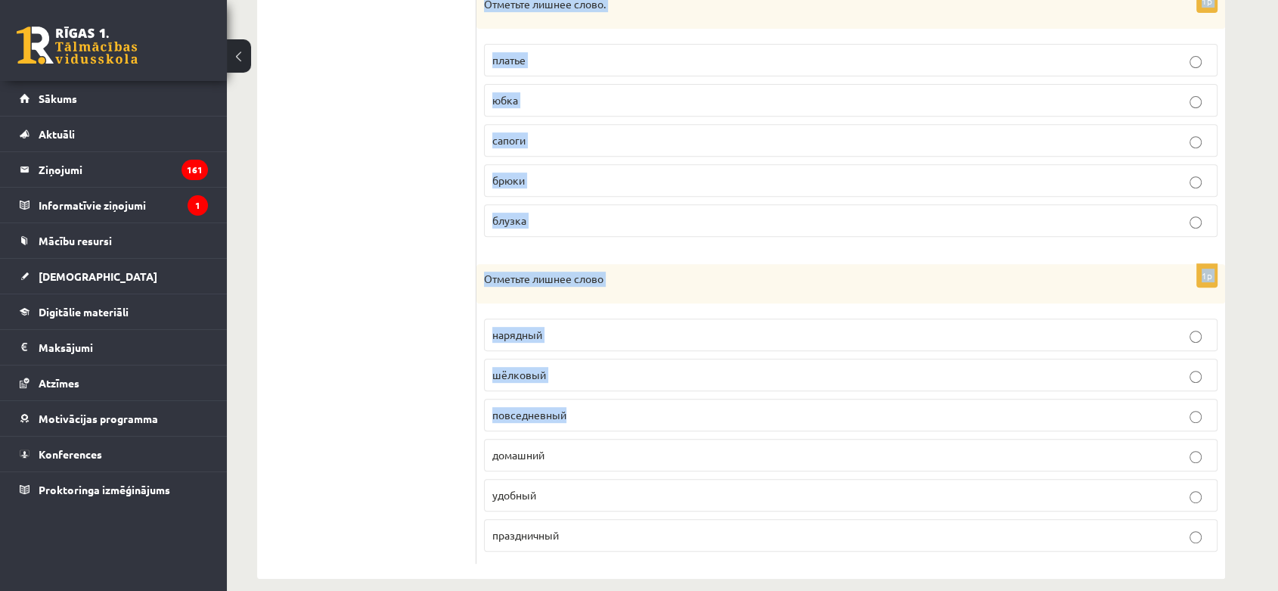
scroll to position [626, 0]
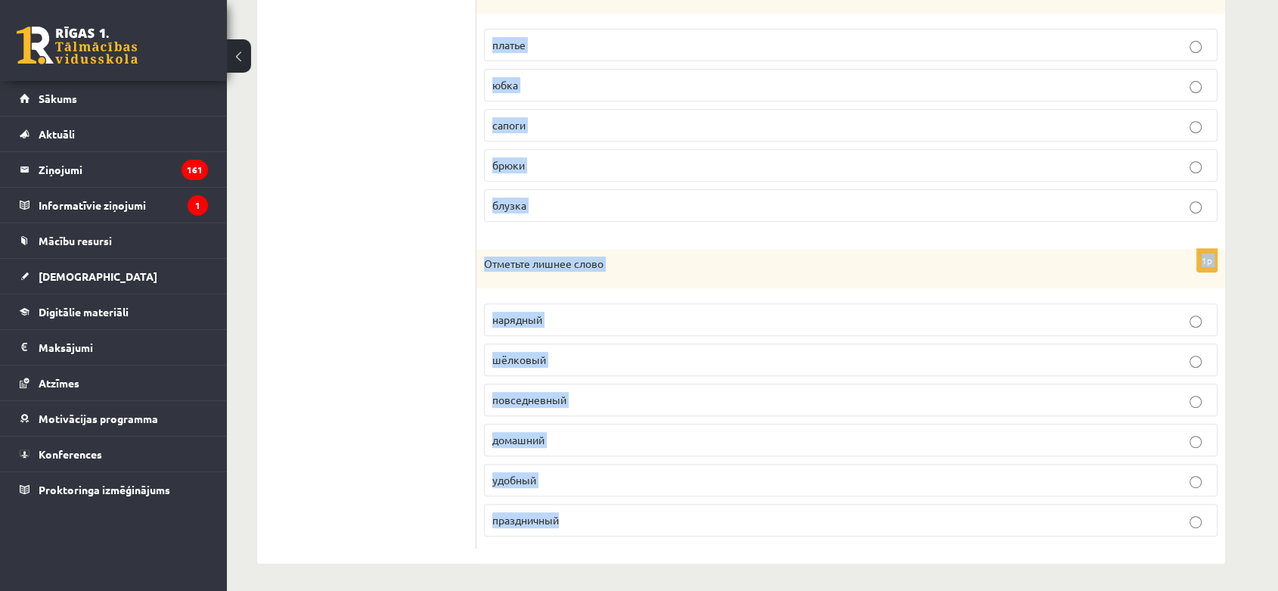
drag, startPoint x: 484, startPoint y: 133, endPoint x: 515, endPoint y: 463, distance: 331.1
click at [690, 541] on form "1p Отметьте лишнее слово. карман пуговица воротник пижама рукава каблук 1p Отме…" at bounding box center [850, 96] width 718 height 903
copy form "Отметьте лишнее слово. карман пуговица воротник пижама рукава каблук 1p Отметьт…"
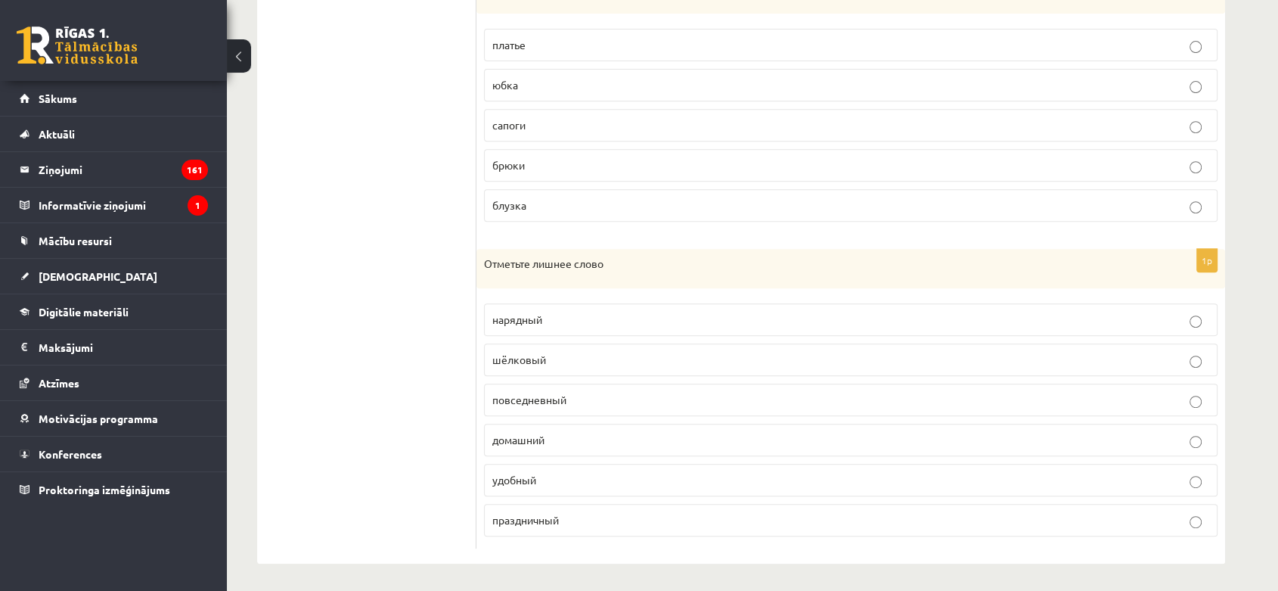
click at [341, 393] on ul "1. uzdevums 2. uzdevums 3. uzdevums 4. uzdevums 5. uzdevums 6. uzdevums 7. uzde…" at bounding box center [374, 96] width 204 height 903
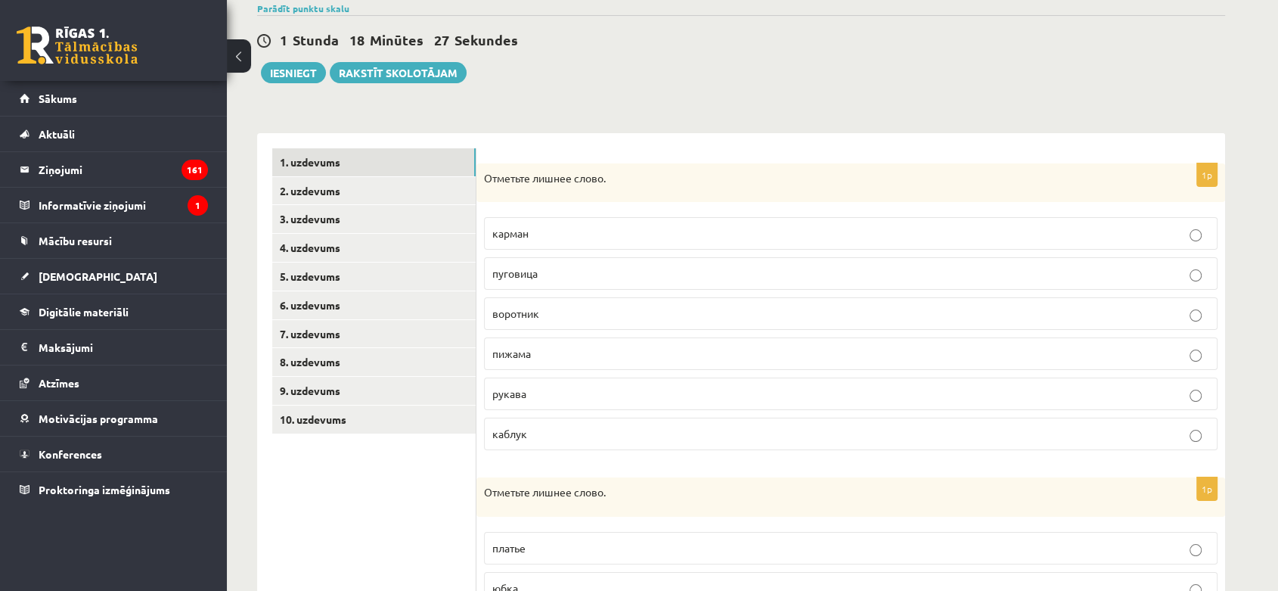
scroll to position [122, 0]
click at [566, 436] on p "каблук" at bounding box center [850, 435] width 717 height 16
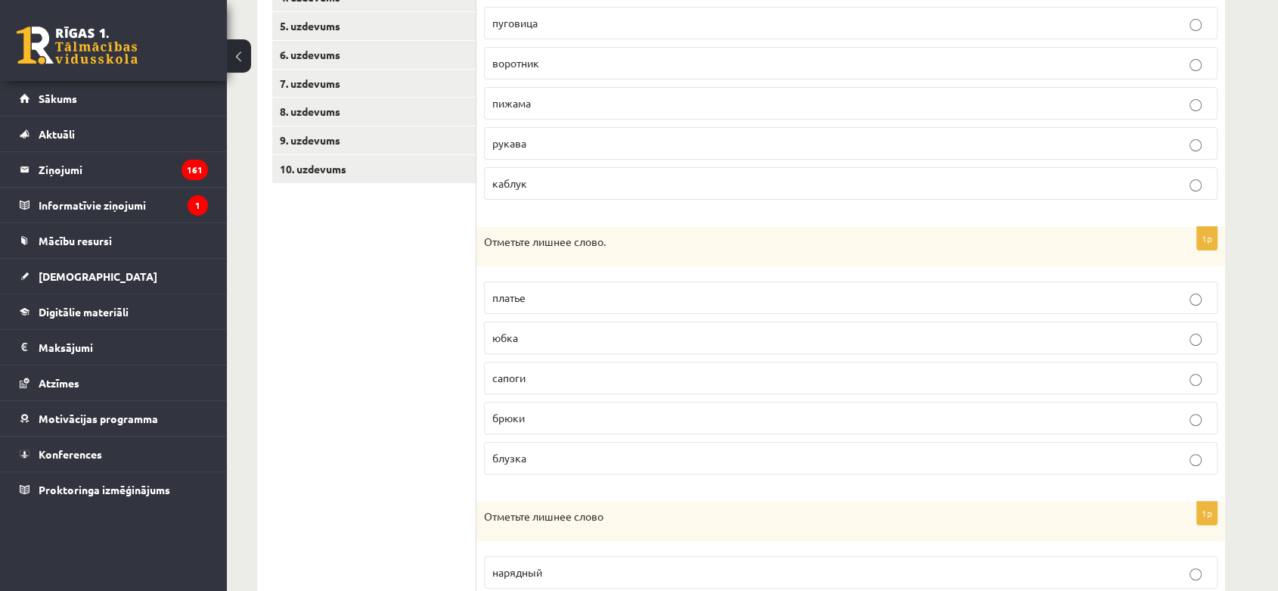
scroll to position [374, 0]
click at [536, 383] on p "сапоги" at bounding box center [850, 377] width 717 height 16
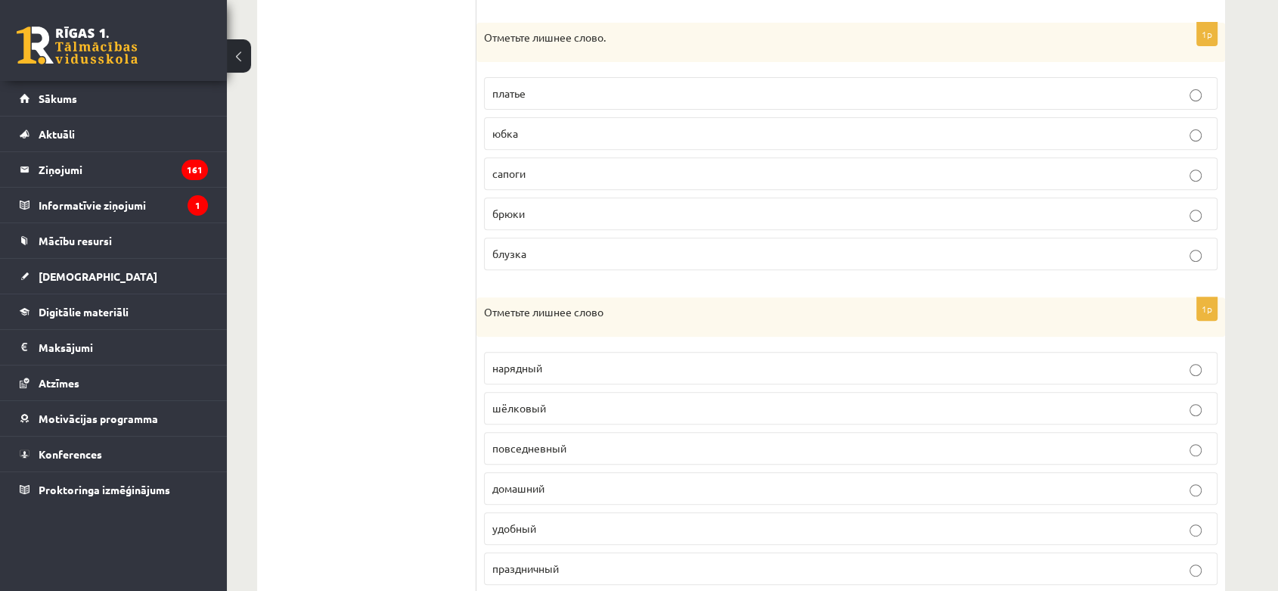
scroll to position [626, 0]
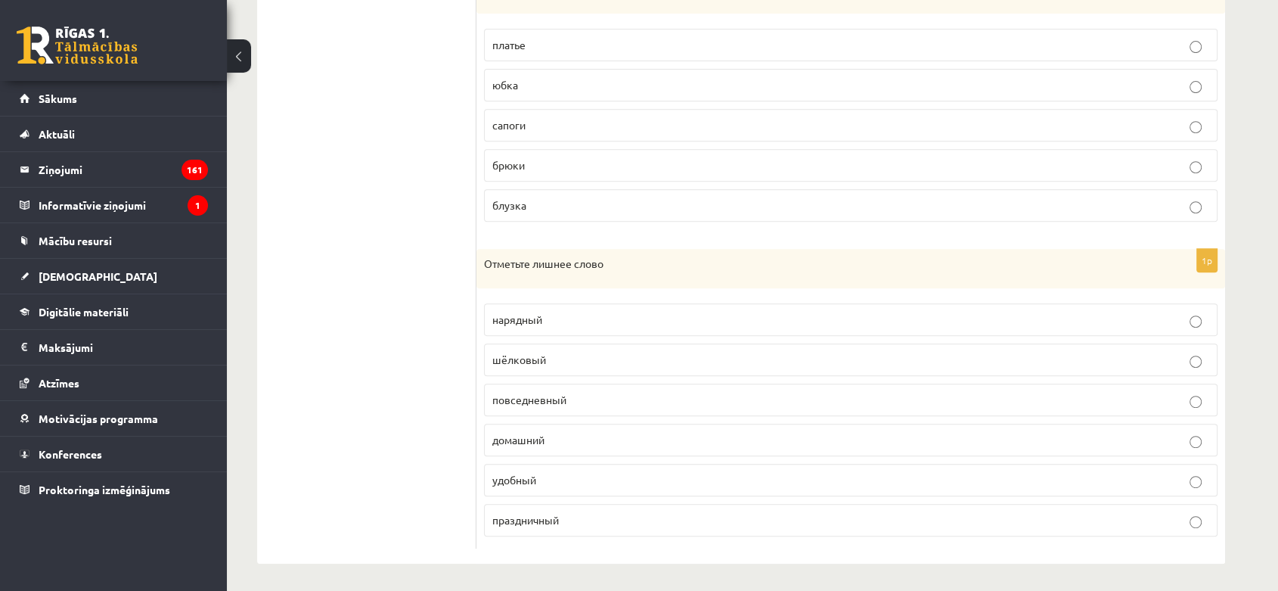
click at [541, 357] on span "шёлковый" at bounding box center [519, 359] width 54 height 14
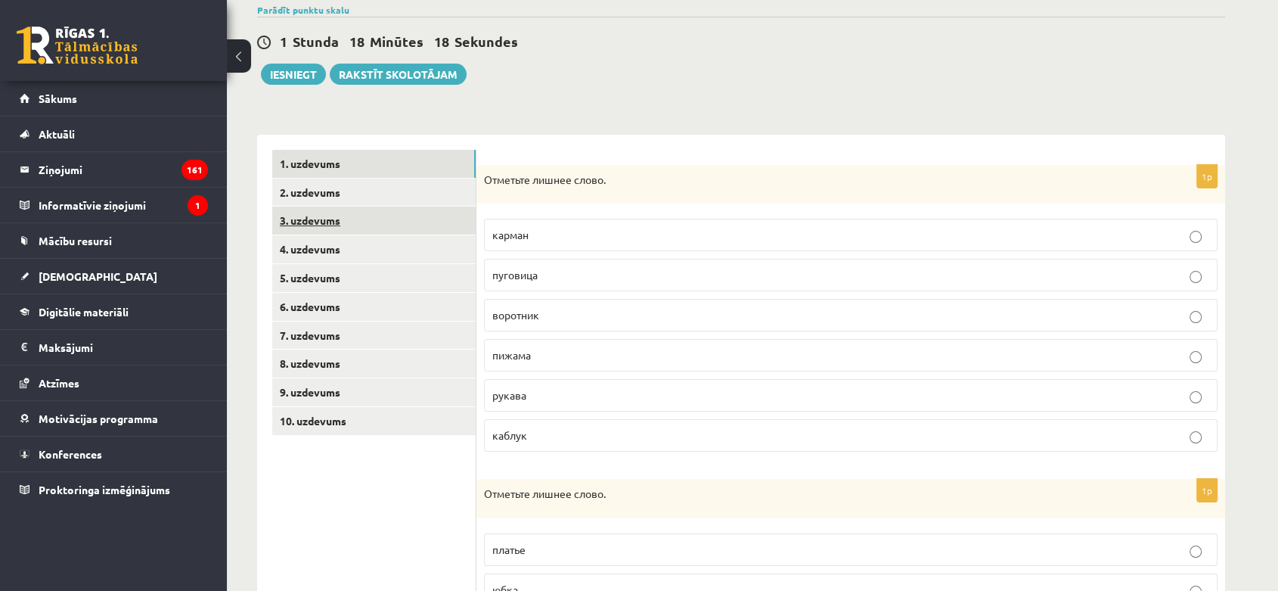
scroll to position [0, 0]
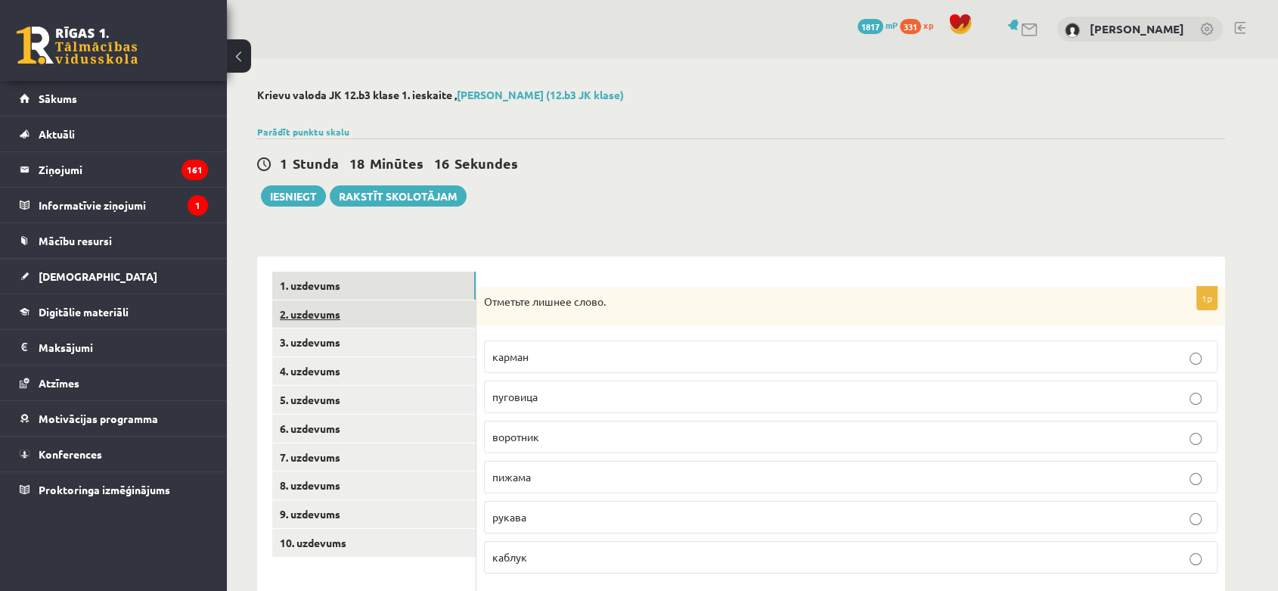
click at [375, 315] on link "2. uzdevums" at bounding box center [373, 314] width 203 height 28
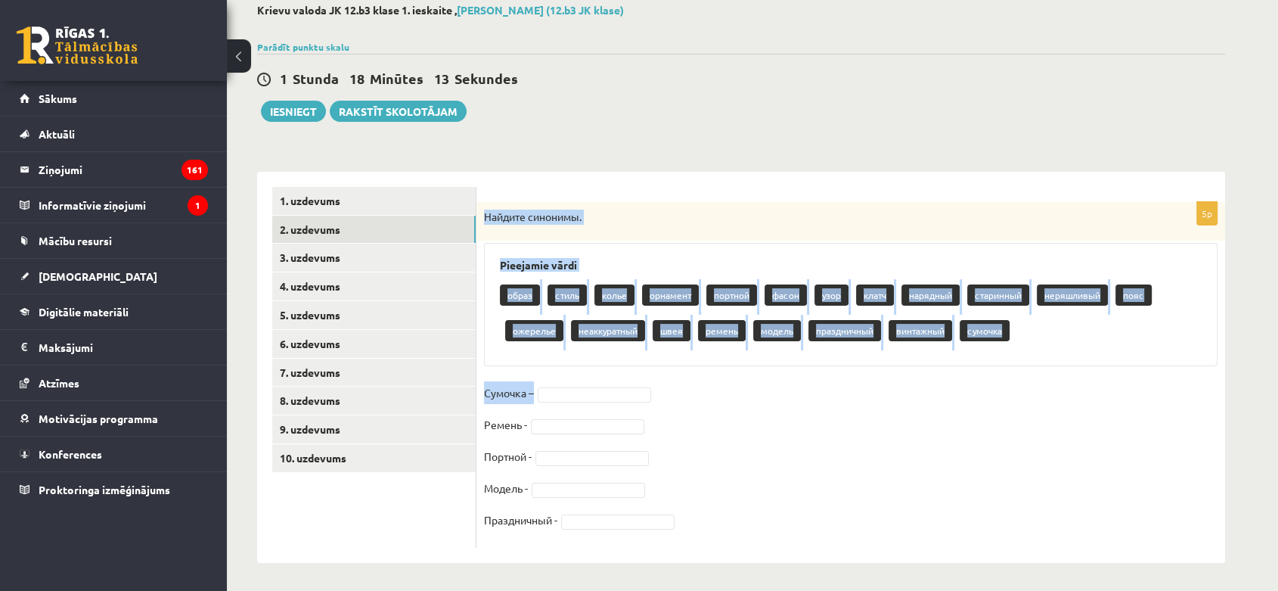
scroll to position [87, 0]
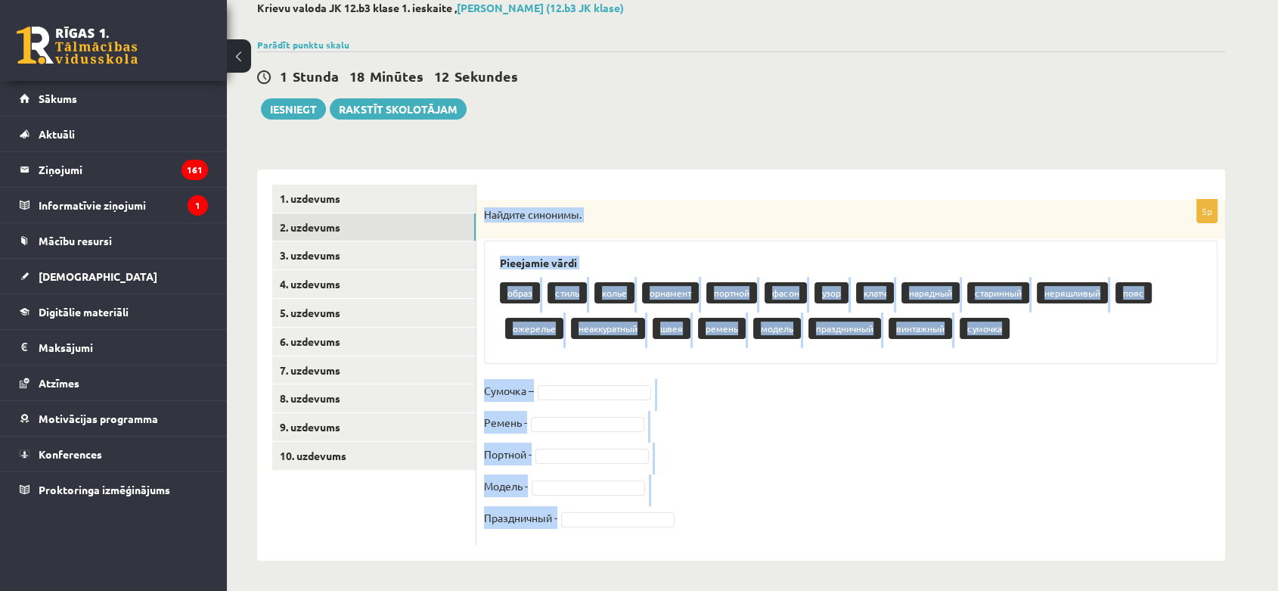
drag, startPoint x: 482, startPoint y: 295, endPoint x: 750, endPoint y: 519, distance: 348.9
click at [763, 529] on div "5p Найдите синонимы. Pieejamie vārdi образ стиль колье орнамент портной фасон у…" at bounding box center [850, 373] width 749 height 346
copy div "Найдите синонимы. Pieejamie vārdi образ стиль колье орнамент портной фасон узор…"
click at [728, 426] on fieldset "Сумочка – Ремень - Портной - Модель - Праздничный -" at bounding box center [850, 458] width 733 height 159
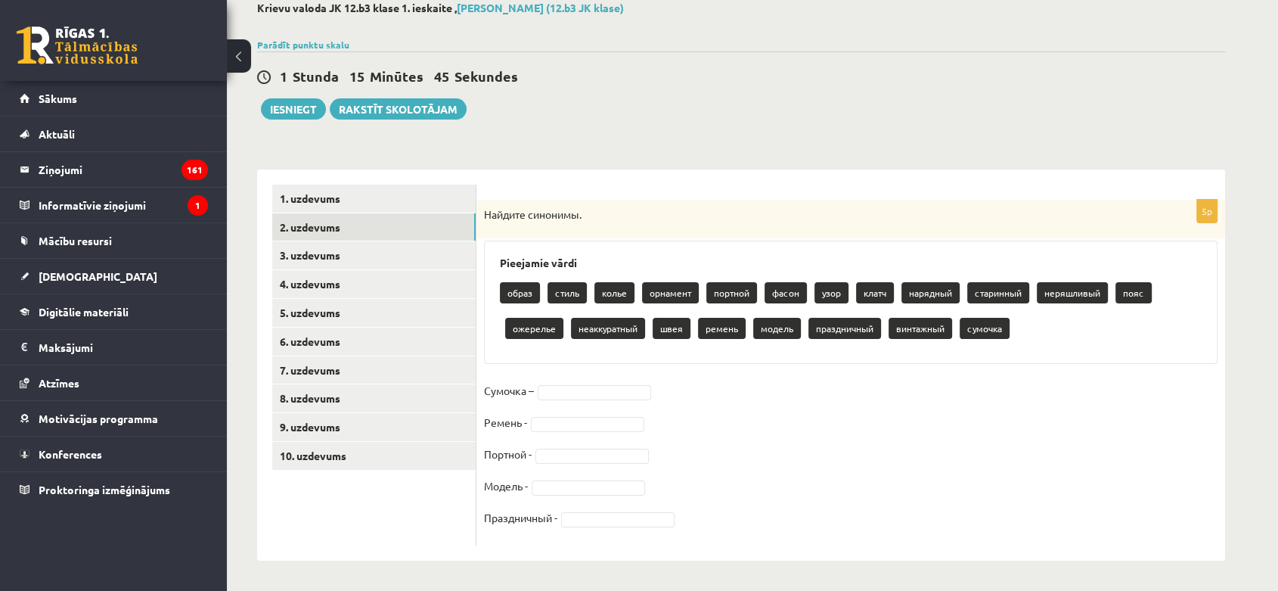
click at [605, 377] on div "5p Найдите синонимы. Pieejamie vārdi образ стиль колье орнамент портной фасон у…" at bounding box center [850, 373] width 749 height 346
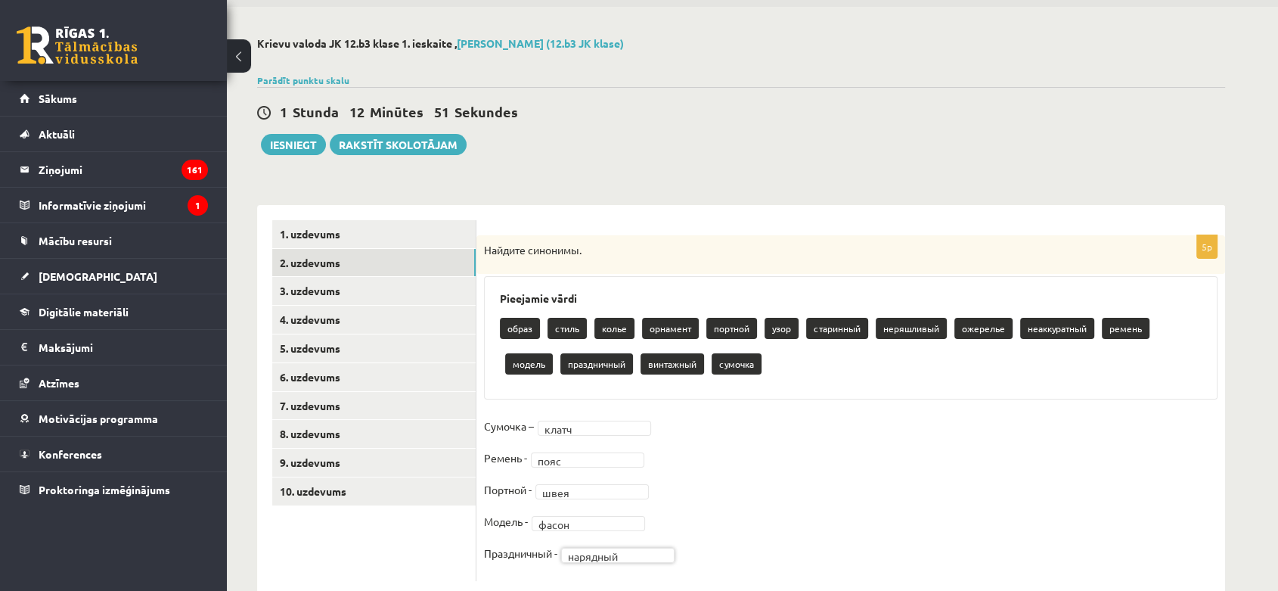
scroll to position [0, 0]
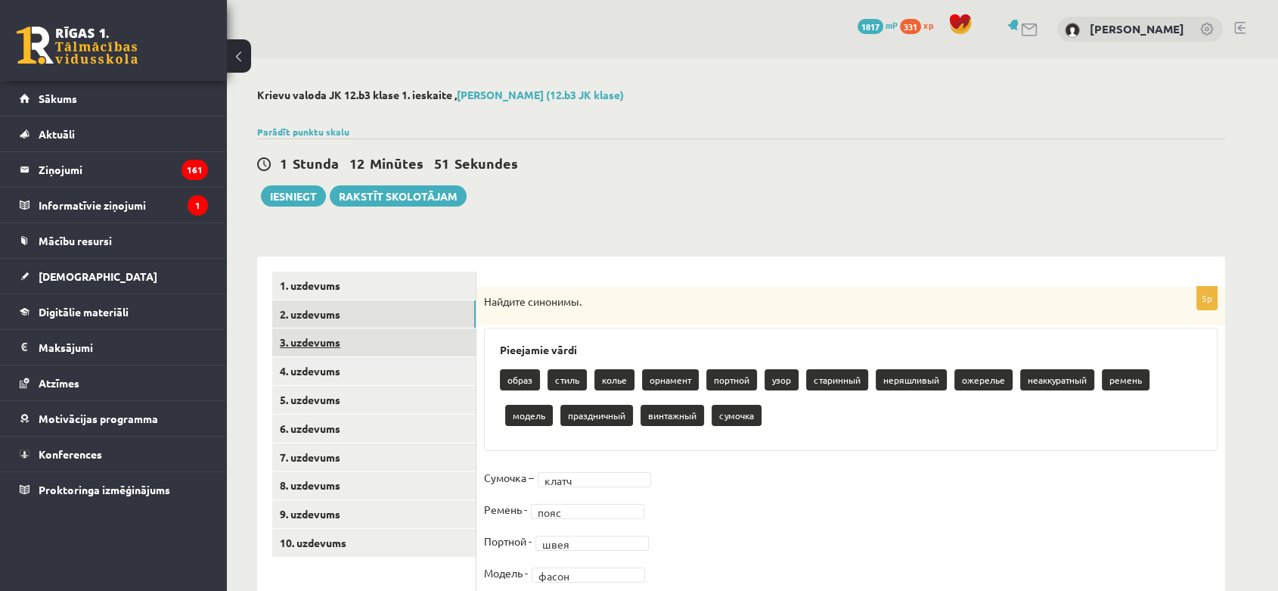
click at [359, 335] on link "3. uzdevums" at bounding box center [373, 342] width 203 height 28
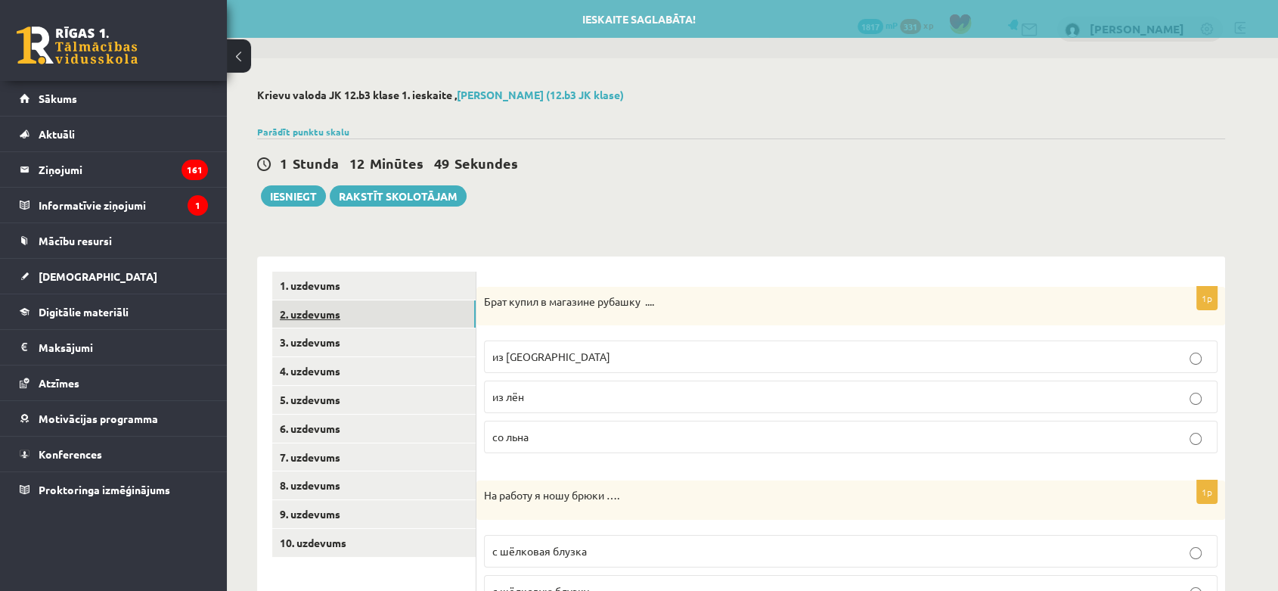
click at [359, 319] on link "2. uzdevums" at bounding box center [373, 314] width 203 height 28
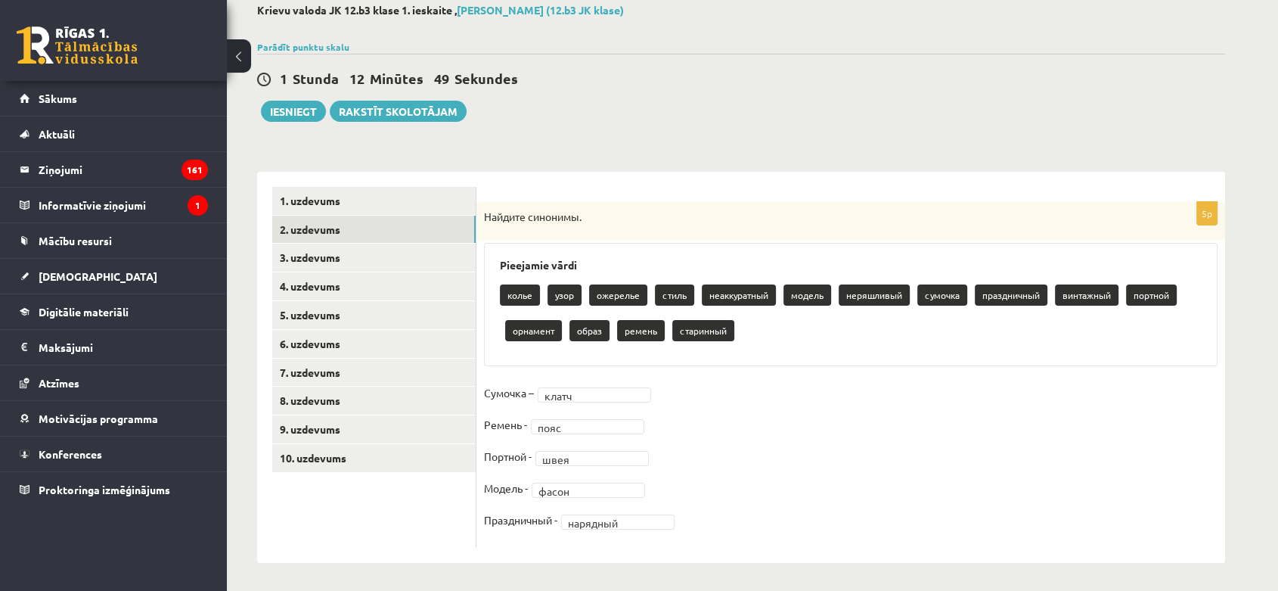
scroll to position [87, 0]
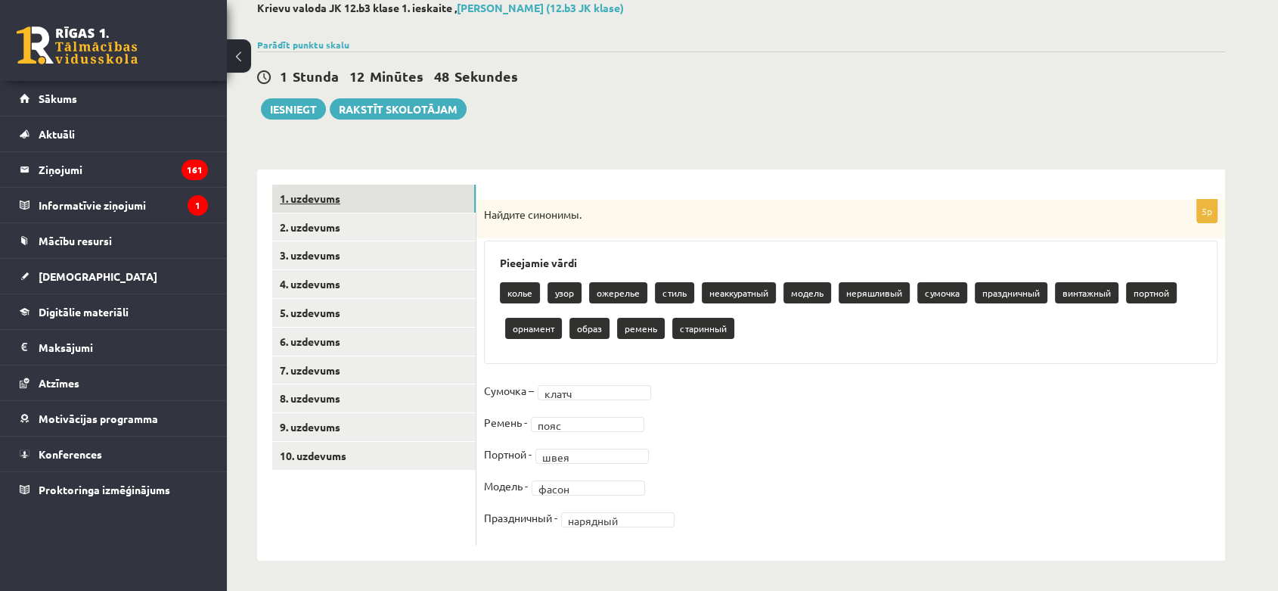
click at [367, 195] on link "1. uzdevums" at bounding box center [373, 198] width 203 height 28
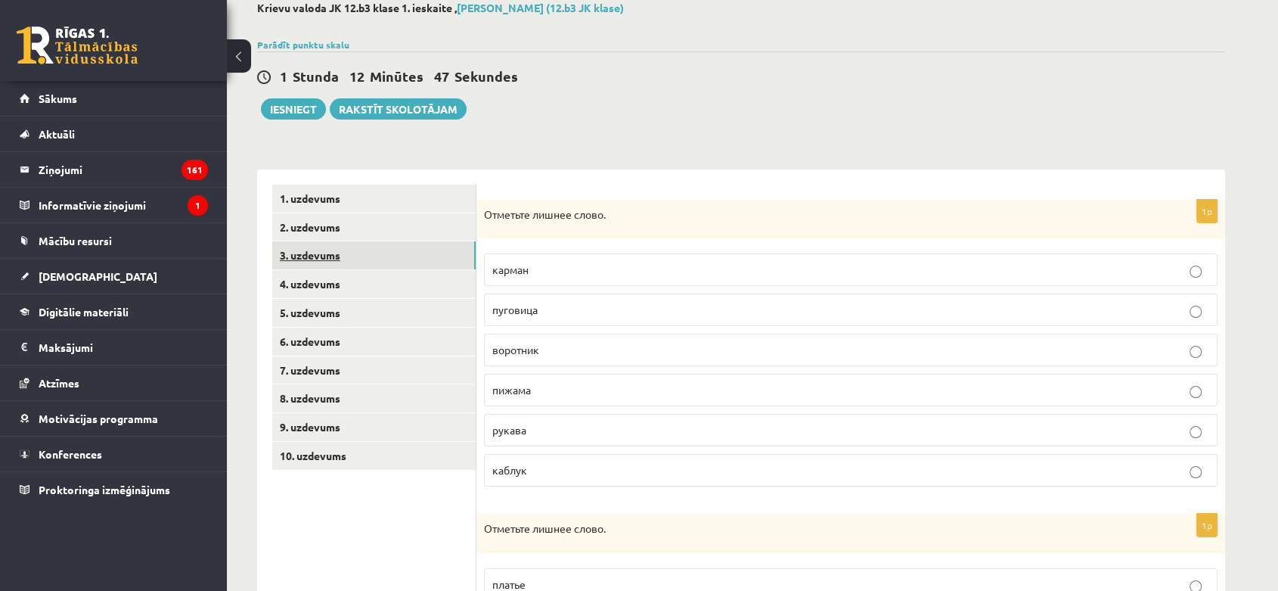
click at [351, 268] on link "3. uzdevums" at bounding box center [373, 255] width 203 height 28
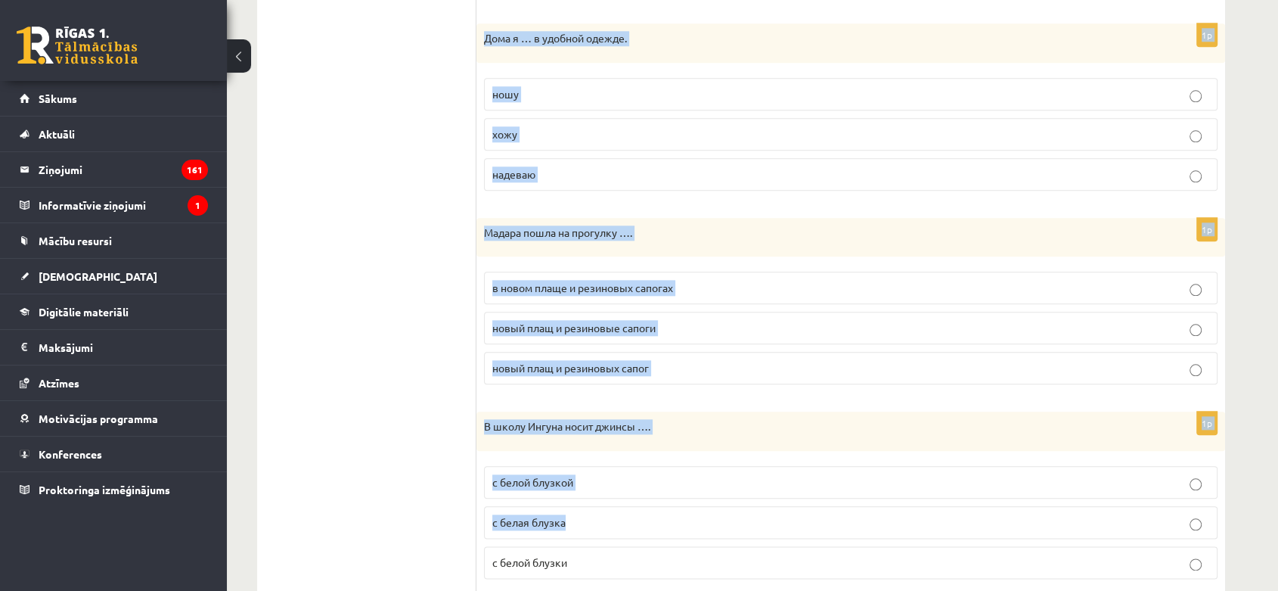
scroll to position [1661, 0]
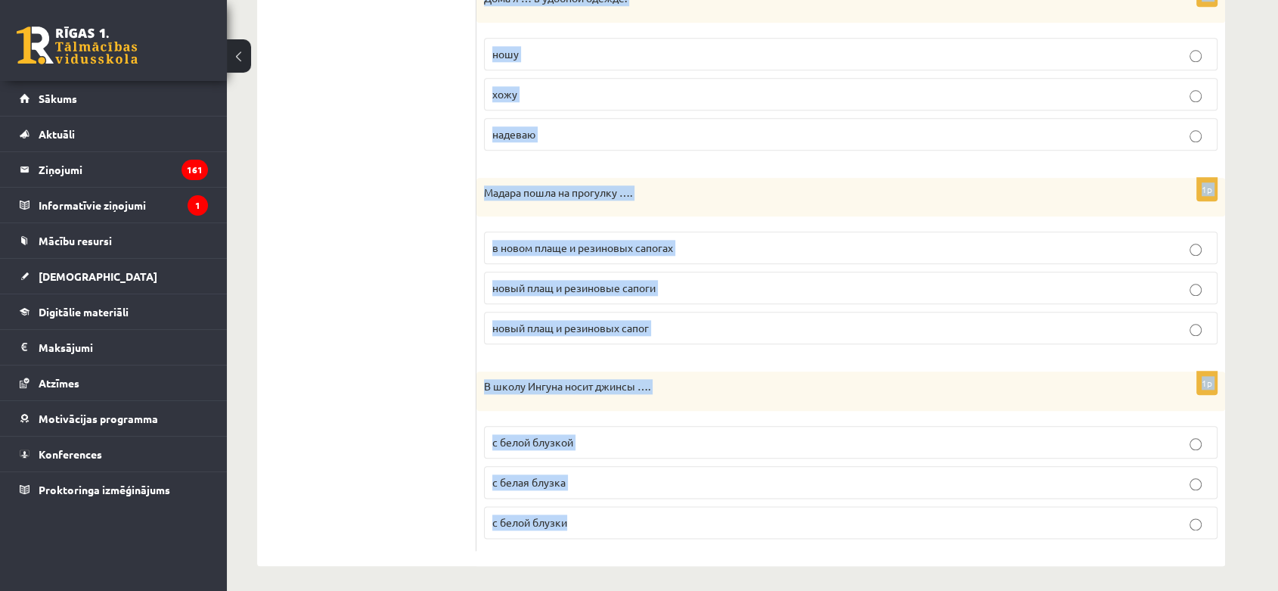
drag, startPoint x: 480, startPoint y: 215, endPoint x: 749, endPoint y: 491, distance: 385.0
copy form "Брат купил в магазине рубашку .... из льна из лён со льна 1p На работу я ношу б…"
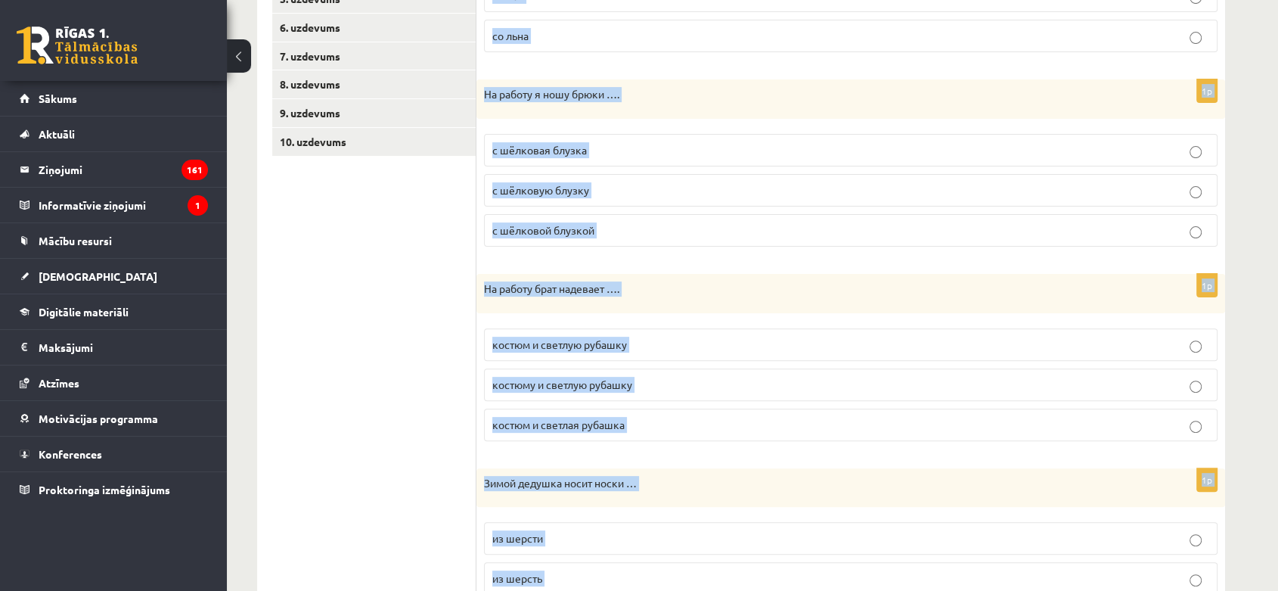
scroll to position [65, 0]
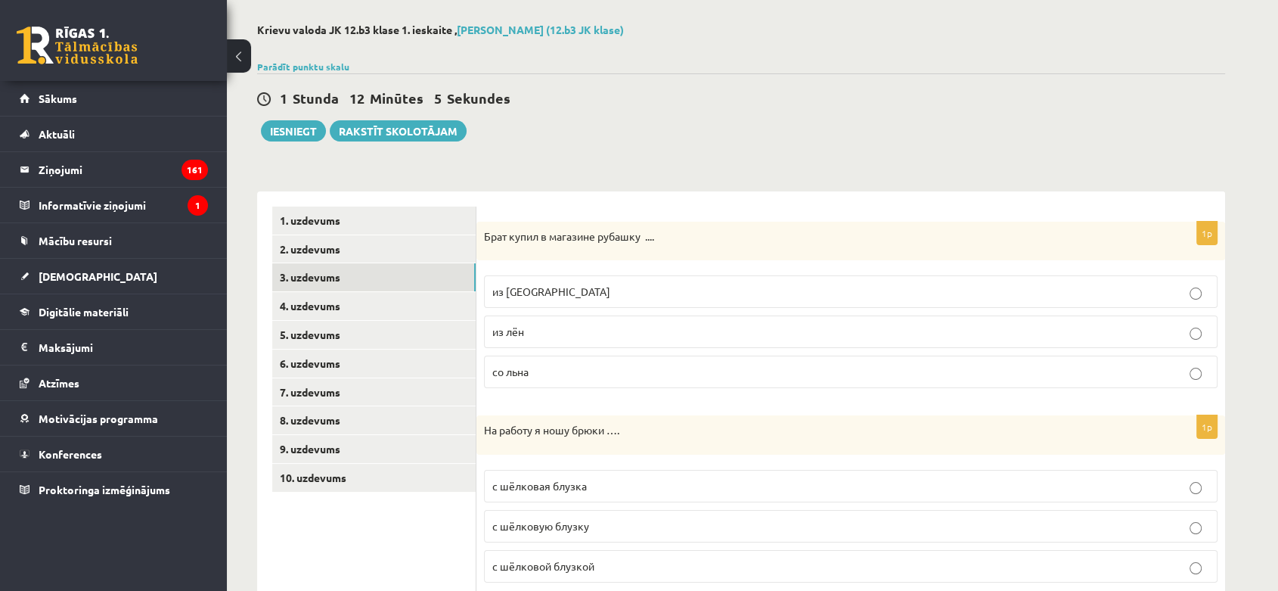
click at [632, 295] on p "из льна" at bounding box center [850, 292] width 717 height 16
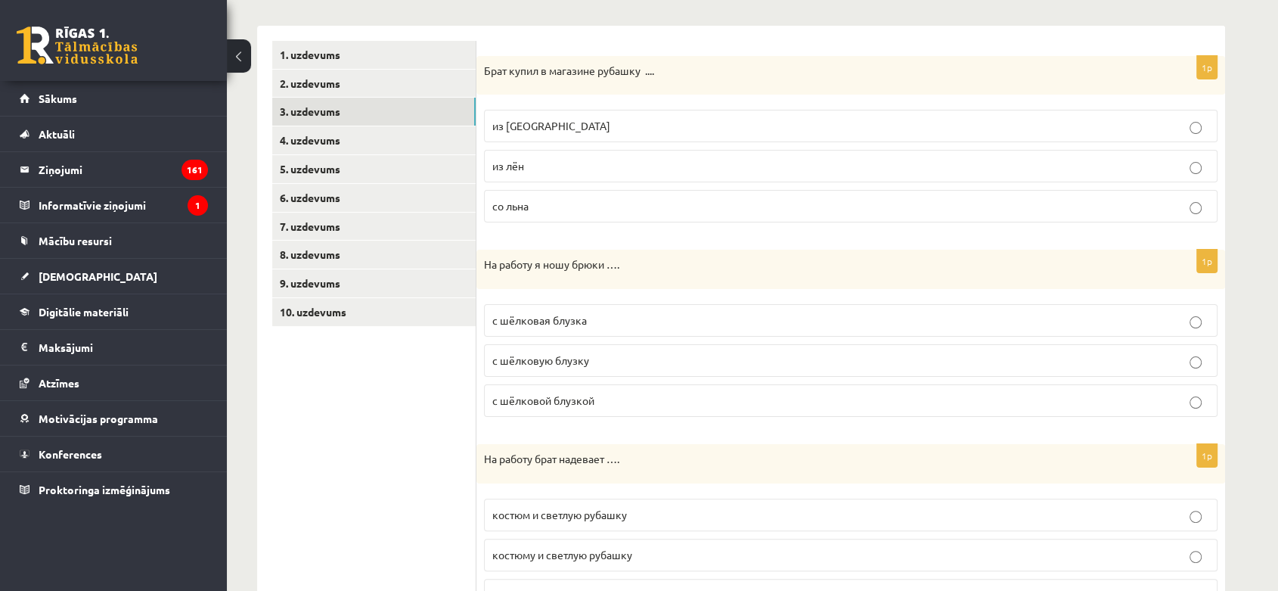
scroll to position [252, 0]
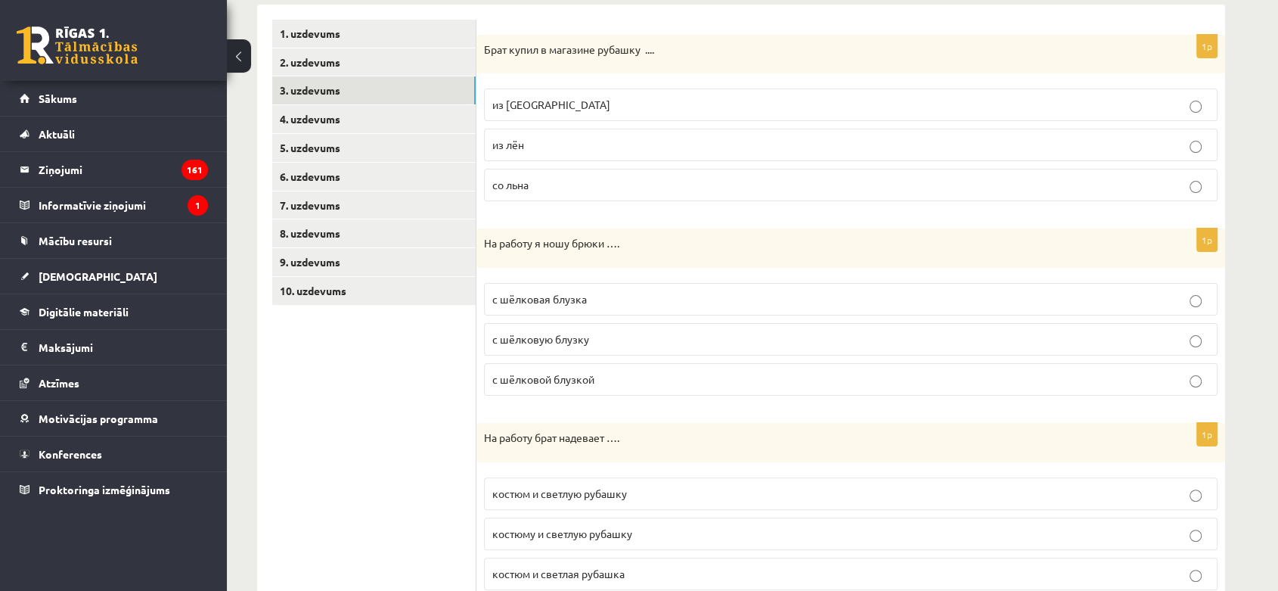
click at [622, 391] on label "с шёлковой блузкой" at bounding box center [850, 379] width 733 height 33
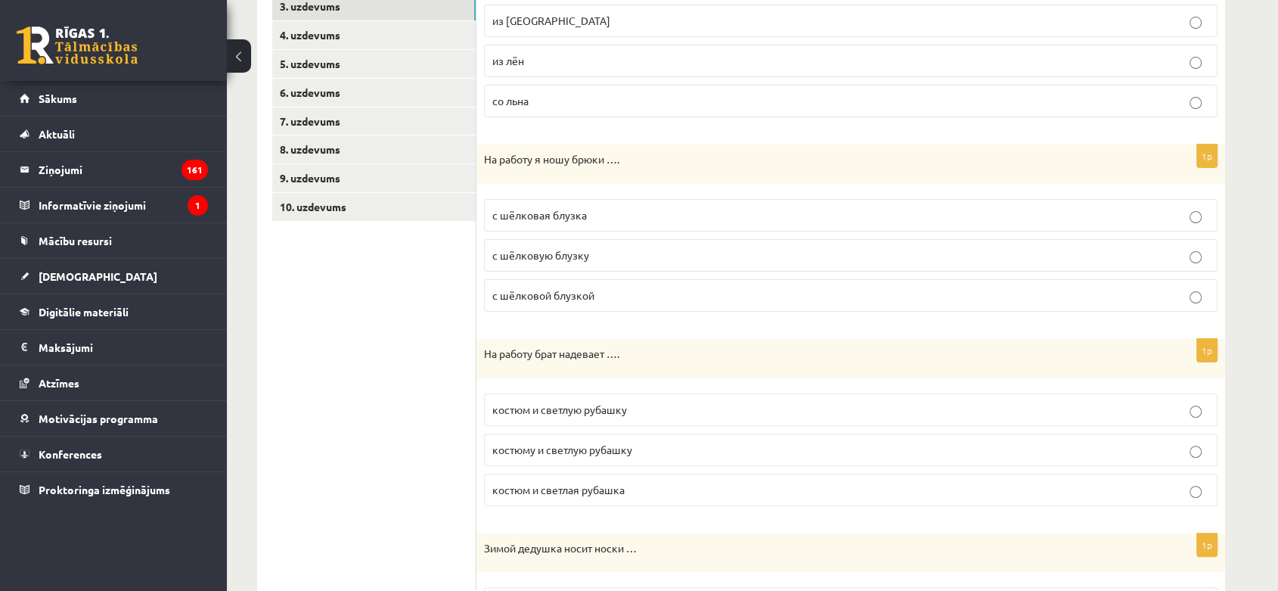
click at [606, 452] on span "костюму и светлую рубашку" at bounding box center [562, 449] width 140 height 14
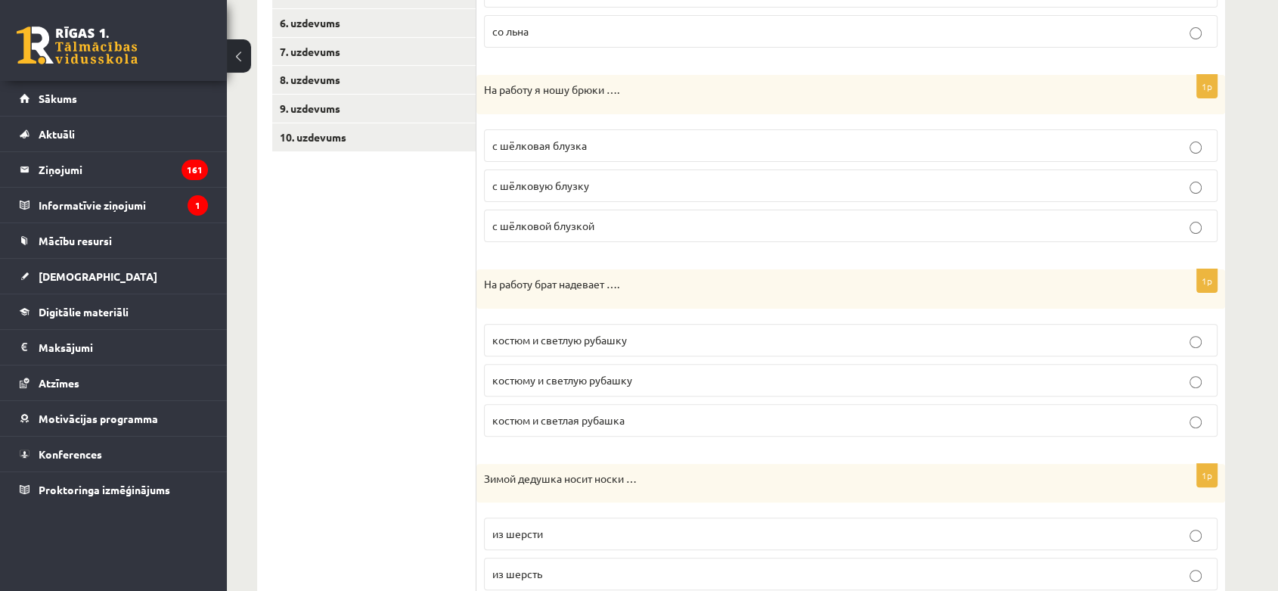
scroll to position [587, 0]
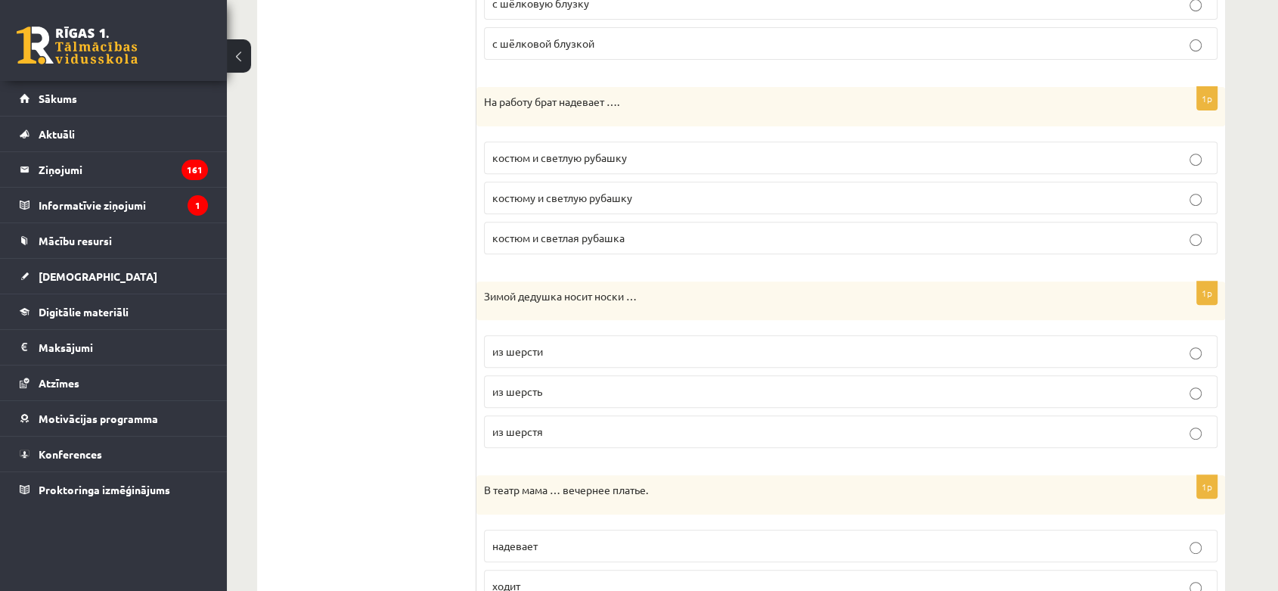
click at [585, 384] on p "из шерсть" at bounding box center [850, 391] width 717 height 16
click at [575, 349] on p "из шерсти" at bounding box center [850, 351] width 717 height 16
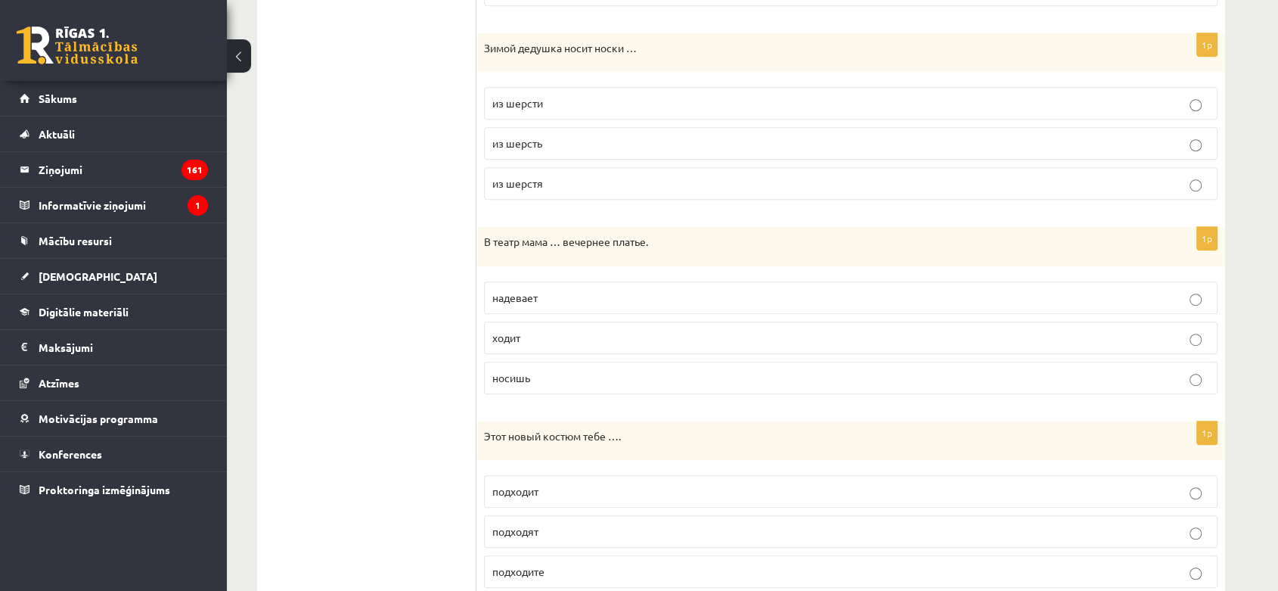
scroll to position [840, 0]
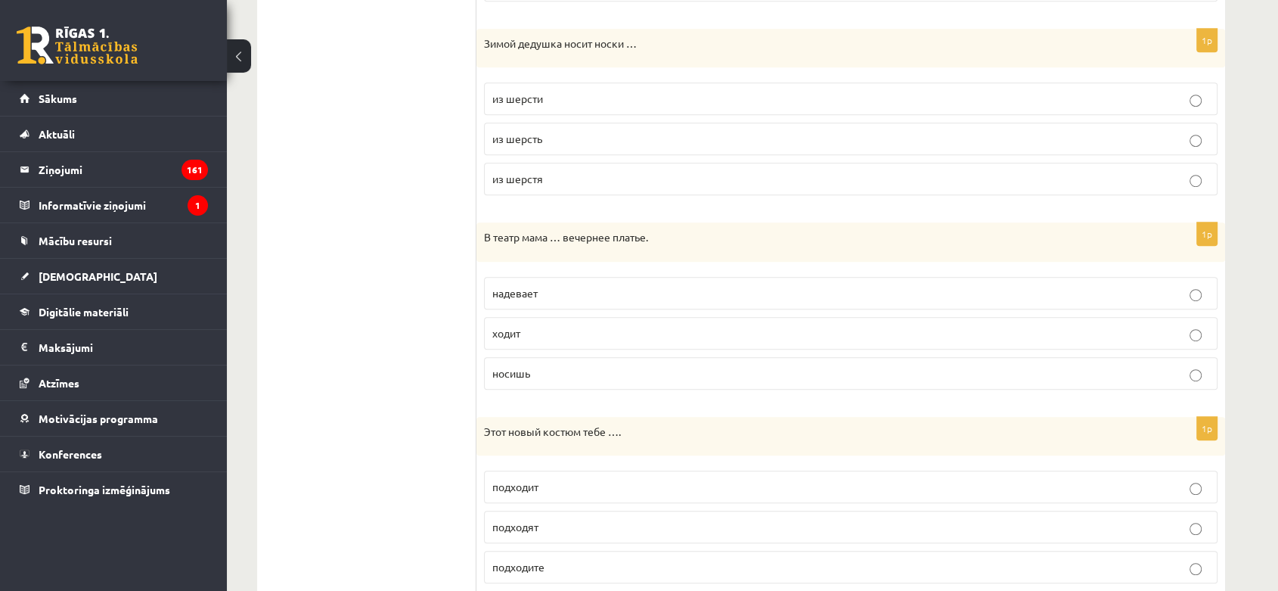
click at [528, 297] on p "надевает" at bounding box center [850, 293] width 717 height 16
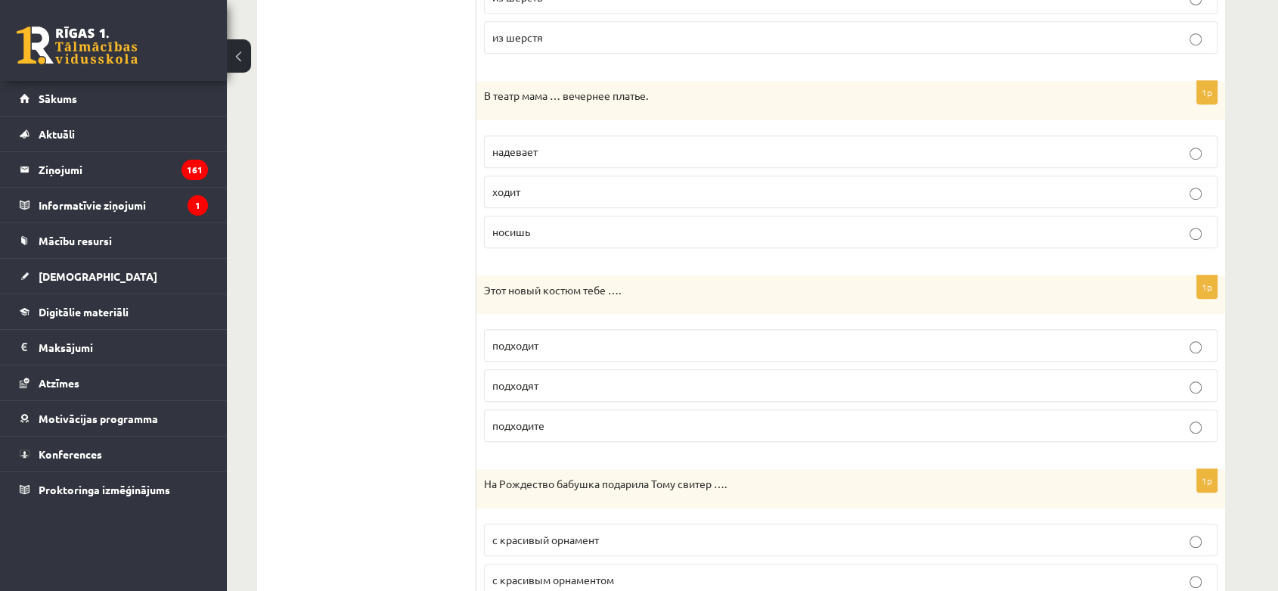
scroll to position [1008, 0]
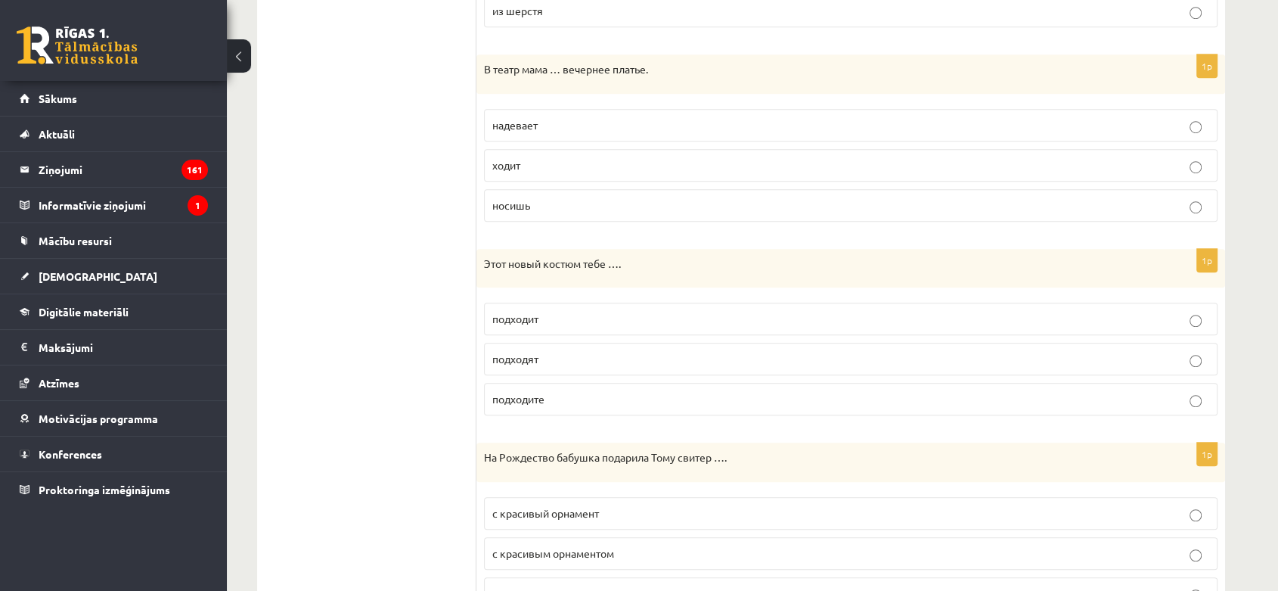
click at [529, 313] on span "подходит" at bounding box center [515, 319] width 46 height 14
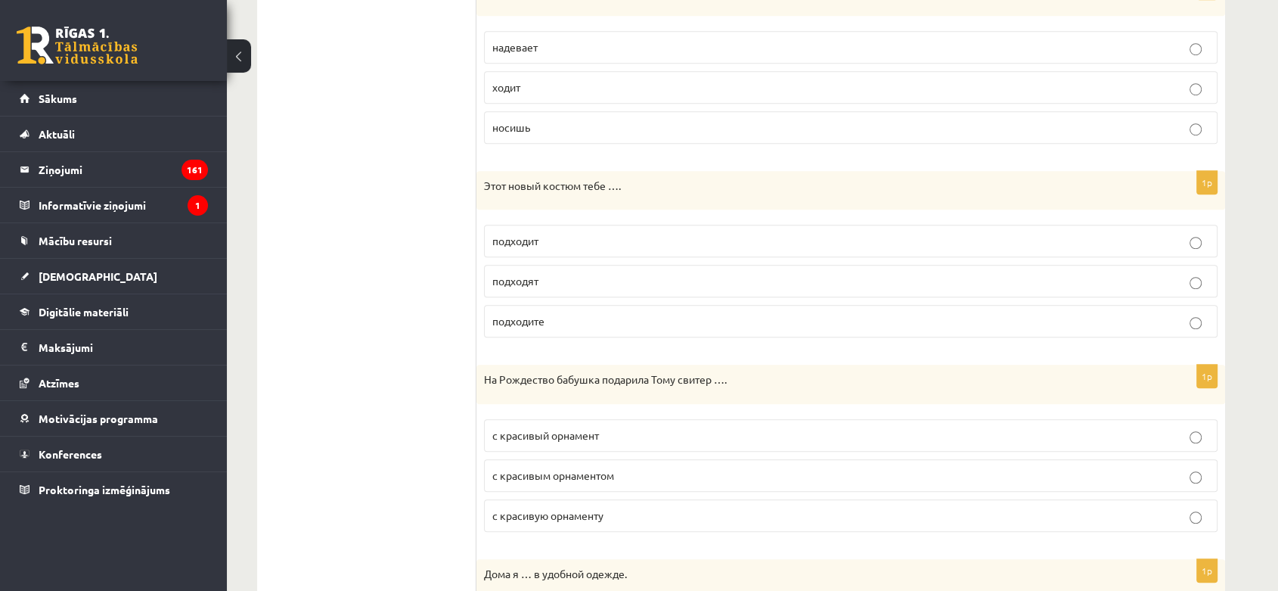
scroll to position [1176, 0]
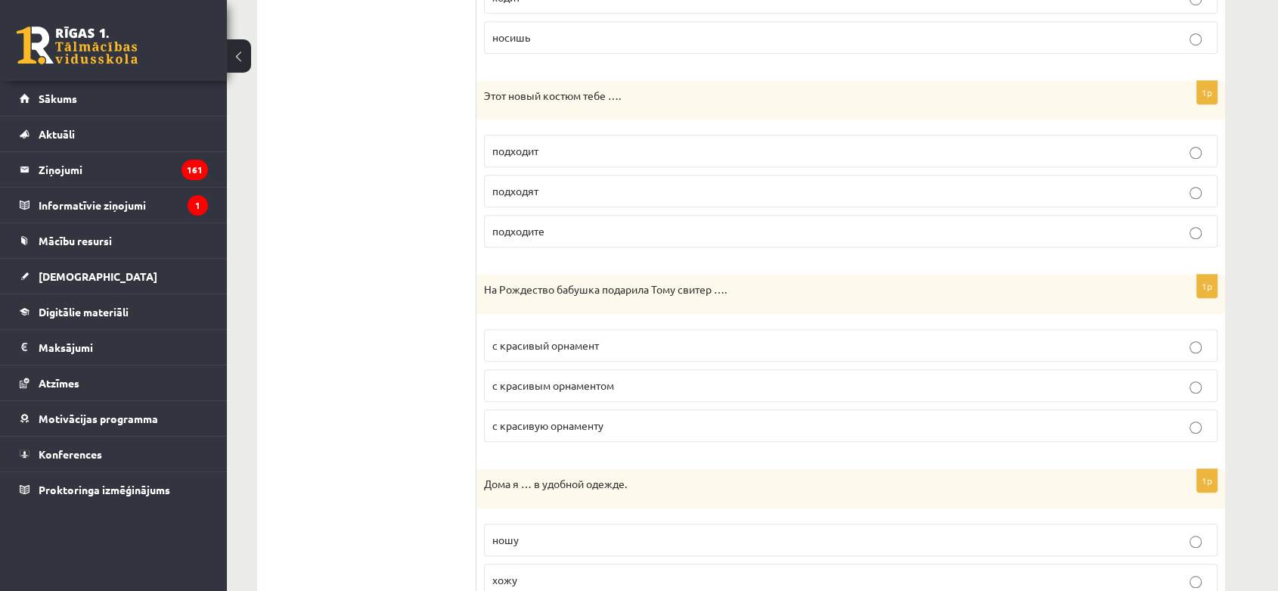
click at [600, 385] on span "с красивым орнаментом" at bounding box center [553, 385] width 122 height 14
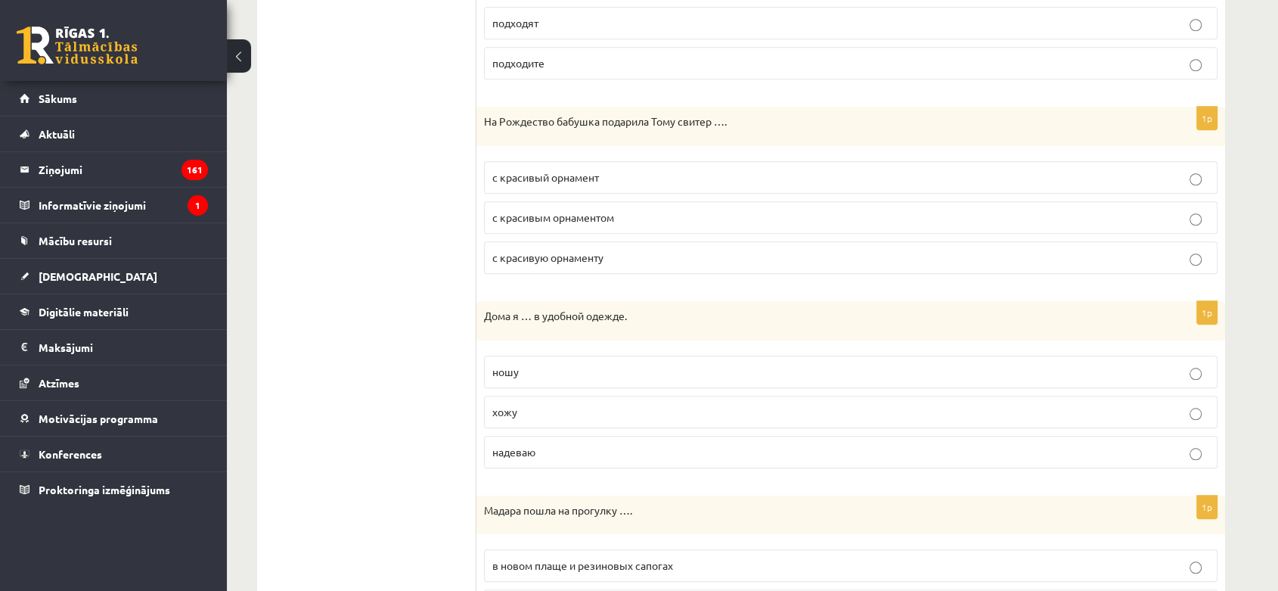
click at [633, 404] on p "хожу" at bounding box center [850, 412] width 717 height 16
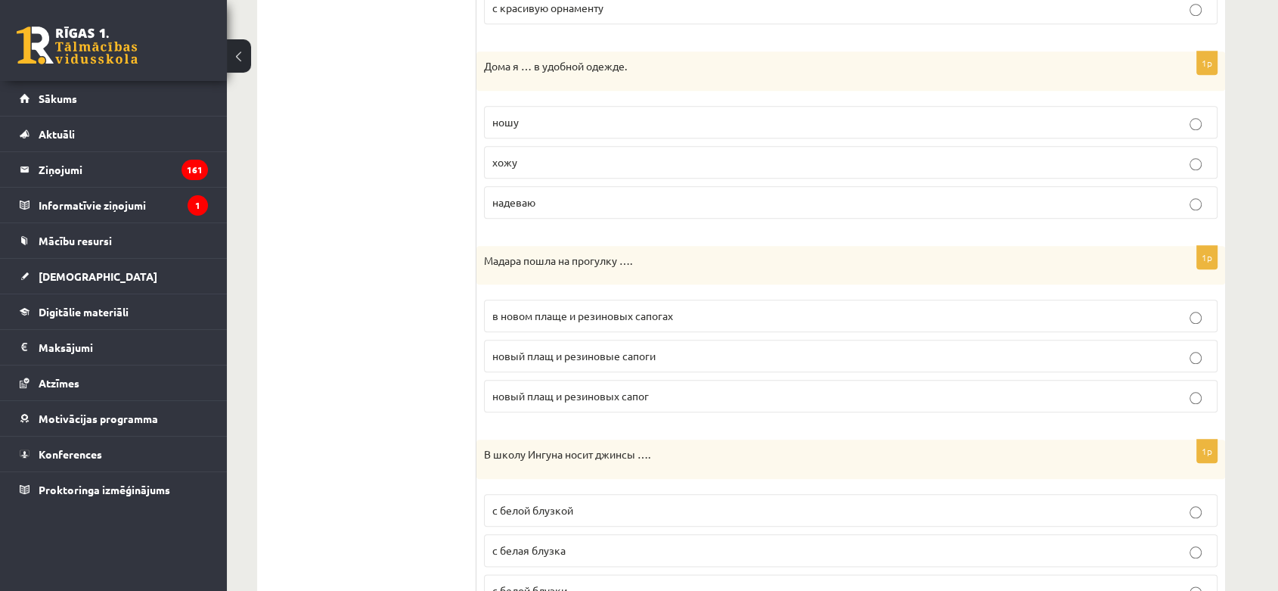
scroll to position [1596, 0]
click at [572, 280] on div "1p Мадара пошла на прогулку …. в новом плаще и резиновых сапогах новый плащ и р…" at bounding box center [850, 332] width 749 height 179
click at [581, 308] on span "в новом плаще и резиновых сапогах" at bounding box center [582, 312] width 181 height 14
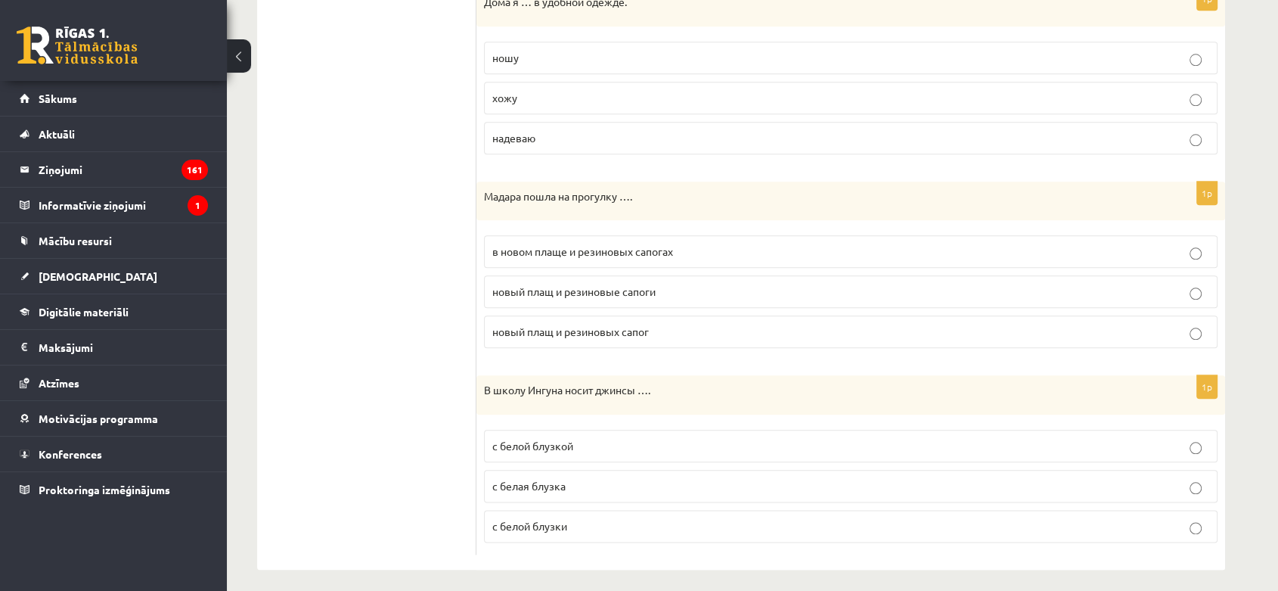
scroll to position [1661, 0]
click at [585, 514] on p "с белой блузки" at bounding box center [850, 522] width 717 height 16
click at [557, 426] on label "с белой блузкой" at bounding box center [850, 442] width 733 height 33
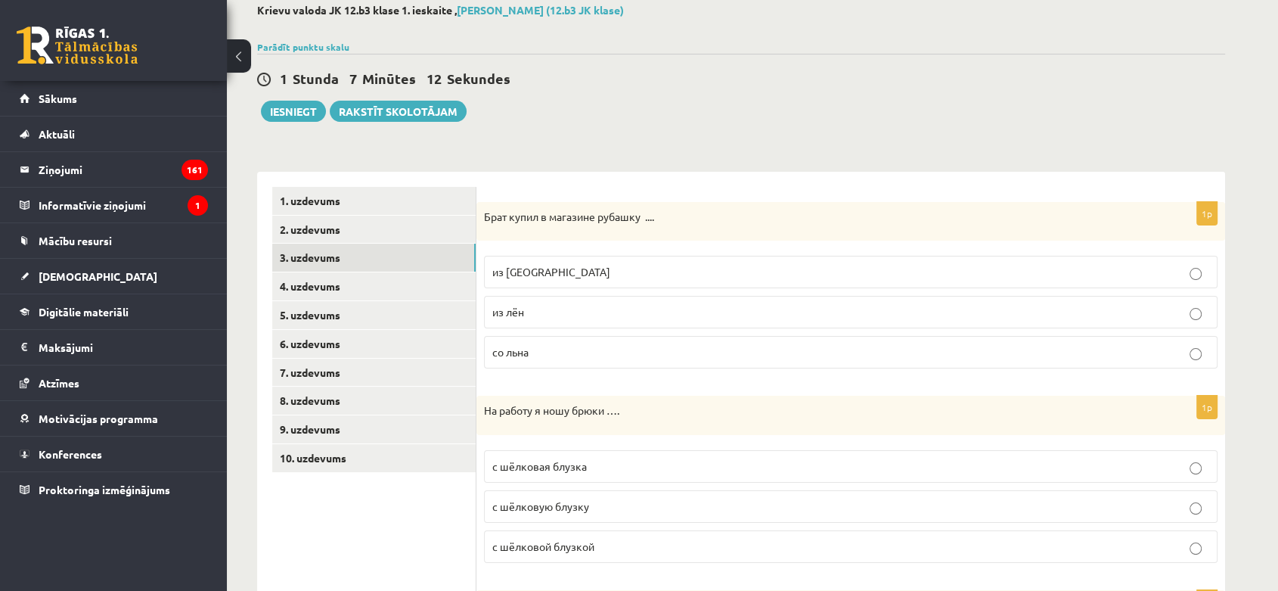
scroll to position [0, 0]
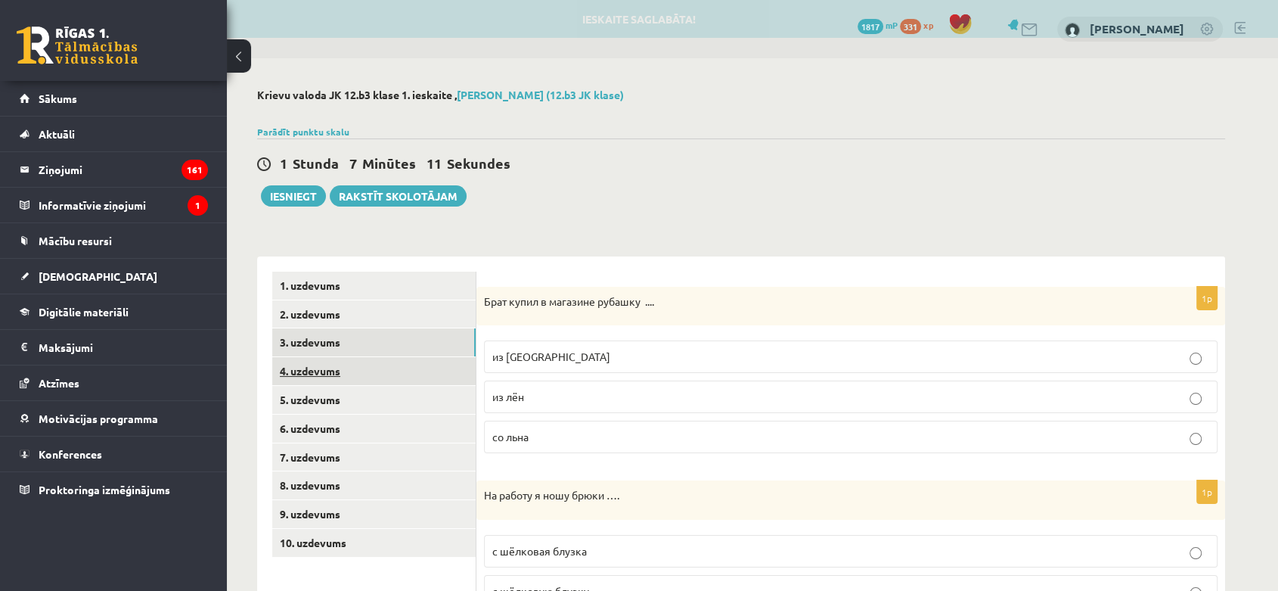
click at [358, 367] on link "4. uzdevums" at bounding box center [373, 371] width 203 height 28
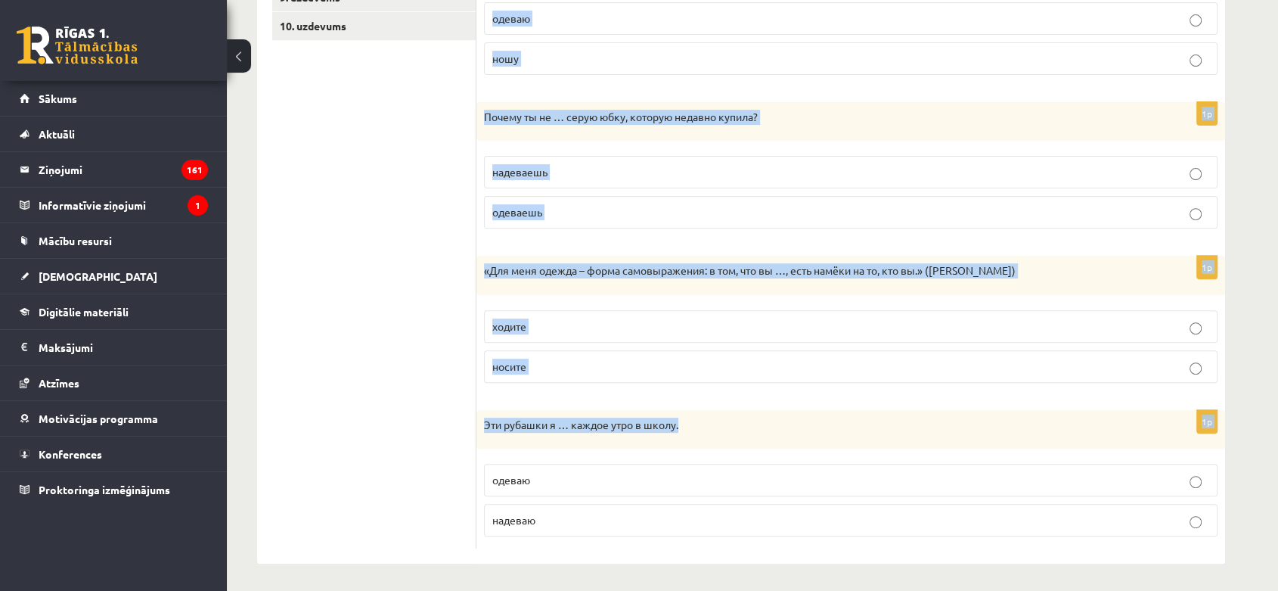
scroll to position [518, 0]
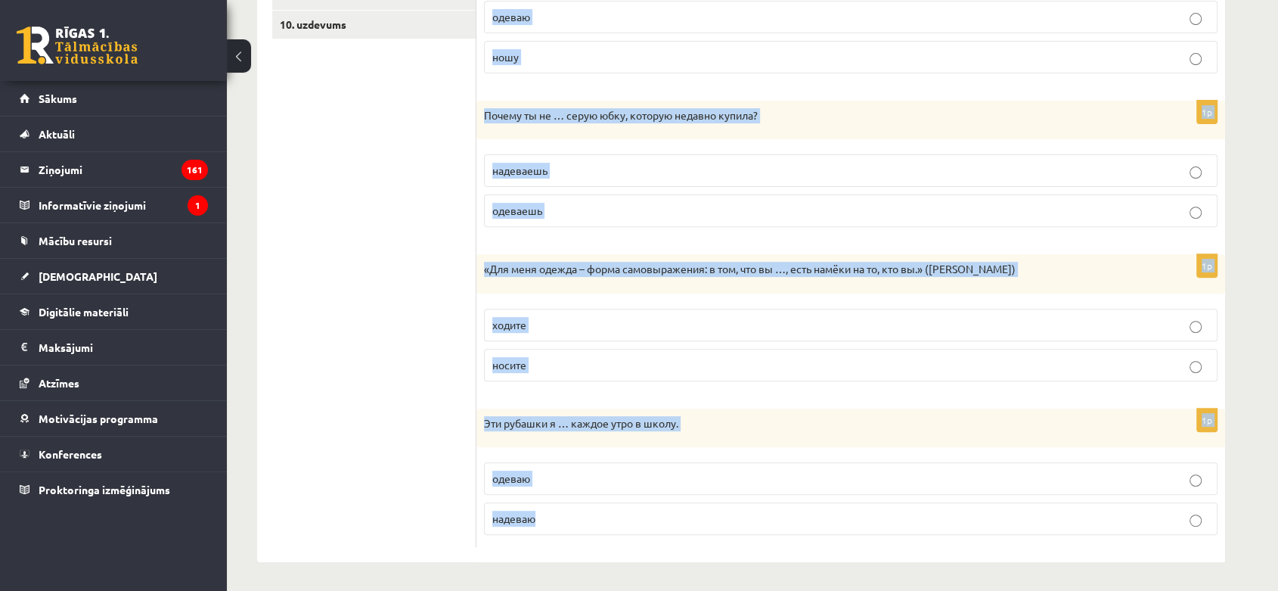
drag, startPoint x: 488, startPoint y: 274, endPoint x: 769, endPoint y: 532, distance: 380.5
click at [773, 535] on div "Выберите правильный глагол 1p У меня в шкафу много одежды, но … нечего! одеть н…" at bounding box center [850, 150] width 749 height 824
copy form "Выберите правильный глагол 1p У меня в шкафу много одежды, но … нечего! одеть н…"
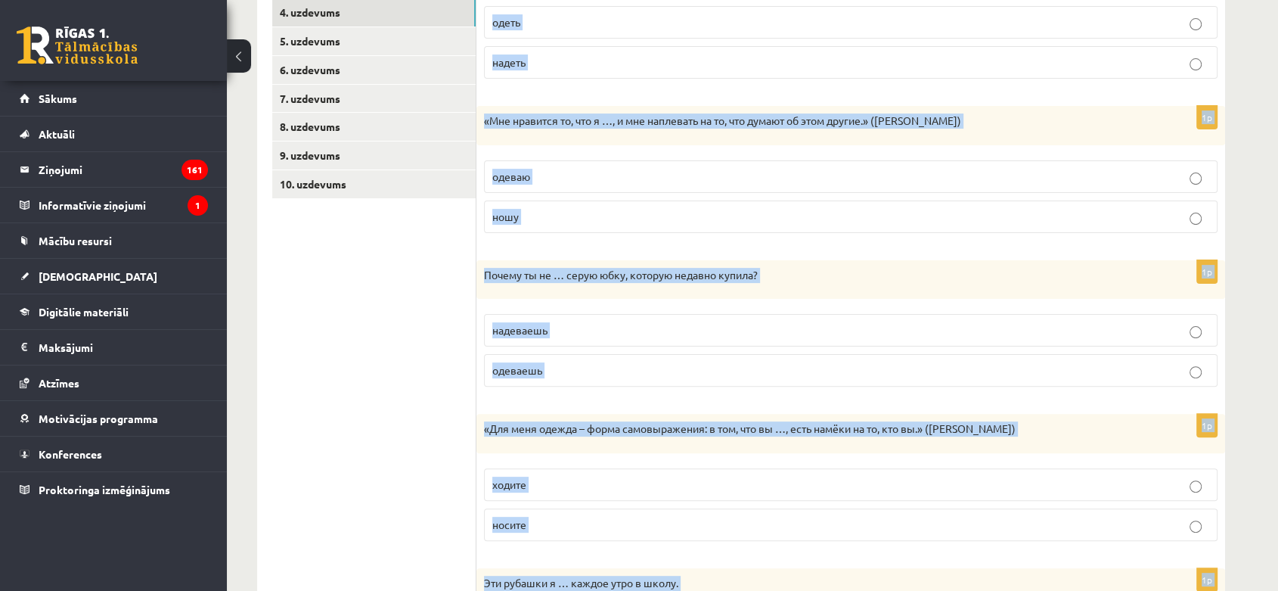
scroll to position [350, 0]
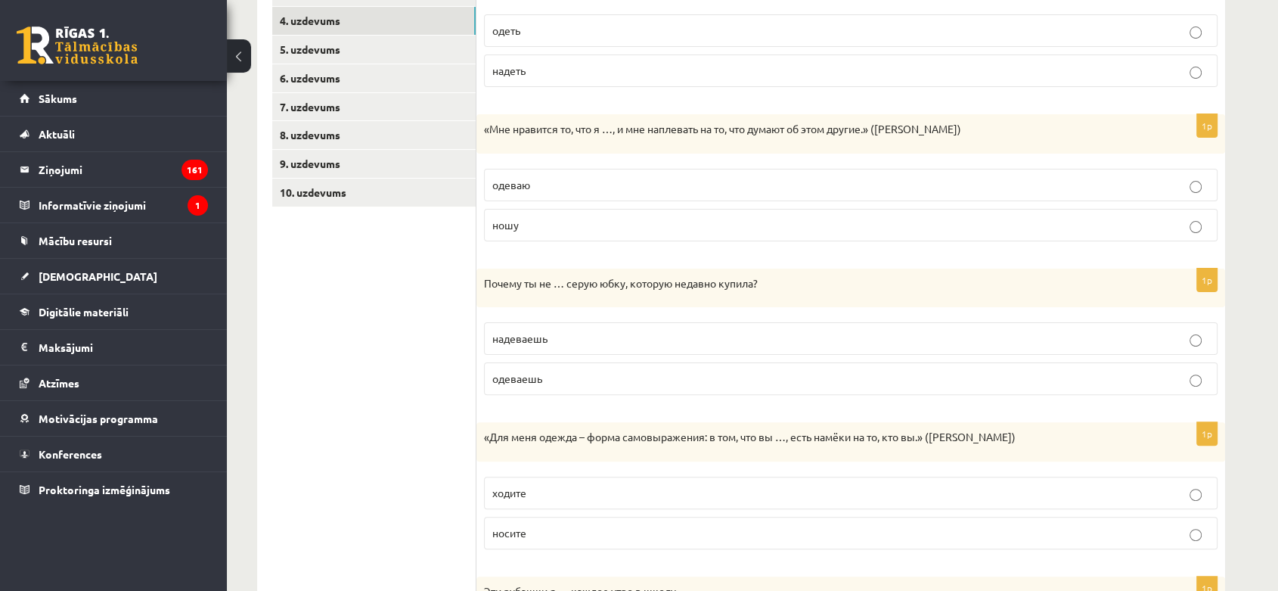
click at [430, 367] on ul "1. uzdevums 2. uzdevums 3. uzdevums 4. uzdevums 5. uzdevums 6. uzdevums 7. uzde…" at bounding box center [374, 318] width 204 height 794
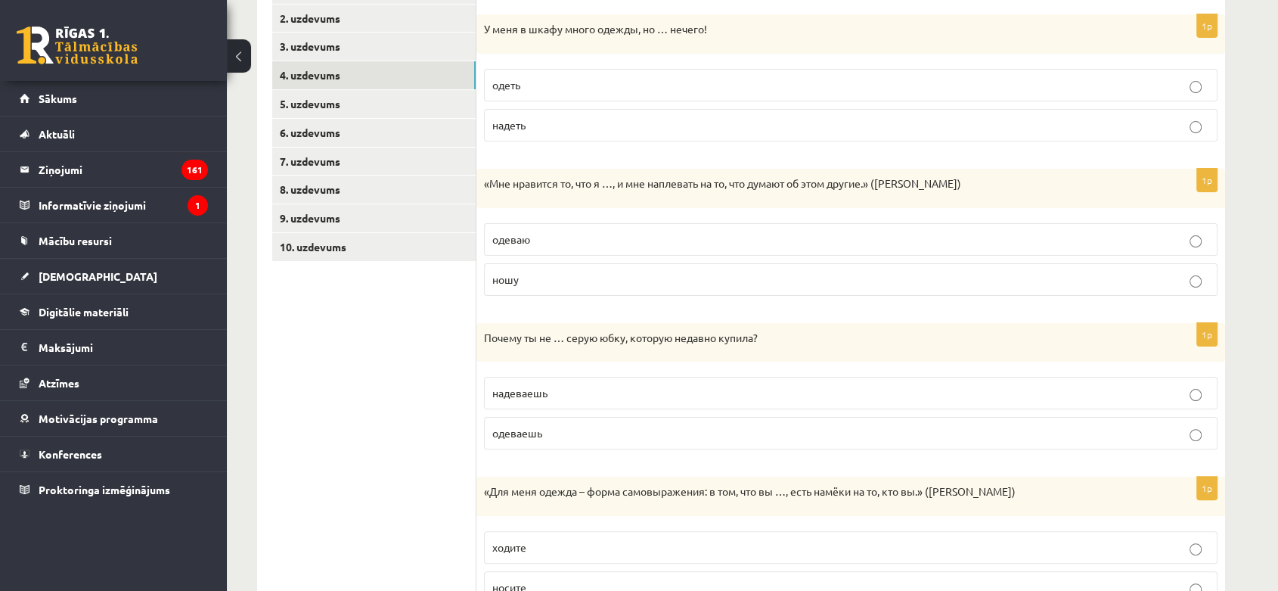
scroll to position [266, 0]
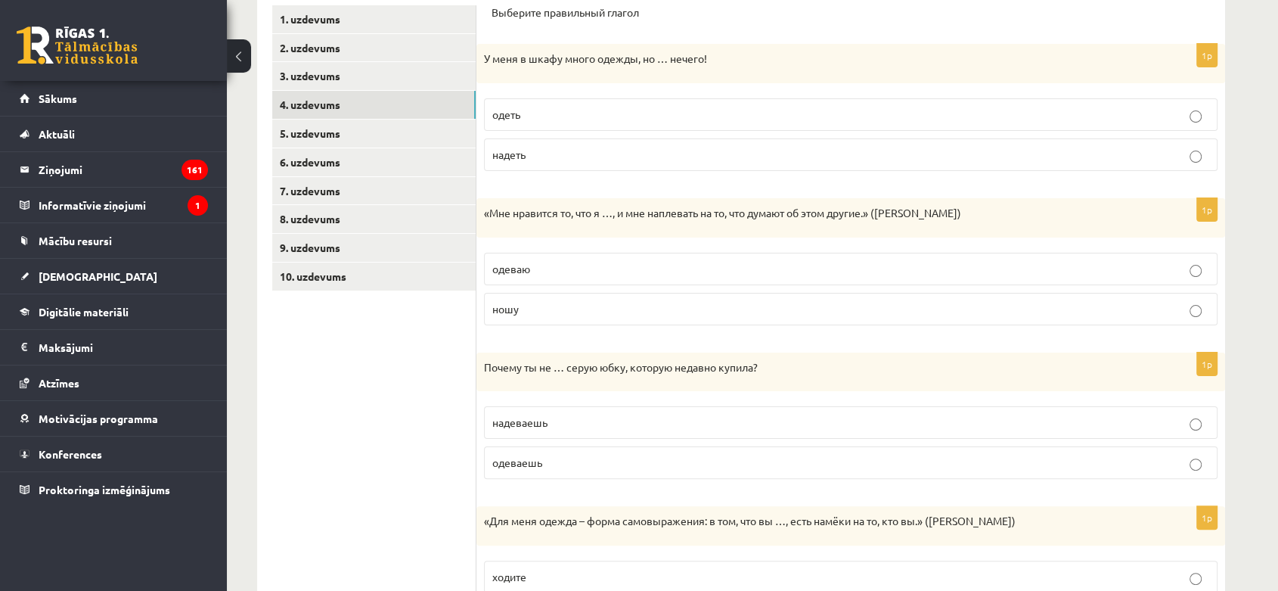
click at [555, 147] on p "надеть" at bounding box center [850, 155] width 717 height 16
click at [584, 286] on fieldset "одеваю ношу" at bounding box center [850, 287] width 733 height 85
click at [592, 302] on p "ношу" at bounding box center [850, 309] width 717 height 16
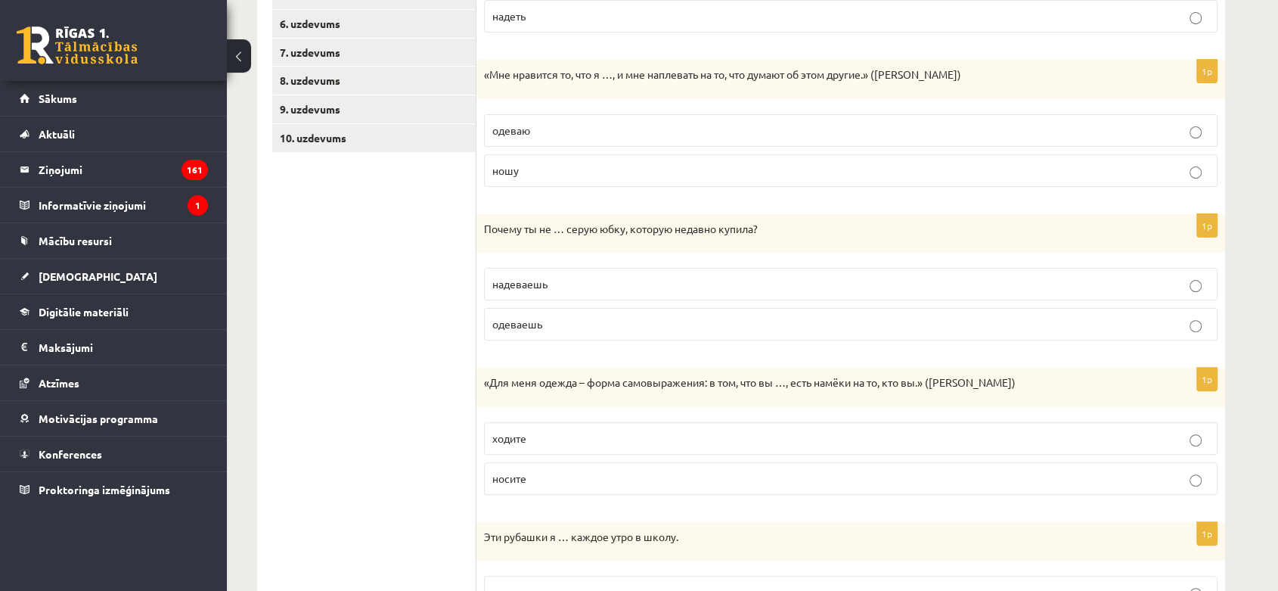
scroll to position [434, 0]
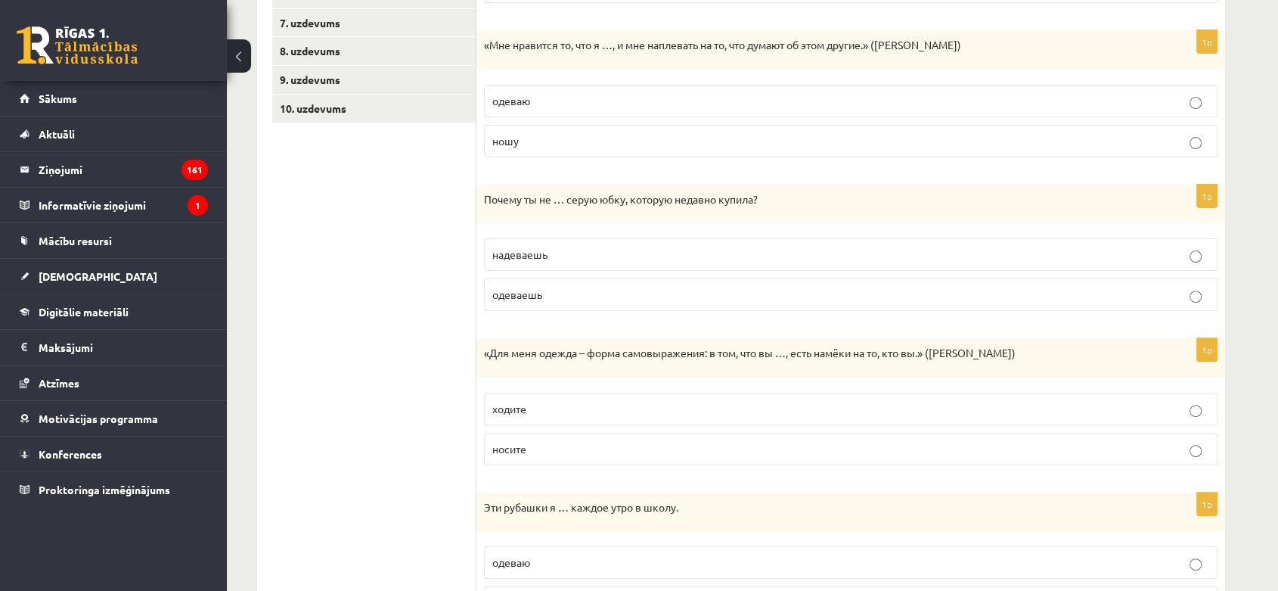
click at [541, 259] on span "надеваешь" at bounding box center [519, 254] width 55 height 14
click at [601, 450] on p "носите" at bounding box center [850, 449] width 717 height 16
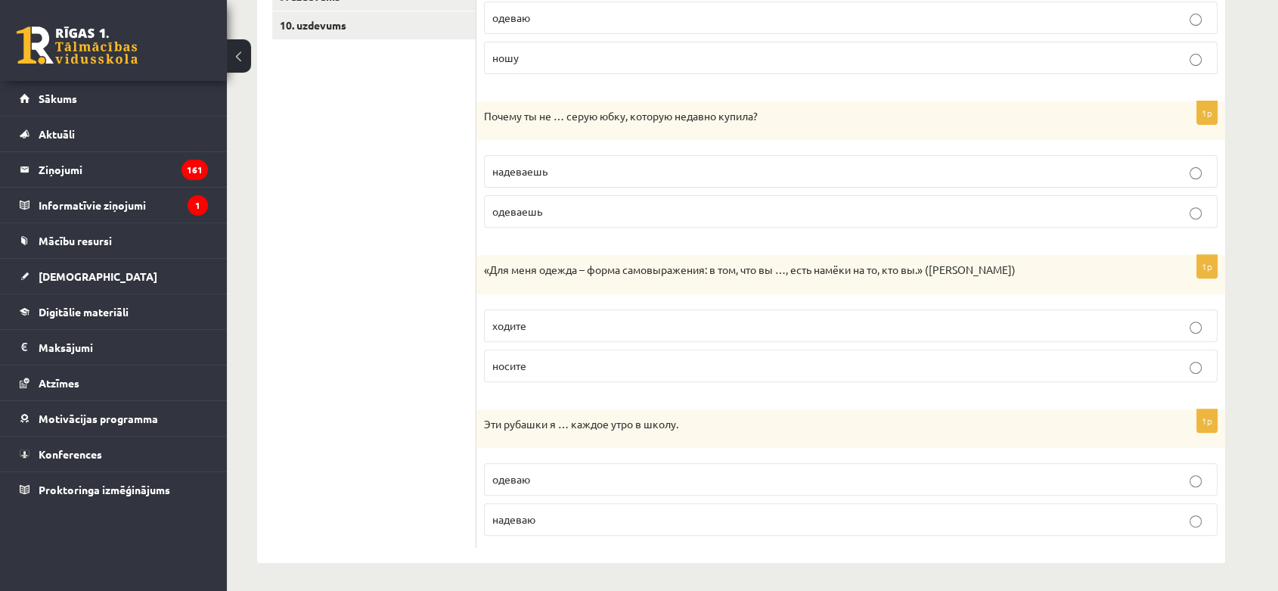
scroll to position [518, 0]
click at [676, 517] on p "надеваю" at bounding box center [850, 518] width 717 height 16
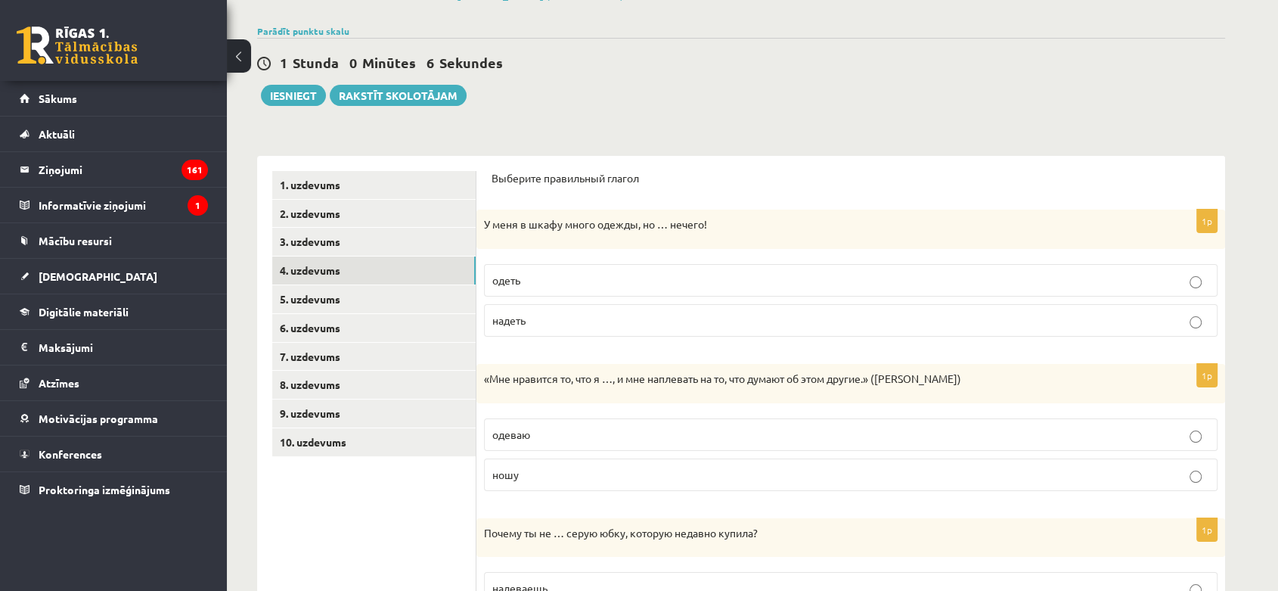
scroll to position [0, 0]
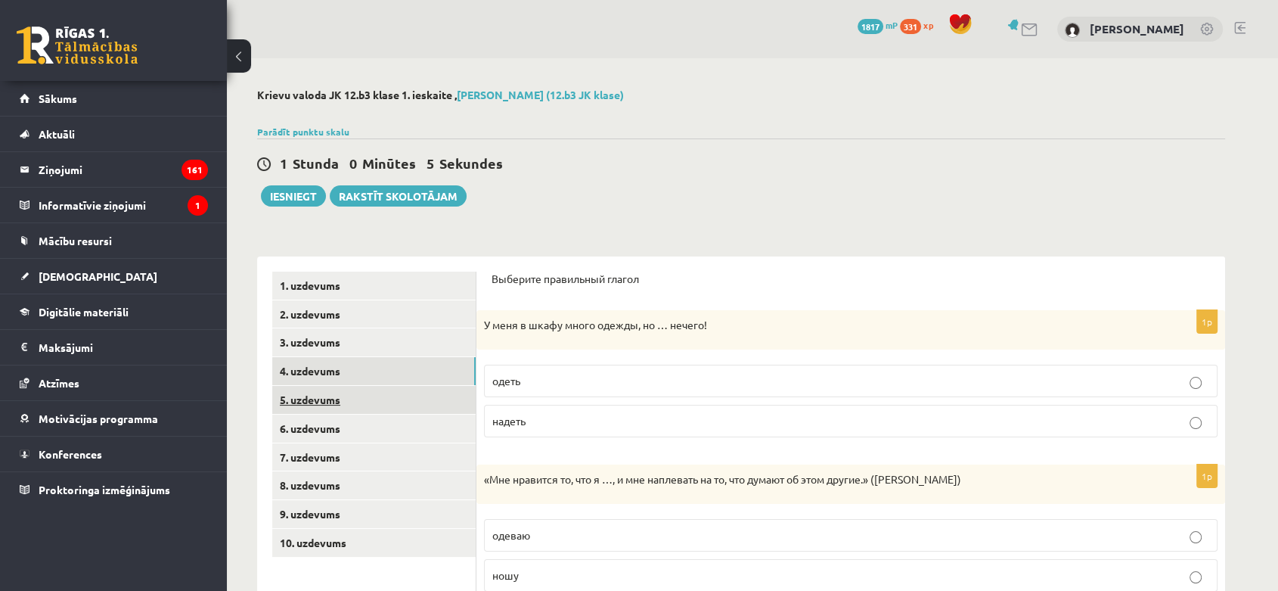
click at [369, 409] on link "5. uzdevums" at bounding box center [373, 400] width 203 height 28
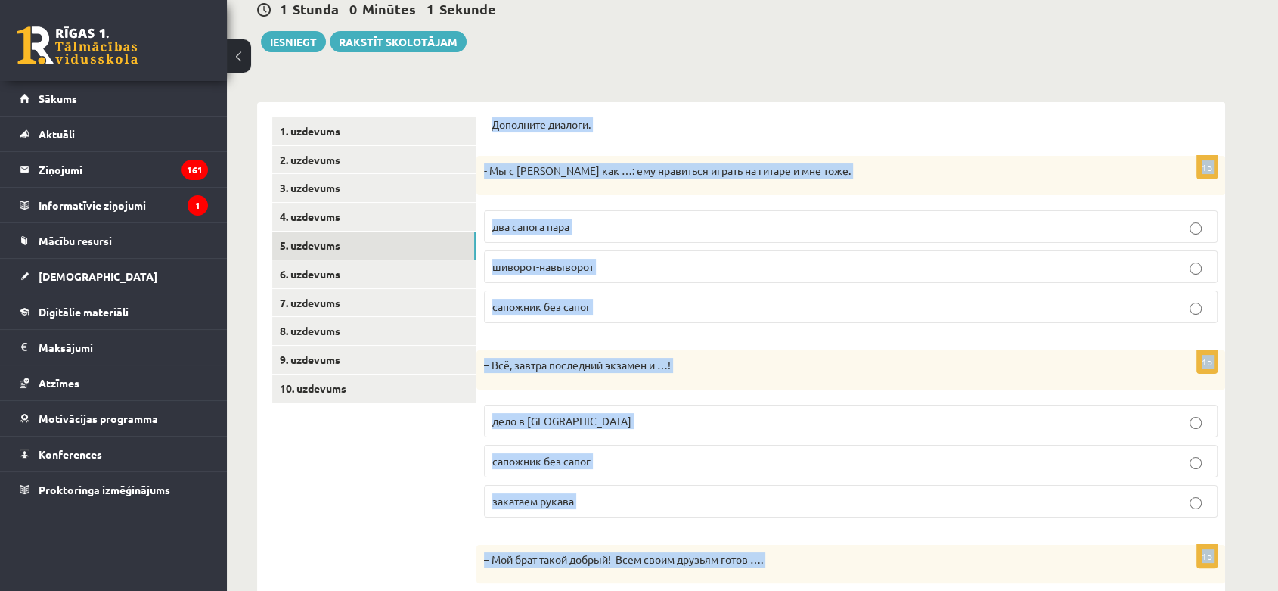
scroll to position [330, 0]
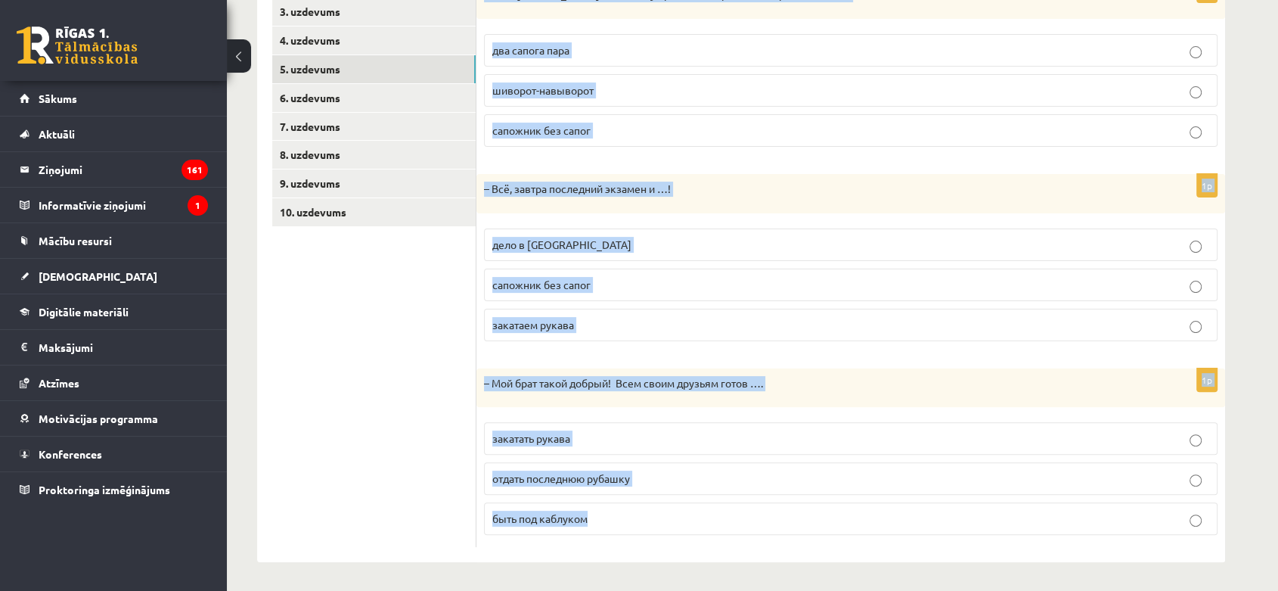
drag, startPoint x: 489, startPoint y: 276, endPoint x: 793, endPoint y: 525, distance: 393.2
click at [793, 525] on div "Дополните диалоги. 1p - Мы с Артуром как …: ему нравиться играть на гитаре и мн…" at bounding box center [850, 244] width 749 height 636
copy form "Дополните диалоги. 1p - Мы с Артуром как …: ему нравиться играть на гитаре и мн…"
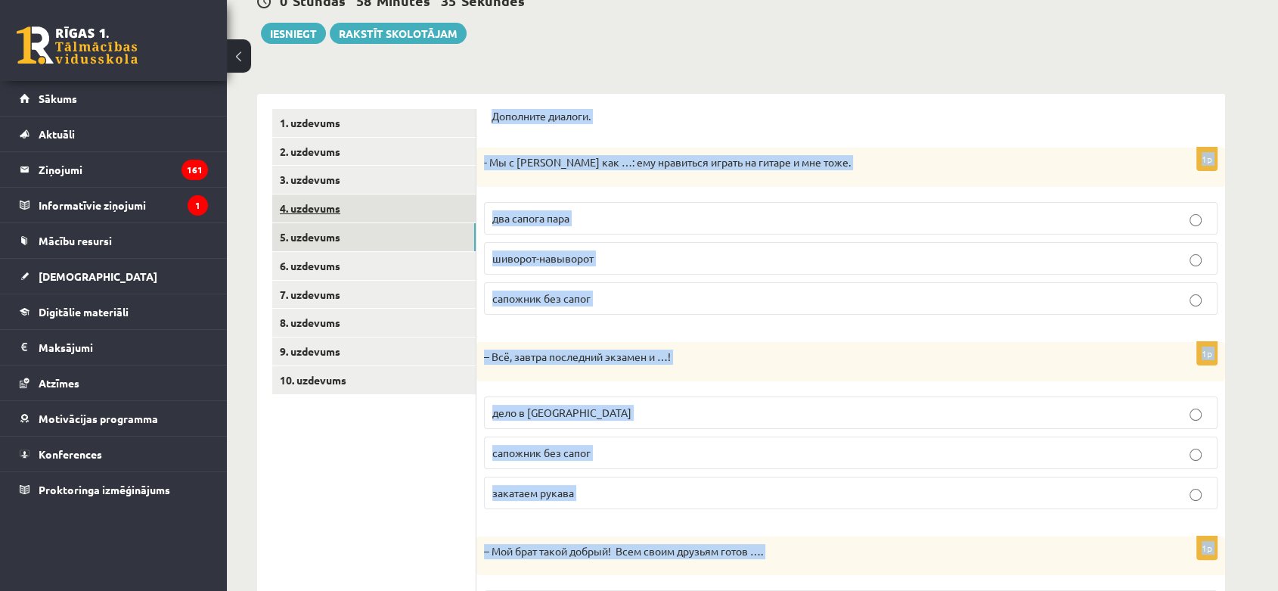
scroll to position [0, 0]
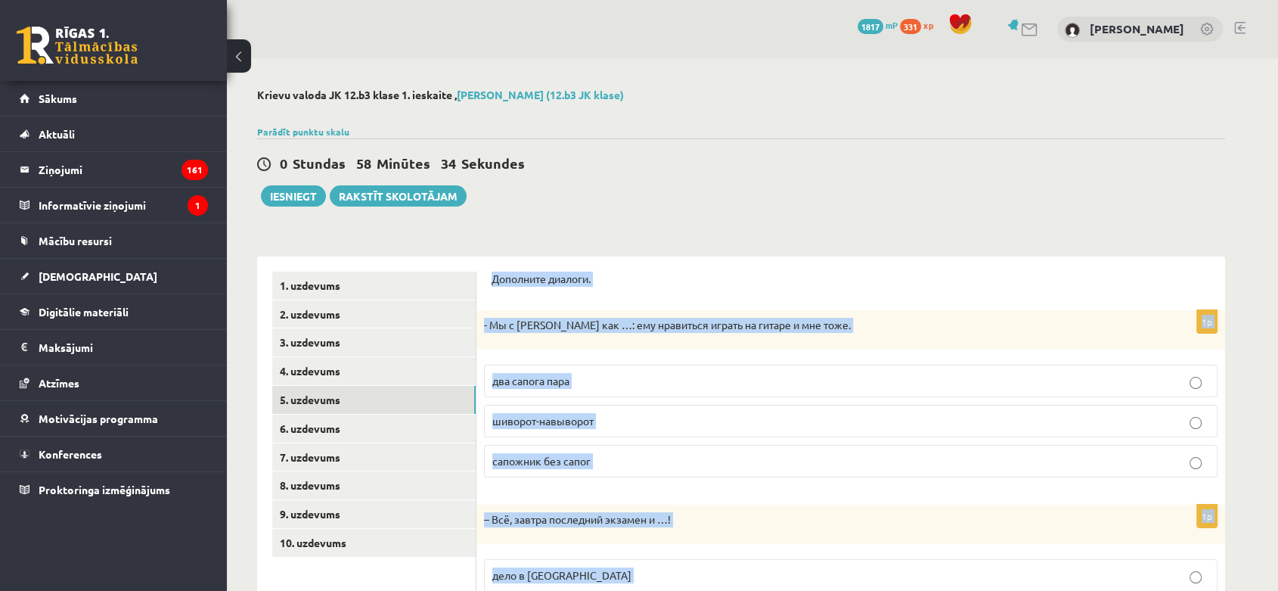
click at [755, 398] on fieldset "два сапога пара шиворот-навыворот сапожник без сапог" at bounding box center [850, 419] width 733 height 125
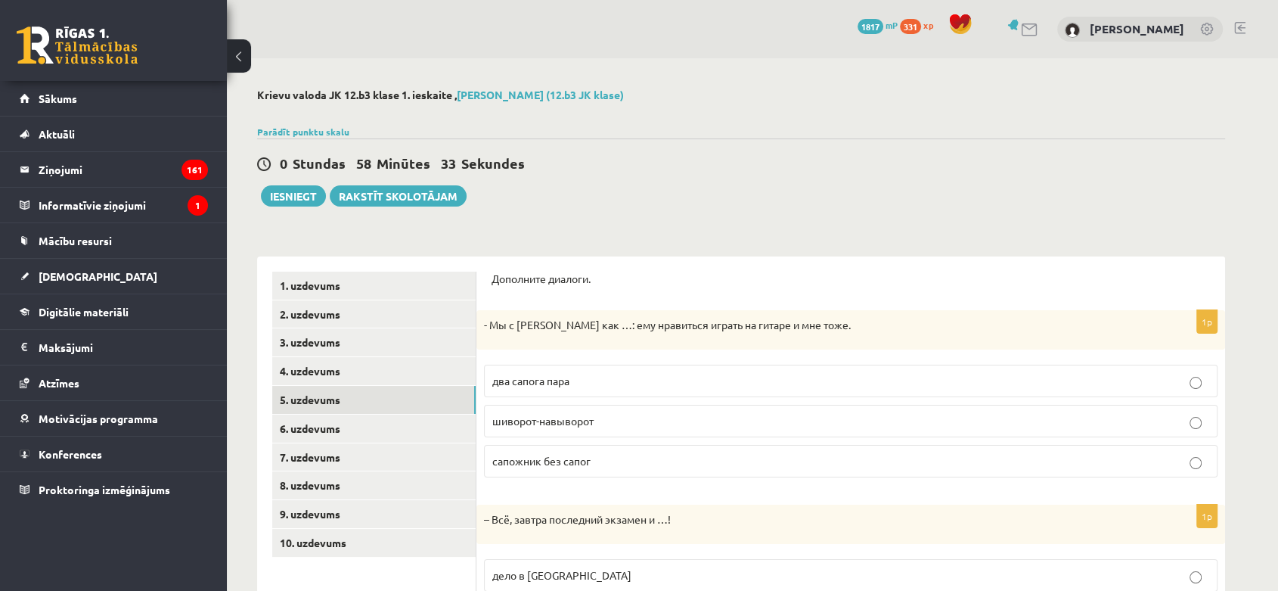
click at [685, 367] on label "два сапога пара" at bounding box center [850, 380] width 733 height 33
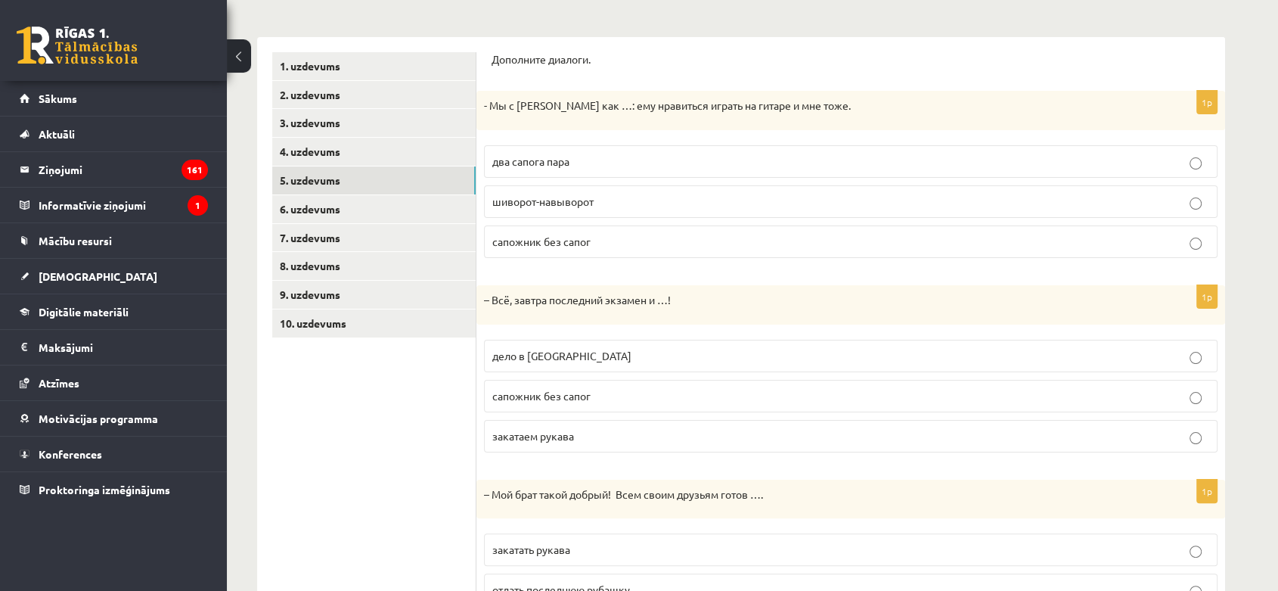
scroll to position [252, 0]
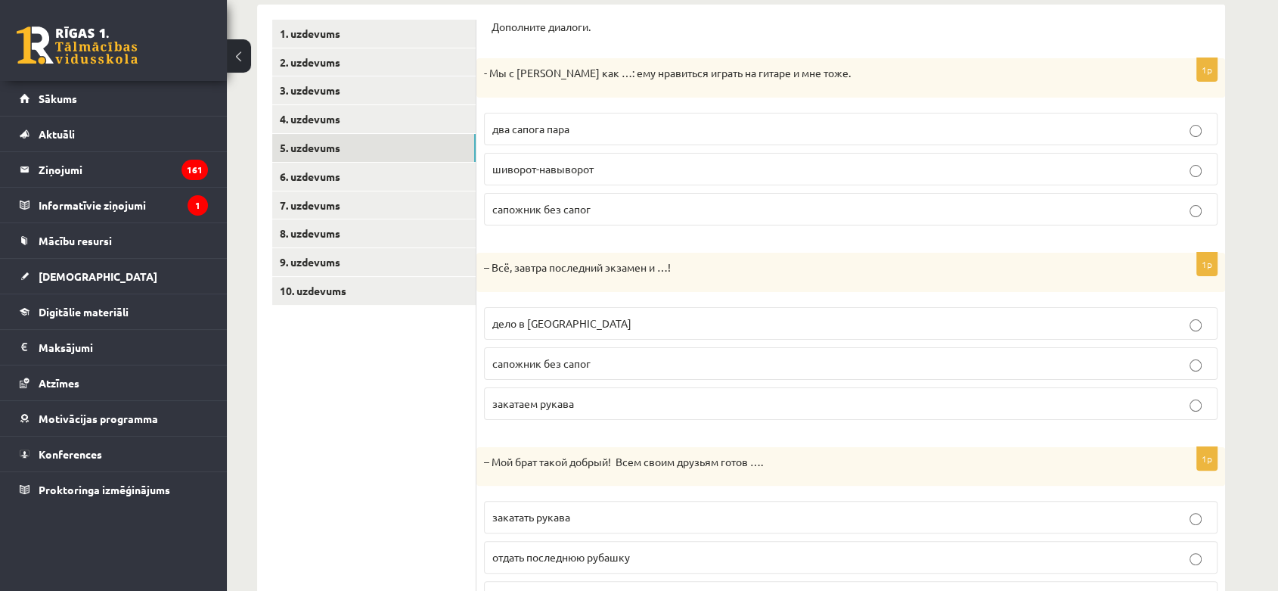
click at [599, 321] on p "дело в шляпе" at bounding box center [850, 323] width 717 height 16
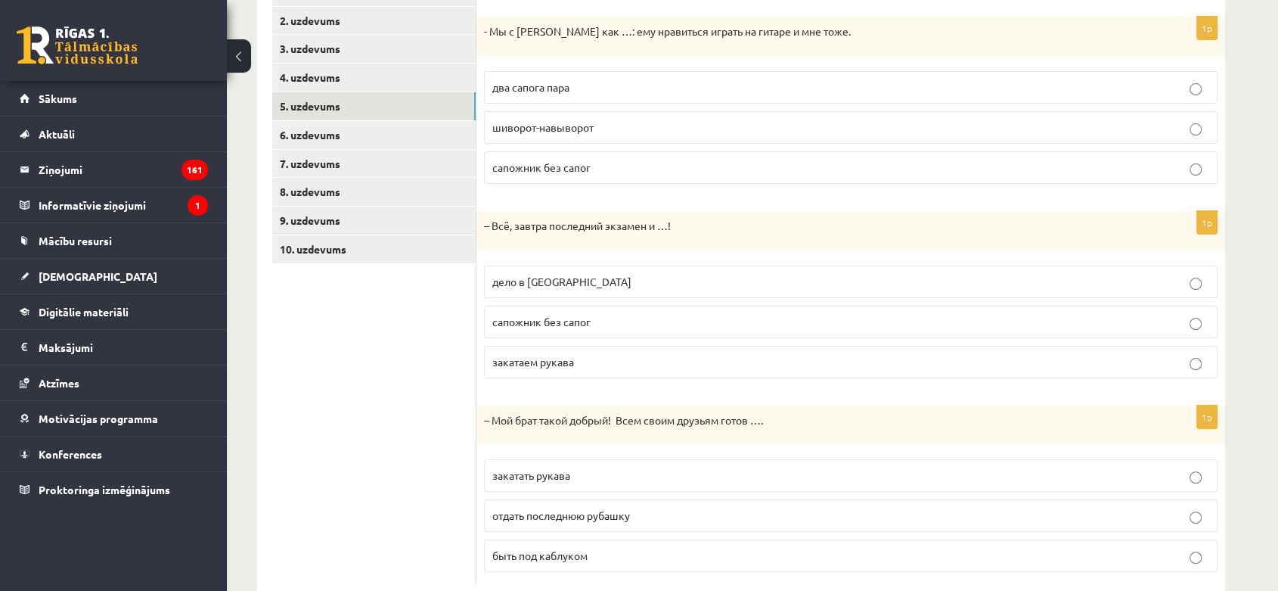
scroll to position [330, 0]
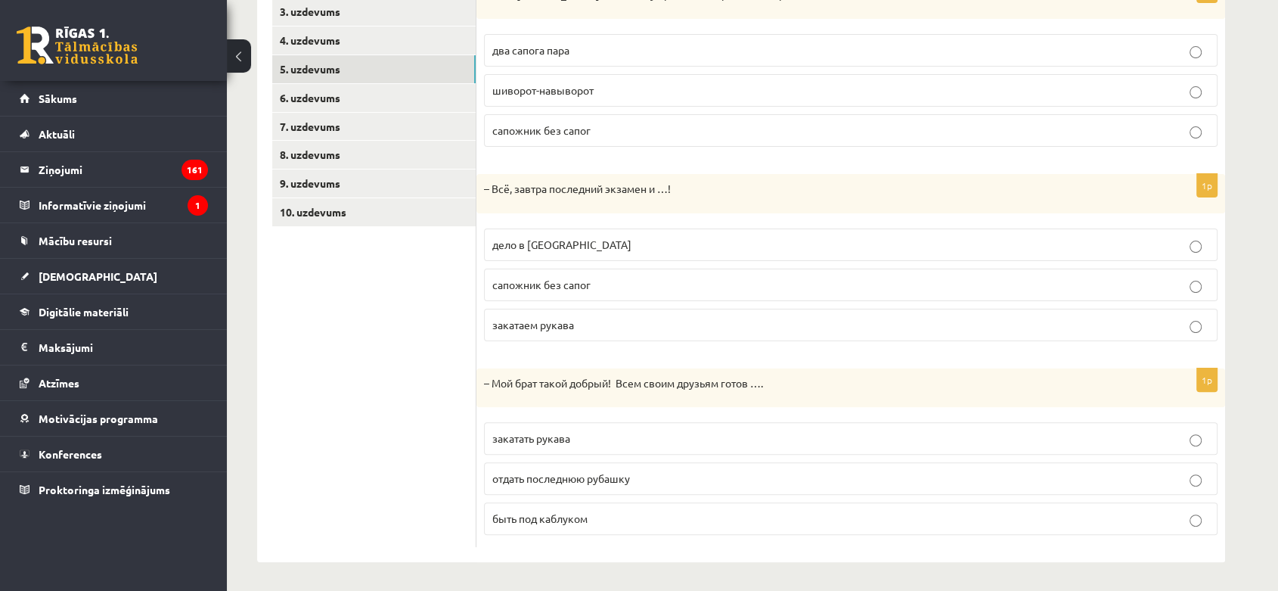
click at [597, 470] on p "отдать последнюю рубашку" at bounding box center [850, 478] width 717 height 16
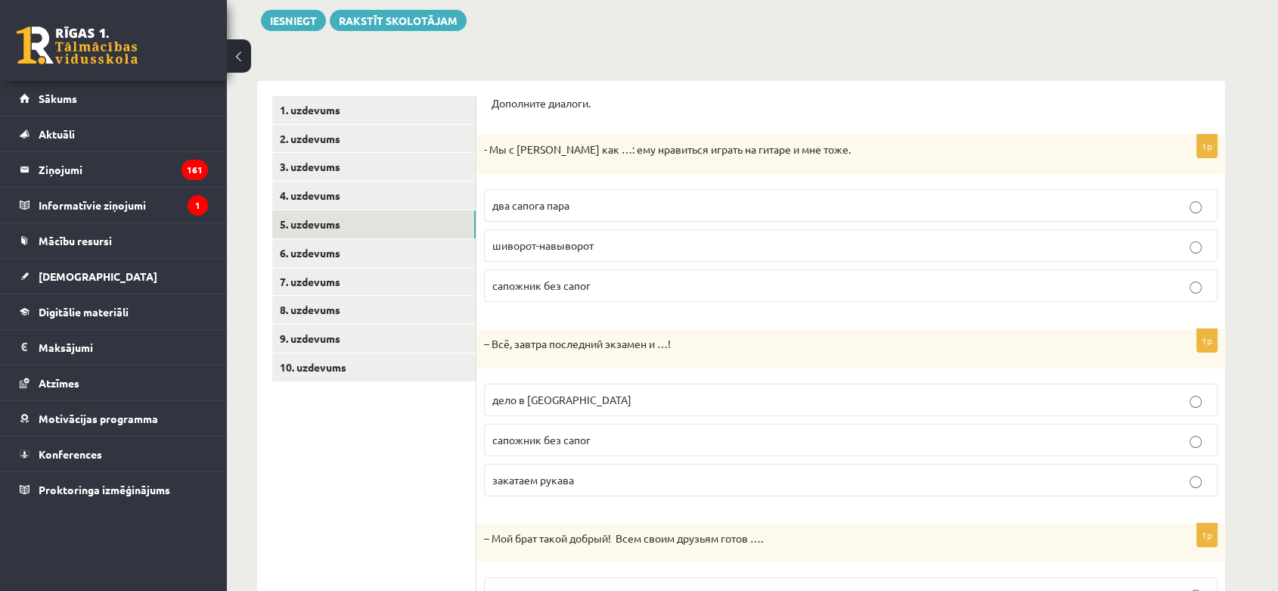
scroll to position [0, 0]
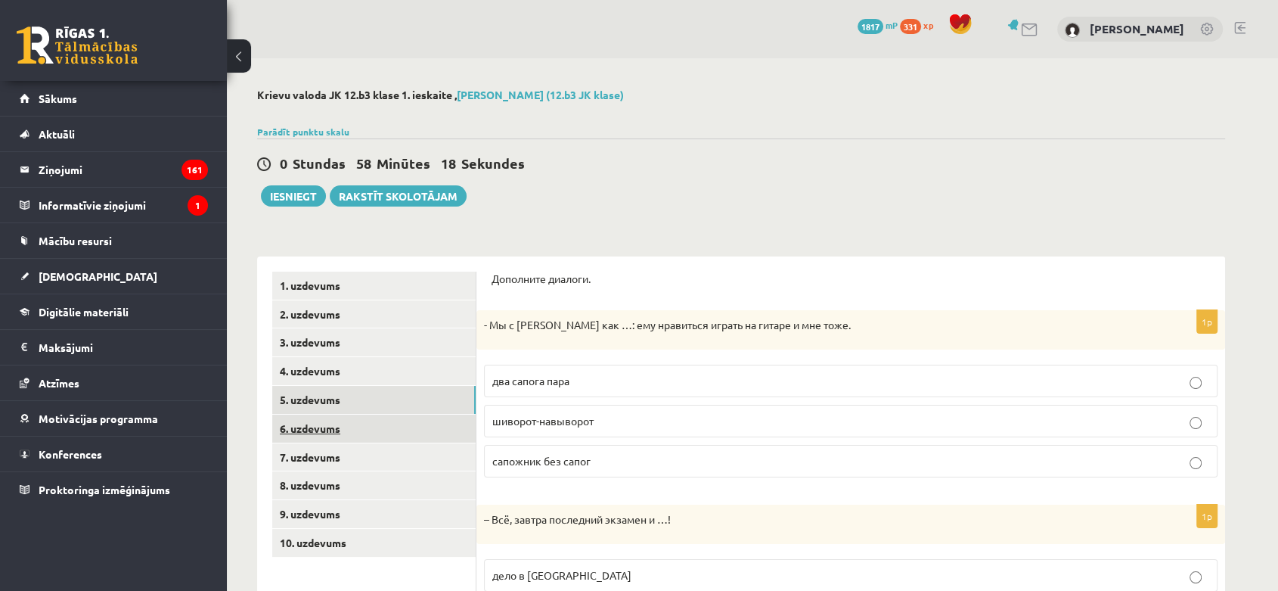
click at [377, 418] on link "6. uzdevums" at bounding box center [373, 428] width 203 height 28
click at [762, 160] on div "0 Stundas 51 Minūtes 5 Sekundes" at bounding box center [741, 164] width 968 height 20
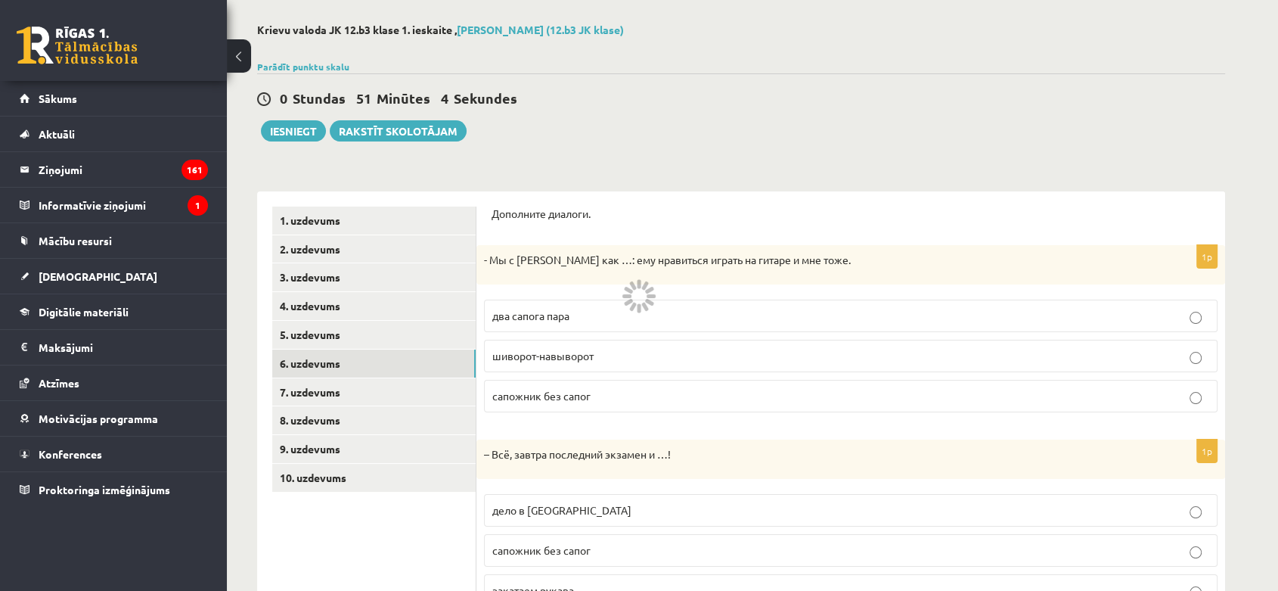
scroll to position [168, 0]
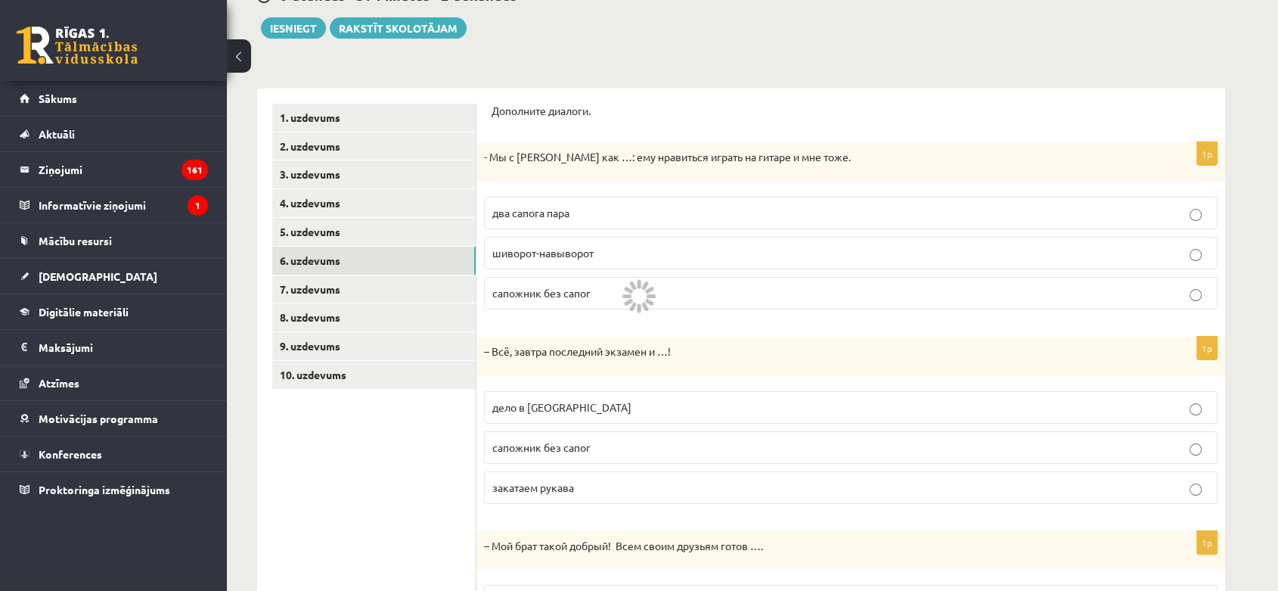
click at [783, 498] on label "закатаем рукава" at bounding box center [850, 487] width 733 height 33
click at [774, 392] on label "дело в шляпе" at bounding box center [850, 407] width 733 height 33
click at [370, 280] on link "7. uzdevums" at bounding box center [373, 289] width 203 height 28
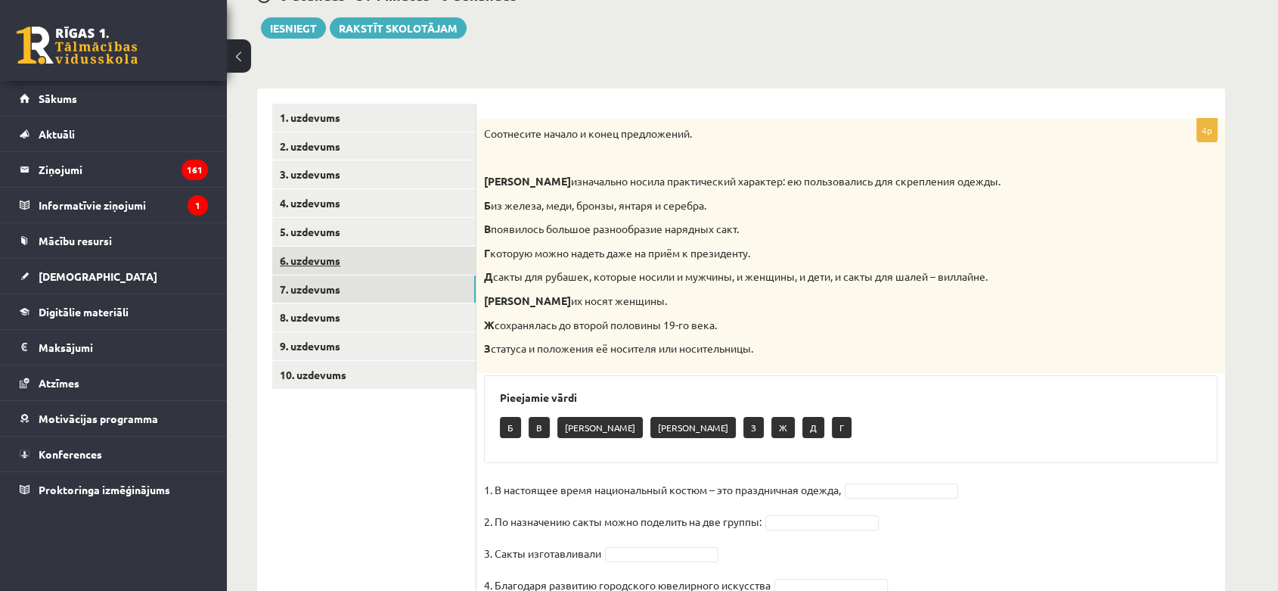
click at [377, 255] on link "6. uzdevums" at bounding box center [373, 260] width 203 height 28
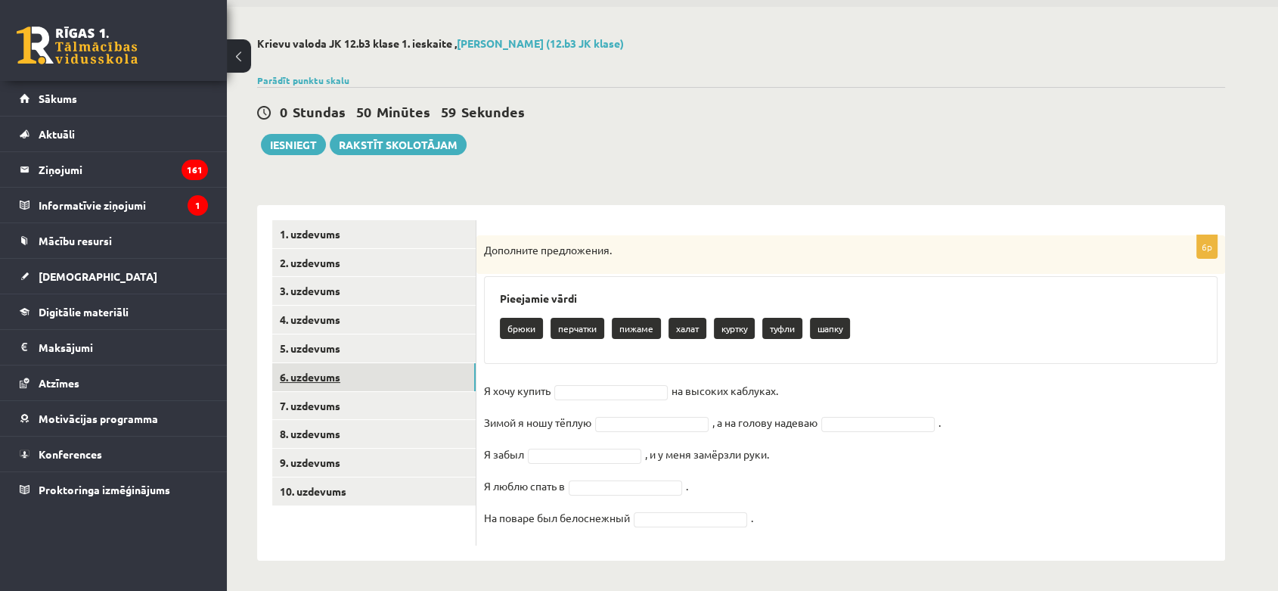
scroll to position [51, 0]
click at [409, 346] on link "5. uzdevums" at bounding box center [373, 348] width 203 height 28
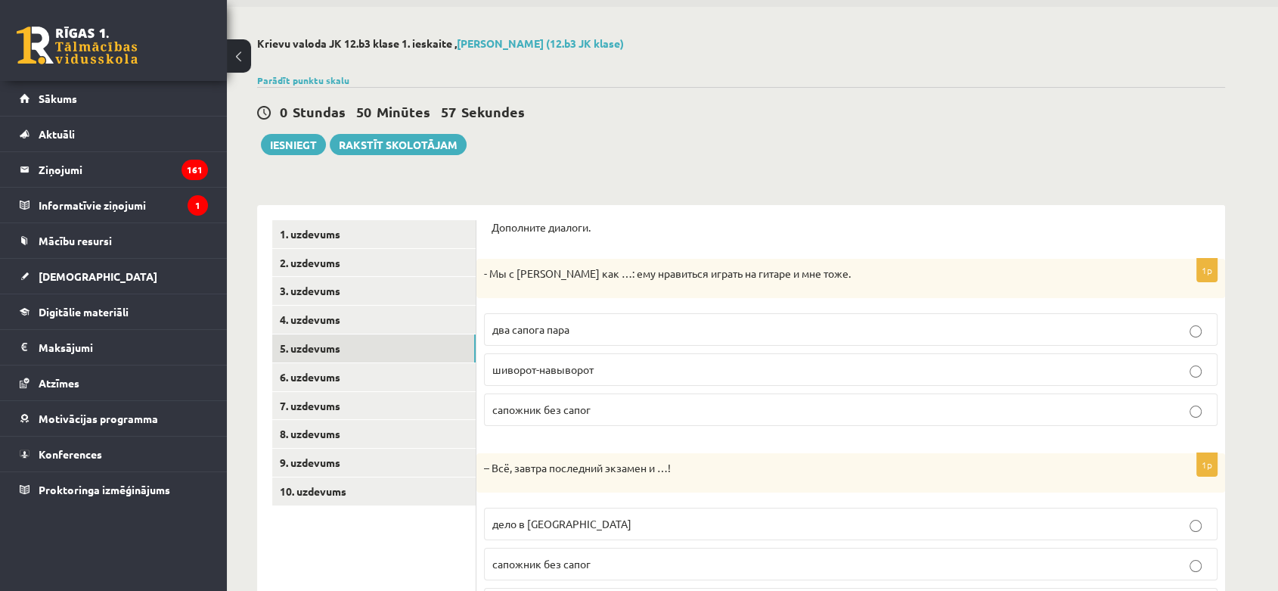
scroll to position [330, 0]
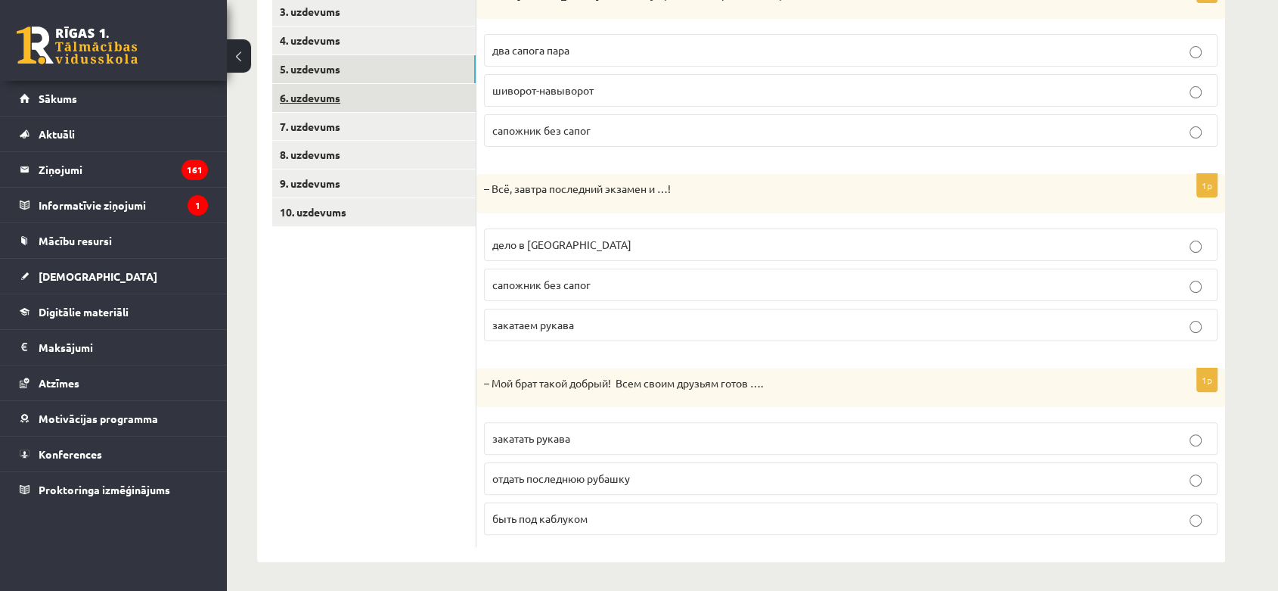
click at [369, 85] on link "6. uzdevums" at bounding box center [373, 98] width 203 height 28
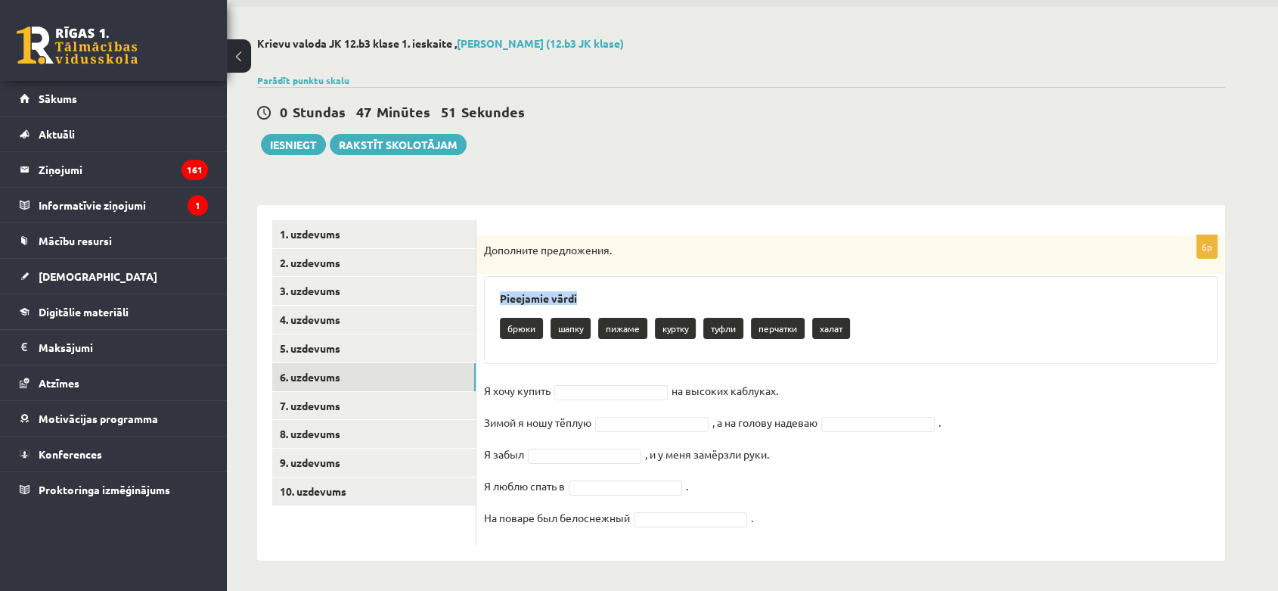
drag, startPoint x: 496, startPoint y: 296, endPoint x: 523, endPoint y: 306, distance: 29.2
click at [523, 306] on div "Pieejamie vārdi брюки шапку пижаме куртку туфли перчатки халат" at bounding box center [850, 320] width 733 height 88
click at [1113, 413] on fieldset "Я хочу купить на высоких каблуках. Зимой я ношу тёплую , а на голову надеваю . …" at bounding box center [850, 458] width 733 height 159
click at [629, 380] on fieldset "Я хочу купить на высоких каблуках. Зимой я ношу тёплую , а на голову надеваю . …" at bounding box center [850, 458] width 733 height 159
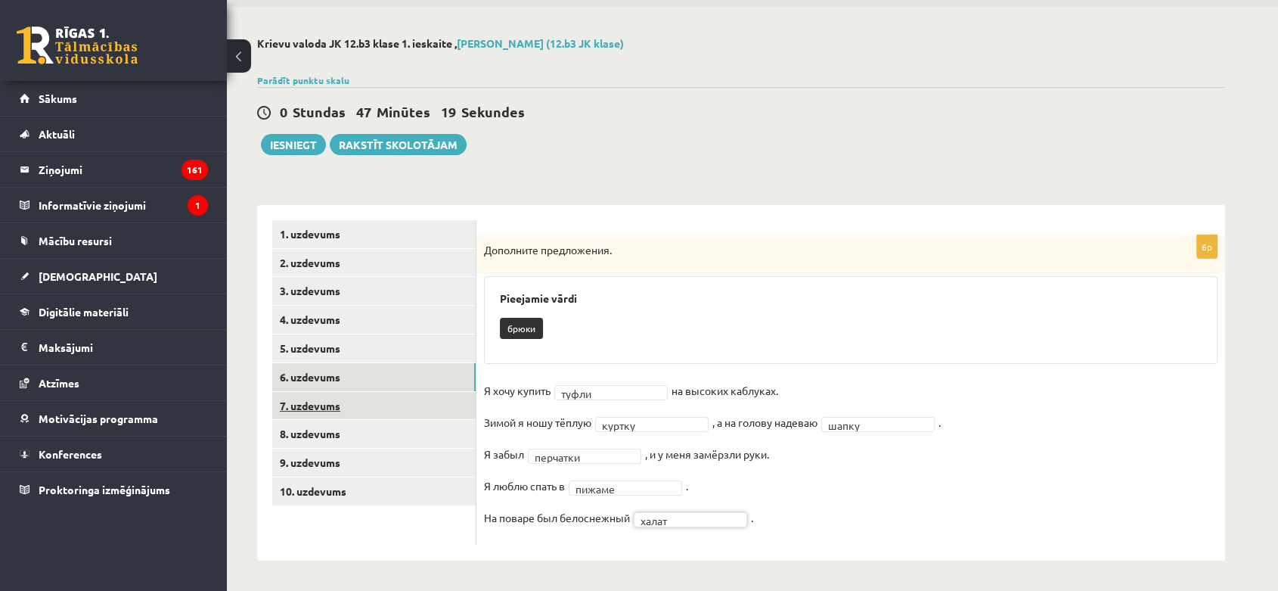
click at [453, 410] on link "7. uzdevums" at bounding box center [373, 406] width 203 height 28
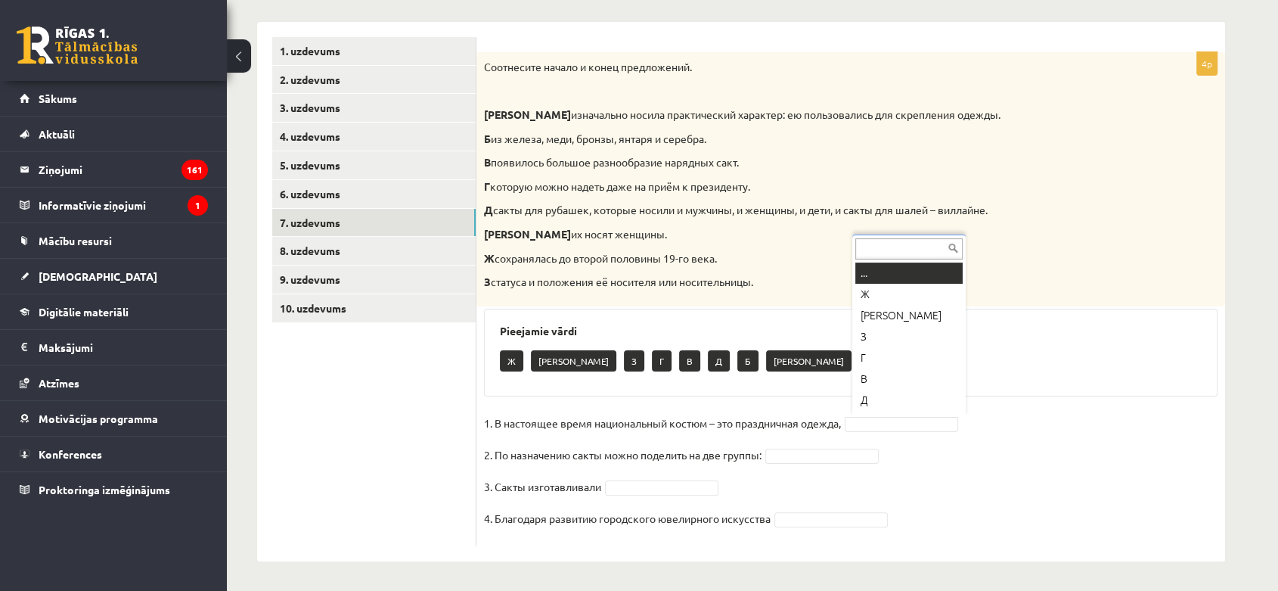
scroll to position [18, 0]
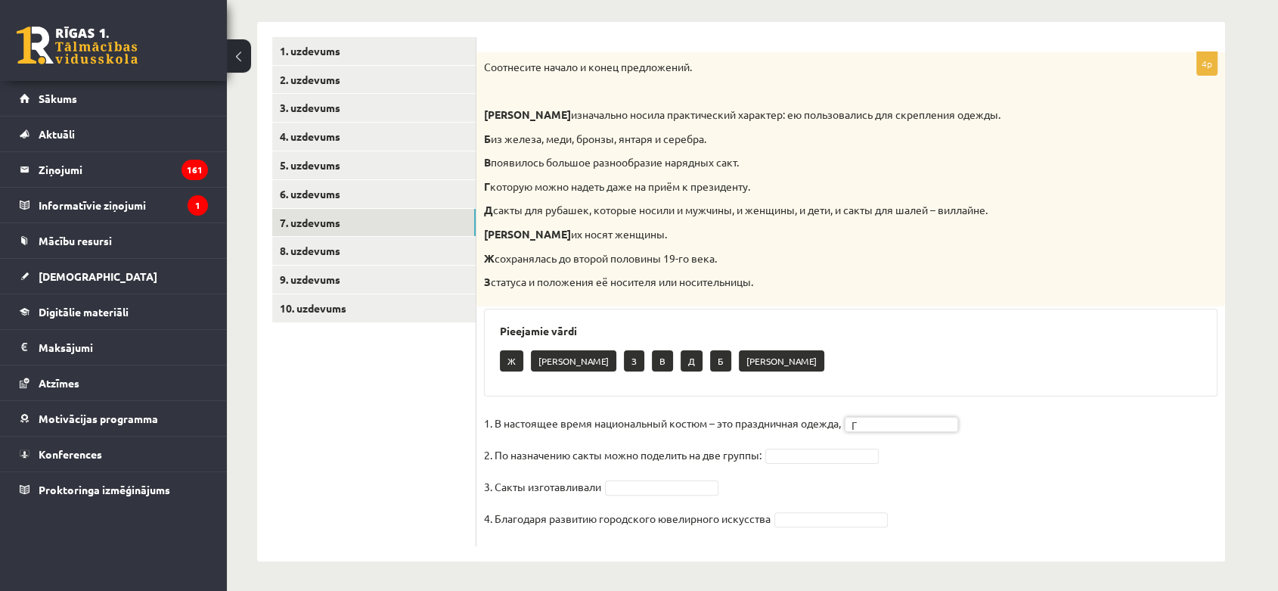
click at [842, 444] on fieldset "1. В настоящее время национальный костюм – это праздничная одежда, Г * 2. По на…" at bounding box center [850, 474] width 733 height 127
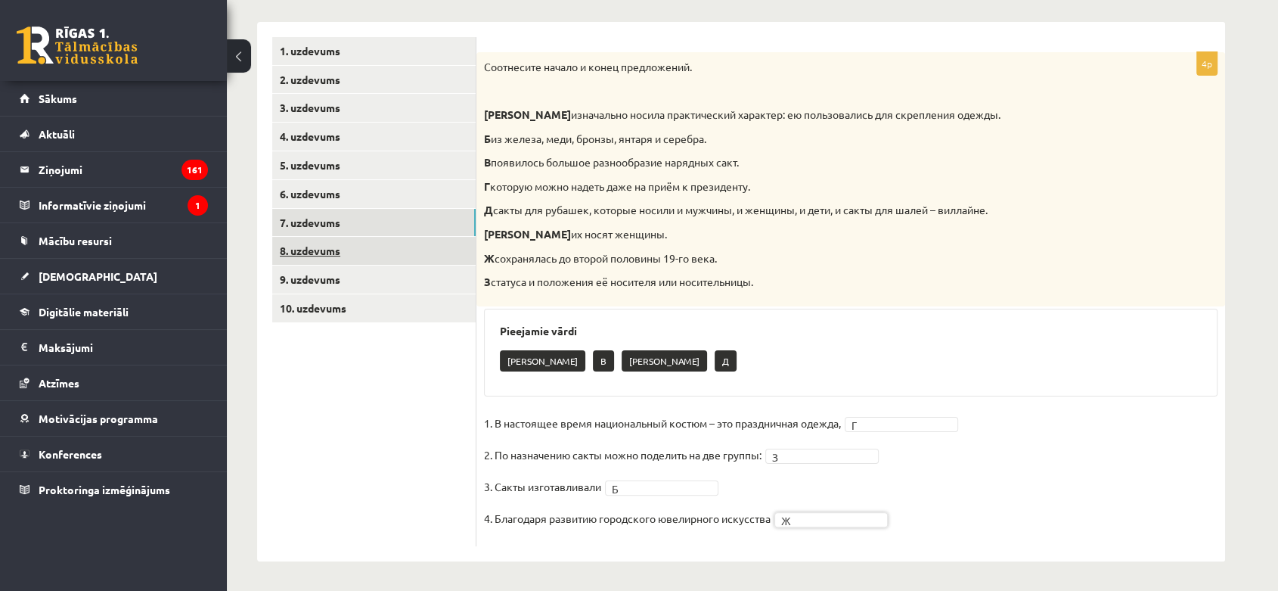
click at [398, 251] on link "8. uzdevums" at bounding box center [373, 251] width 203 height 28
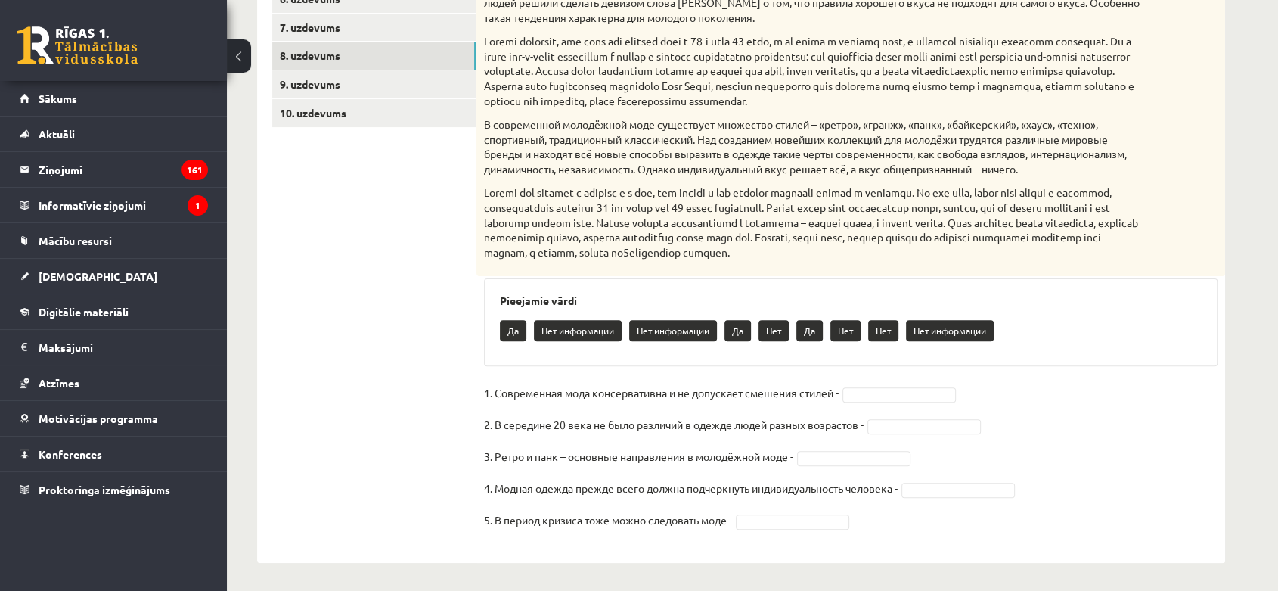
scroll to position [432, 0]
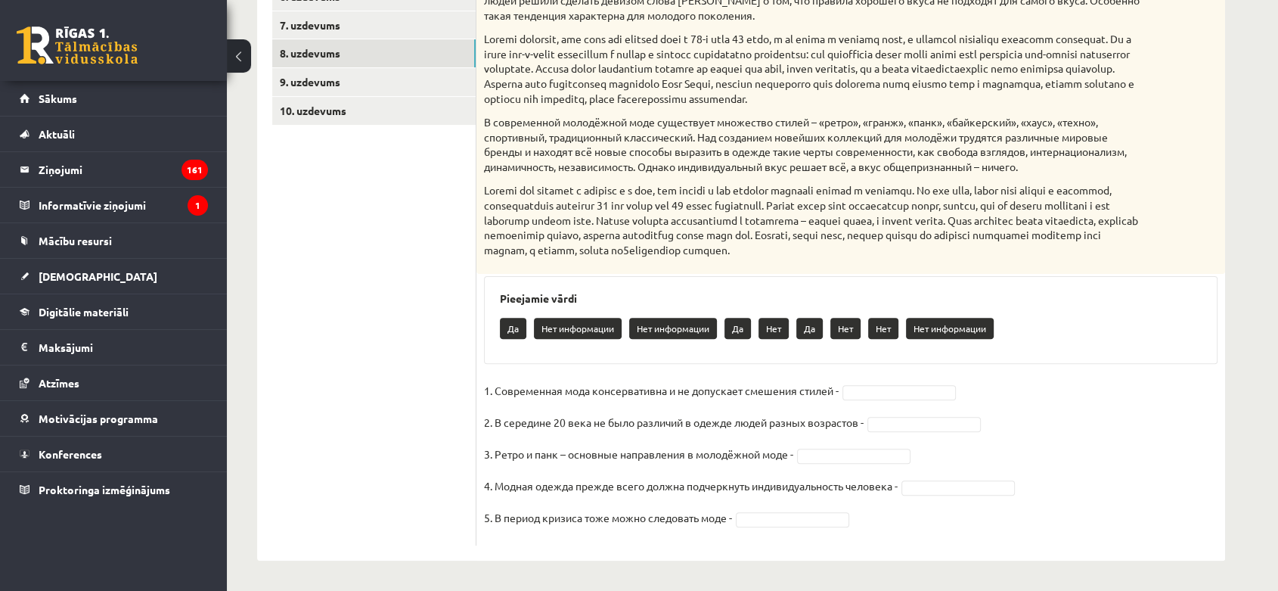
click at [272, 39] on link "8. uzdevums" at bounding box center [373, 53] width 203 height 28
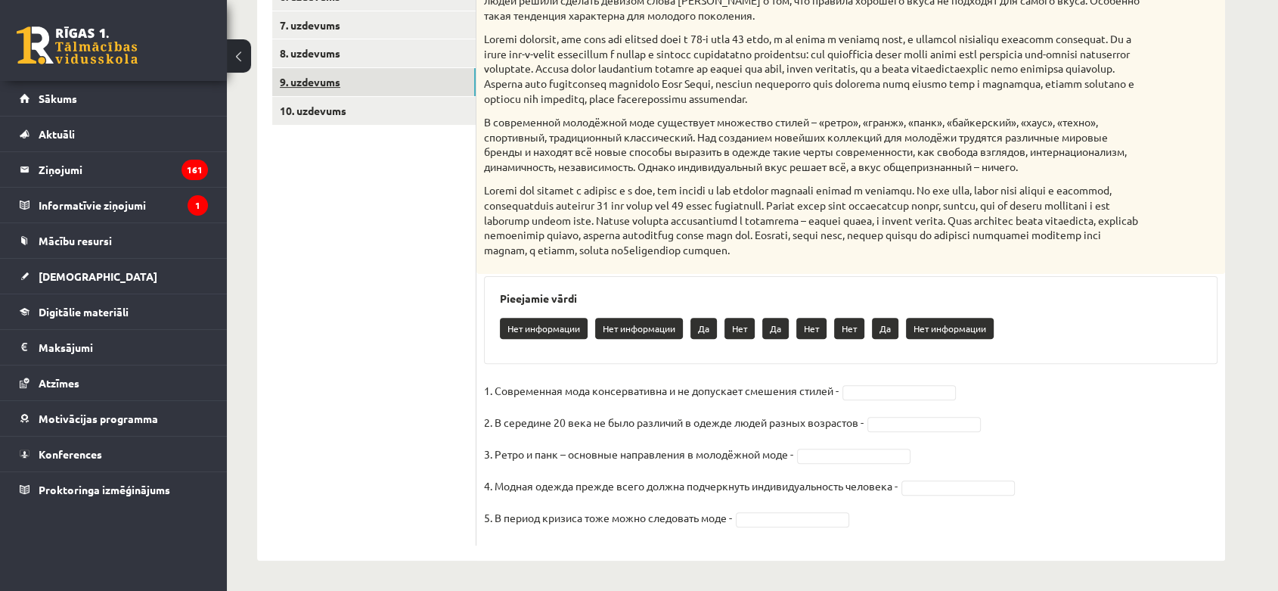
click at [329, 76] on link "9. uzdevums" at bounding box center [373, 82] width 203 height 28
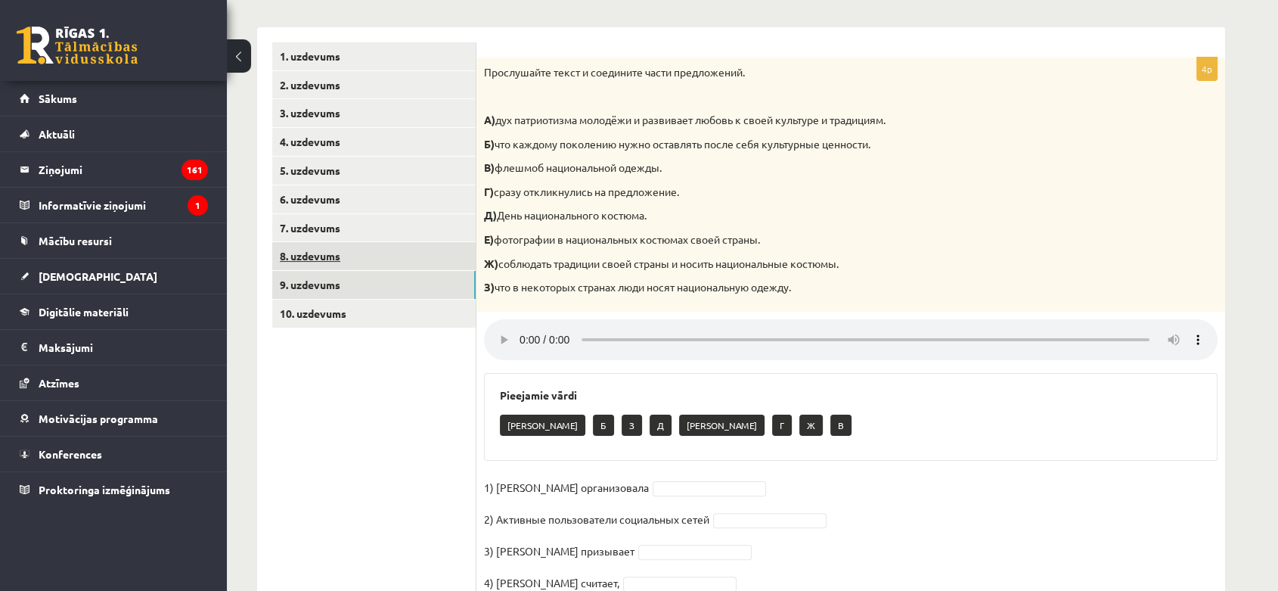
scroll to position [210, 0]
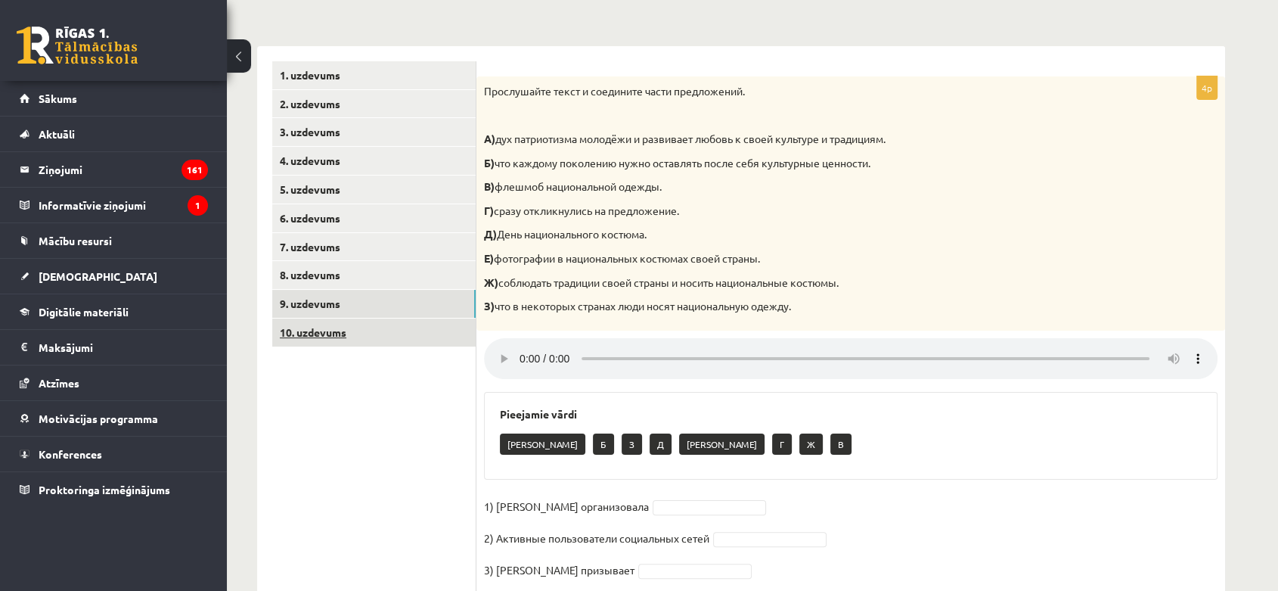
click at [350, 319] on link "10. uzdevums" at bounding box center [373, 332] width 203 height 28
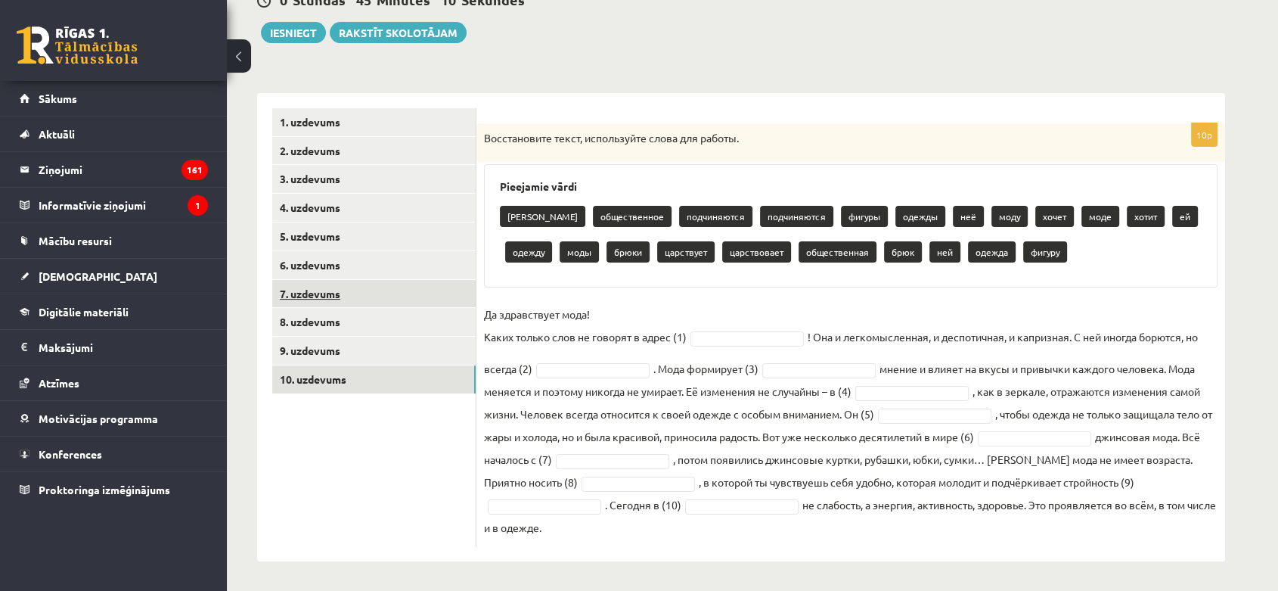
click at [349, 287] on link "7. uzdevums" at bounding box center [373, 294] width 203 height 28
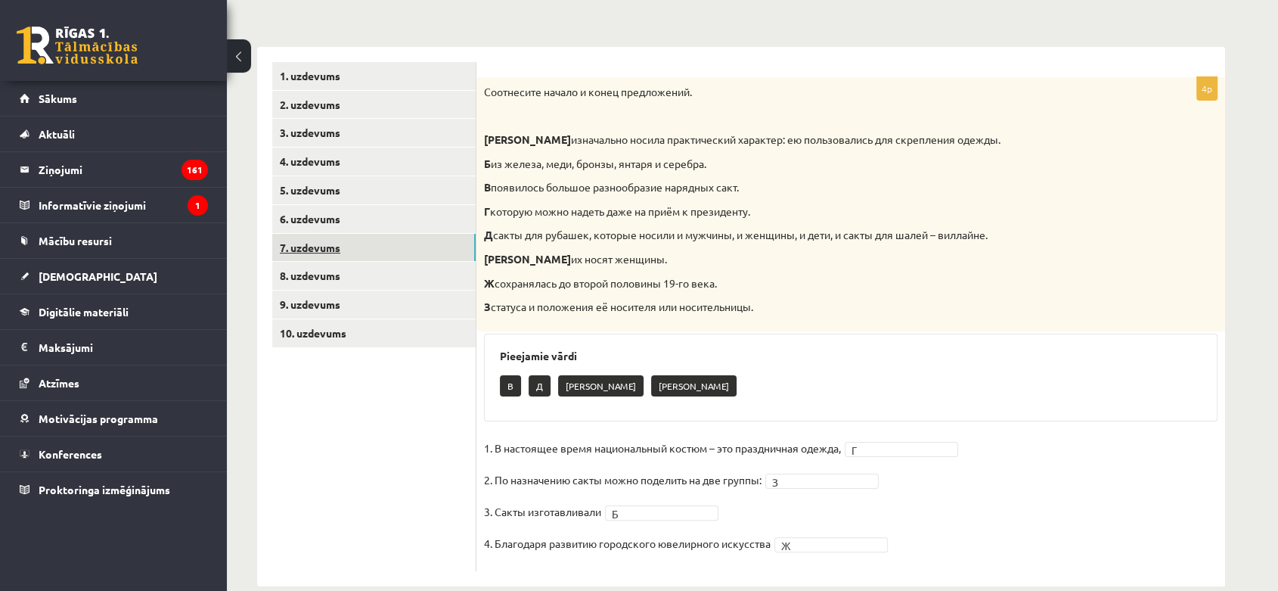
scroll to position [234, 0]
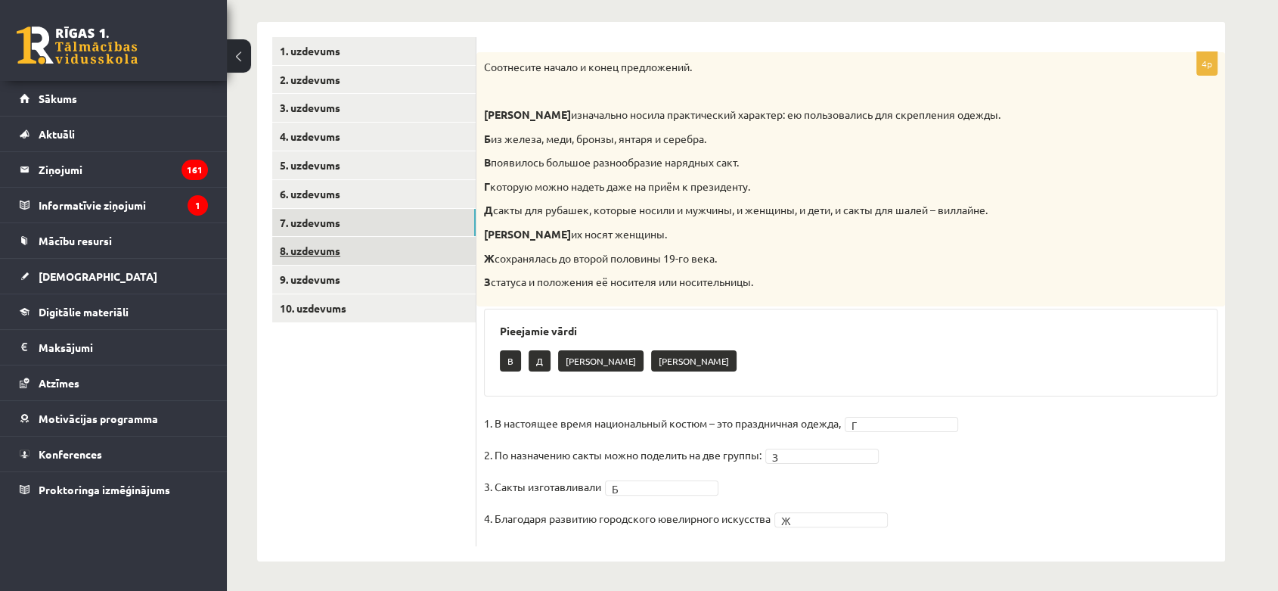
click at [351, 256] on link "8. uzdevums" at bounding box center [373, 251] width 203 height 28
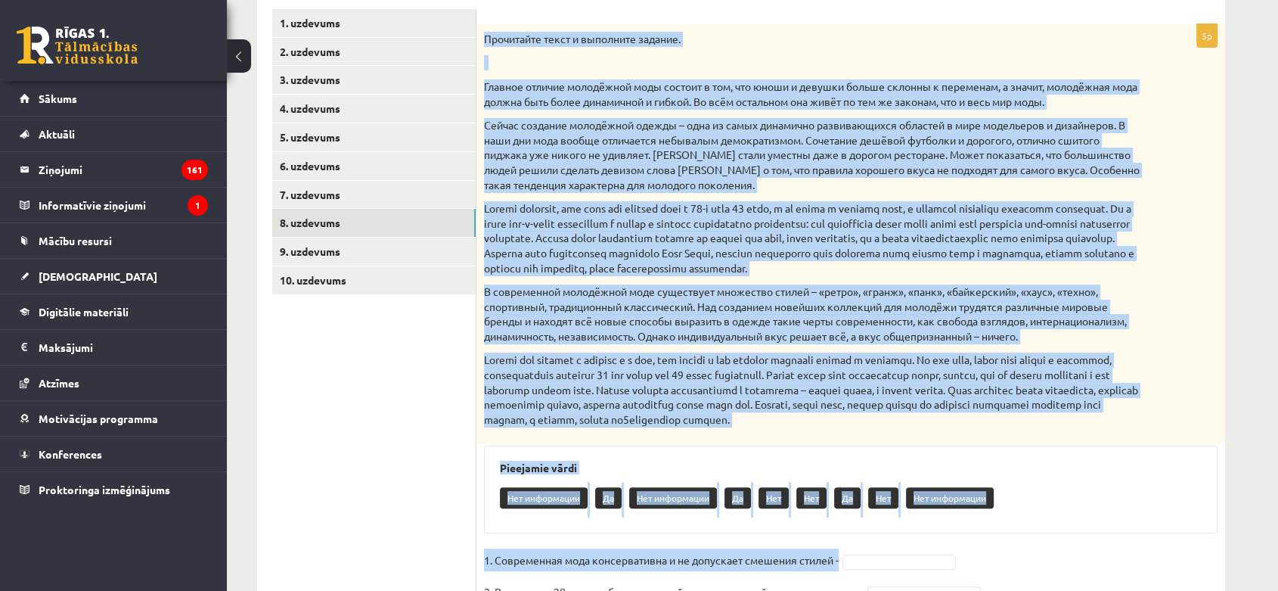
scroll to position [432, 0]
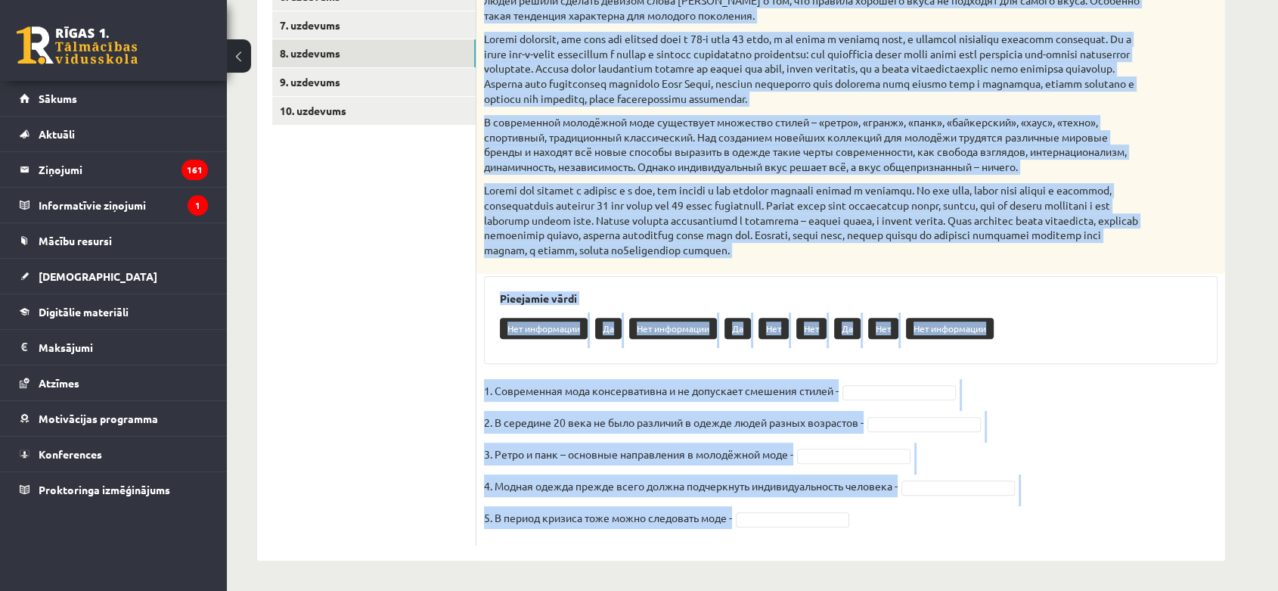
drag, startPoint x: 484, startPoint y: 70, endPoint x: 842, endPoint y: 616, distance: 653.7
copy div "Прочитайте текст и выполните задание. Главное отличие молодёжной моды состоит в…"
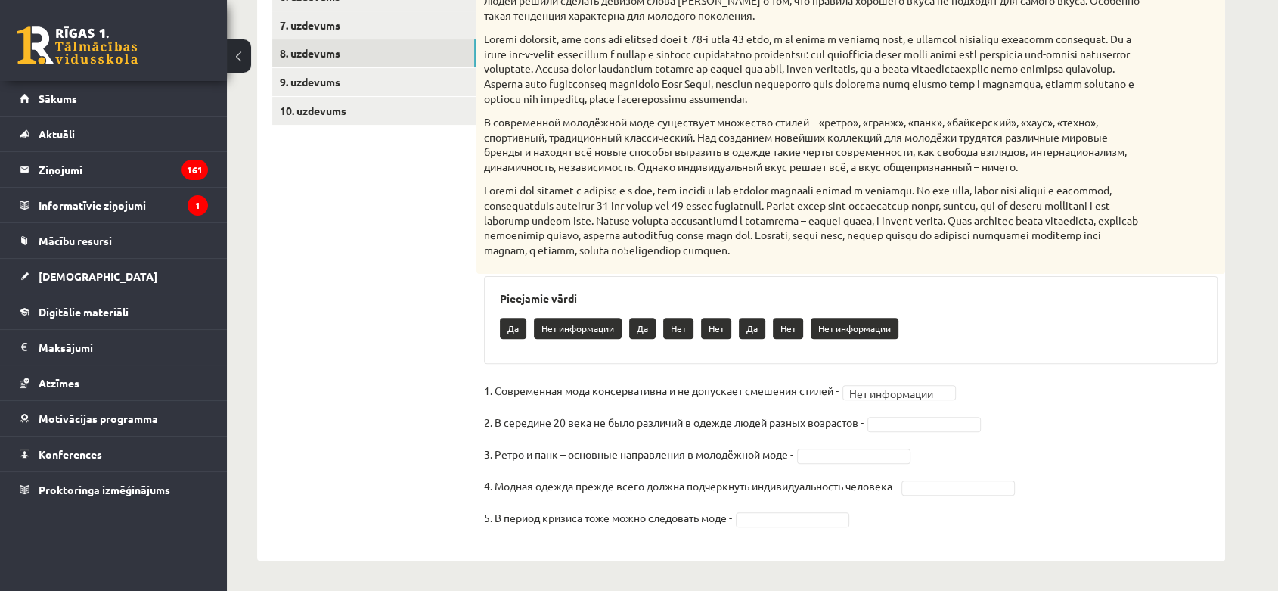
click at [891, 380] on fieldset "**********" at bounding box center [850, 458] width 733 height 159
click at [904, 431] on fieldset "1. Современная мода консервативна и не допускает смешения стилей - Нет *** 2. В…" at bounding box center [850, 458] width 733 height 159
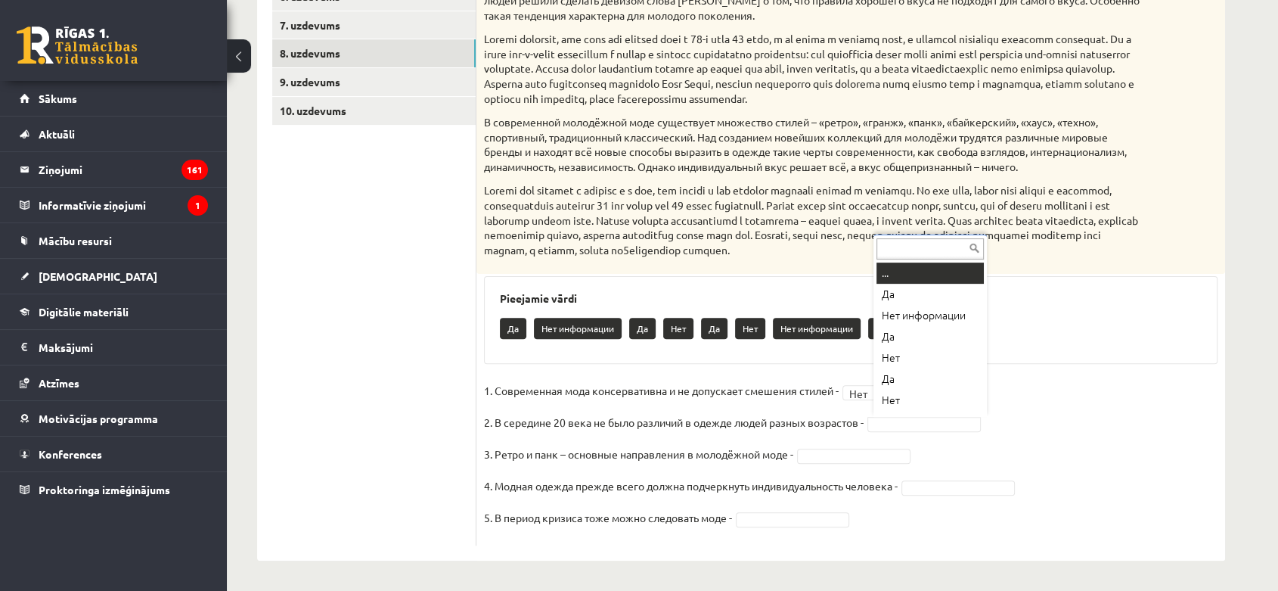
scroll to position [12, 0]
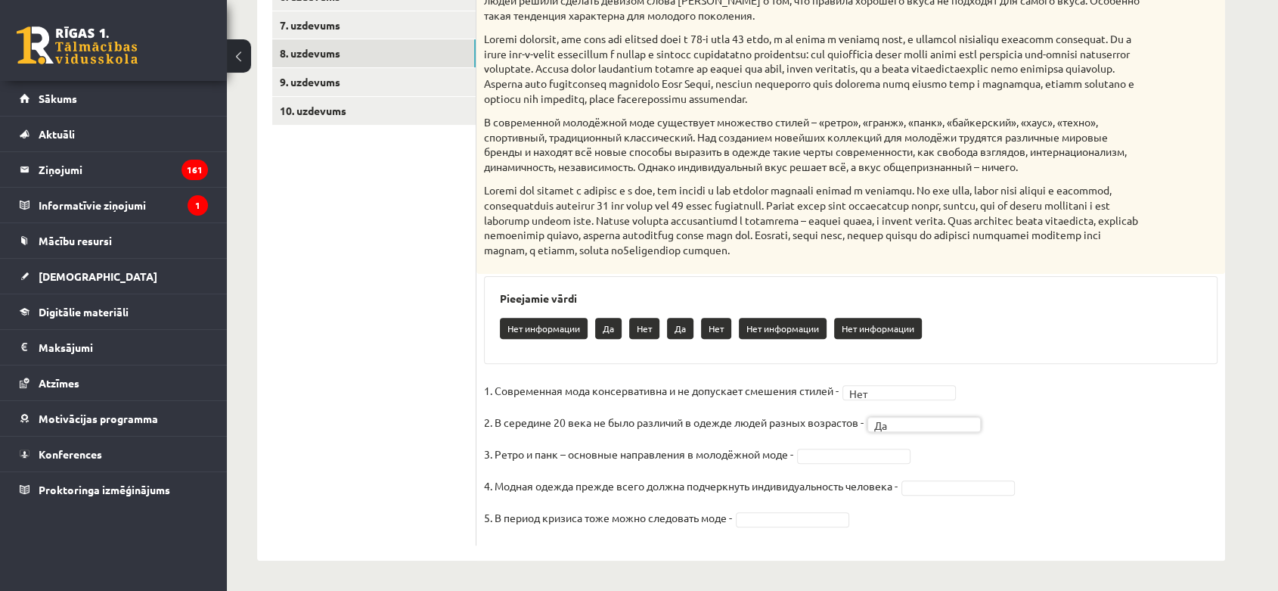
click at [883, 446] on fieldset "1. Современная мода консервативна и не допускает смешения стилей - Нет *** 2. В…" at bounding box center [850, 458] width 733 height 159
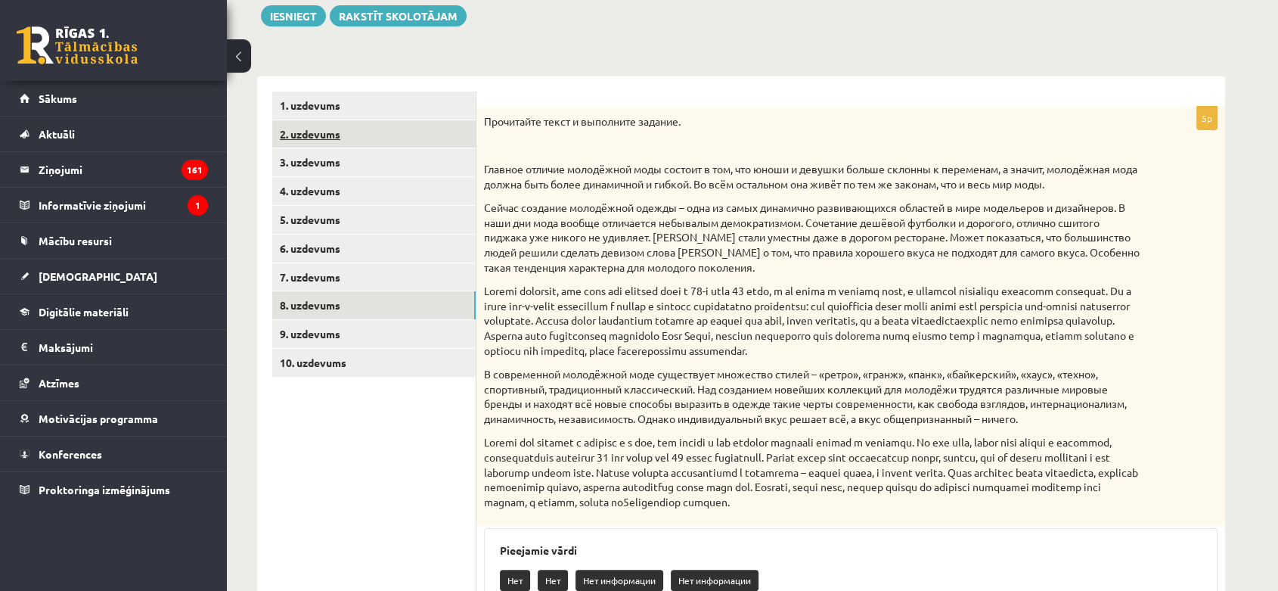
scroll to position [0, 0]
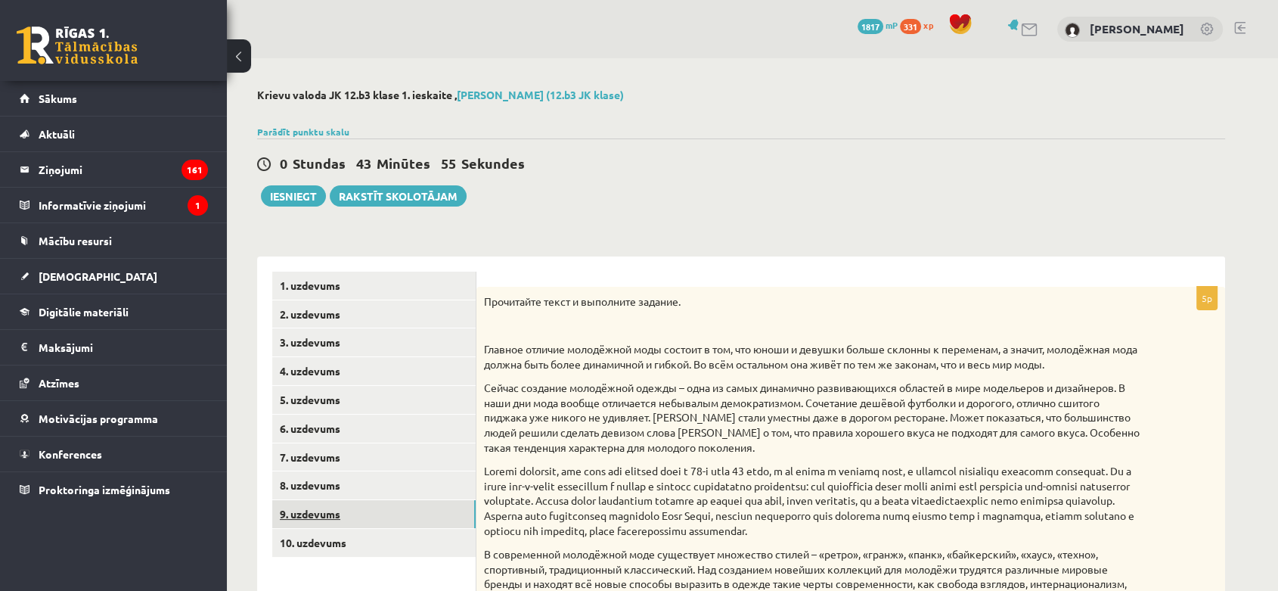
click at [364, 507] on link "9. uzdevums" at bounding box center [373, 514] width 203 height 28
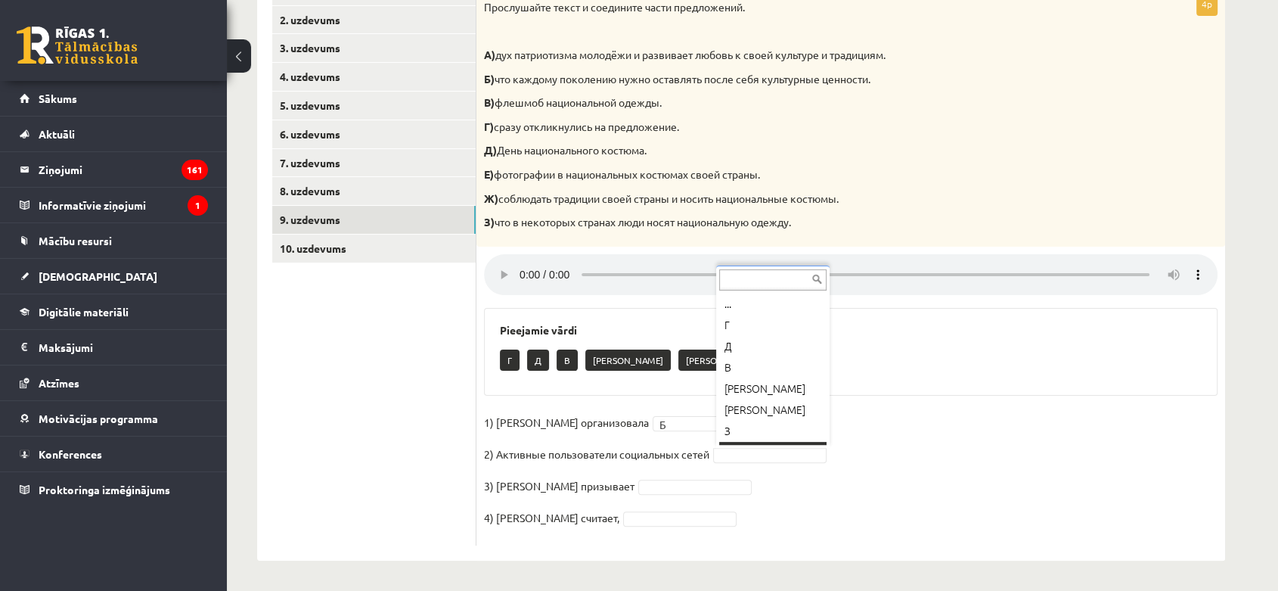
scroll to position [18, 0]
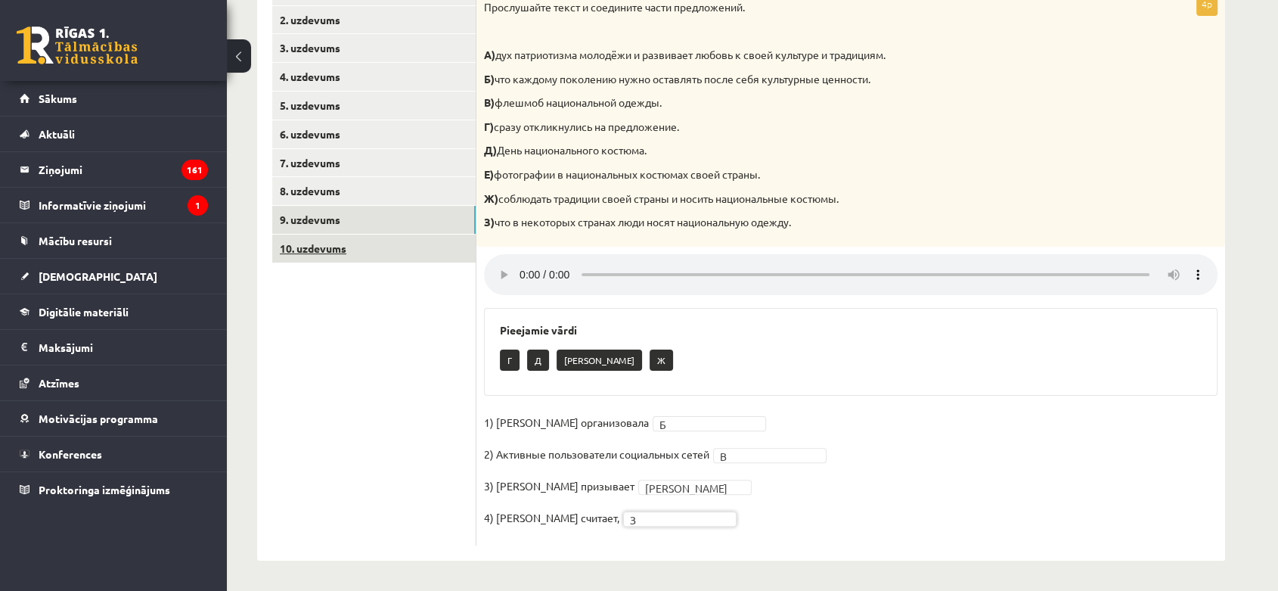
click at [312, 253] on link "10. uzdevums" at bounding box center [373, 248] width 203 height 28
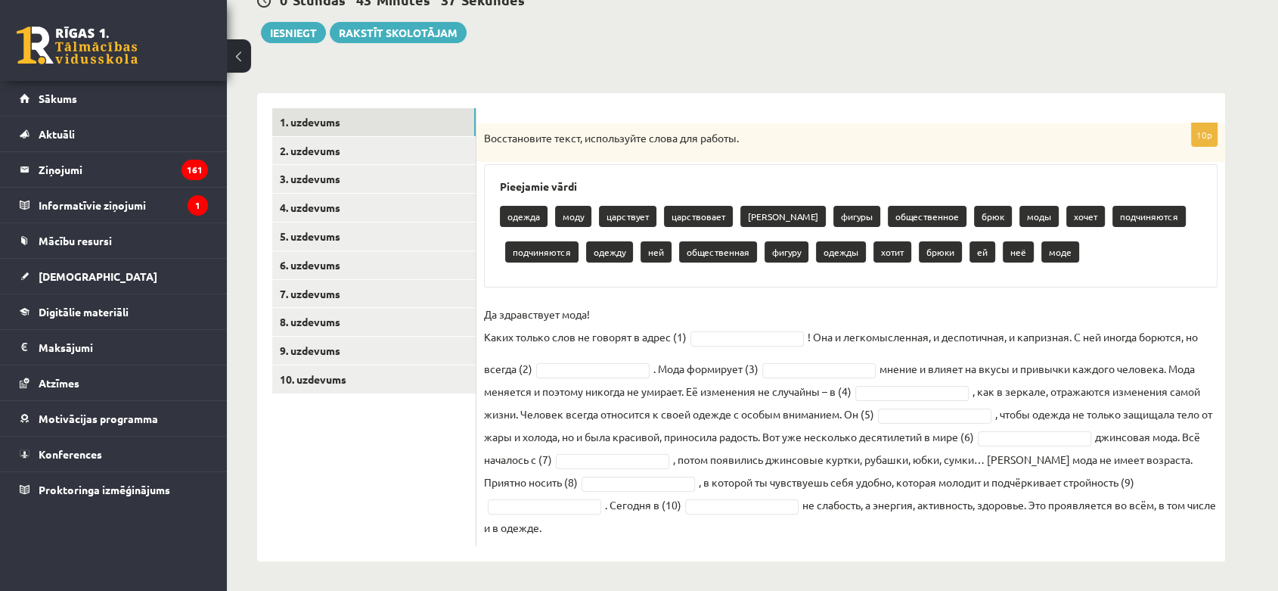
drag, startPoint x: 484, startPoint y: 130, endPoint x: 776, endPoint y: 495, distance: 467.5
click at [804, 529] on div "10p Восстановите текст, используйте слова для работы. Pieejamie vārdi одежда мо…" at bounding box center [850, 334] width 749 height 423
copy div "Восстановите текст, используйте слова для работы. Pieejamie vārdi одежда моду ц…"
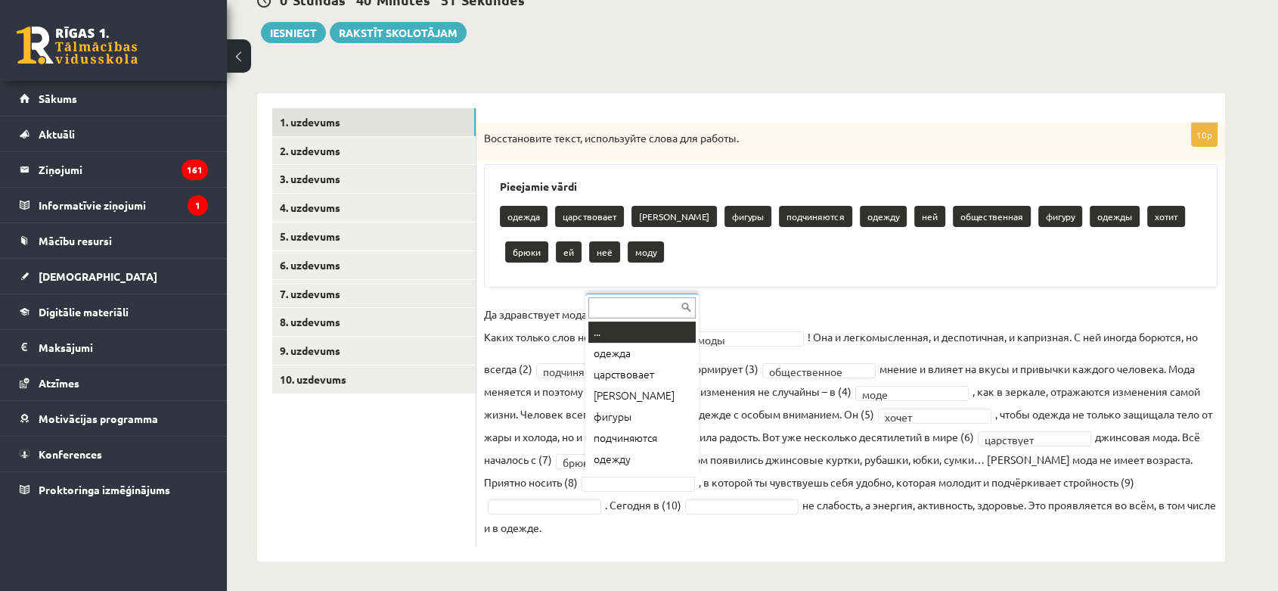
scroll to position [18, 0]
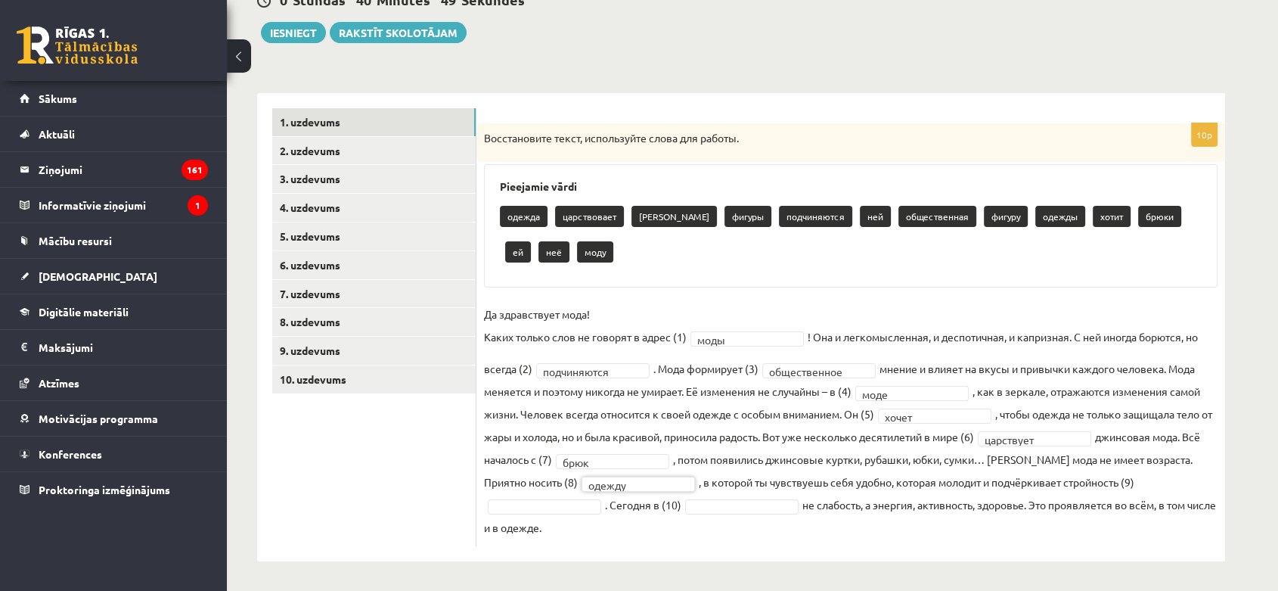
click at [539, 493] on fieldset "**********" at bounding box center [850, 420] width 733 height 236
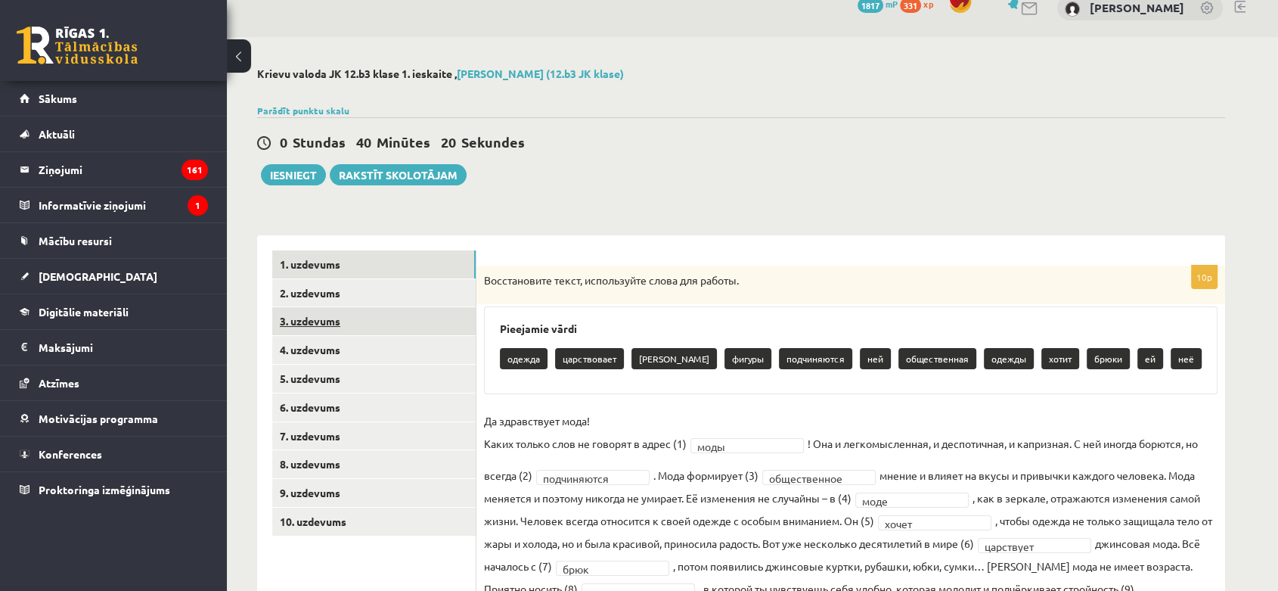
scroll to position [0, 0]
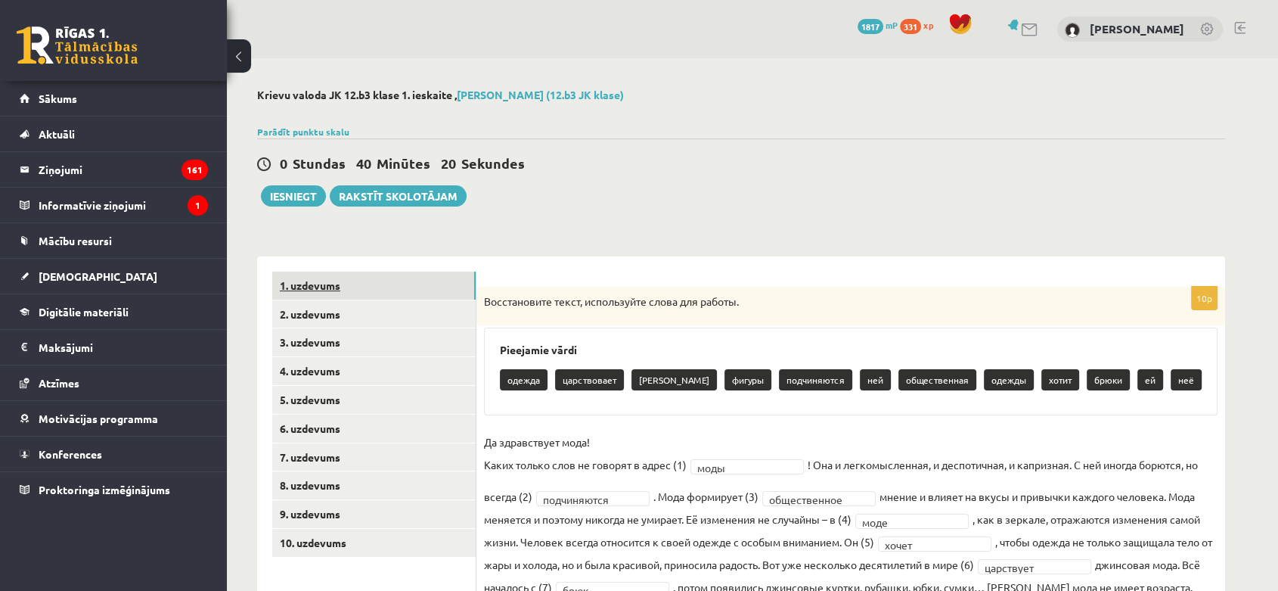
click at [319, 279] on link "1. uzdevums" at bounding box center [373, 285] width 203 height 28
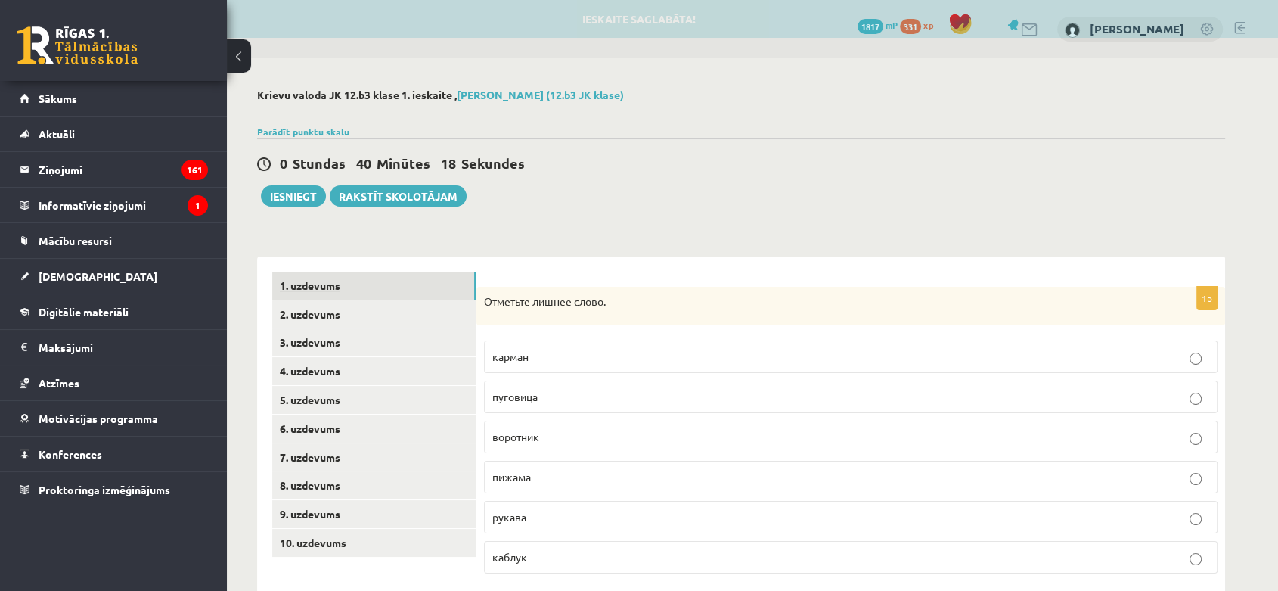
click at [359, 289] on link "1. uzdevums" at bounding box center [373, 285] width 203 height 28
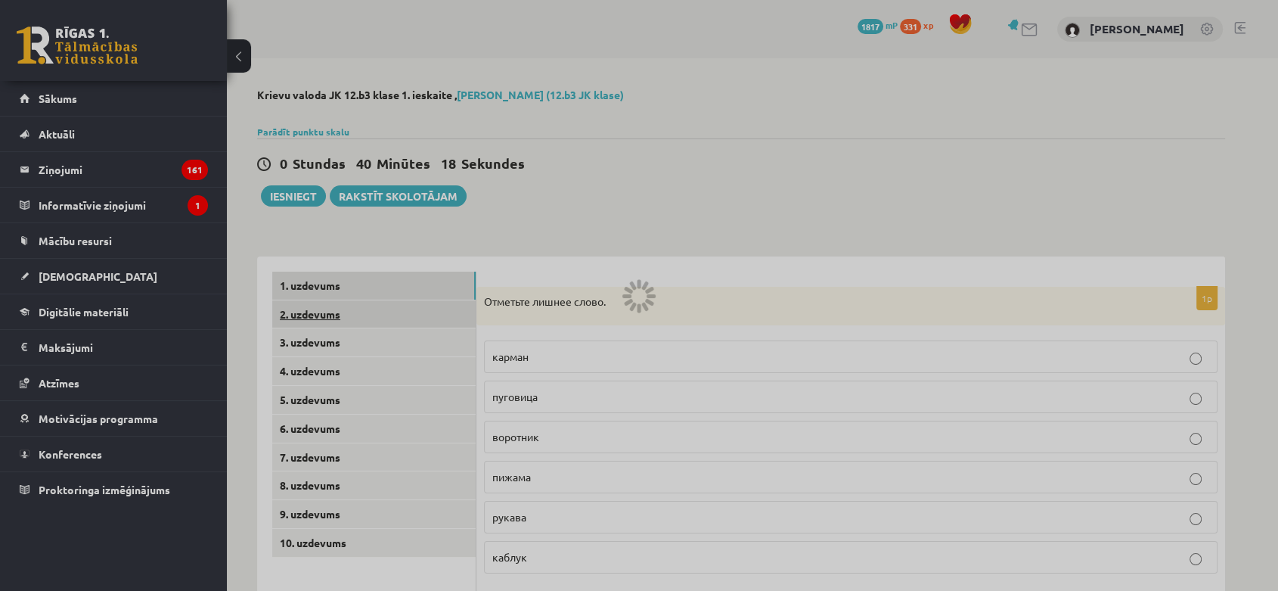
click at [361, 311] on link "2. uzdevums" at bounding box center [373, 314] width 203 height 28
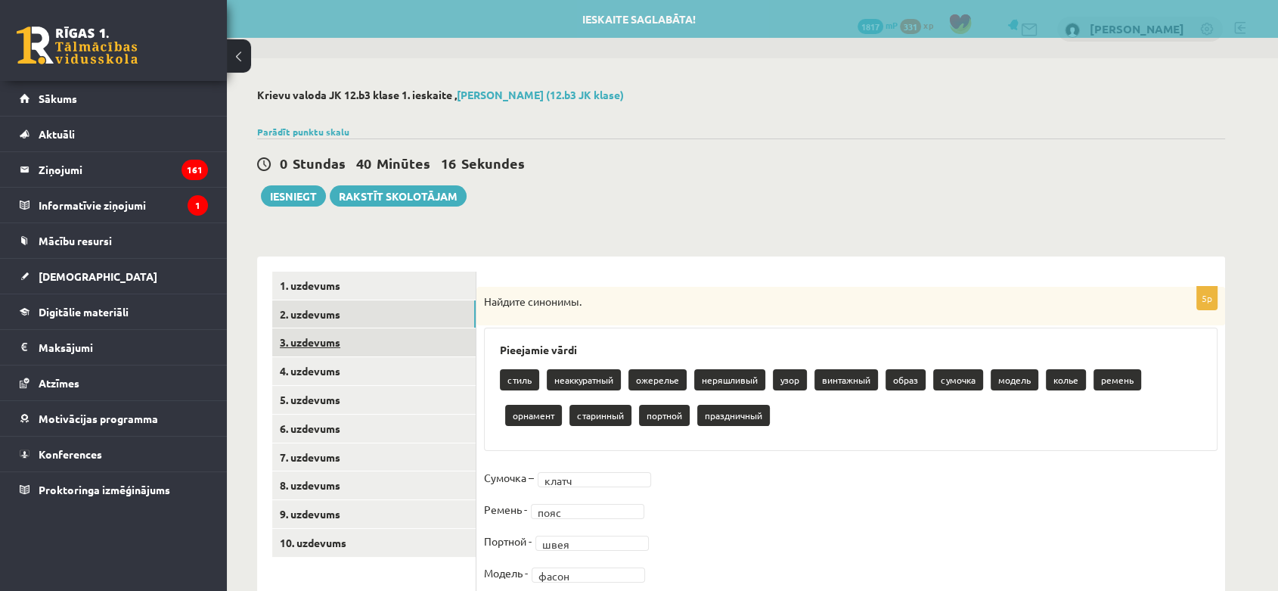
click at [361, 348] on link "3. uzdevums" at bounding box center [373, 342] width 203 height 28
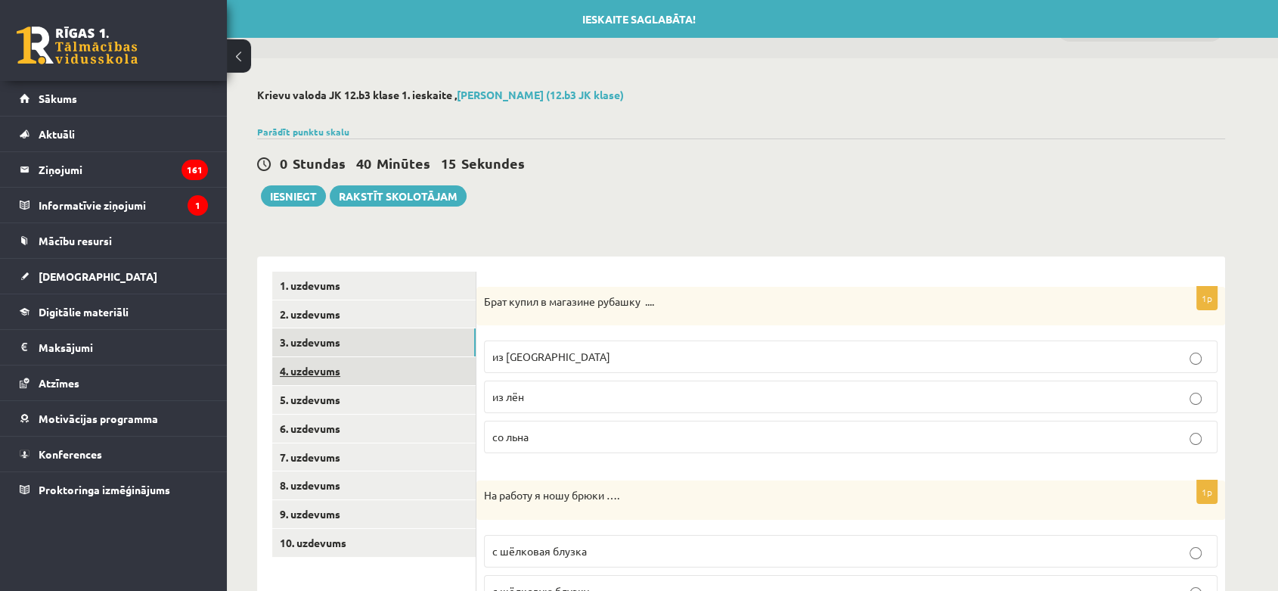
click at [359, 377] on link "4. uzdevums" at bounding box center [373, 371] width 203 height 28
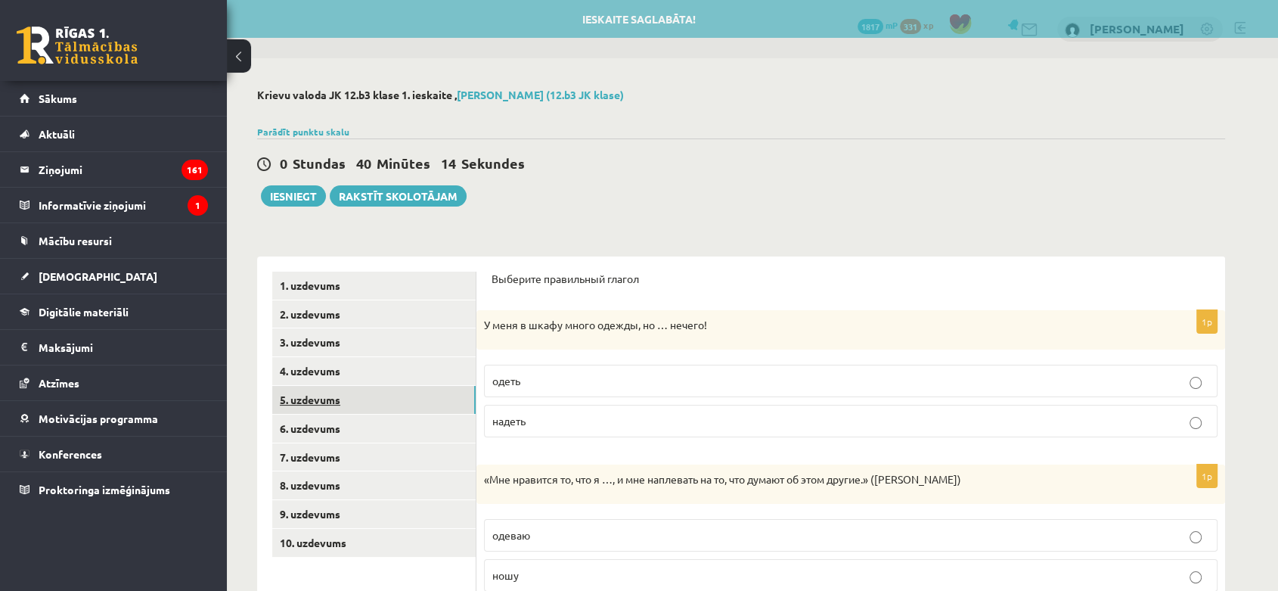
click at [357, 393] on link "5. uzdevums" at bounding box center [373, 400] width 203 height 28
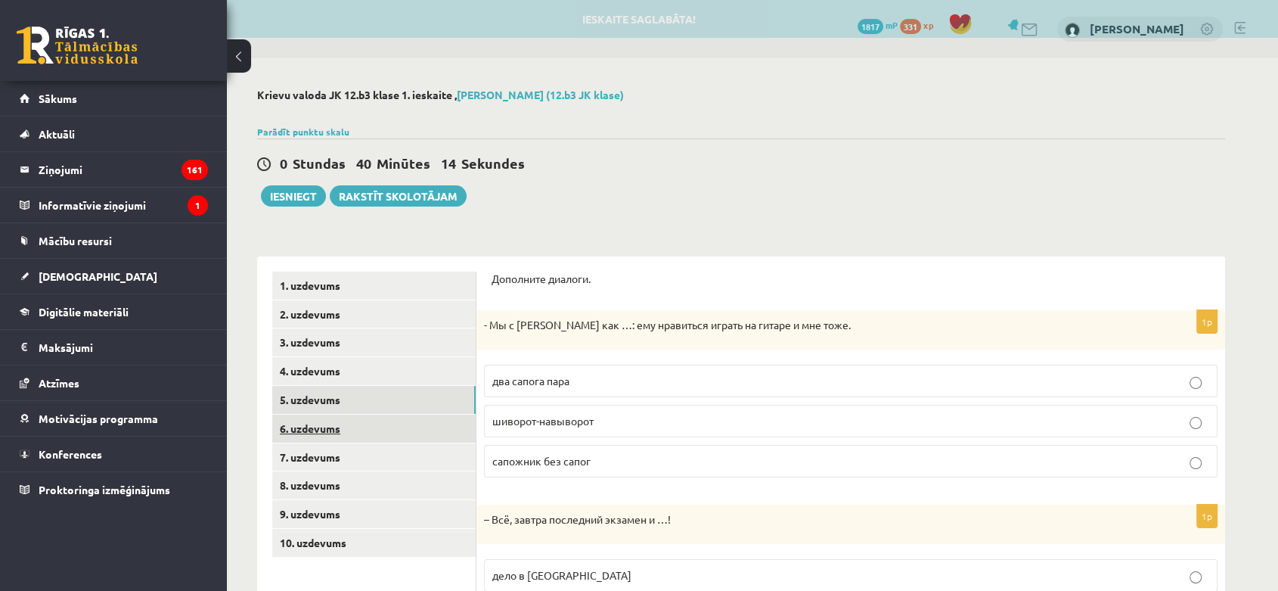
click at [372, 434] on link "6. uzdevums" at bounding box center [373, 428] width 203 height 28
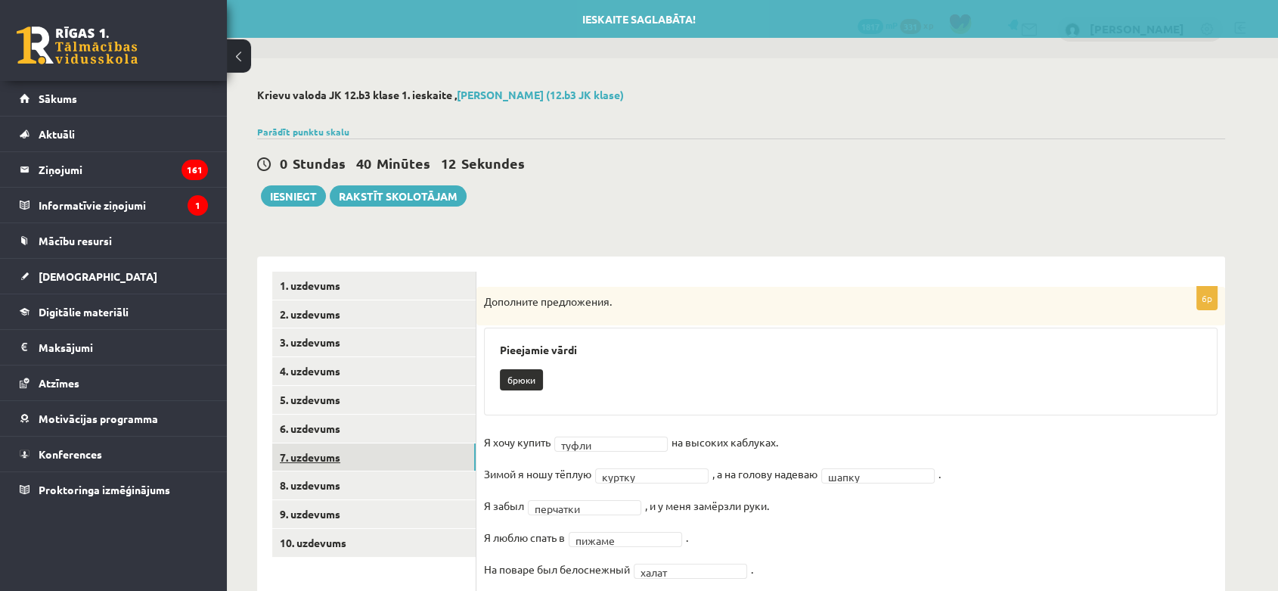
click at [374, 457] on link "7. uzdevums" at bounding box center [373, 457] width 203 height 28
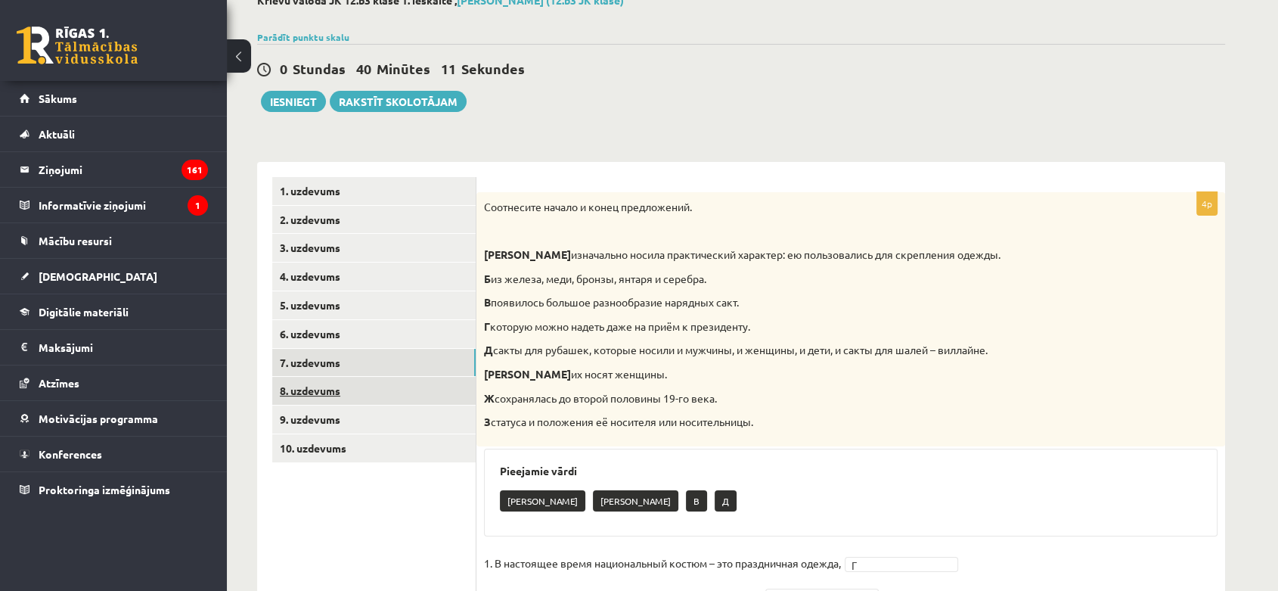
scroll to position [234, 0]
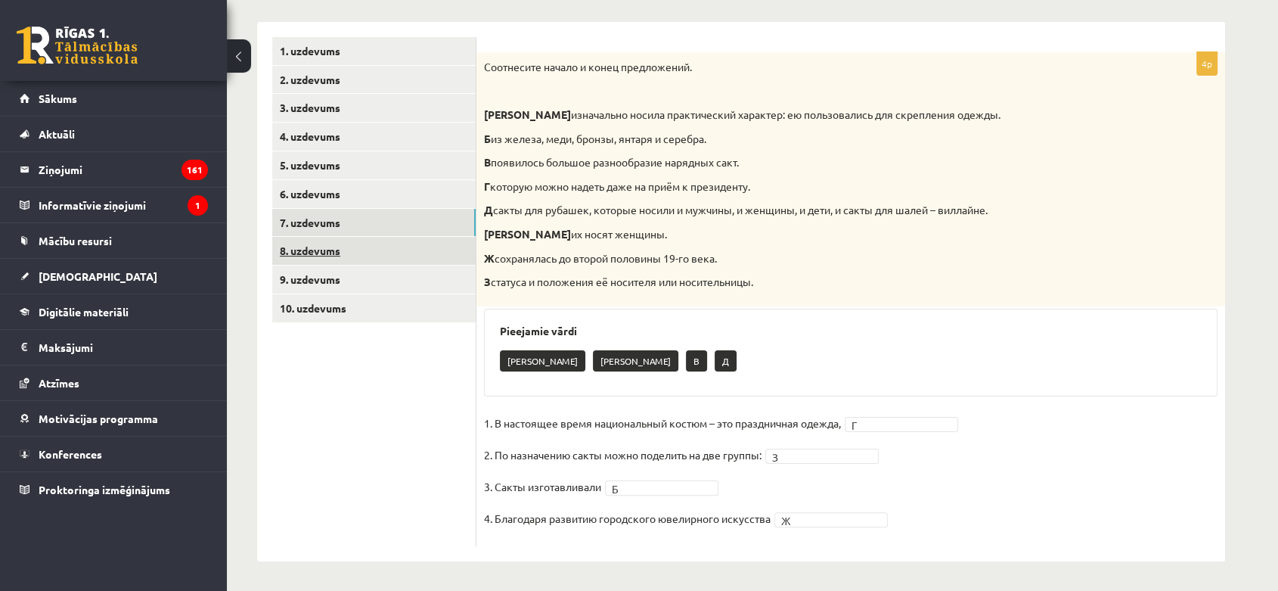
click at [333, 255] on link "8. uzdevums" at bounding box center [373, 251] width 203 height 28
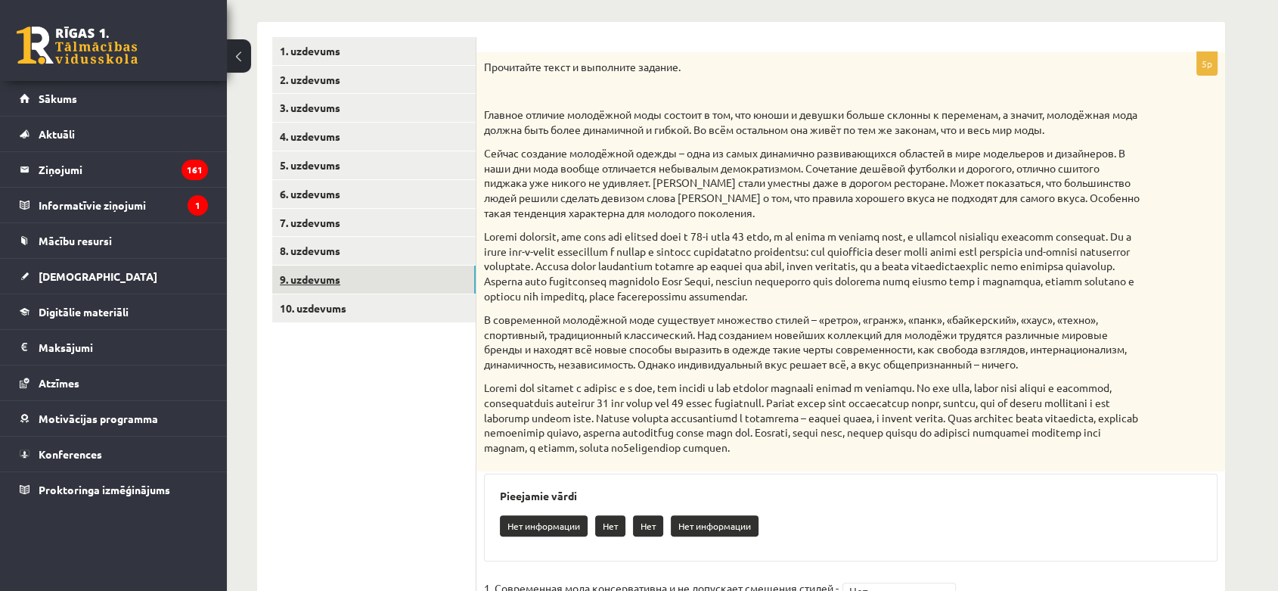
click at [349, 270] on link "9. uzdevums" at bounding box center [373, 279] width 203 height 28
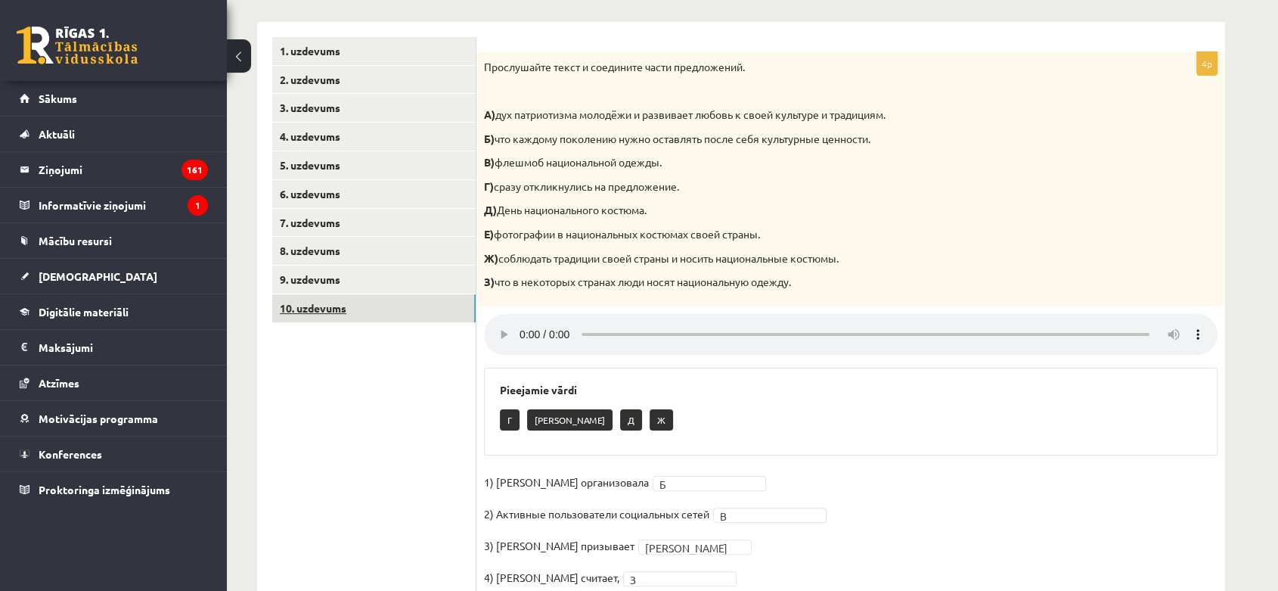
click at [351, 308] on link "10. uzdevums" at bounding box center [373, 308] width 203 height 28
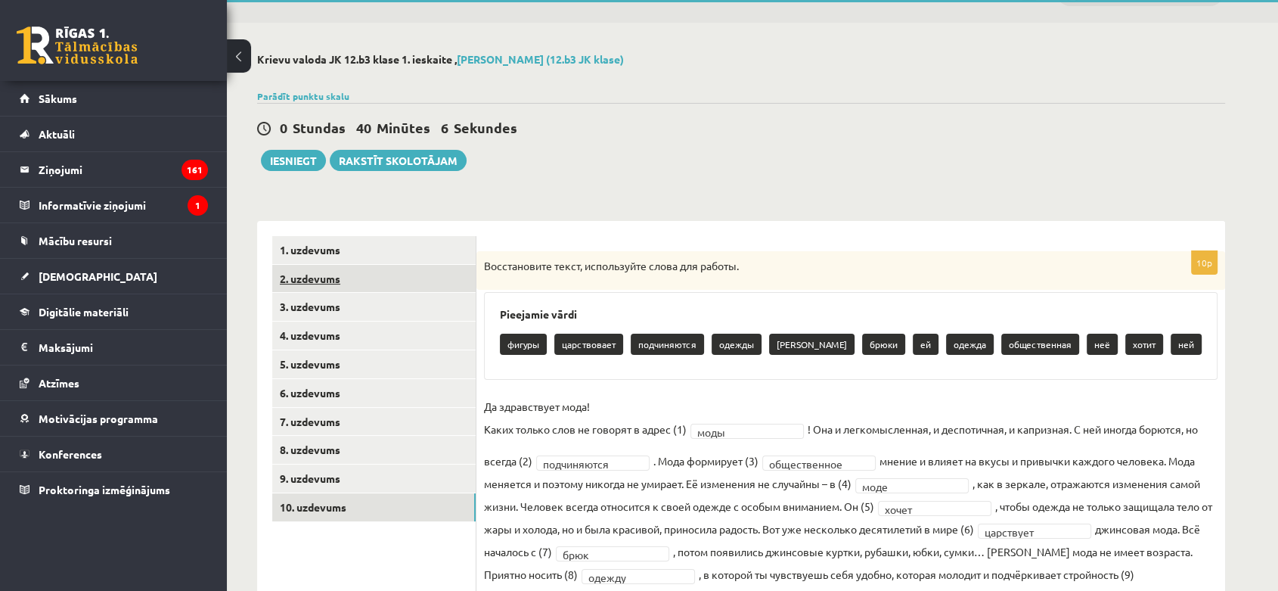
scroll to position [0, 0]
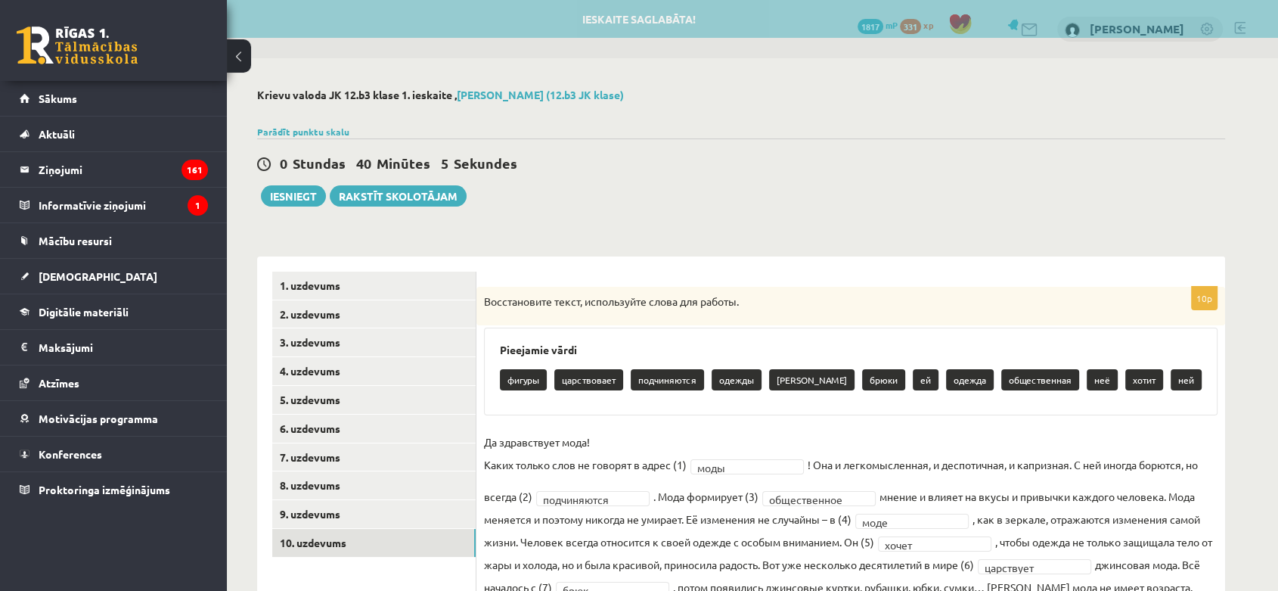
click at [303, 175] on div "0 Stundas 40 Minūtes 5 Sekundes Ieskaite saglabāta! Iesniegt Rakstīt skolotājam" at bounding box center [741, 172] width 968 height 68
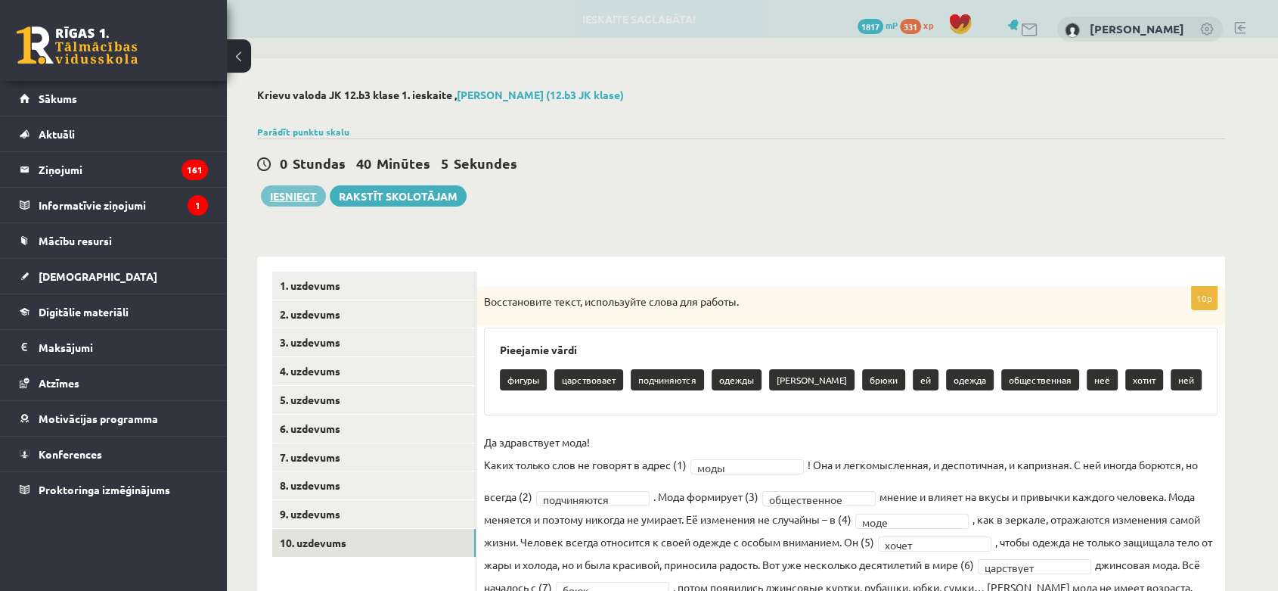
click at [303, 185] on div "0 Stundas 40 Minūtes 5 Sekundes Ieskaite saglabāta! Iesniegt Rakstīt skolotājam" at bounding box center [741, 172] width 968 height 68
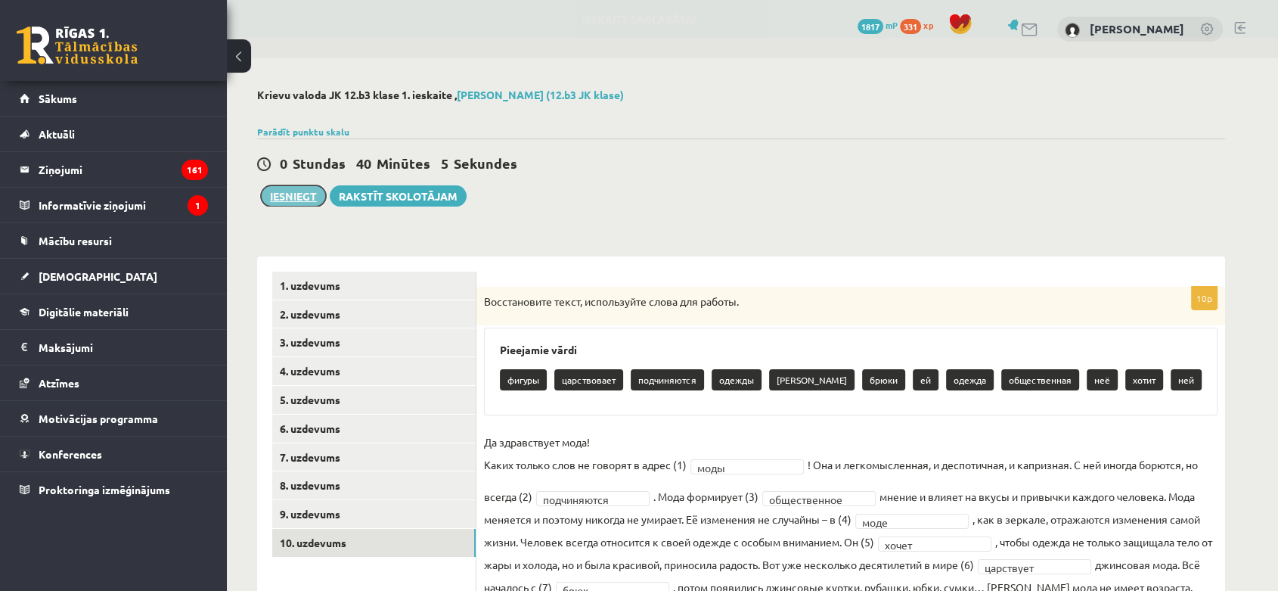
click at [305, 192] on button "Iesniegt" at bounding box center [293, 195] width 65 height 21
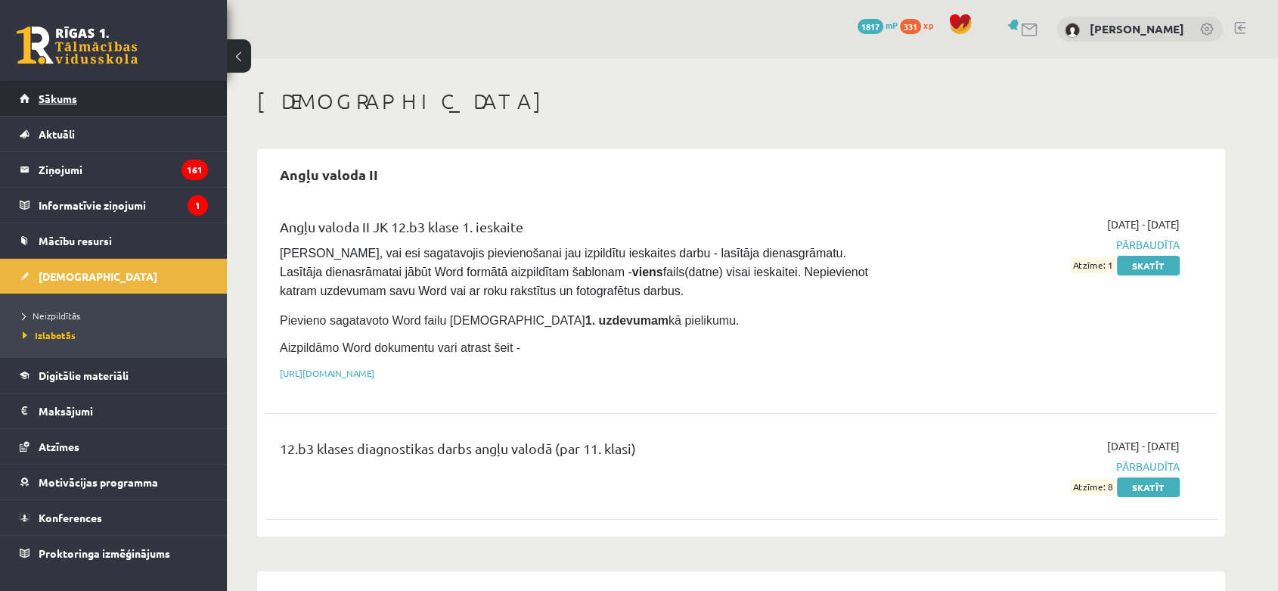
click at [80, 96] on link "Sākums" at bounding box center [114, 98] width 188 height 35
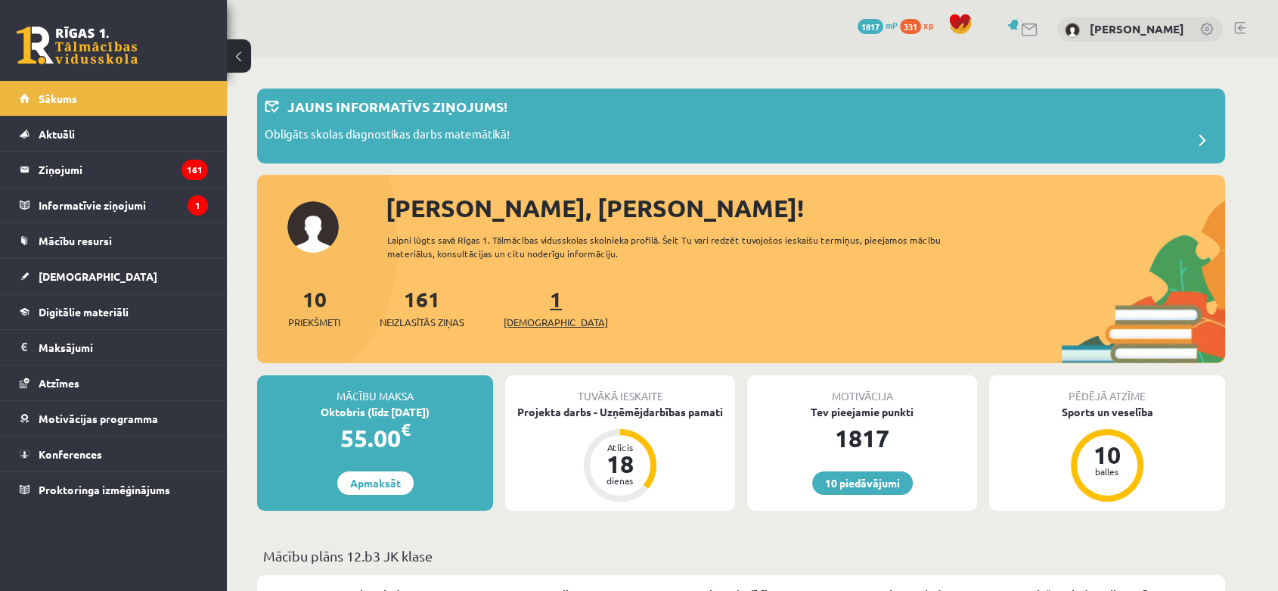
click at [534, 320] on span "[DEMOGRAPHIC_DATA]" at bounding box center [556, 322] width 104 height 15
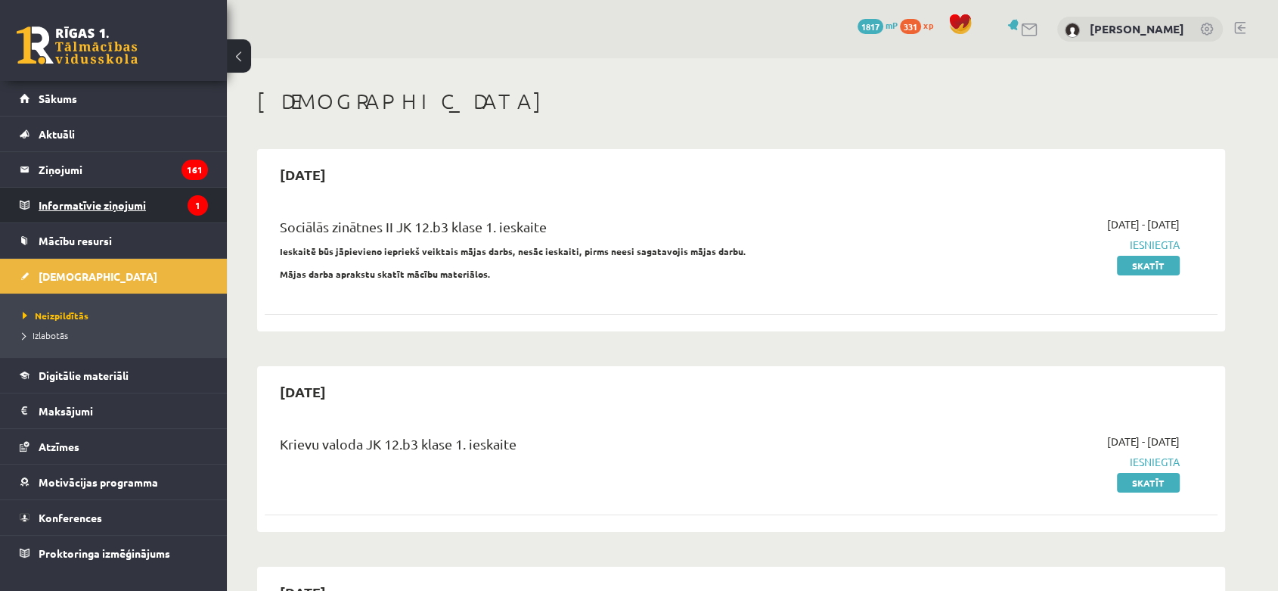
click at [102, 204] on legend "Informatīvie ziņojumi 1" at bounding box center [123, 205] width 169 height 35
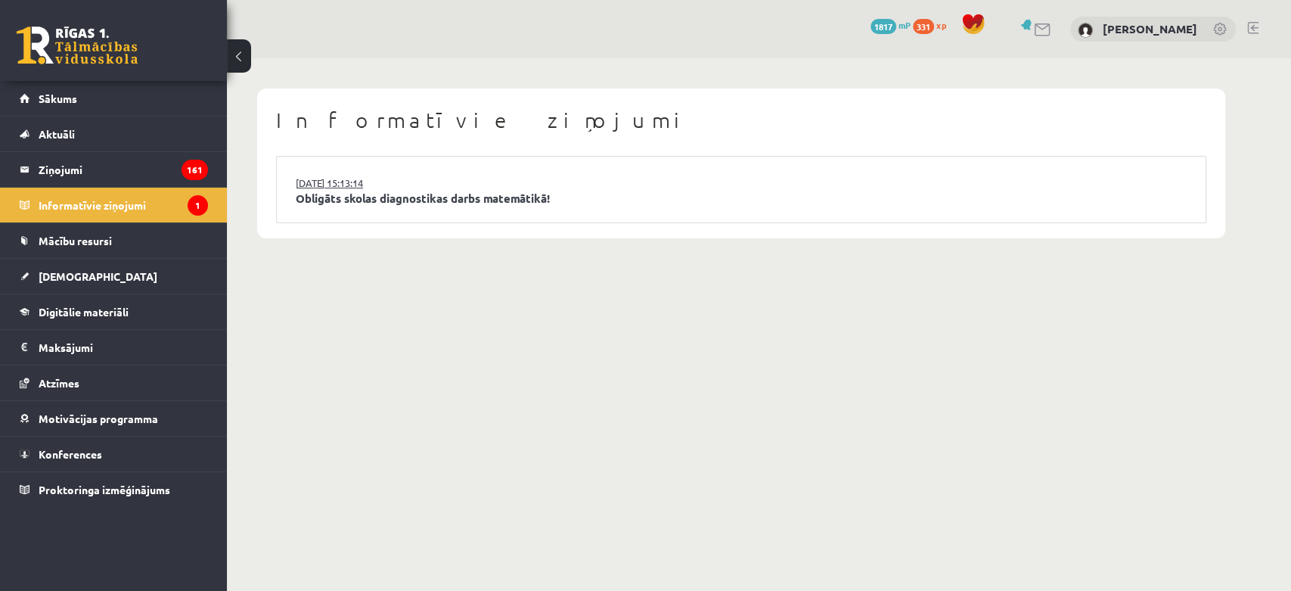
click at [342, 186] on link "[DATE] 15:13:14" at bounding box center [352, 182] width 113 height 15
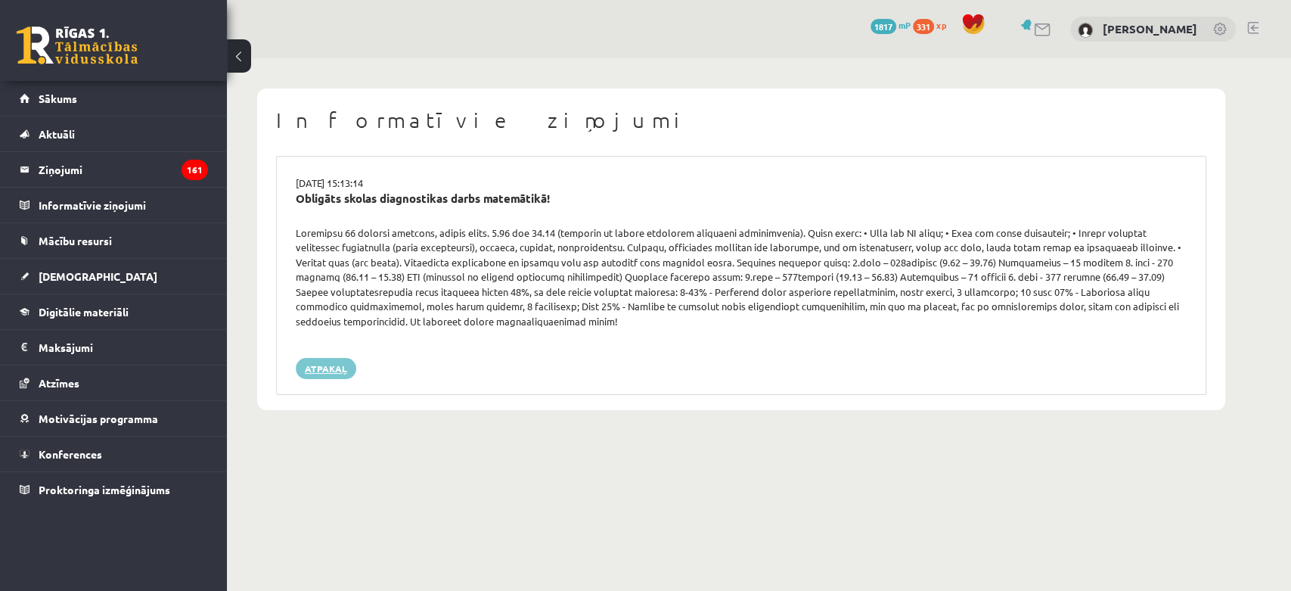
click at [341, 368] on link "Atpakaļ" at bounding box center [326, 368] width 60 height 21
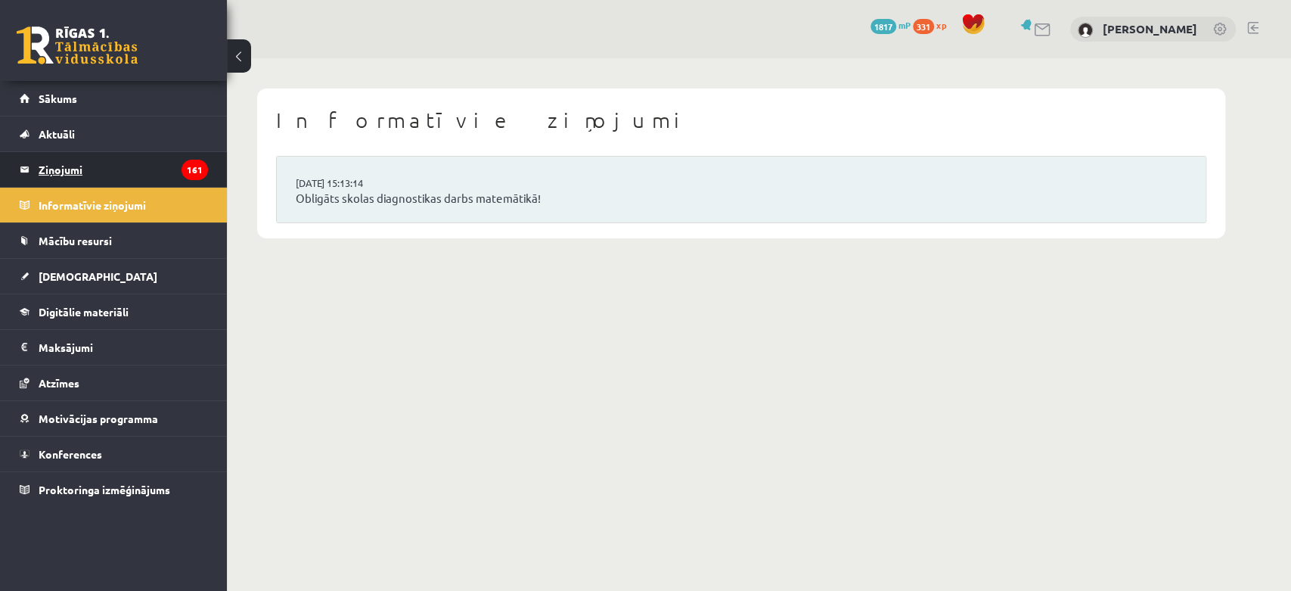
click at [60, 172] on legend "Ziņojumi 161" at bounding box center [123, 169] width 169 height 35
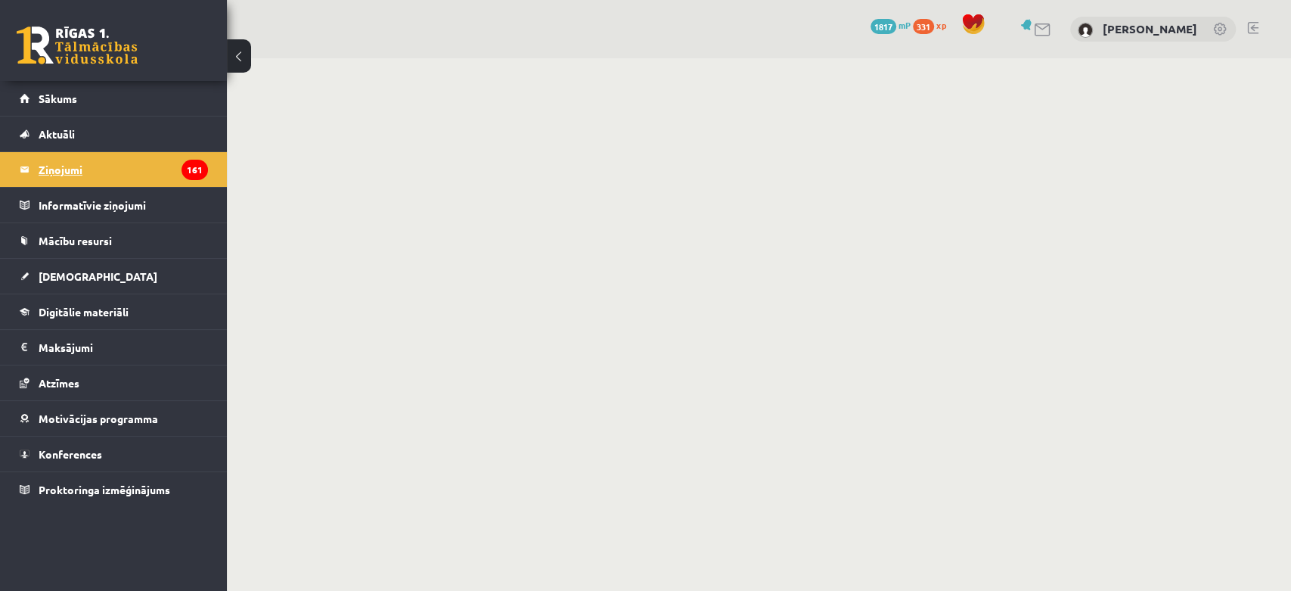
click at [87, 163] on legend "Ziņojumi 161" at bounding box center [123, 169] width 169 height 35
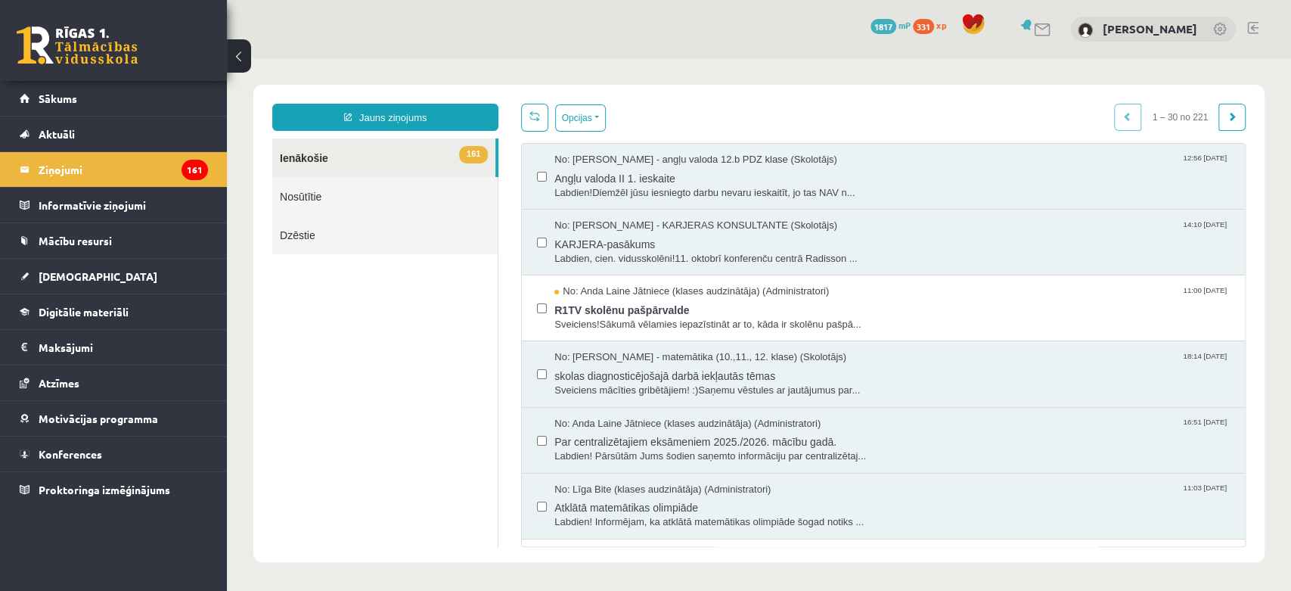
click at [1257, 31] on link at bounding box center [1252, 28] width 11 height 12
